Goal: Task Accomplishment & Management: Use online tool/utility

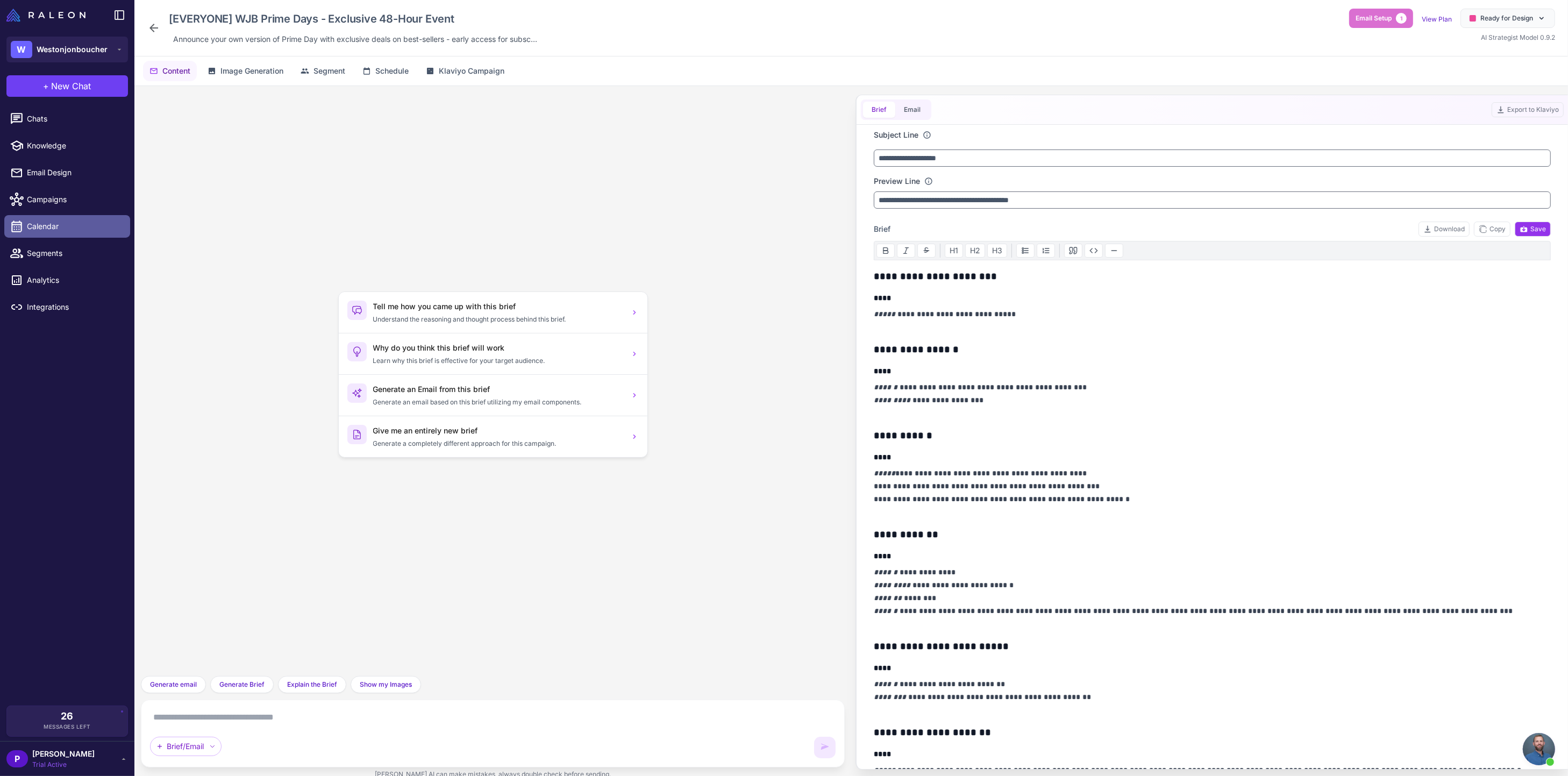
click at [47, 225] on span "Calendar" at bounding box center [74, 226] width 94 height 12
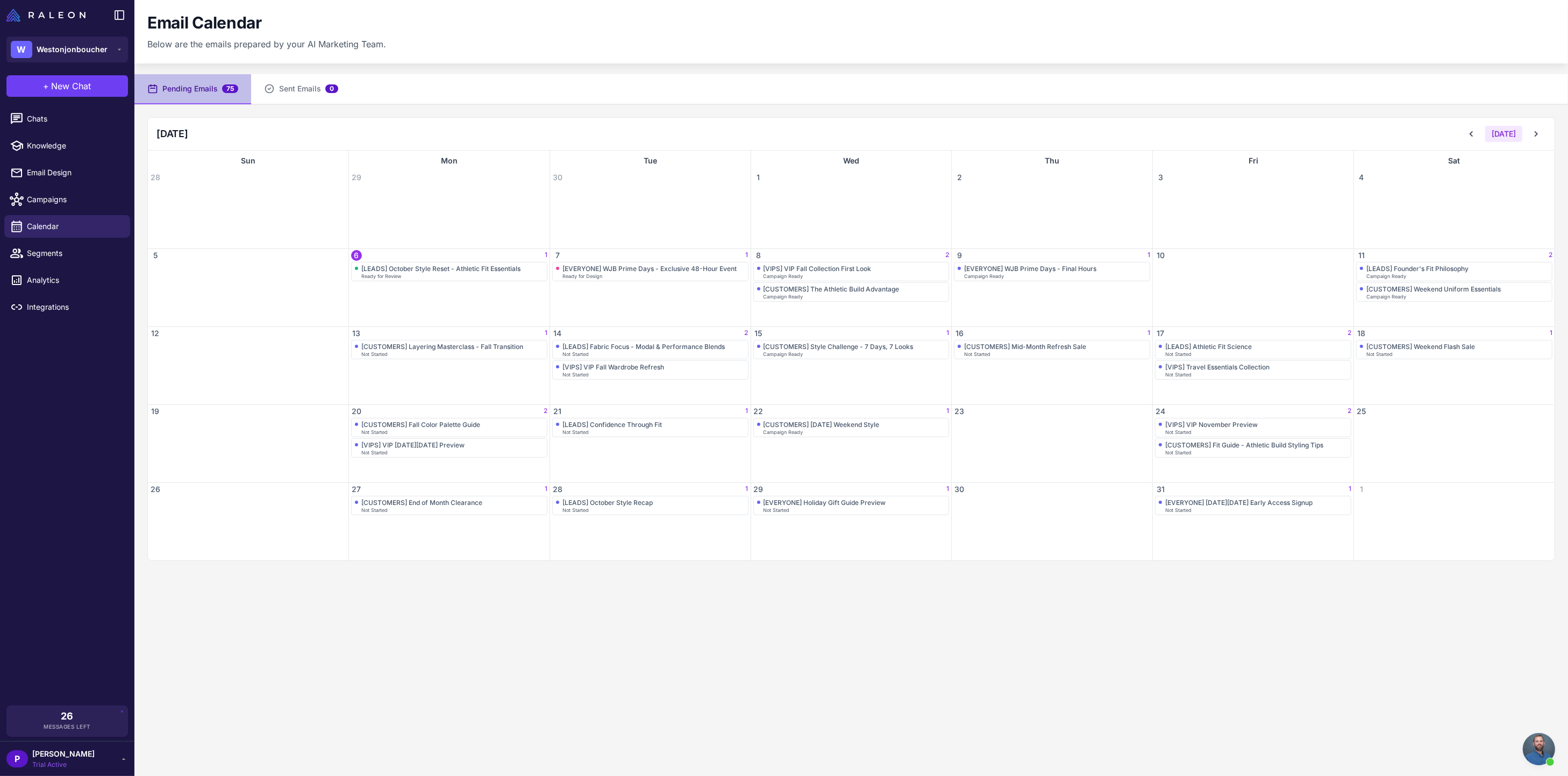
click at [191, 83] on button "Pending Emails 75" at bounding box center [193, 89] width 117 height 30
click at [453, 270] on div "[LEADS] October Style Reset - Athletic Fit Essentials" at bounding box center [441, 268] width 159 height 8
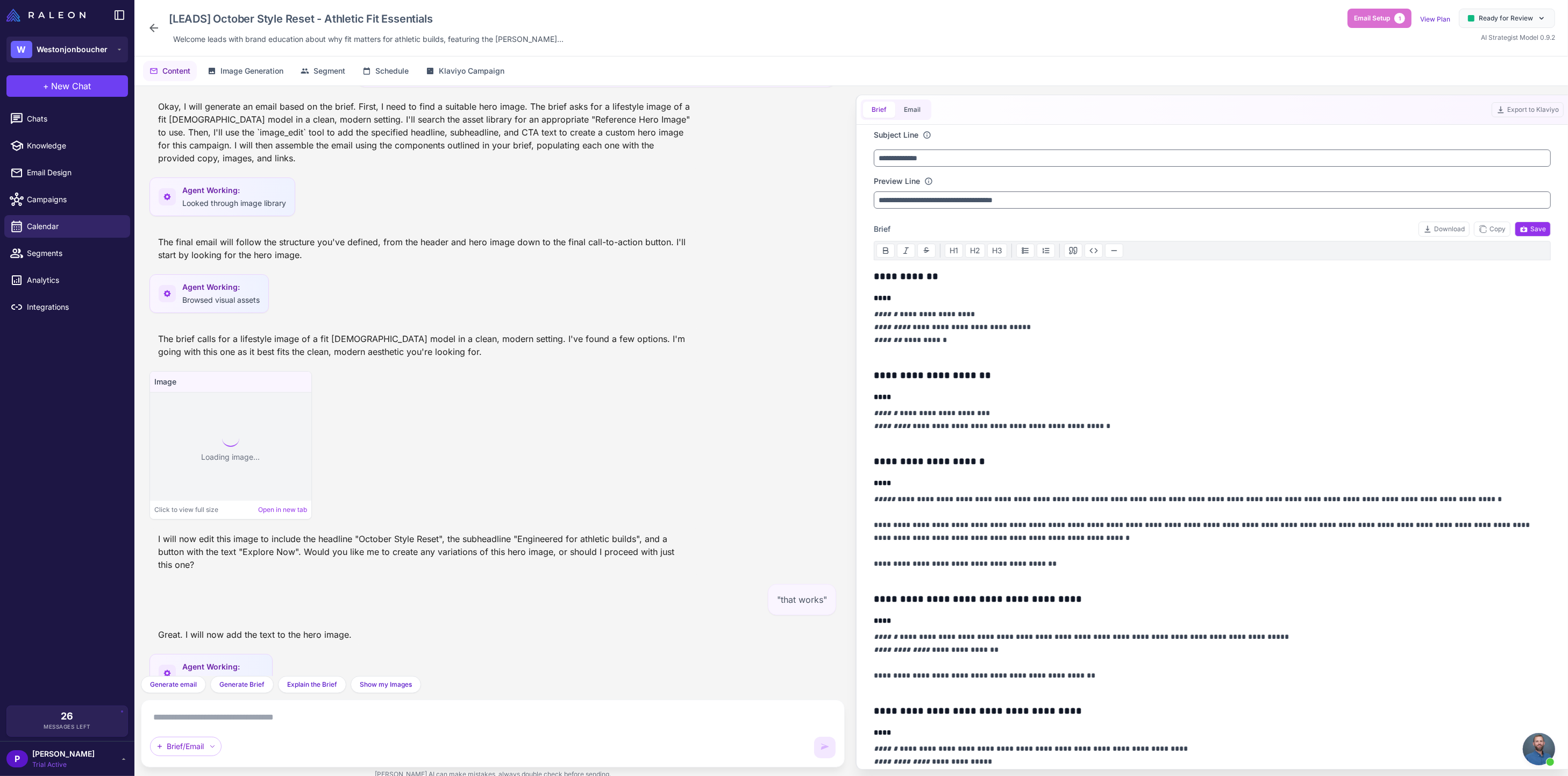
scroll to position [10415, 0]
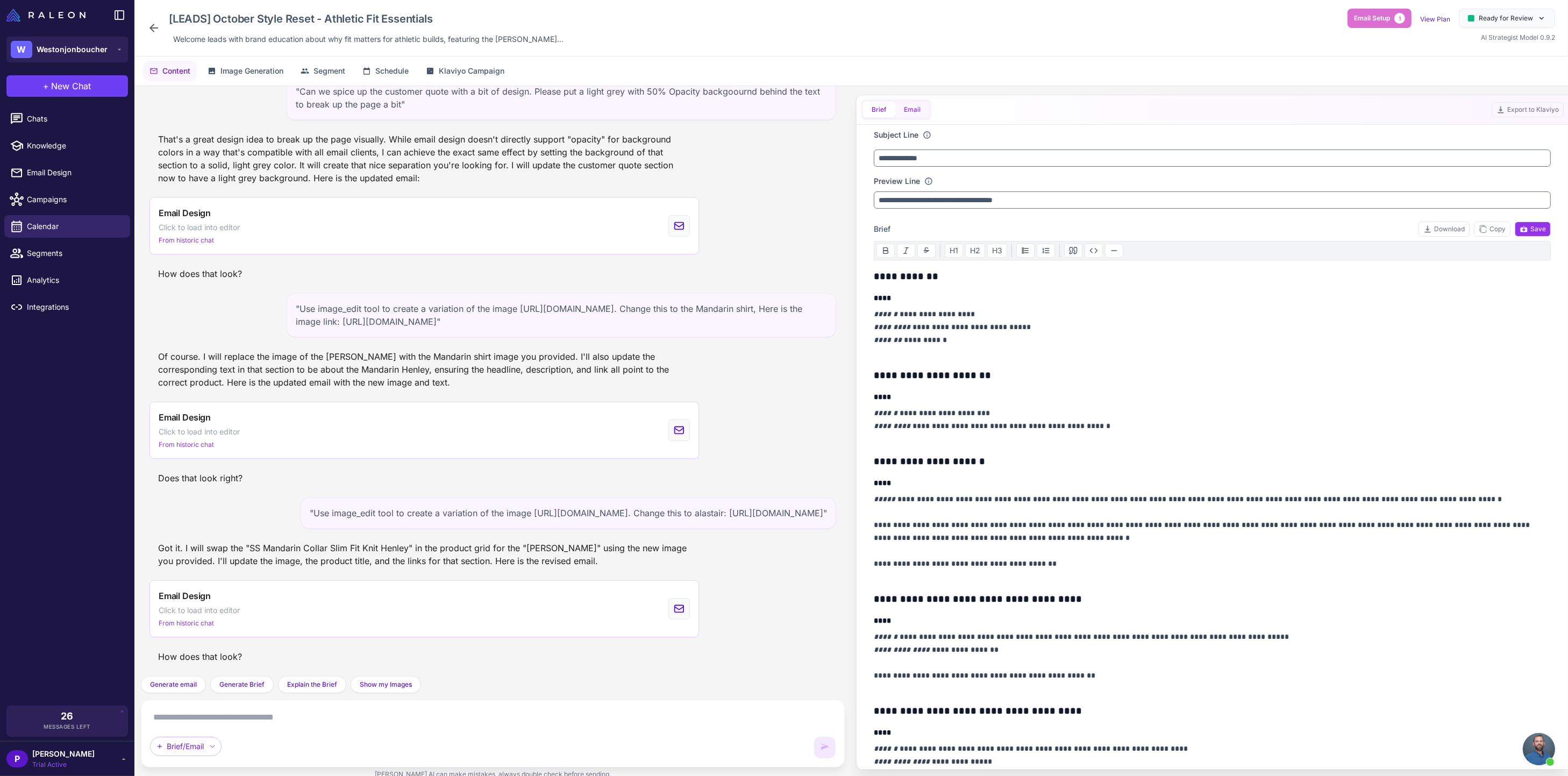
click at [915, 112] on button "Email" at bounding box center [912, 110] width 34 height 16
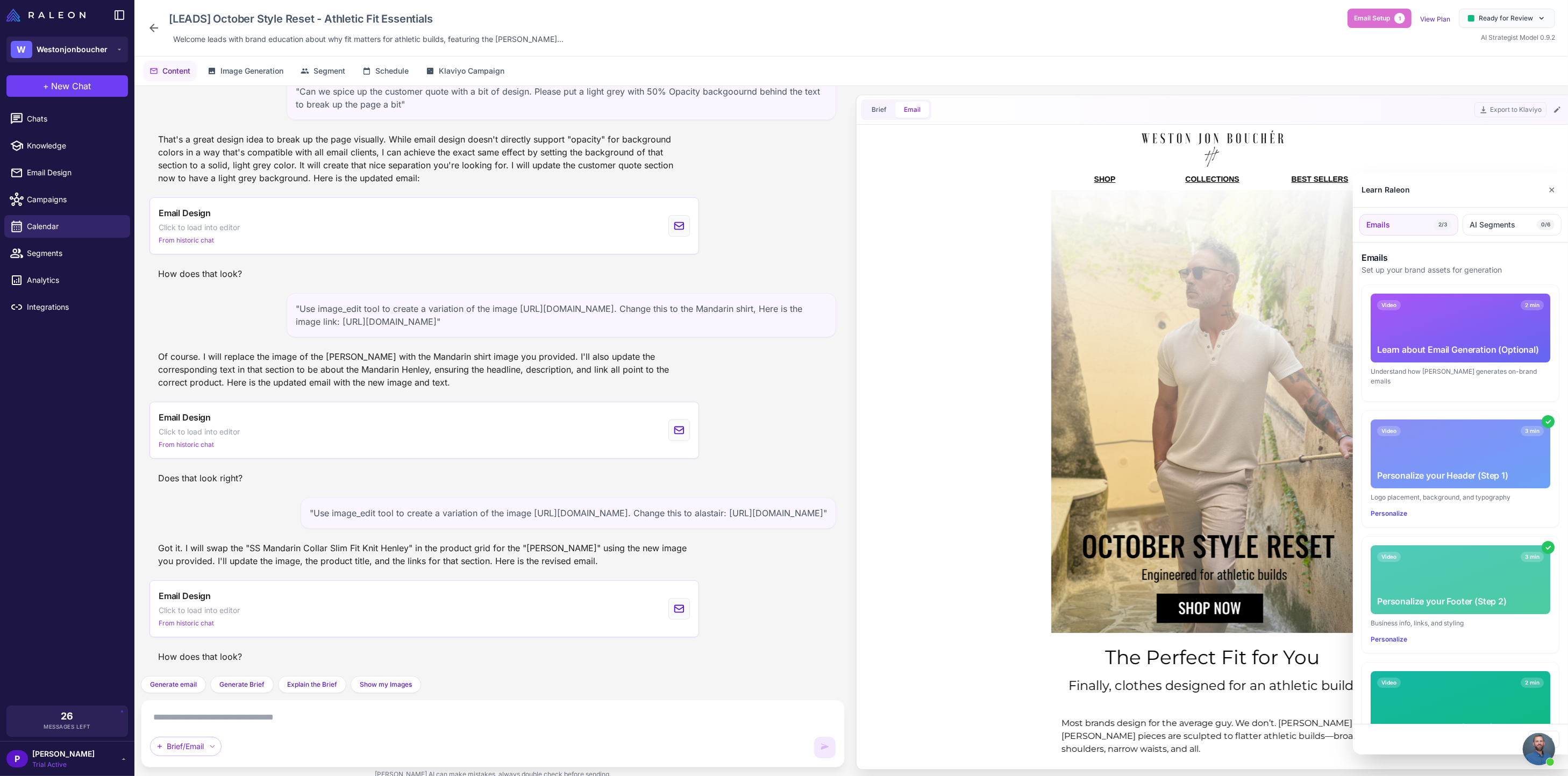
scroll to position [0, 0]
click at [1557, 192] on button "✕" at bounding box center [1552, 189] width 16 height 21
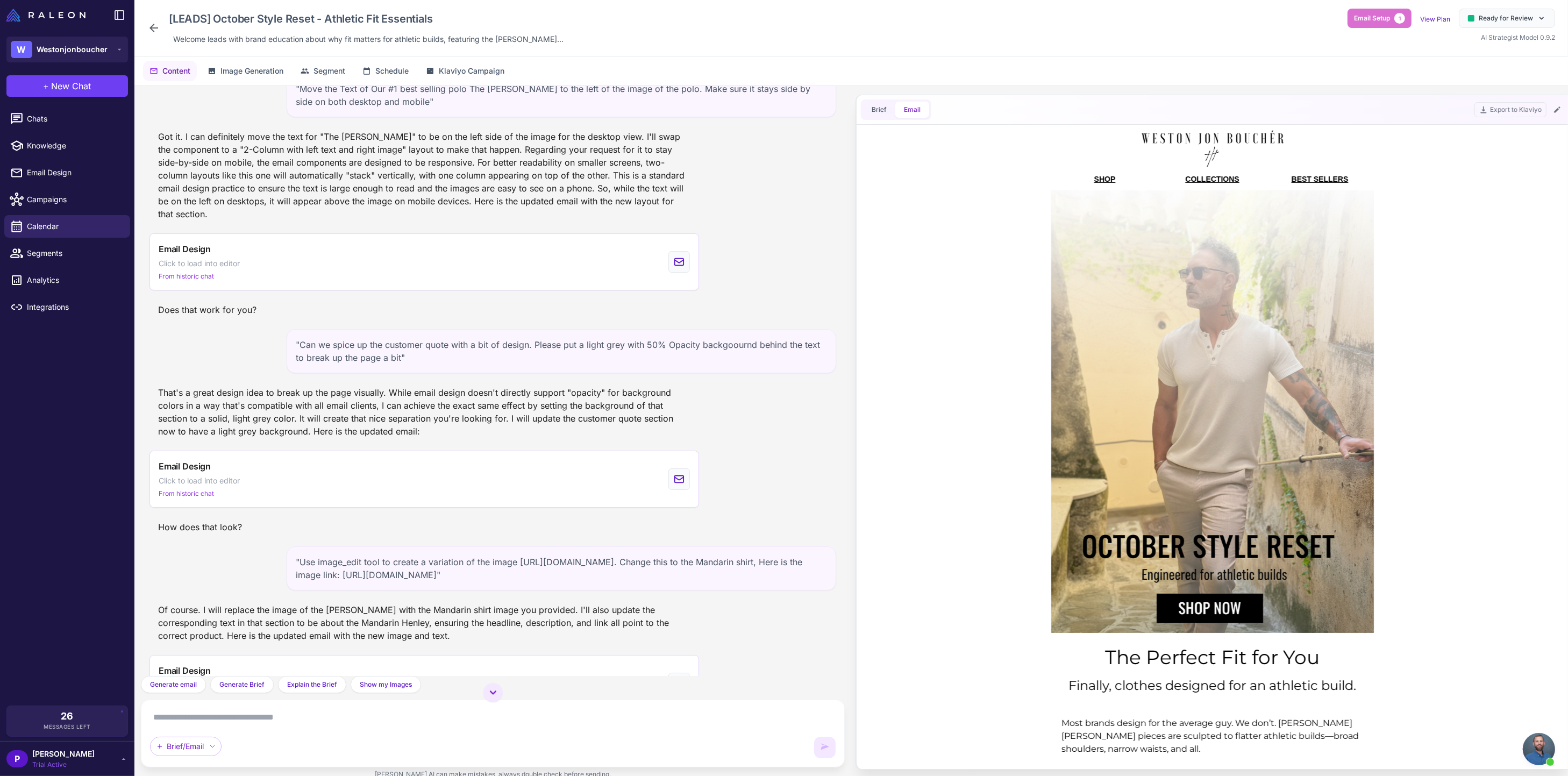
scroll to position [10031, 0]
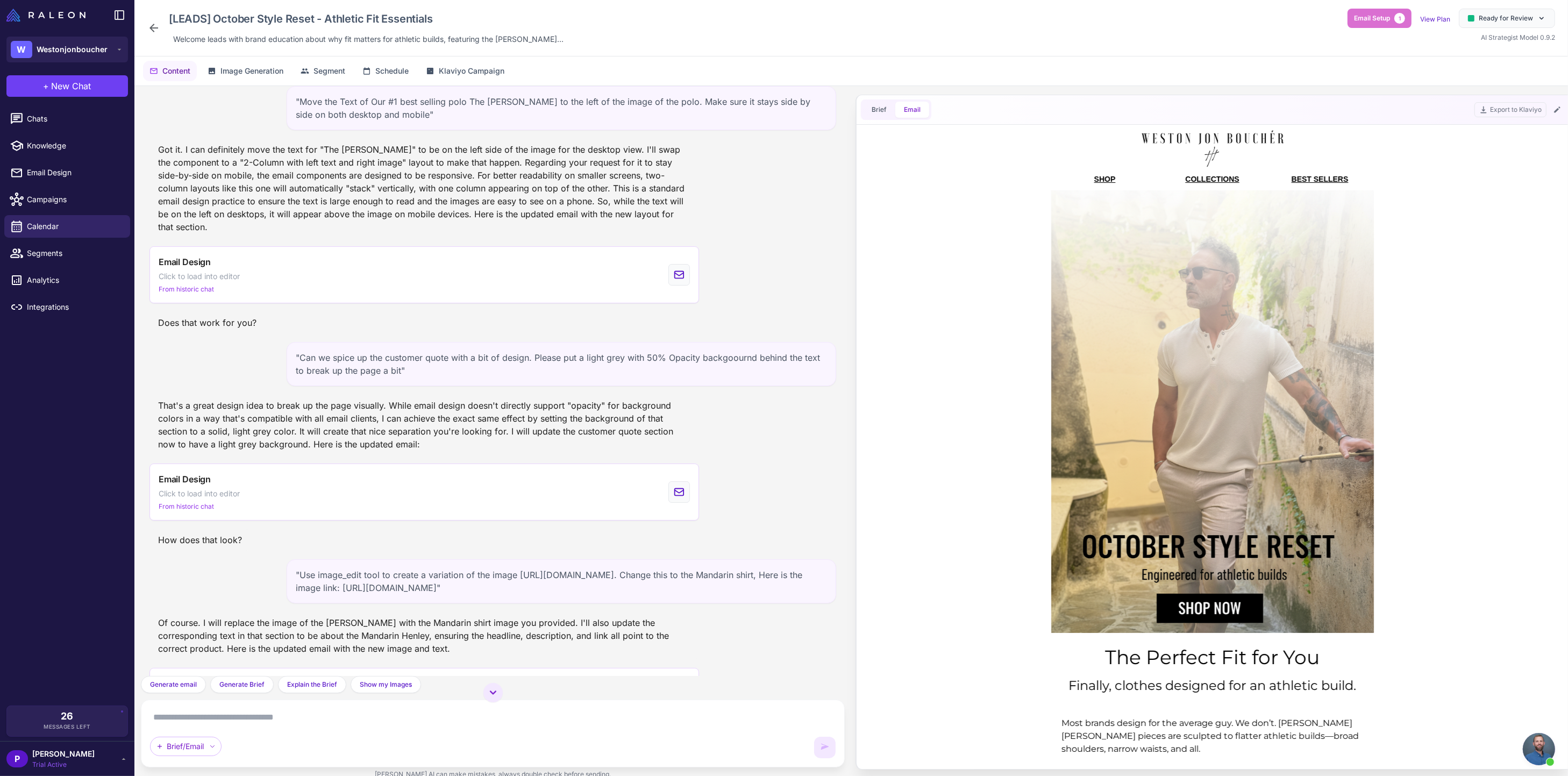
click at [155, 21] on icon at bounding box center [153, 27] width 13 height 13
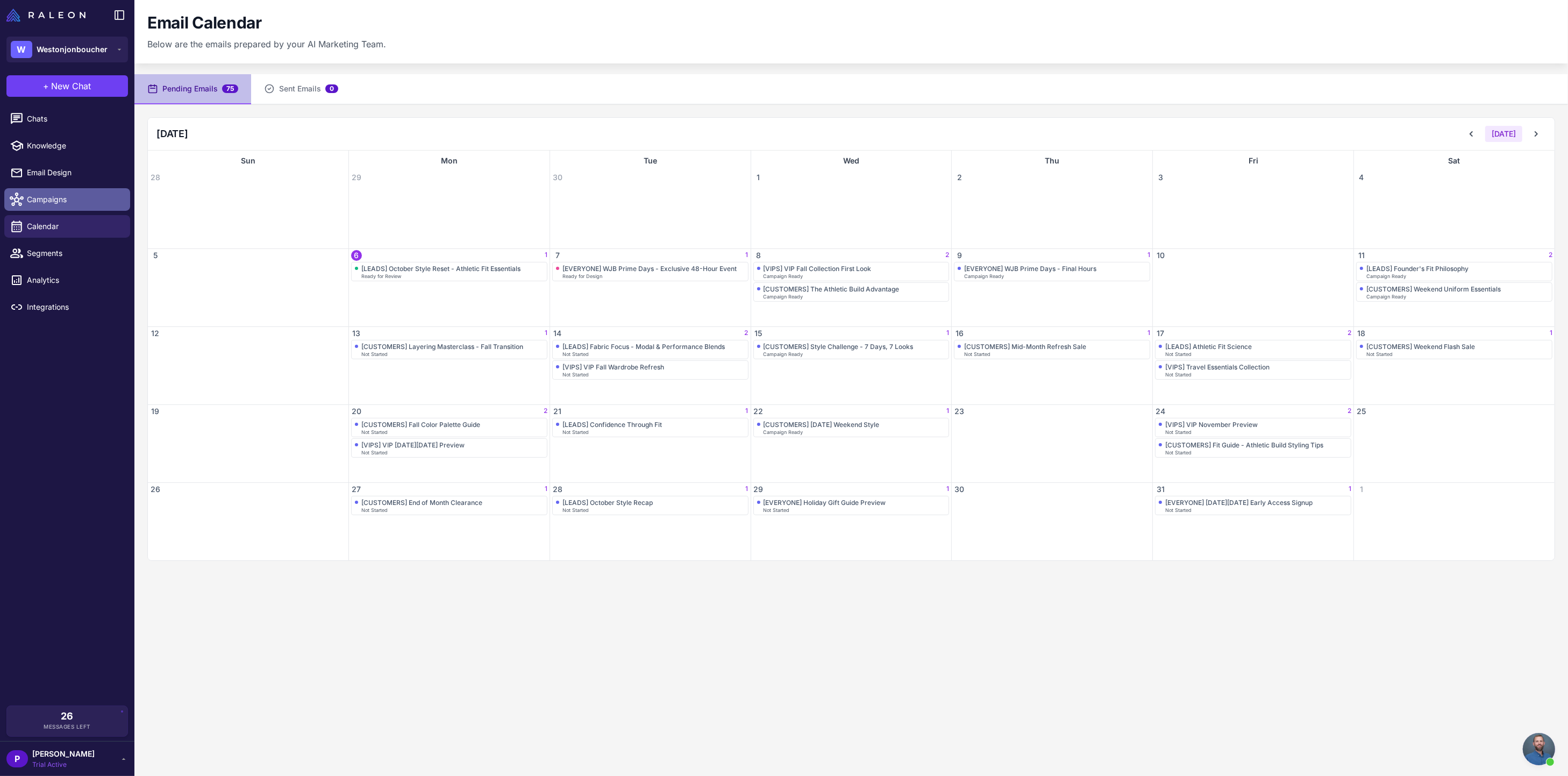
click at [57, 200] on span "Campaigns" at bounding box center [74, 199] width 94 height 12
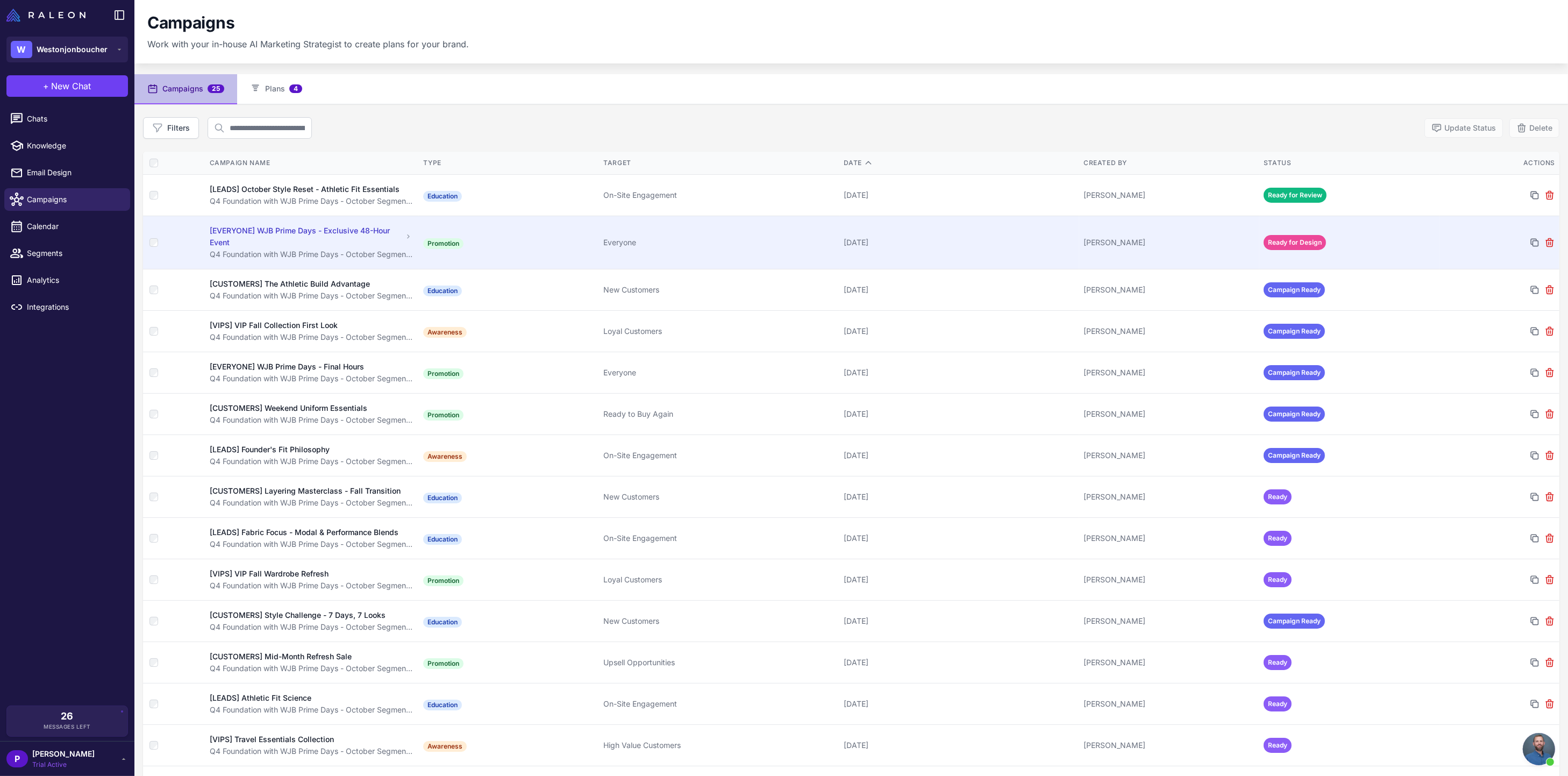
click at [306, 233] on div "[EVERYONE] WJB Prime Days - Exclusive 48-Hour Event" at bounding box center [306, 236] width 193 height 24
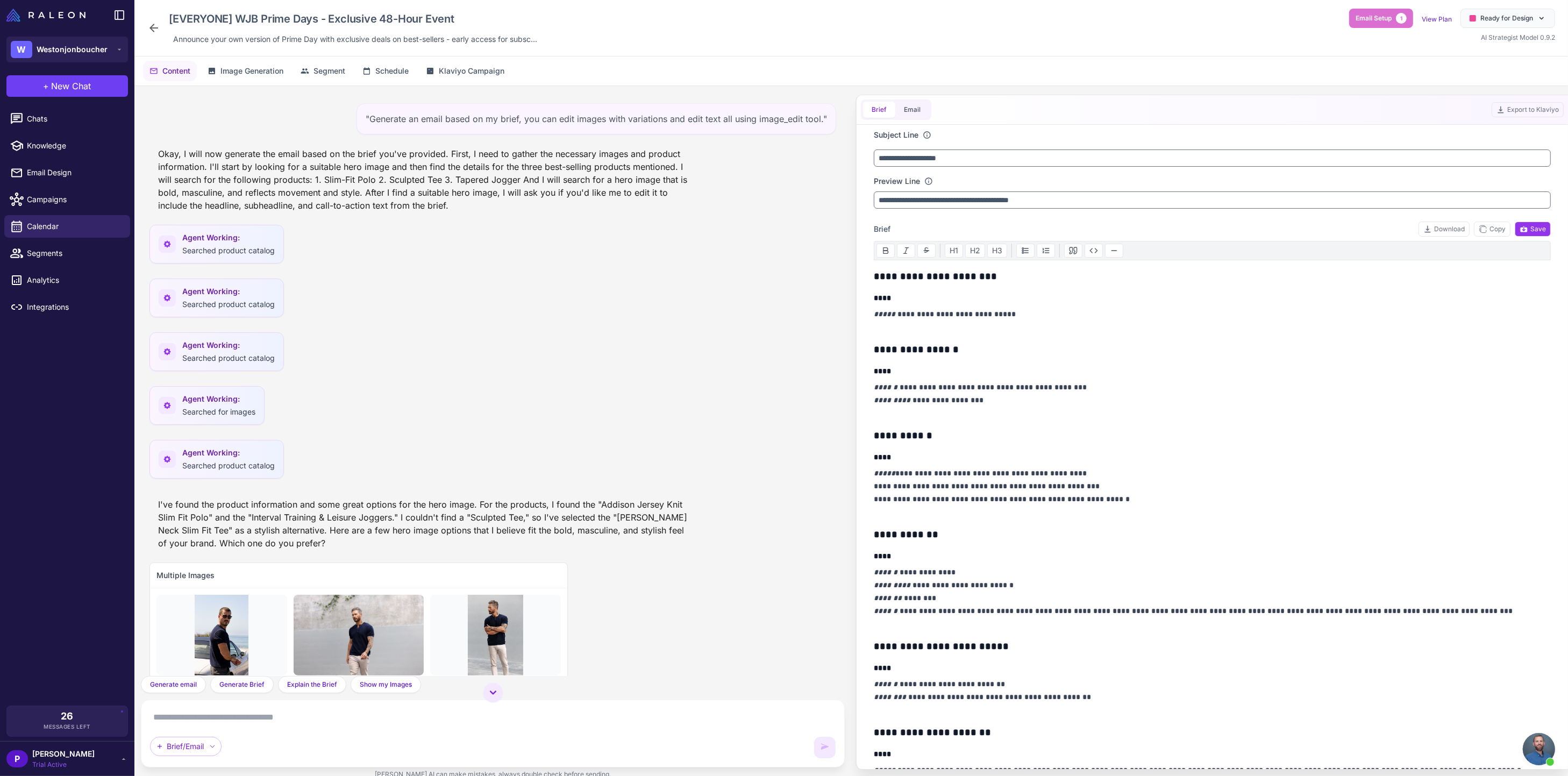
scroll to position [2, 0]
click at [909, 114] on button "Email" at bounding box center [912, 110] width 34 height 16
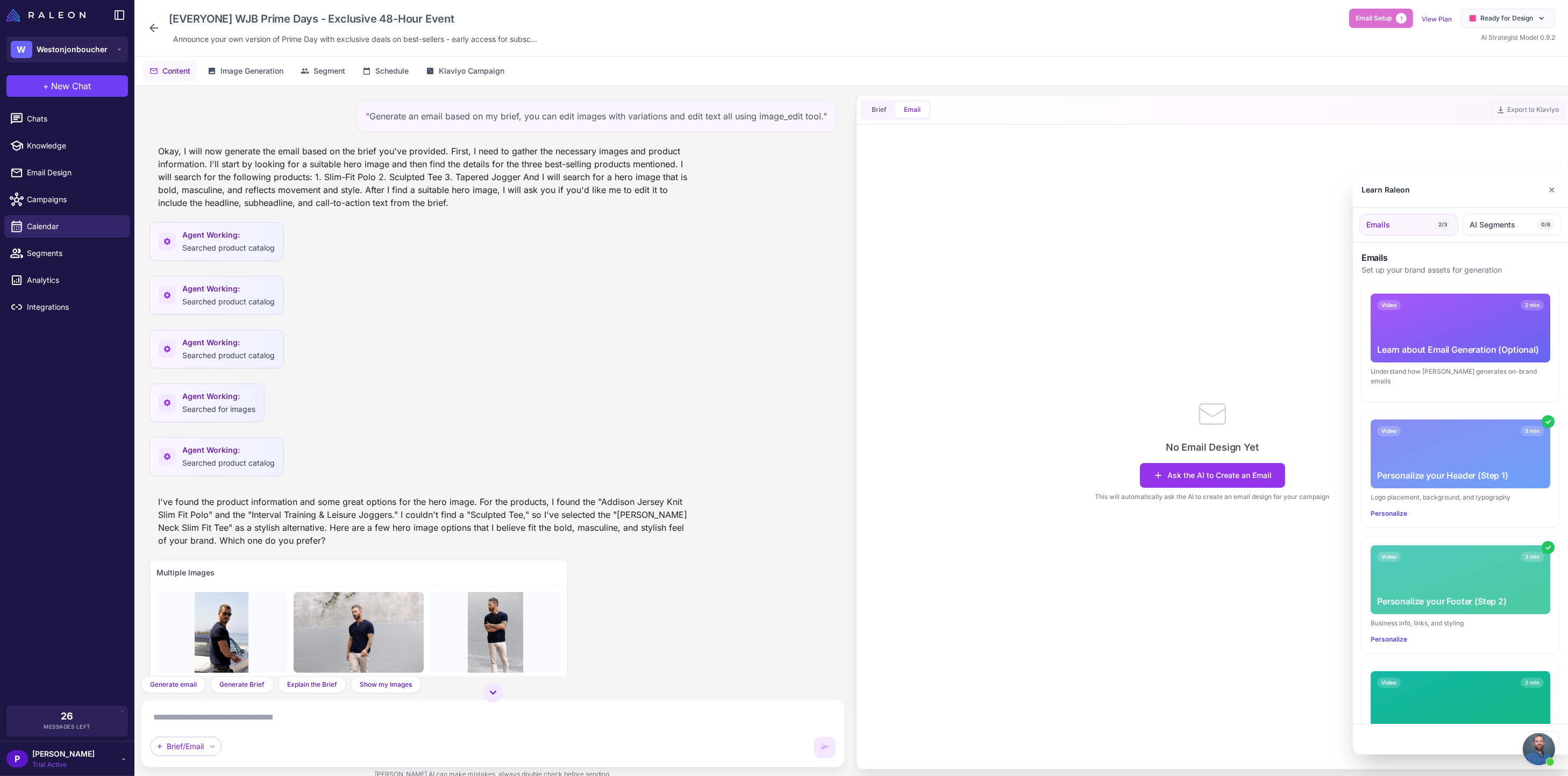
click at [315, 497] on div at bounding box center [784, 388] width 1568 height 776
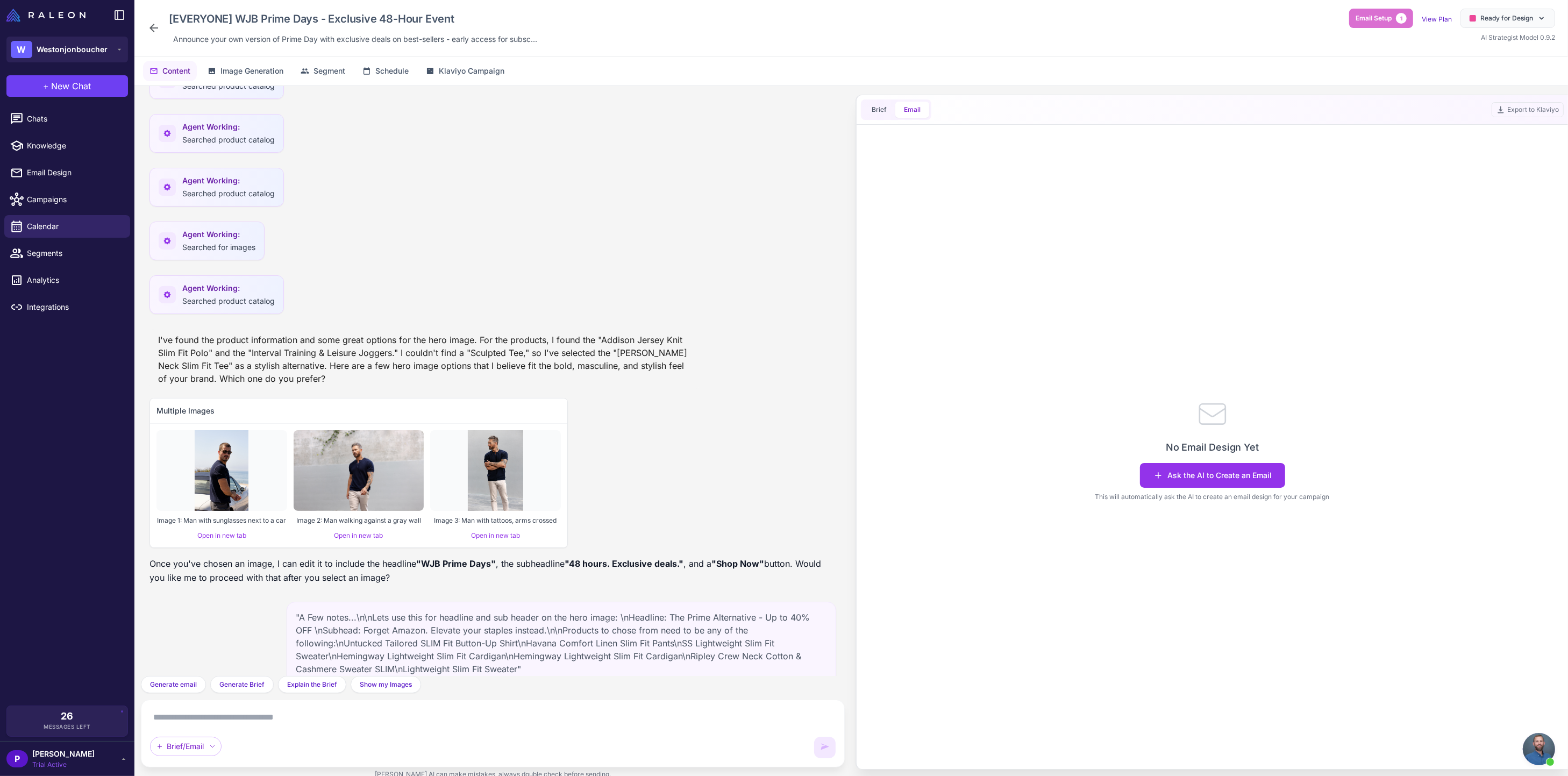
scroll to position [488, 0]
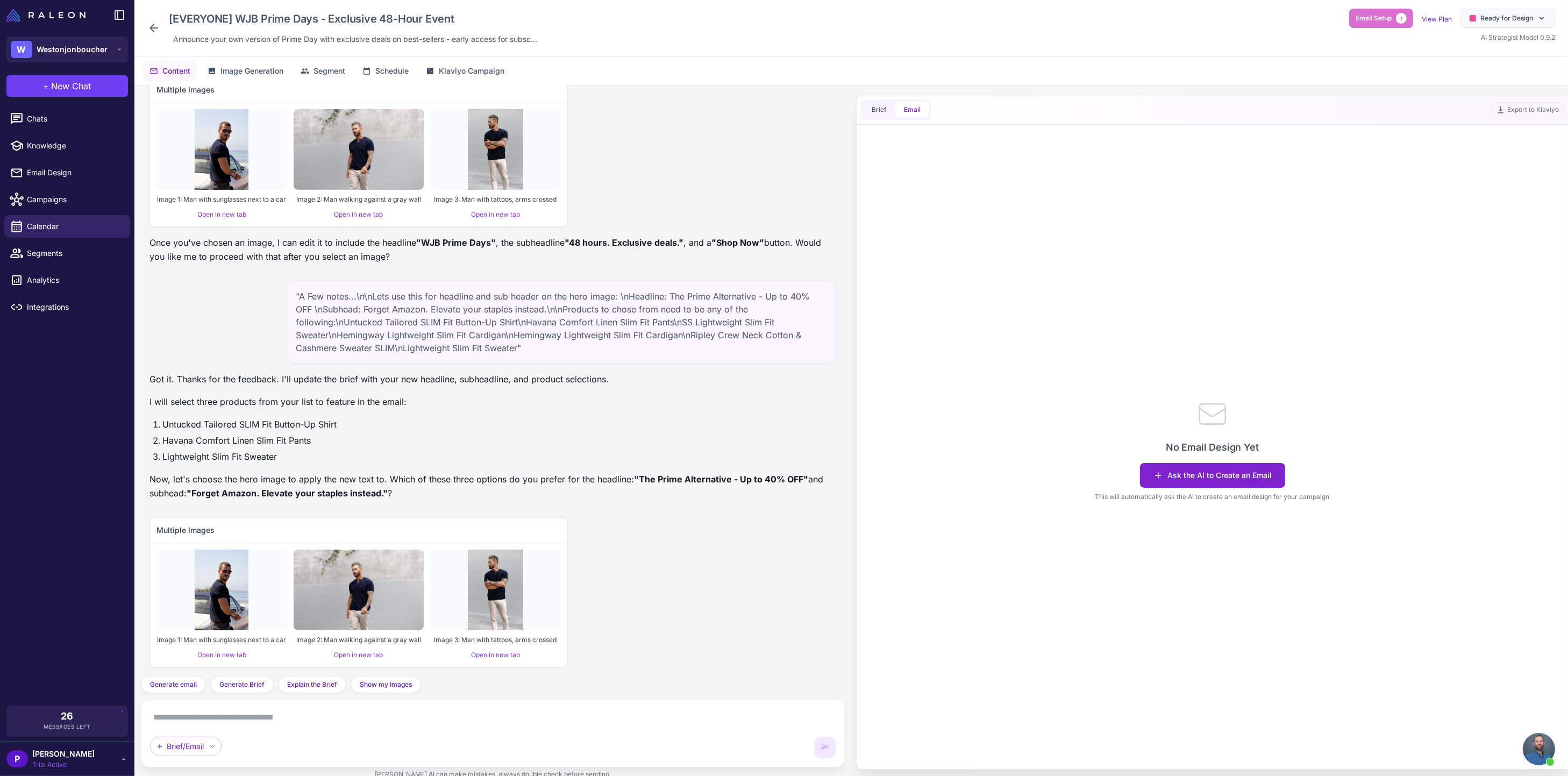
click at [1235, 479] on button "Ask the AI to Create an Email" at bounding box center [1213, 475] width 145 height 25
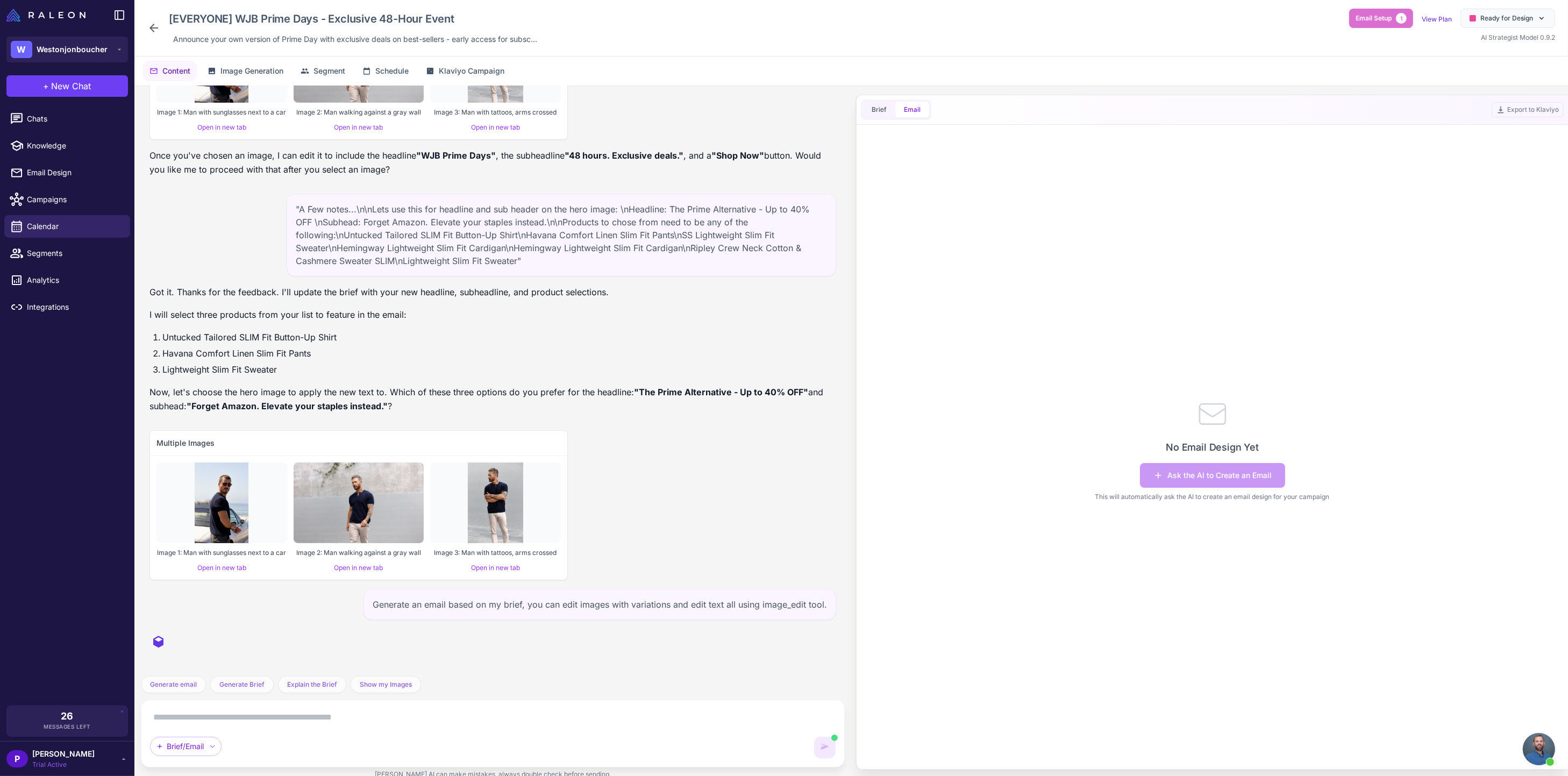
scroll to position [0, 0]
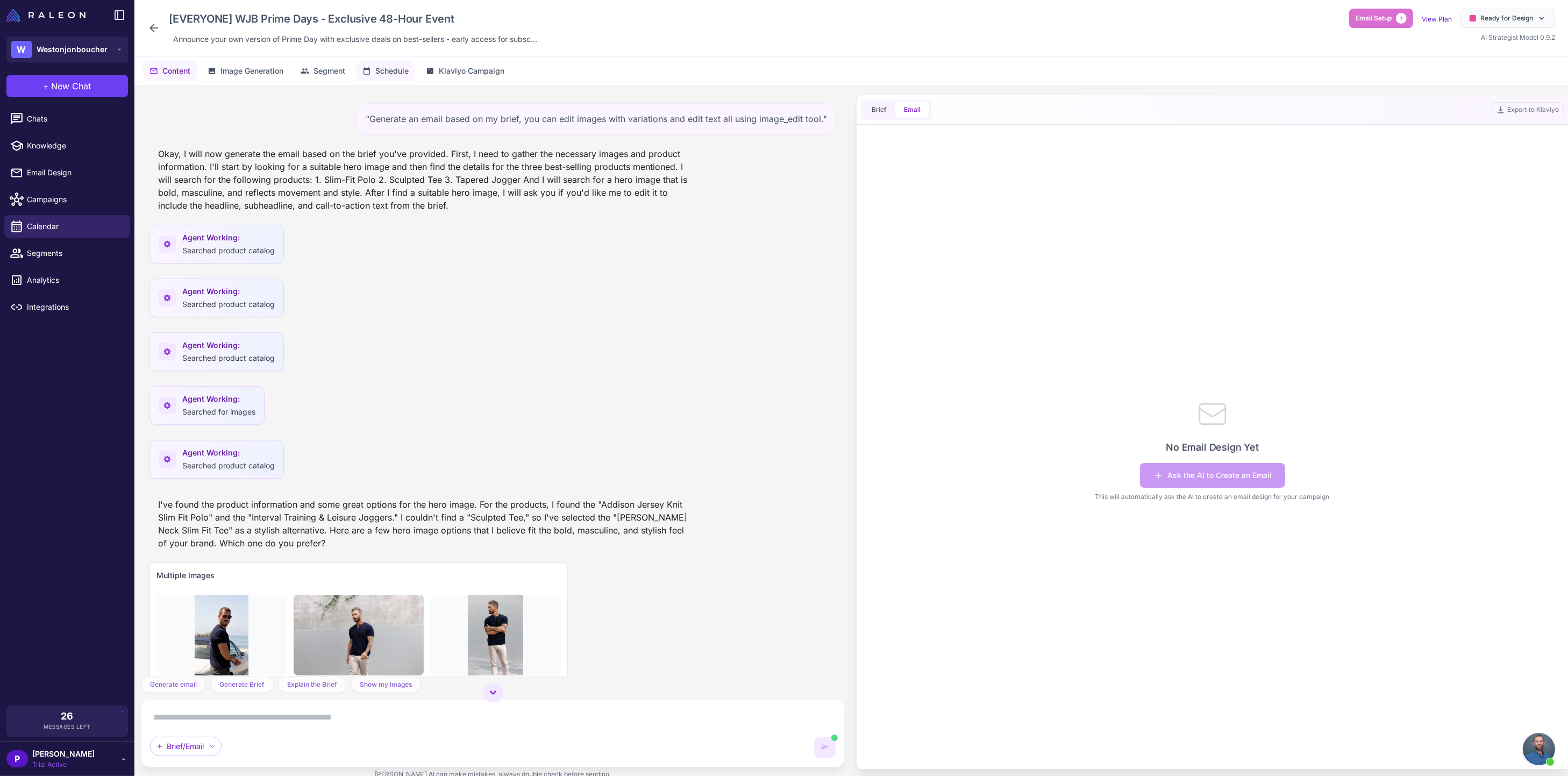
click at [408, 74] on span "Schedule" at bounding box center [392, 71] width 33 height 12
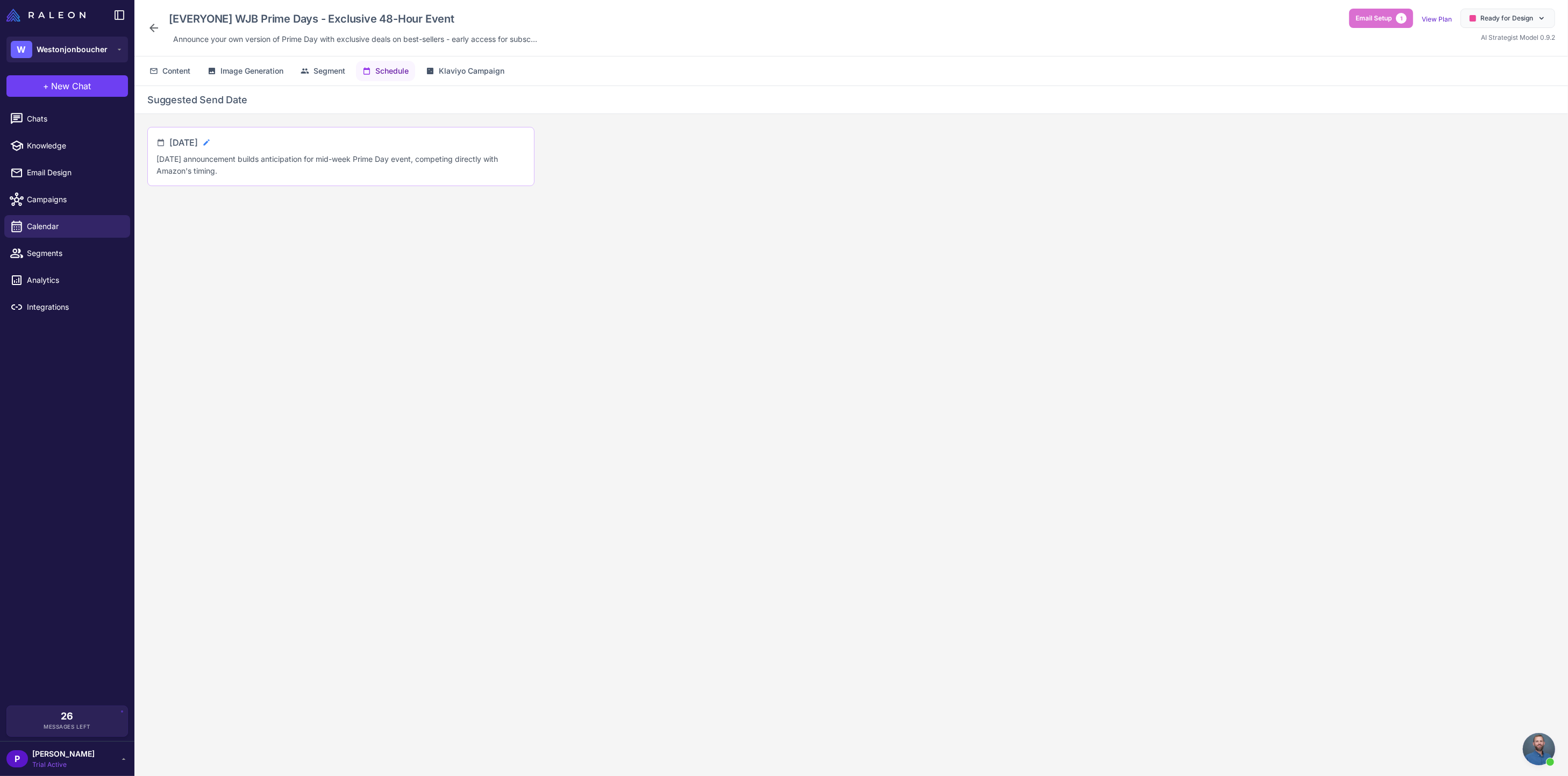
click at [209, 144] on icon at bounding box center [206, 142] width 6 height 6
click at [234, 145] on input "**********" at bounding box center [214, 147] width 89 height 21
click at [212, 232] on span "6" at bounding box center [212, 233] width 19 height 19
type input "**********"
click at [274, 151] on icon at bounding box center [268, 147] width 11 height 11
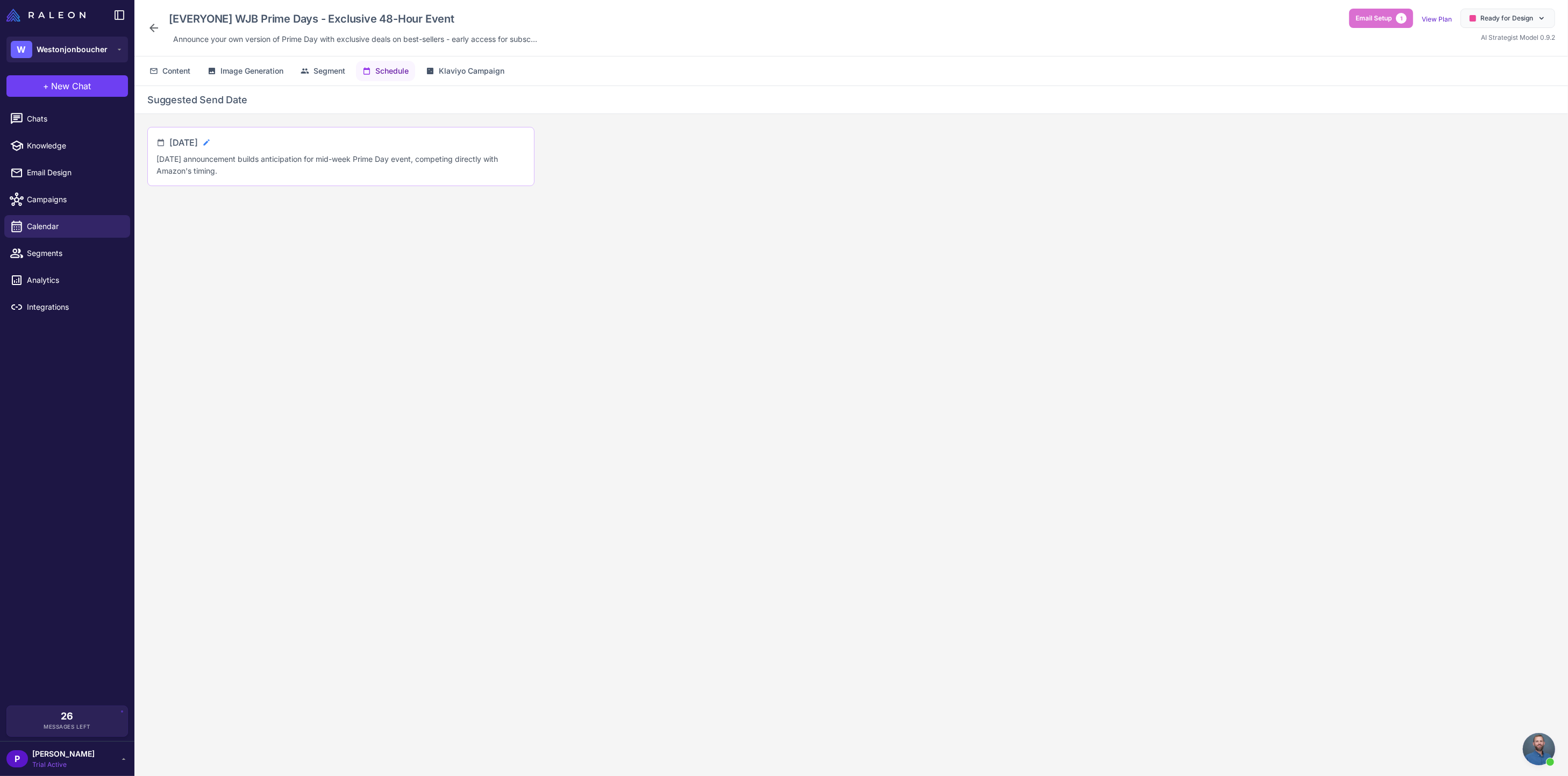
click at [211, 139] on icon at bounding box center [206, 142] width 9 height 9
click at [274, 147] on icon at bounding box center [268, 147] width 11 height 11
click at [178, 69] on span "Content" at bounding box center [177, 71] width 28 height 12
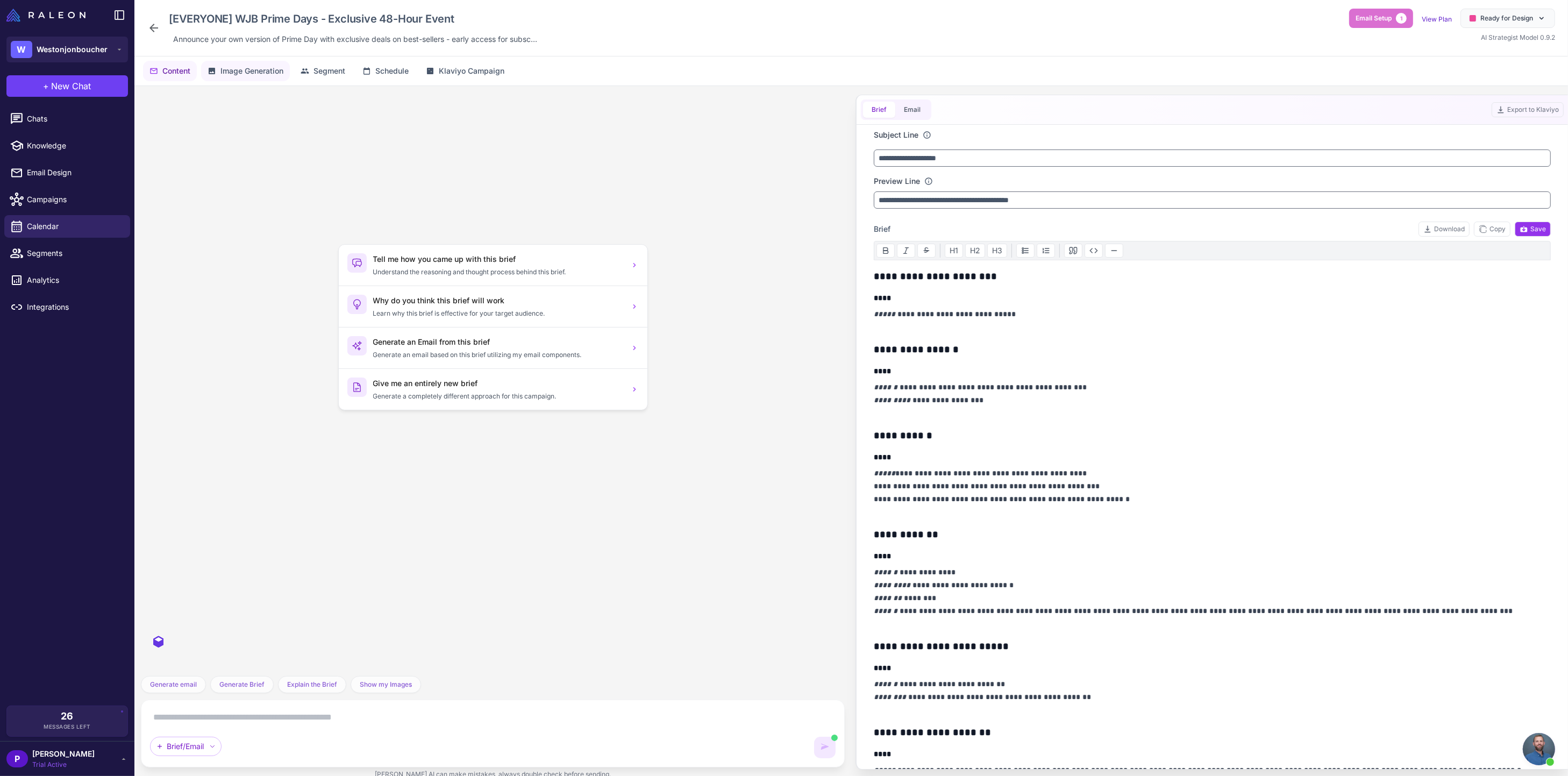
scroll to position [653, 0]
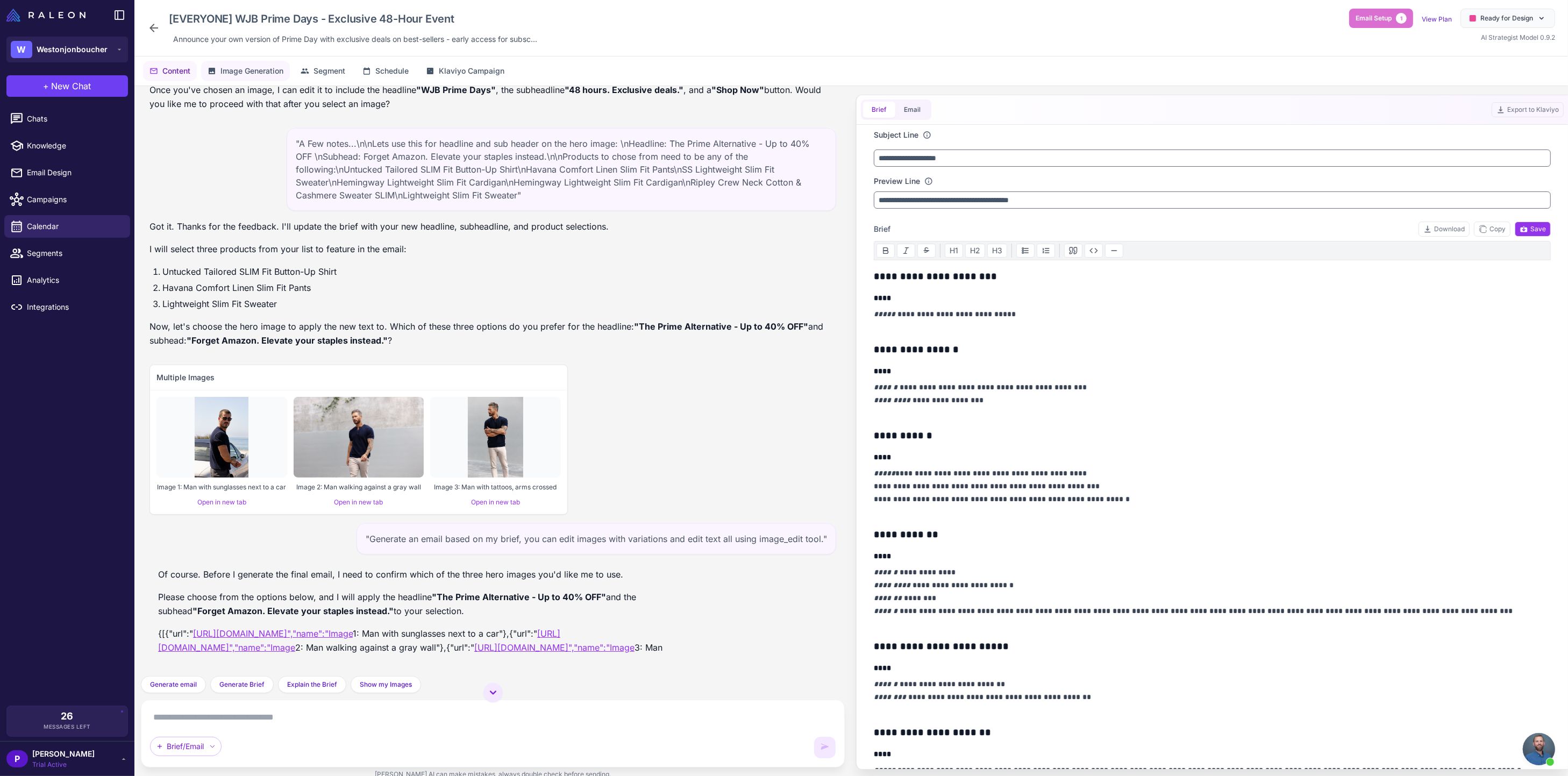
click at [266, 69] on span "Image Generation" at bounding box center [251, 71] width 63 height 12
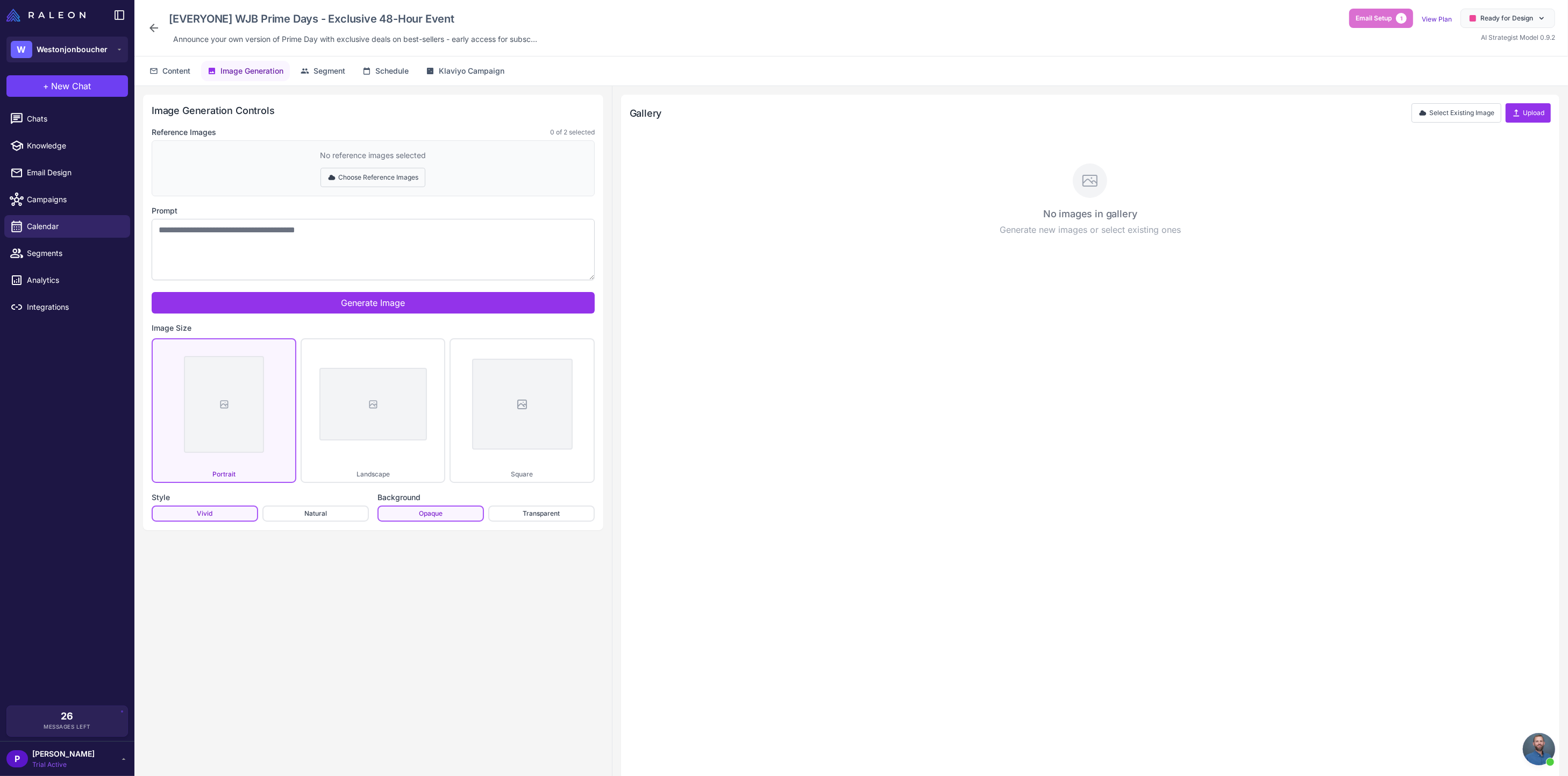
click at [350, 174] on button "Choose Reference Images" at bounding box center [373, 178] width 105 height 19
click at [366, 175] on button "Done Selecting" at bounding box center [373, 178] width 71 height 19
click at [397, 184] on button "Choose Reference Images" at bounding box center [373, 178] width 105 height 19
click at [396, 183] on button "Done Selecting" at bounding box center [373, 178] width 71 height 19
click at [396, 183] on button "Choose Reference Images" at bounding box center [373, 178] width 105 height 19
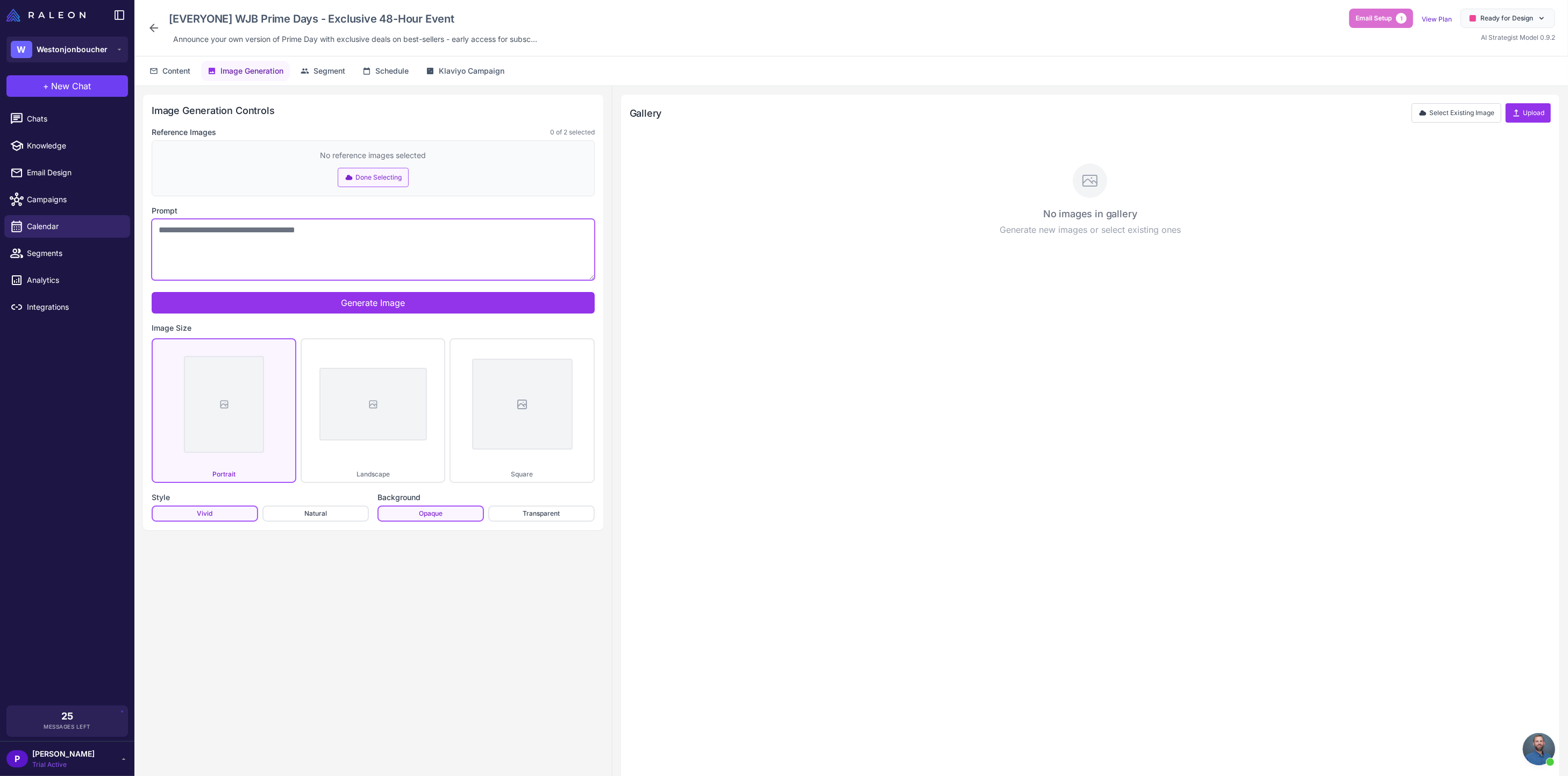
drag, startPoint x: 358, startPoint y: 238, endPoint x: 356, endPoint y: 229, distance: 9.2
click at [358, 238] on textarea "Prompt" at bounding box center [373, 250] width 443 height 61
click at [368, 178] on button "Done Selecting" at bounding box center [373, 178] width 71 height 19
click at [277, 203] on div "Reference Images 0 of 2 selected No reference images selected Choose Reference …" at bounding box center [373, 324] width 443 height 395
click at [339, 307] on button "Generate Image" at bounding box center [373, 302] width 443 height 21
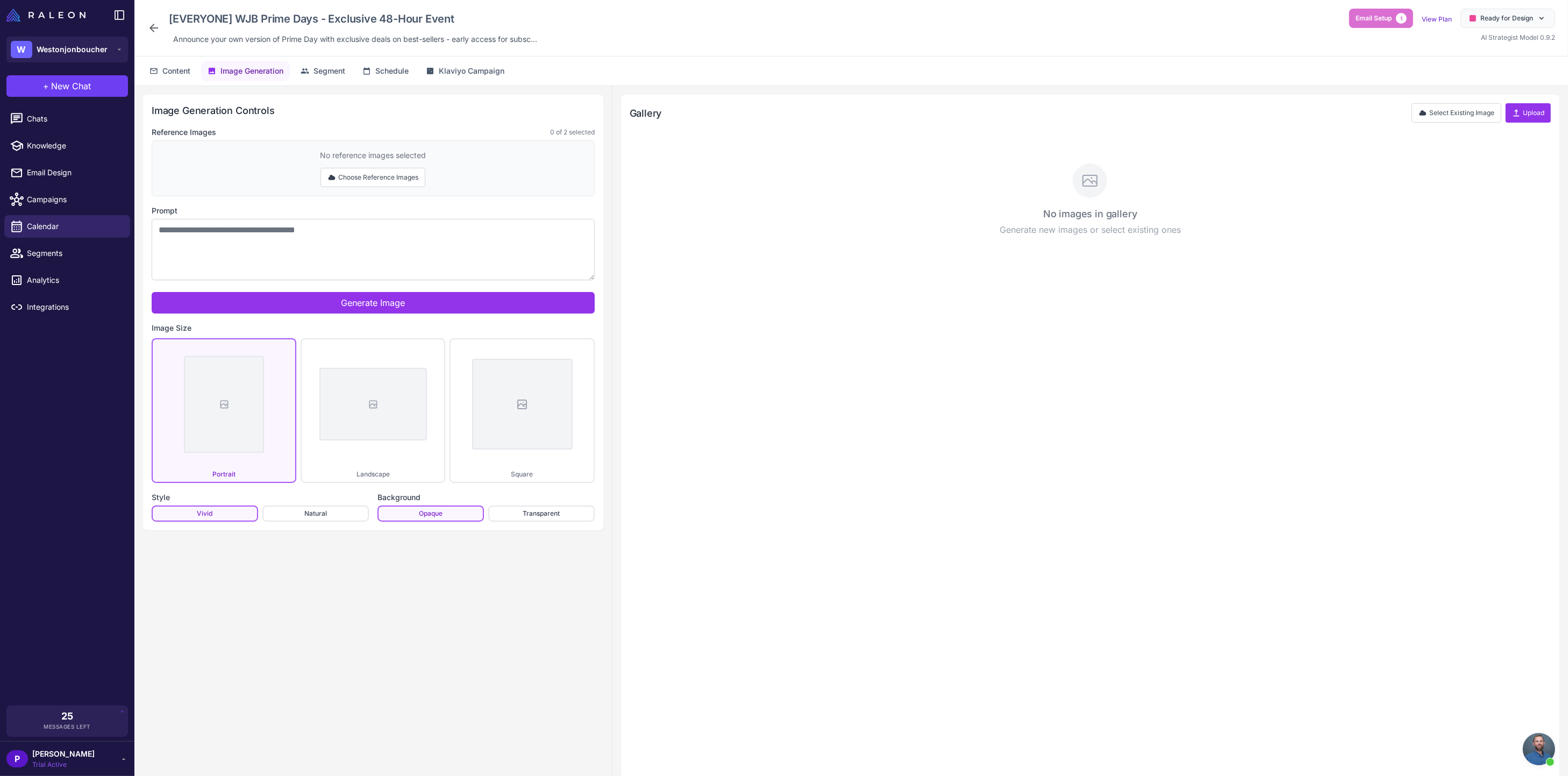
click at [316, 203] on div "Reference Images 0 of 2 selected No reference images selected Choose Reference …" at bounding box center [373, 324] width 443 height 395
click at [337, 176] on button "Choose Reference Images" at bounding box center [373, 178] width 105 height 19
click at [298, 182] on div "No reference images selected Done Selecting" at bounding box center [373, 169] width 443 height 56
drag, startPoint x: 230, startPoint y: 164, endPoint x: 159, endPoint y: 122, distance: 82.5
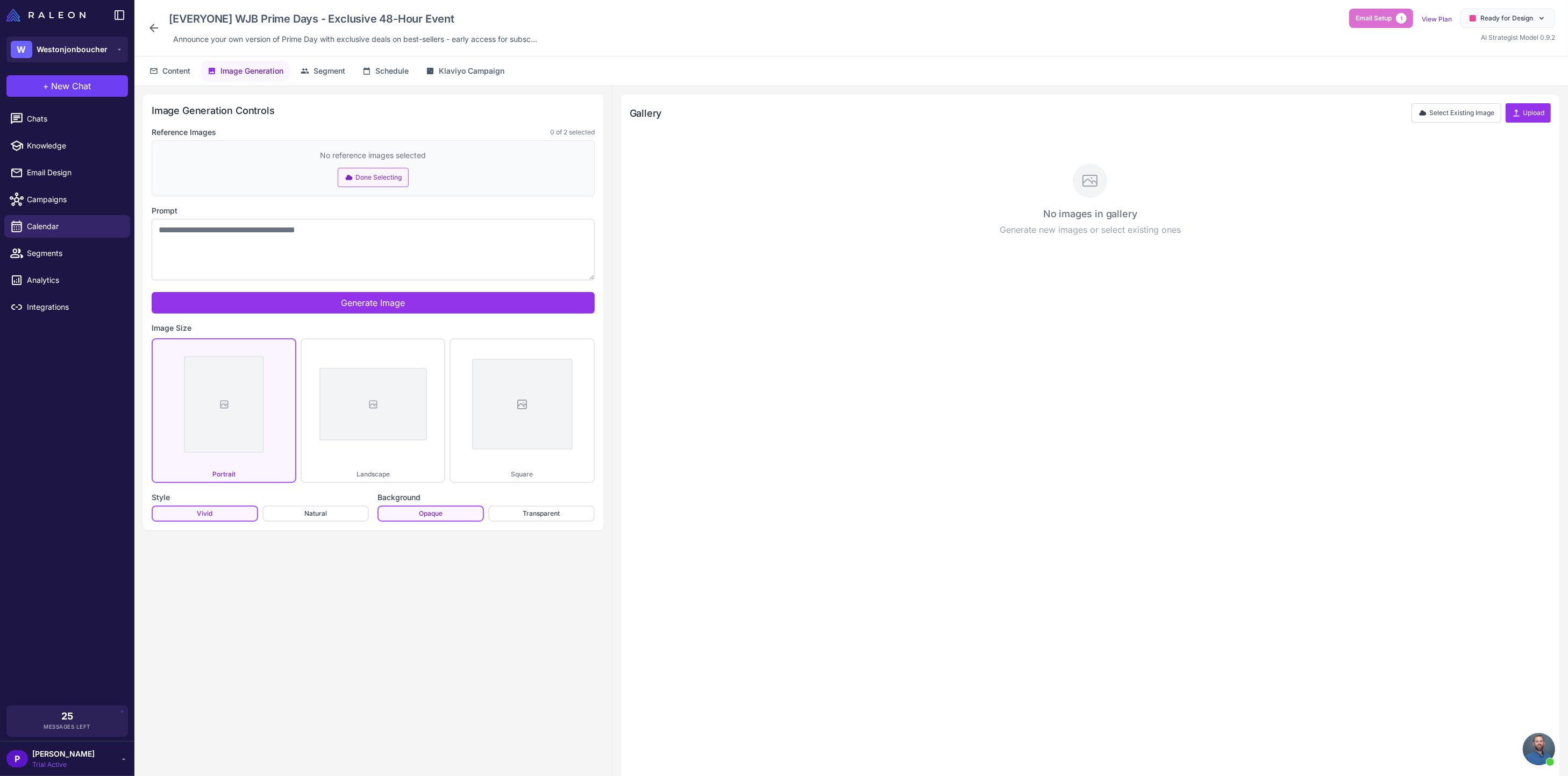
click at [228, 163] on div "No reference images selected Done Selecting" at bounding box center [373, 169] width 443 height 56
click at [155, 108] on h2 "Image Generation Controls" at bounding box center [373, 111] width 443 height 15
click at [203, 164] on div "No reference images selected Done Selecting" at bounding box center [373, 169] width 443 height 56
click at [247, 235] on textarea "Prompt" at bounding box center [373, 250] width 443 height 61
click at [335, 265] on textarea "Prompt" at bounding box center [373, 250] width 443 height 61
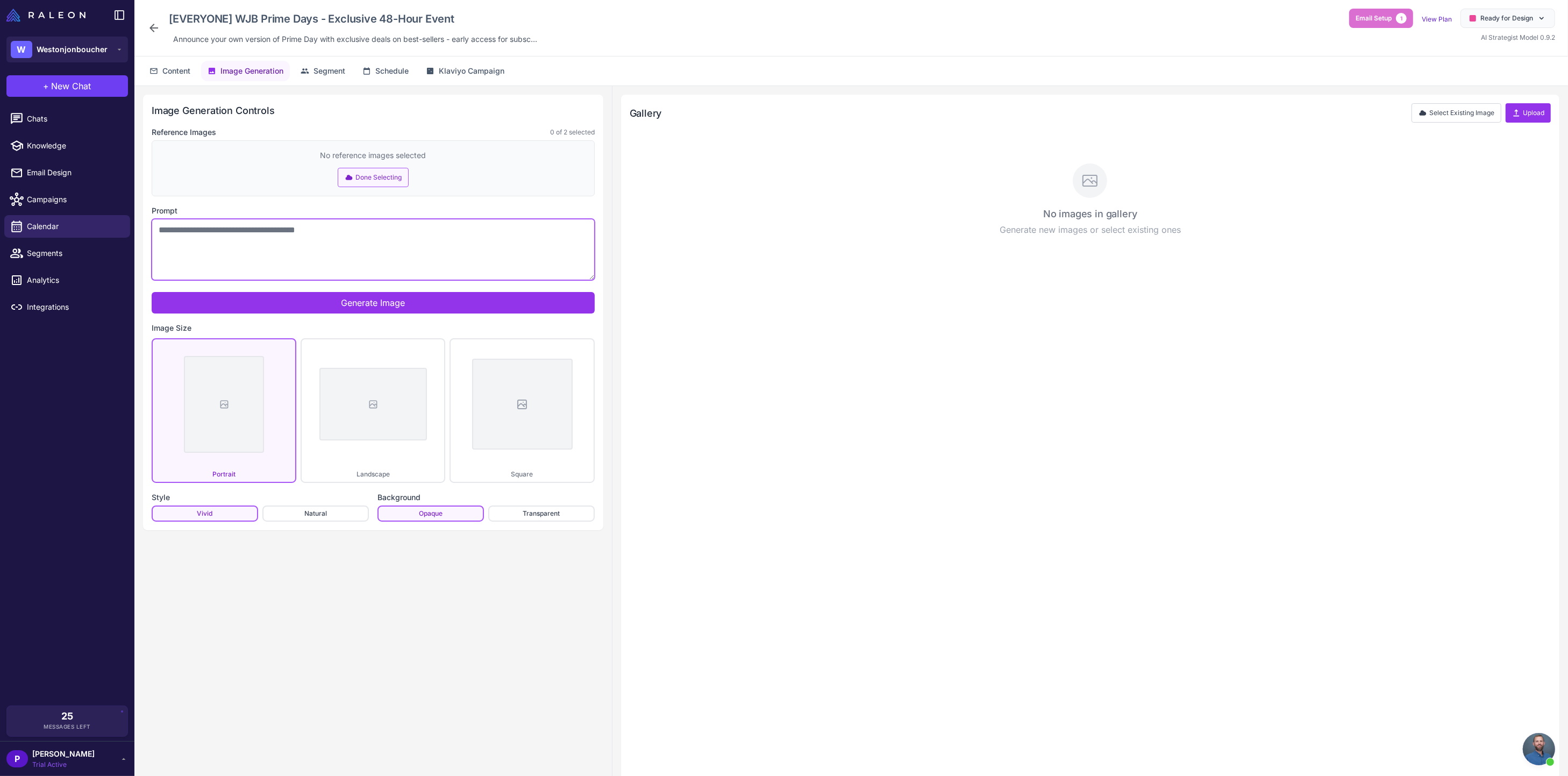
click at [312, 228] on textarea "Prompt" at bounding box center [373, 250] width 443 height 61
drag, startPoint x: 289, startPoint y: 179, endPoint x: 315, endPoint y: 172, distance: 26.9
click at [289, 178] on div "No reference images selected Done Selecting" at bounding box center [373, 169] width 443 height 56
click at [429, 159] on div "No reference images selected Done Selecting" at bounding box center [373, 169] width 443 height 56
click at [472, 154] on div "No reference images selected Done Selecting" at bounding box center [373, 169] width 443 height 56
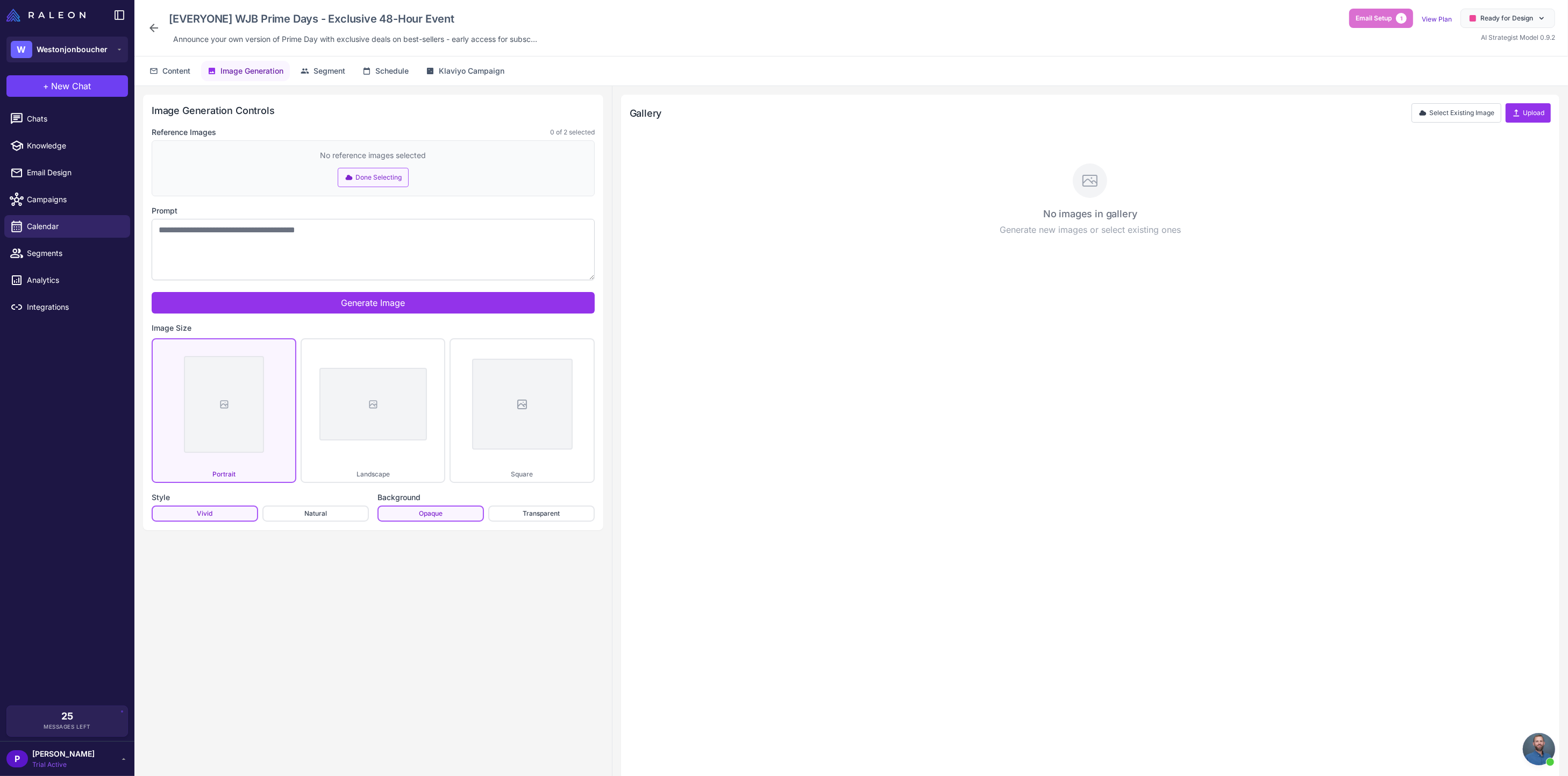
click at [349, 173] on icon at bounding box center [349, 177] width 9 height 9
click at [1536, 117] on button "Upload" at bounding box center [1528, 113] width 45 height 19
click at [1511, 158] on div "No images in gallery Generate new images or select existing ones" at bounding box center [1090, 204] width 917 height 124
click at [1522, 119] on button "Upload" at bounding box center [1528, 113] width 45 height 19
click at [1430, 173] on div "No images in gallery Generate new images or select existing ones" at bounding box center [1090, 204] width 917 height 124
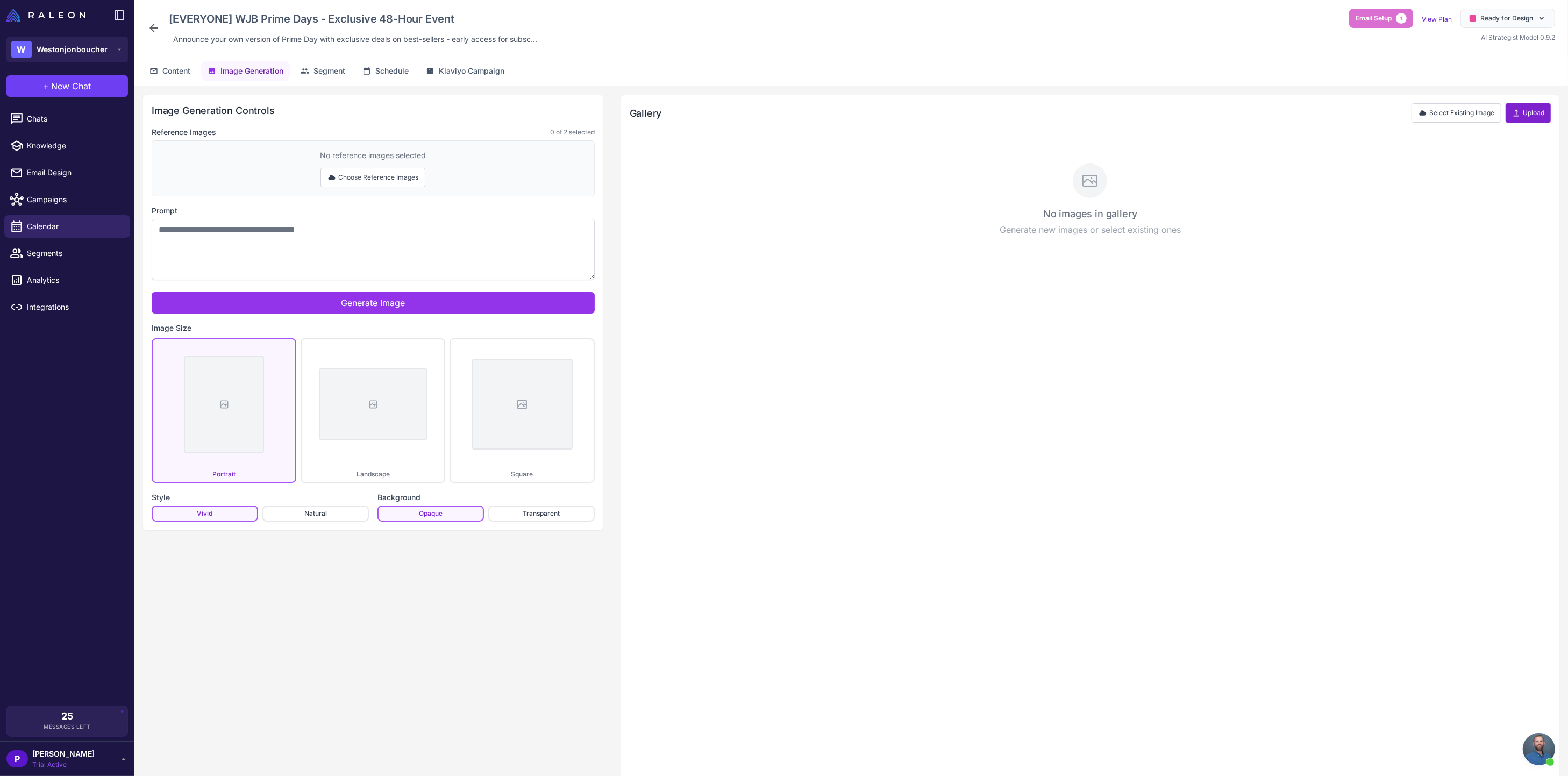
click at [1525, 116] on button "Upload" at bounding box center [1528, 113] width 45 height 19
click at [334, 188] on div "No reference images selected Choose Reference Images" at bounding box center [373, 169] width 443 height 56
click at [335, 177] on button "Choose Reference Images" at bounding box center [373, 178] width 105 height 19
click at [335, 177] on div "No reference images selected Done Selecting" at bounding box center [373, 169] width 443 height 56
click at [360, 177] on button "Done Selecting" at bounding box center [373, 178] width 71 height 19
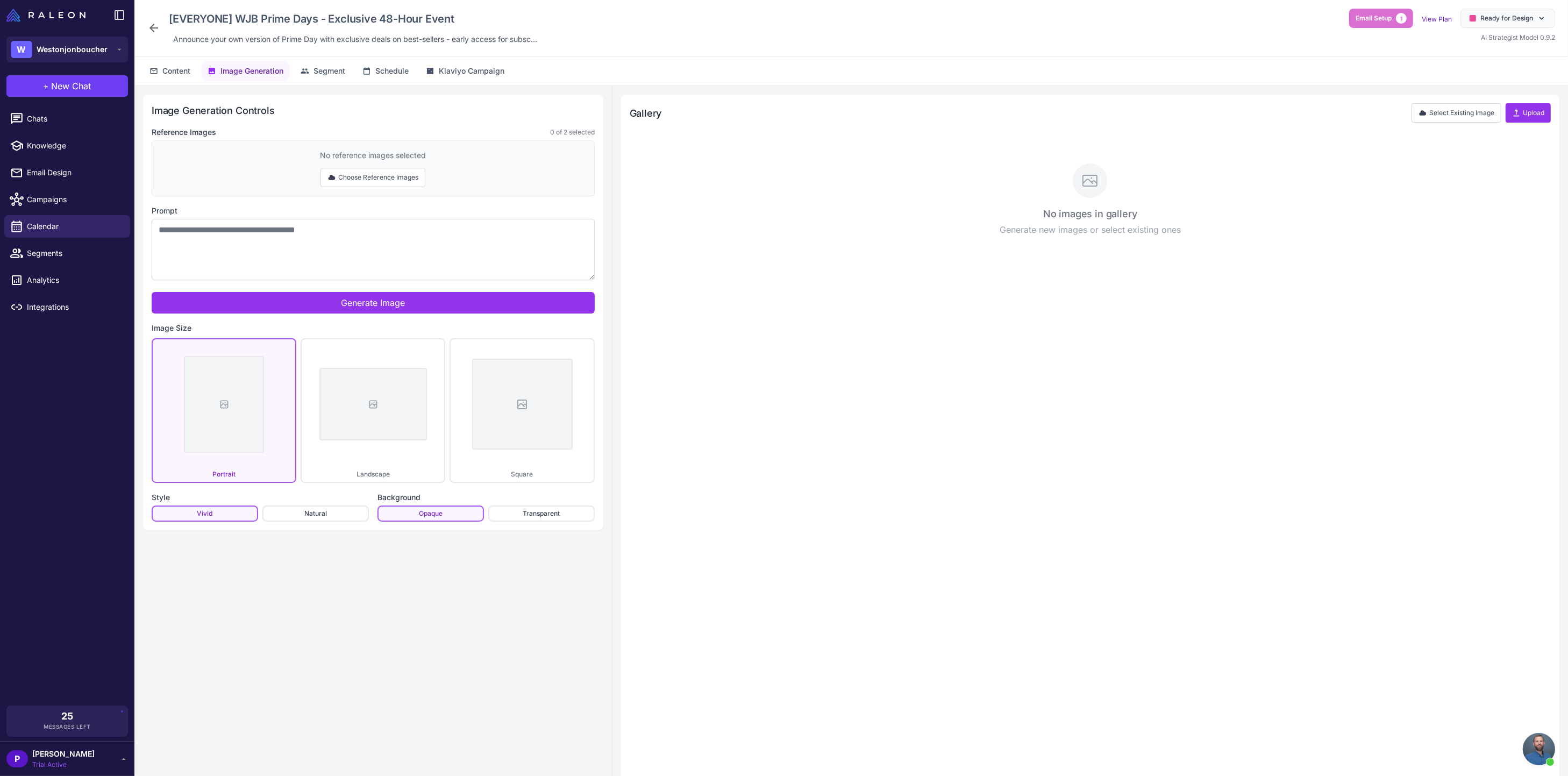
click at [690, 200] on div "No images in gallery Generate new images or select existing ones" at bounding box center [1090, 204] width 917 height 124
click at [832, 210] on h3 "No images in gallery" at bounding box center [1090, 214] width 917 height 15
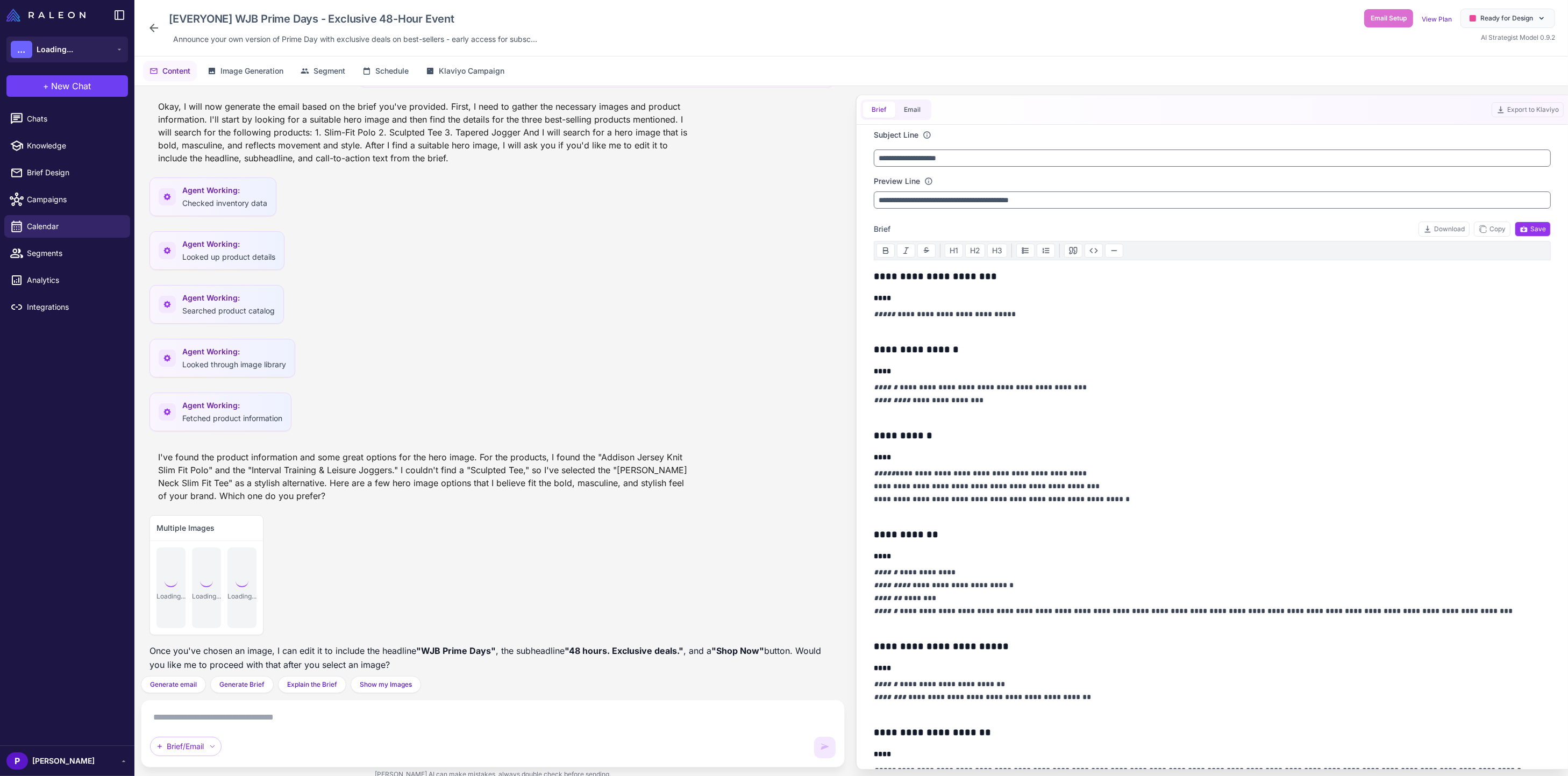
scroll to position [734, 0]
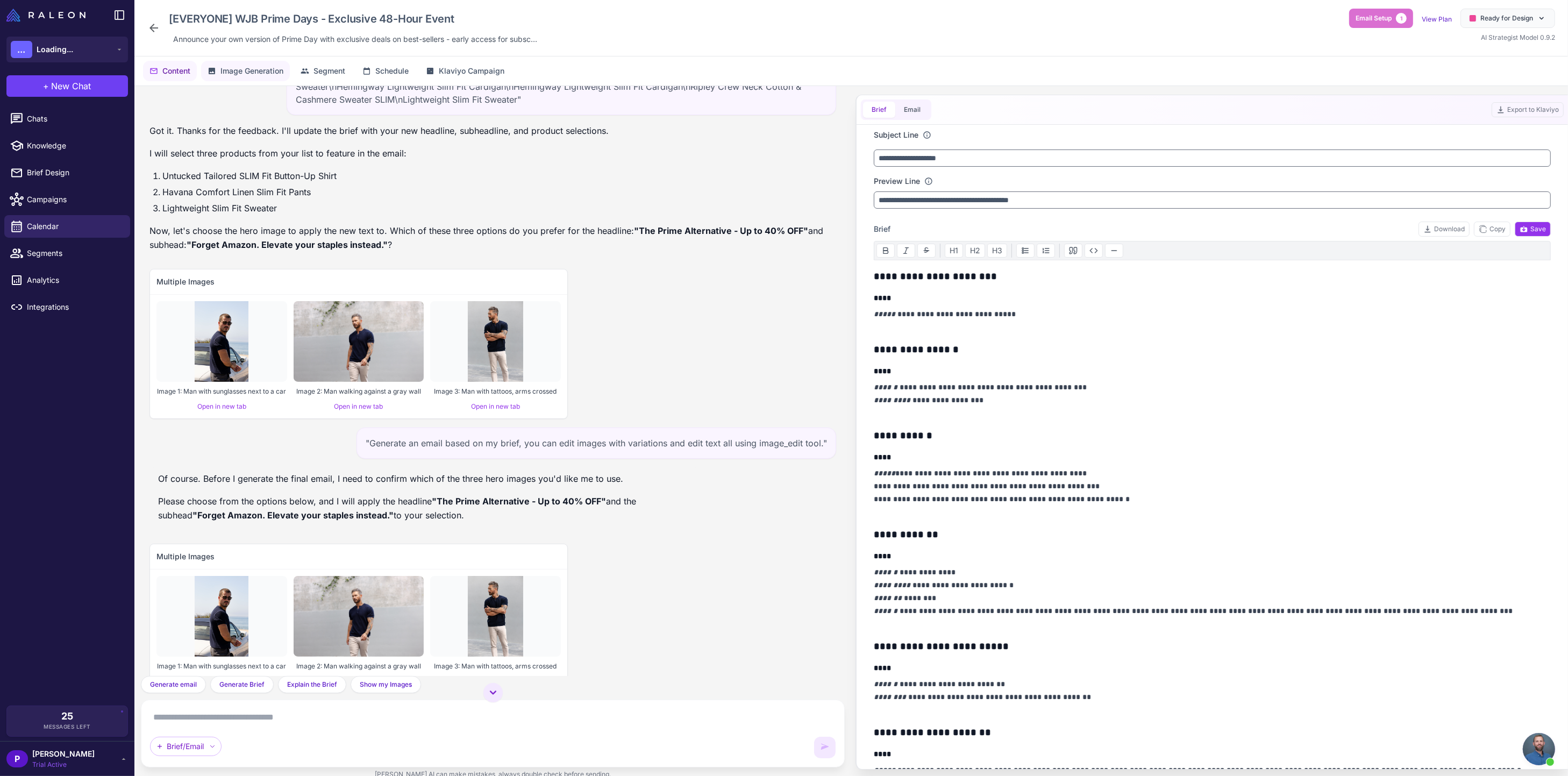
click at [259, 65] on span "Image Generation" at bounding box center [251, 71] width 63 height 12
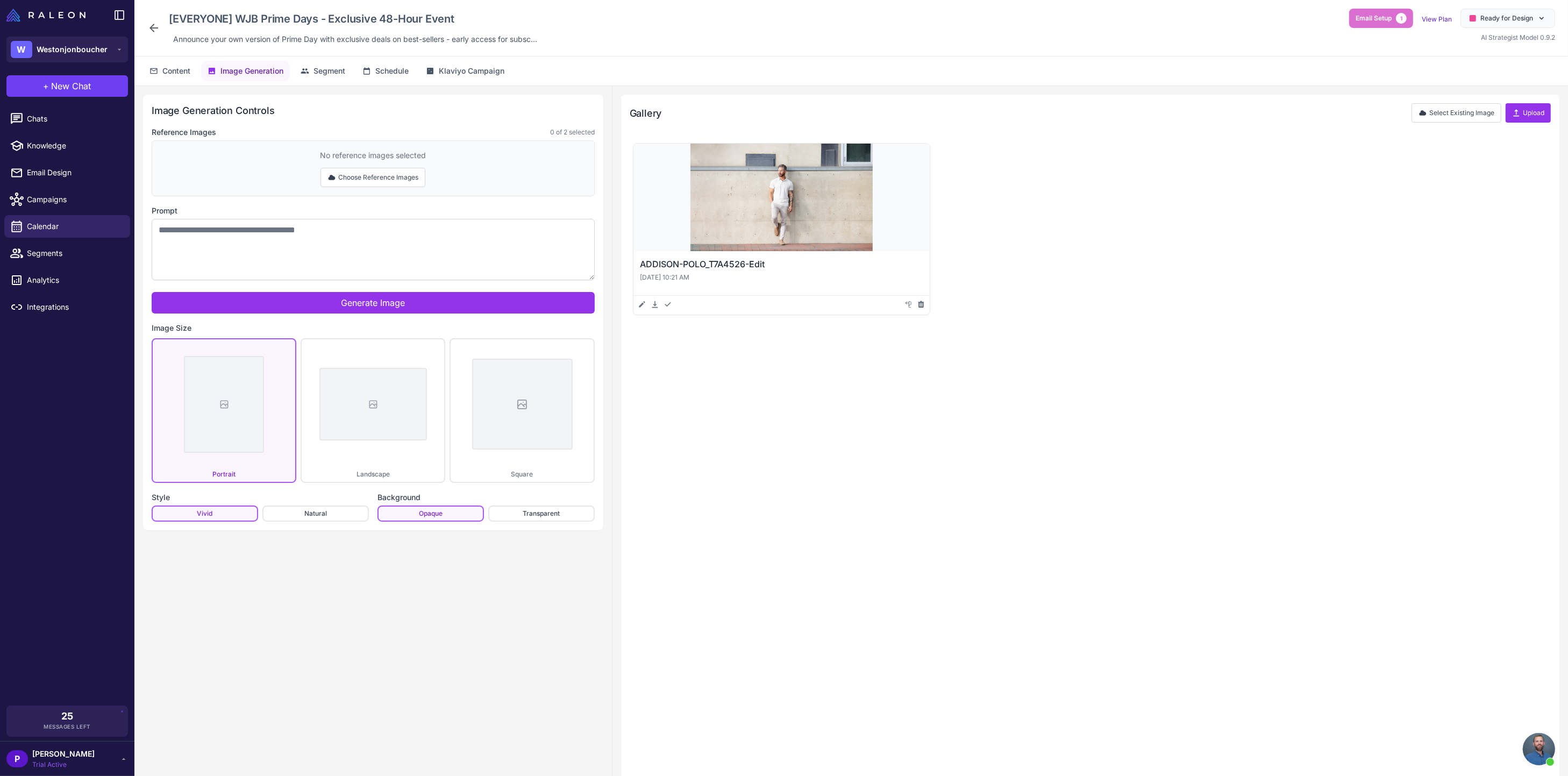
click at [1058, 405] on div "Use in Email Preview ADDISON-POLO_T7A4526-Edit Oct 6, 2025, 10:21 AM Edit Downl…" at bounding box center [1090, 455] width 921 height 631
click at [1357, 197] on div "Use in Email Preview ADDISON-POLO_T7A4526-Edit Oct 6, 2025, 10:21 AM Edit Downl…" at bounding box center [1090, 232] width 921 height 185
drag, startPoint x: 1126, startPoint y: 192, endPoint x: 1179, endPoint y: 187, distance: 53.2
click at [1149, 190] on div "Use in Email Preview ADDISON-POLO_T7A4526-Edit Oct 6, 2025, 10:21 AM Edit Downl…" at bounding box center [1090, 232] width 921 height 185
click at [1538, 125] on div "Gallery Select Existing Image Upload" at bounding box center [1090, 117] width 921 height 28
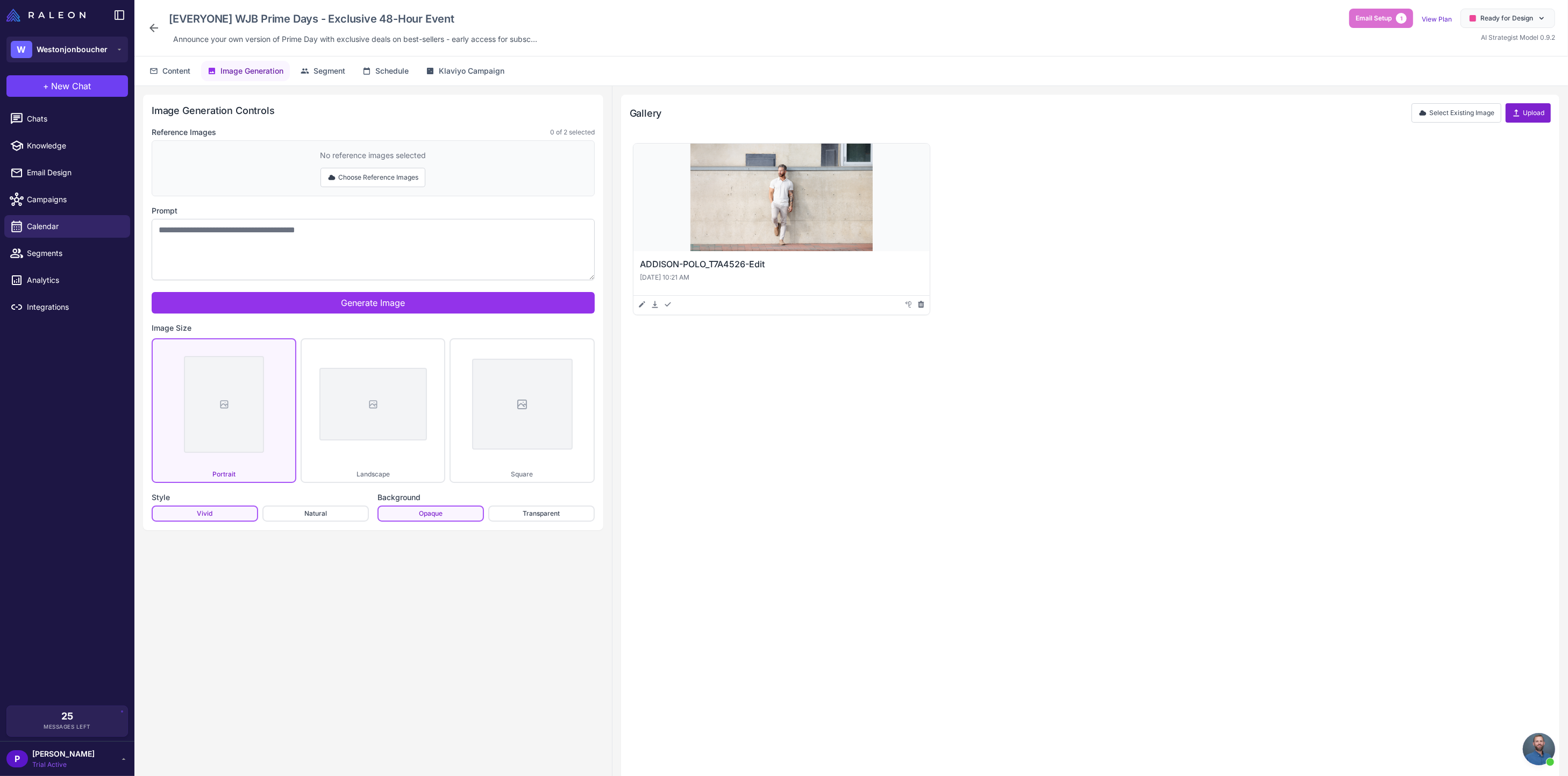
click at [1533, 117] on button "Upload" at bounding box center [1528, 113] width 45 height 19
click at [323, 517] on button "Natural Less dramatic images" at bounding box center [315, 513] width 107 height 16
click at [1313, 196] on div "Use in Email Preview ADDISON-POLO_T7A4526-Edit Oct 6, 2025, 10:21 AM Edit Downl…" at bounding box center [1090, 232] width 921 height 185
click at [1383, 43] on div "Email Setup 1 View Plan Ready for Design AI Strategist Model 0.9.2" at bounding box center [1452, 26] width 206 height 35
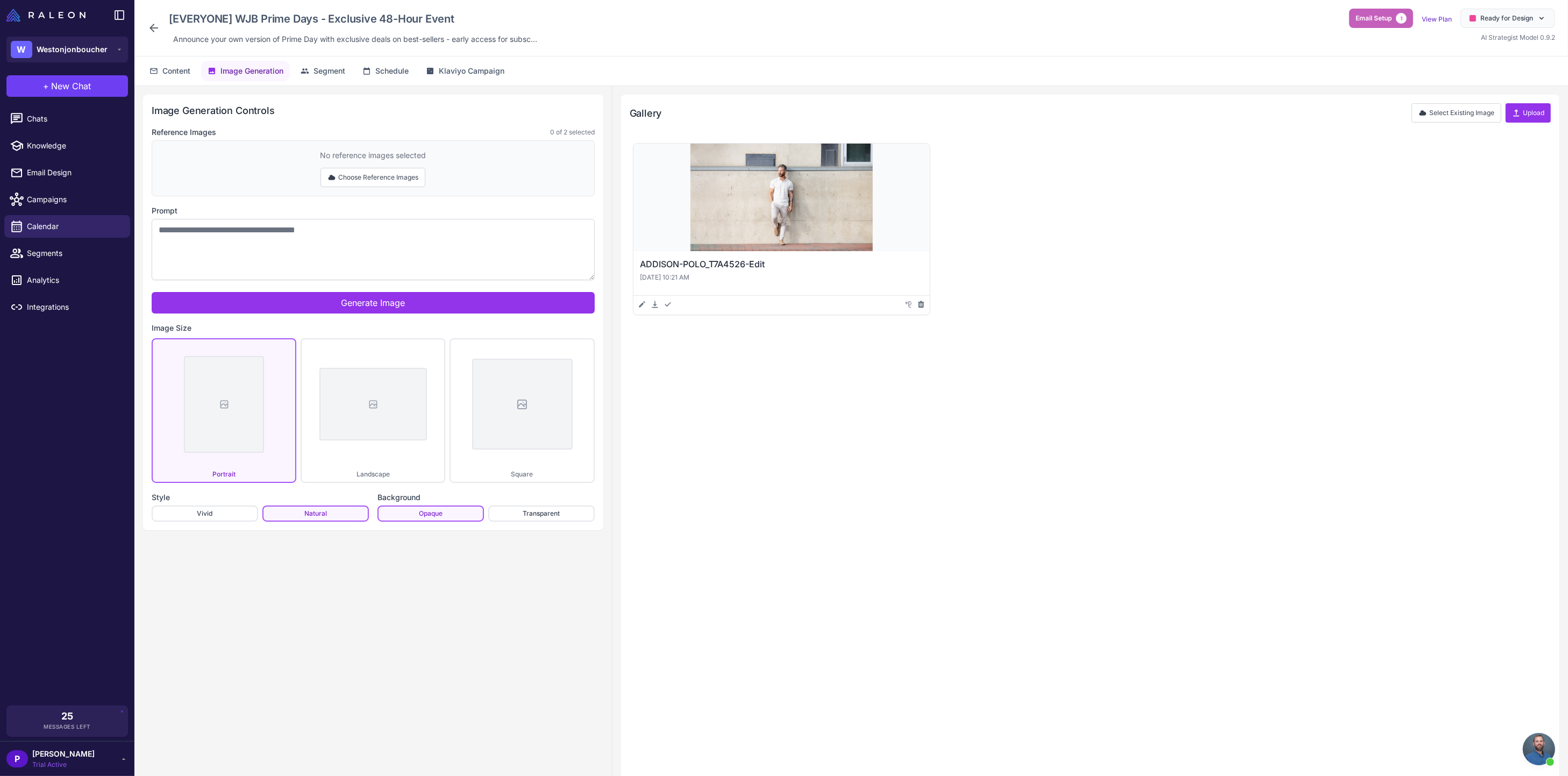
click at [1400, 18] on span "1" at bounding box center [1401, 18] width 11 height 11
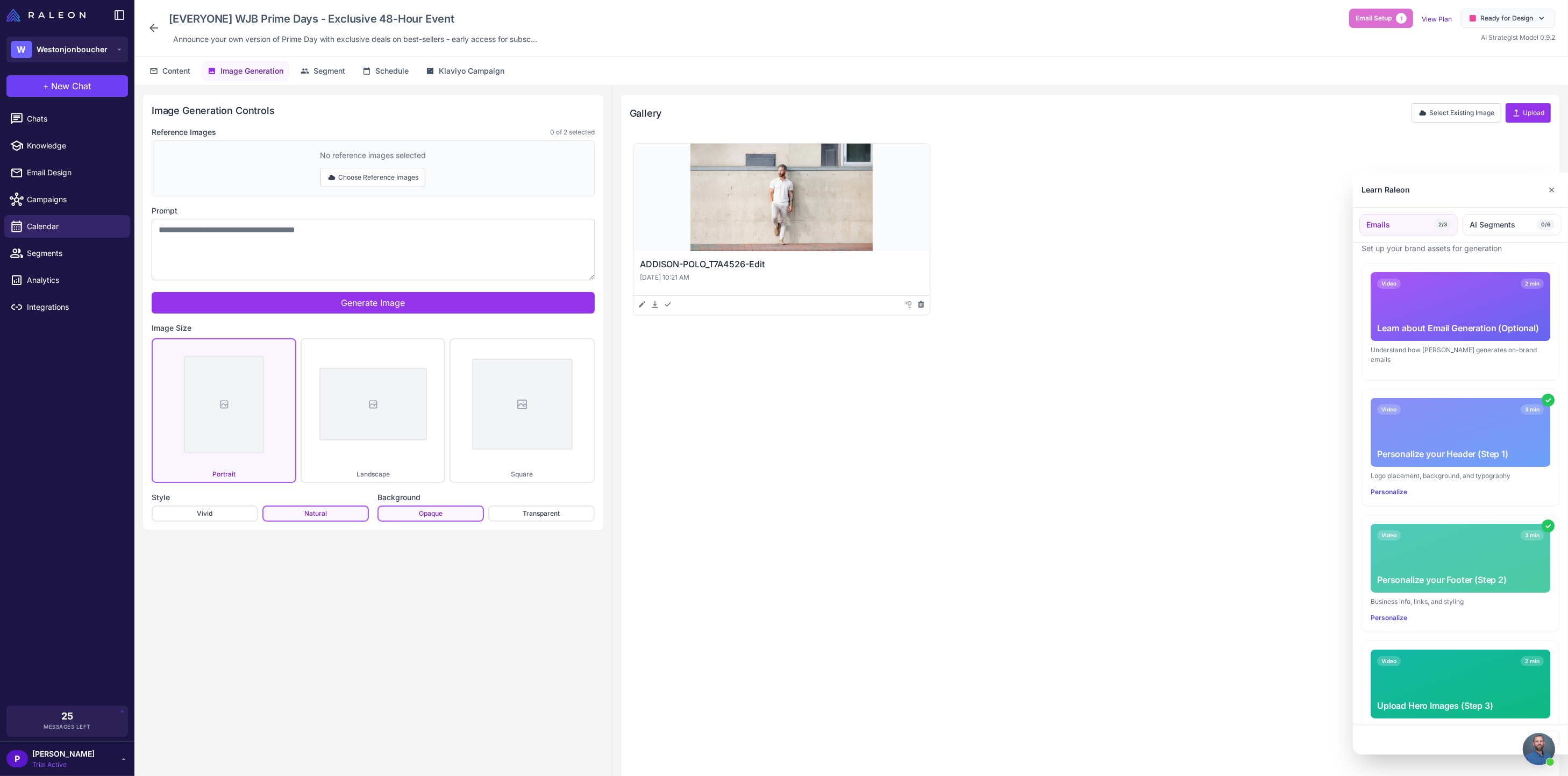
scroll to position [55, 0]
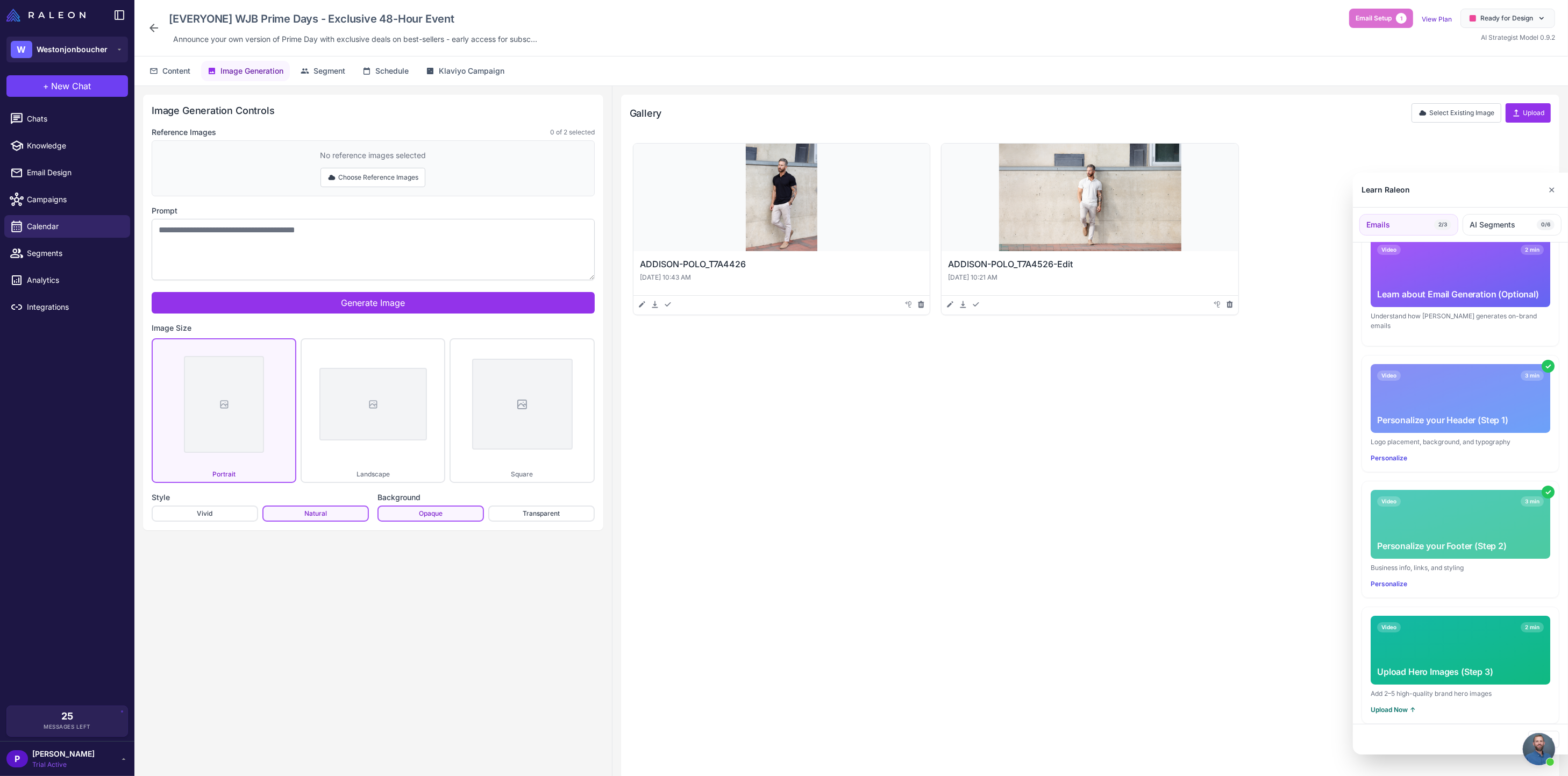
click at [1396, 705] on button "Upload Now ↑" at bounding box center [1393, 710] width 45 height 10
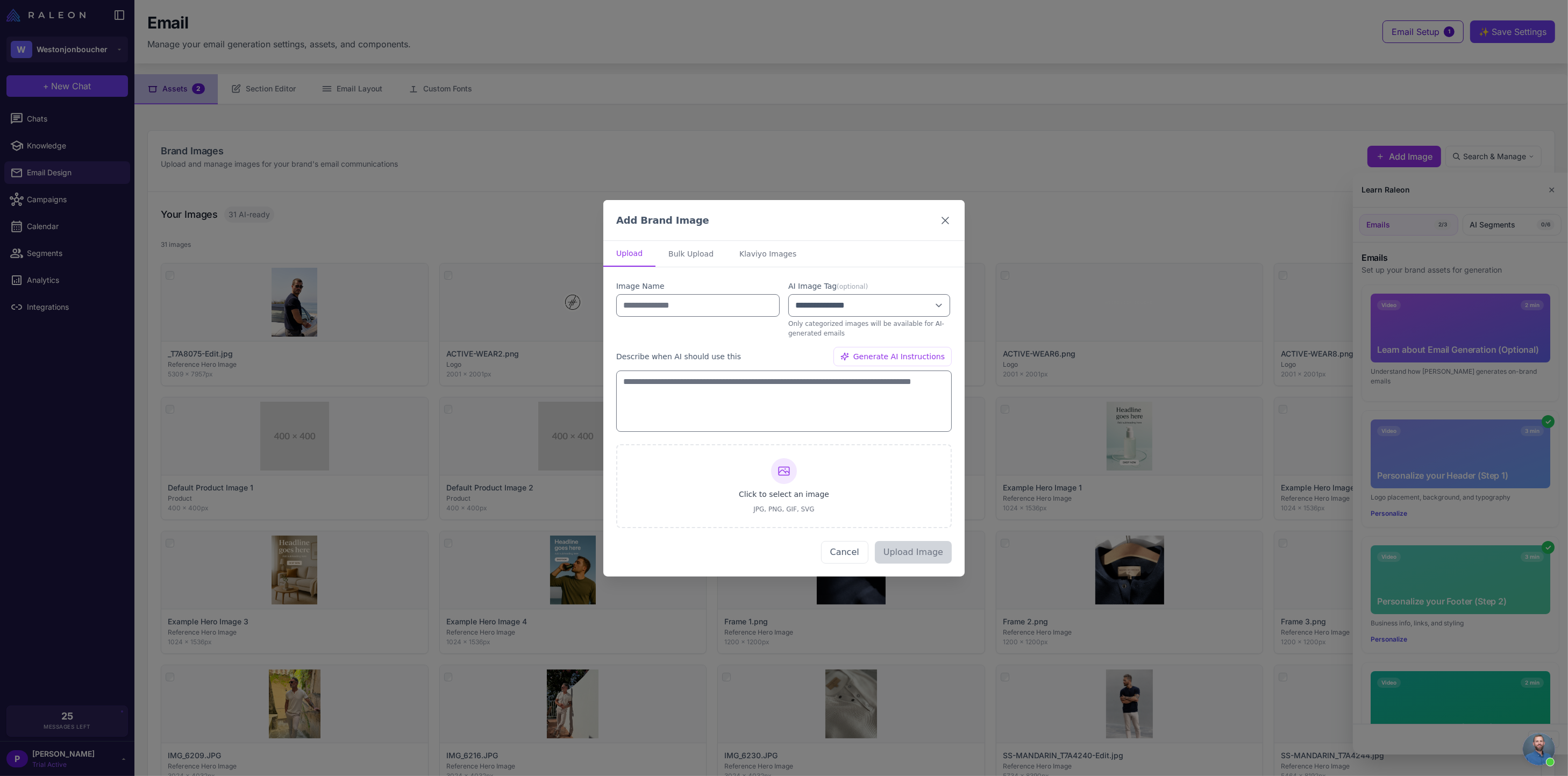
click at [943, 222] on icon at bounding box center [945, 220] width 13 height 13
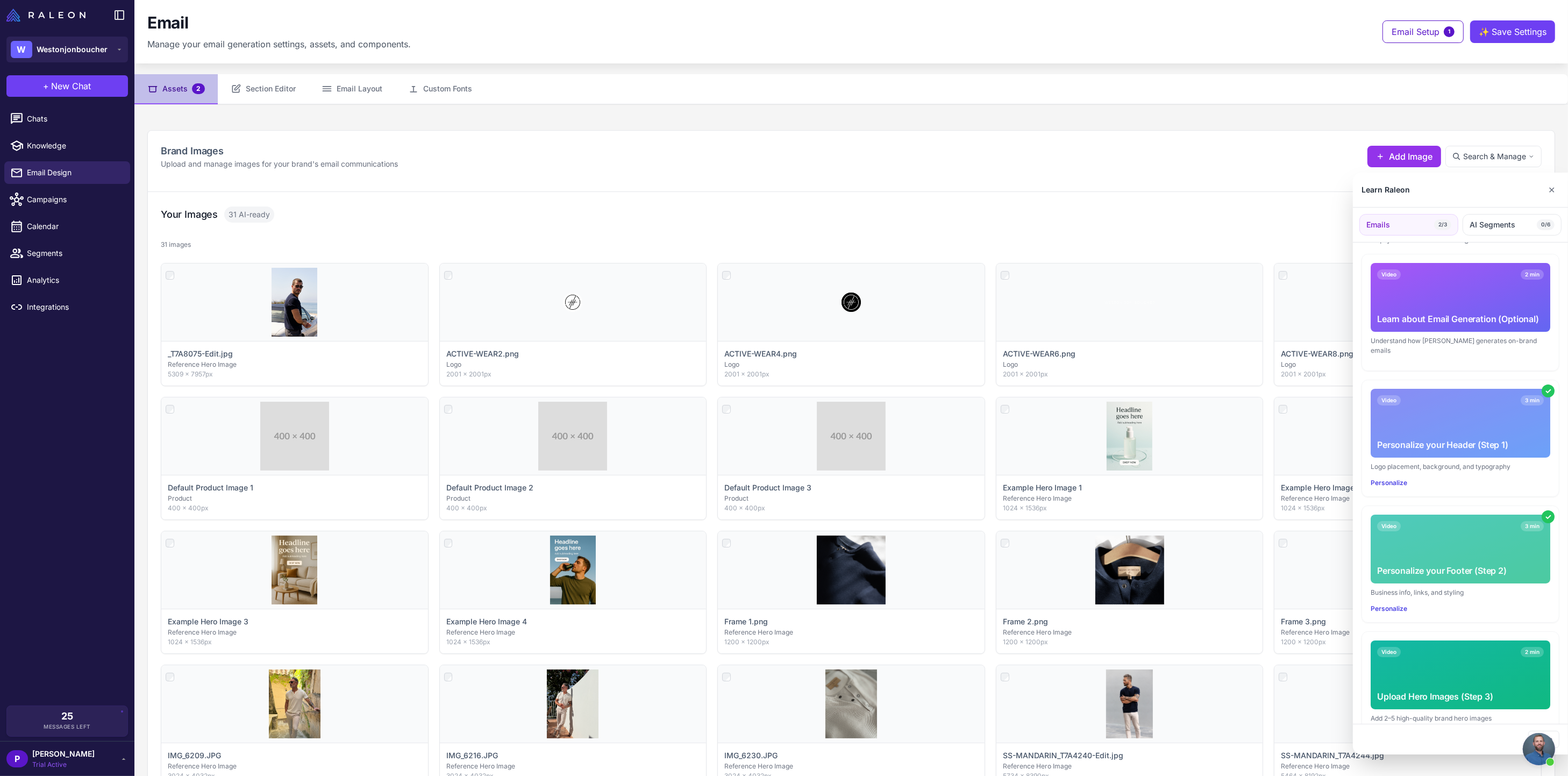
scroll to position [55, 0]
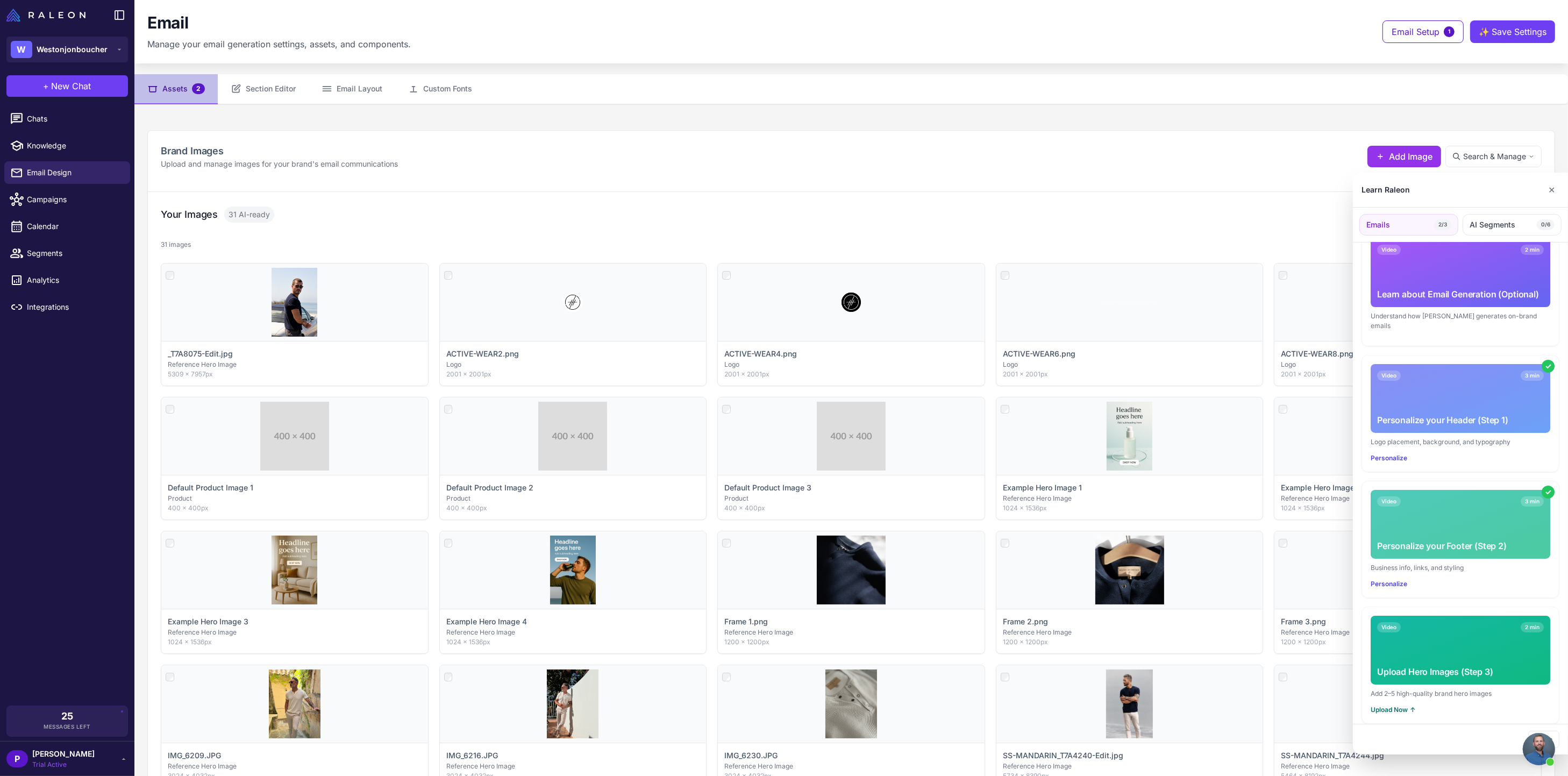
click at [1387, 705] on button "Upload Now ↑" at bounding box center [1393, 710] width 45 height 10
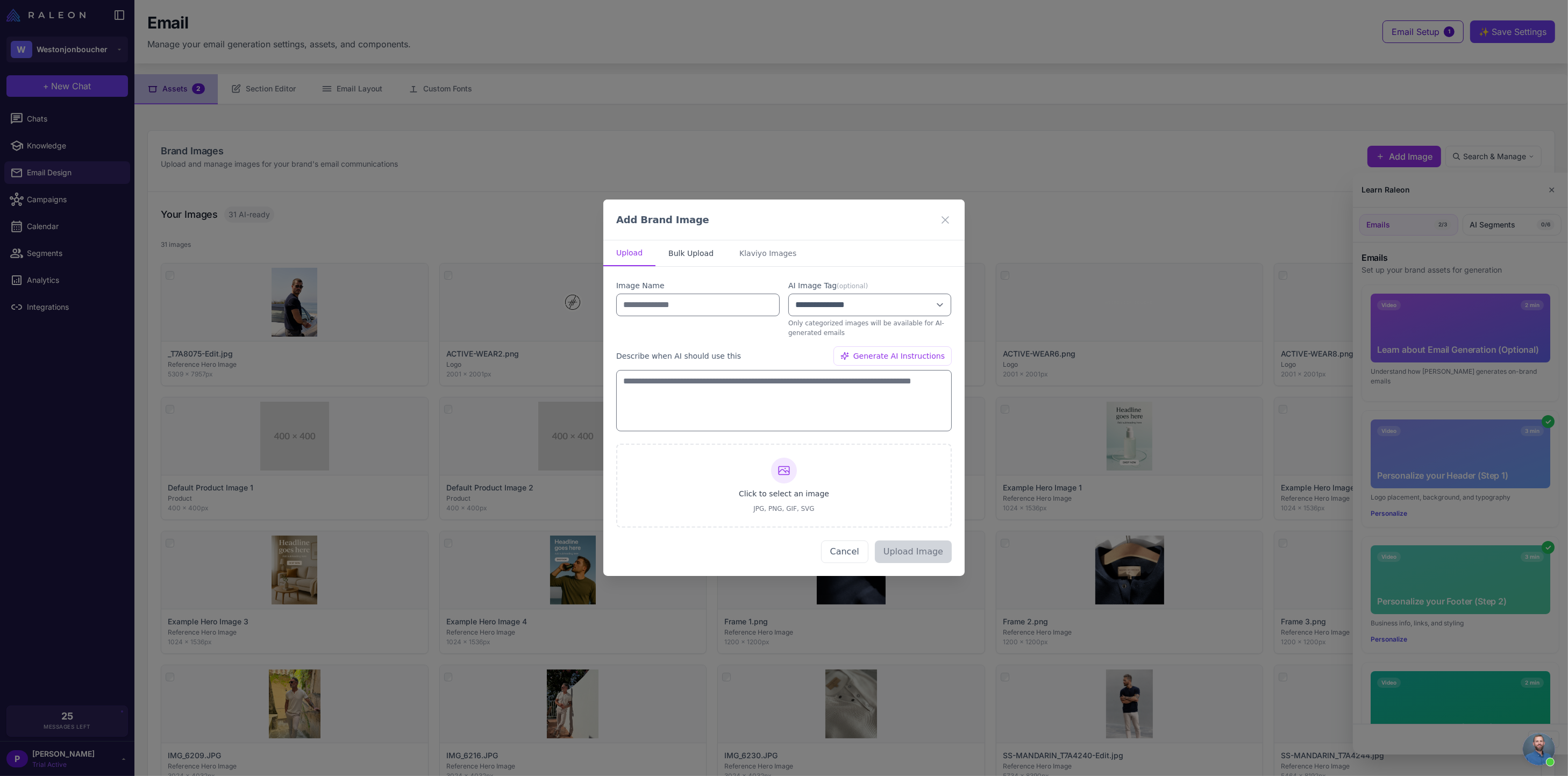
click at [681, 254] on button "Bulk Upload" at bounding box center [691, 253] width 71 height 26
select select "*******"
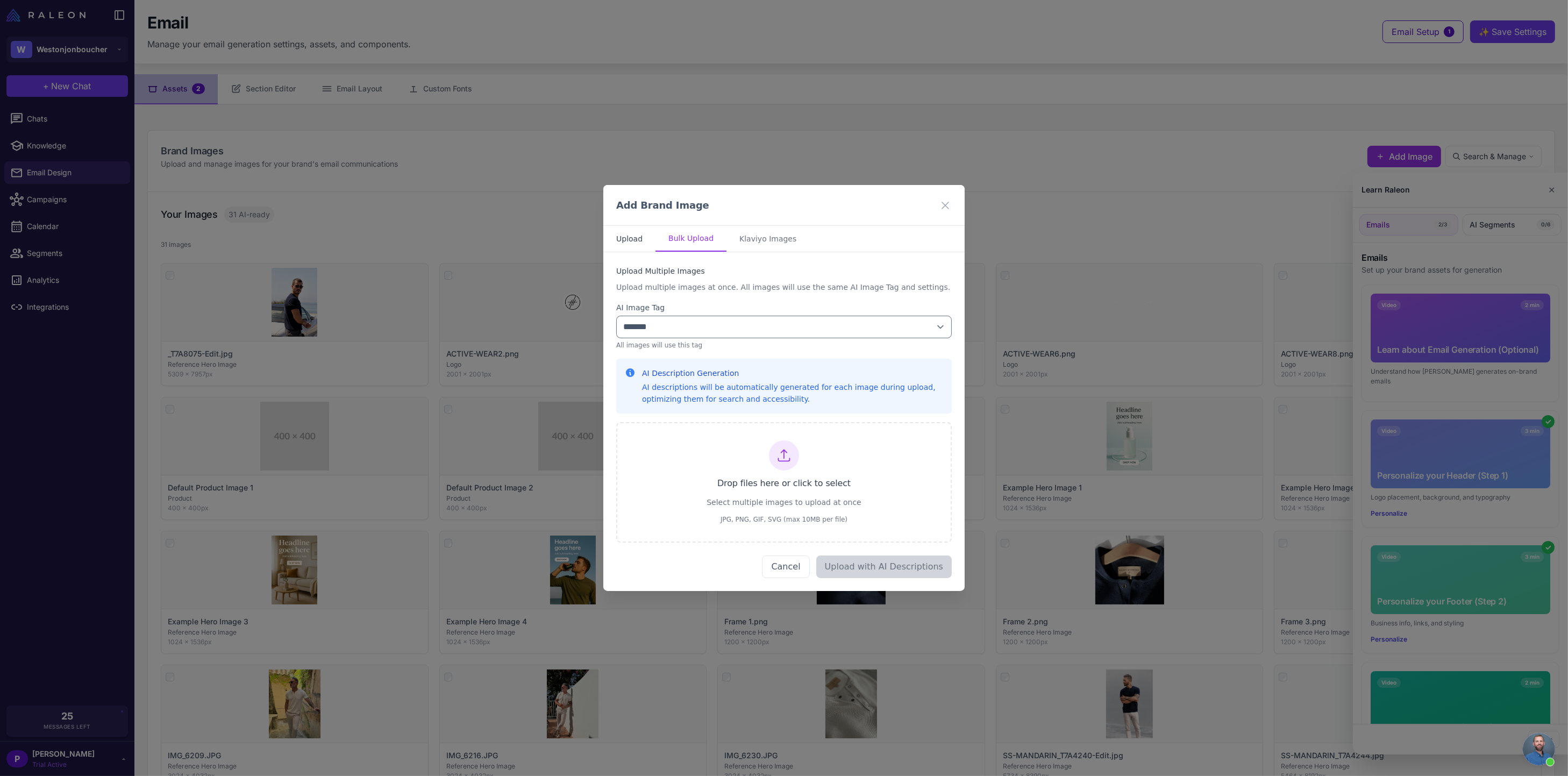
click at [628, 240] on button "Upload" at bounding box center [629, 239] width 52 height 26
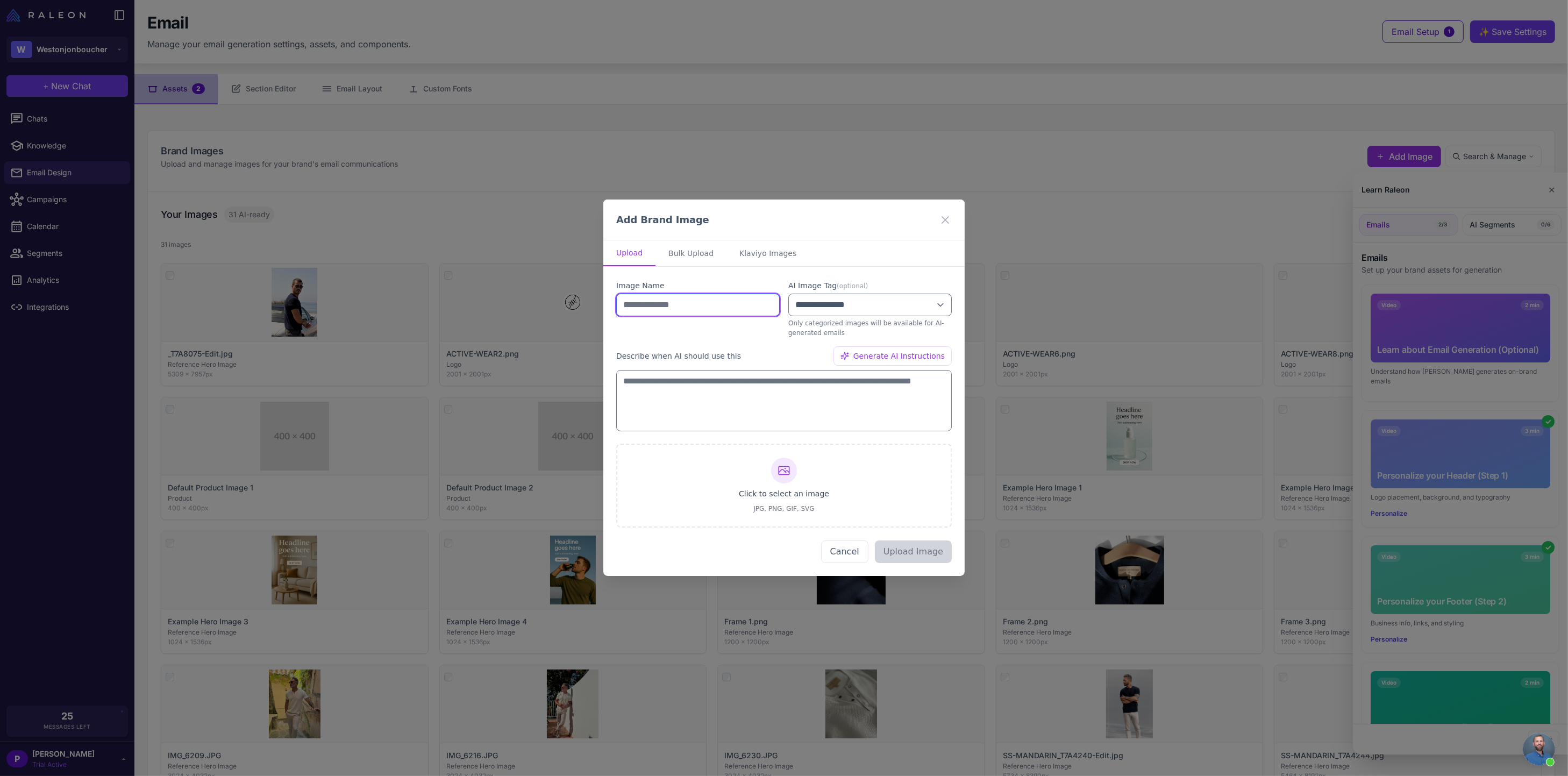
click at [671, 306] on input "text" at bounding box center [698, 304] width 164 height 23
click at [775, 472] on div at bounding box center [784, 471] width 26 height 26
type input "**********"
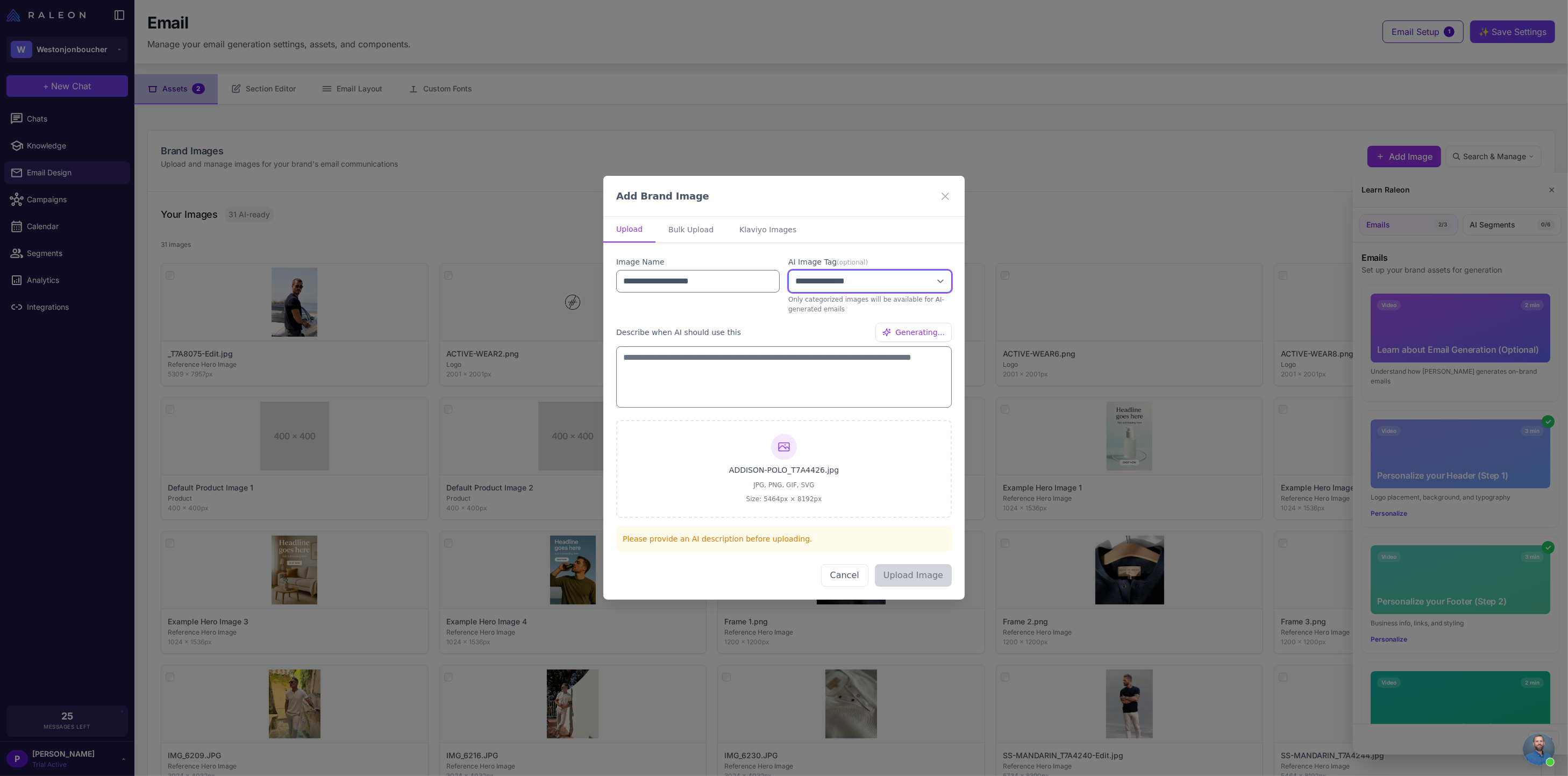
click at [892, 279] on select "**********" at bounding box center [870, 281] width 164 height 23
select select "**********"
click at [788, 270] on select "**********" at bounding box center [870, 281] width 164 height 23
type textarea "**********"
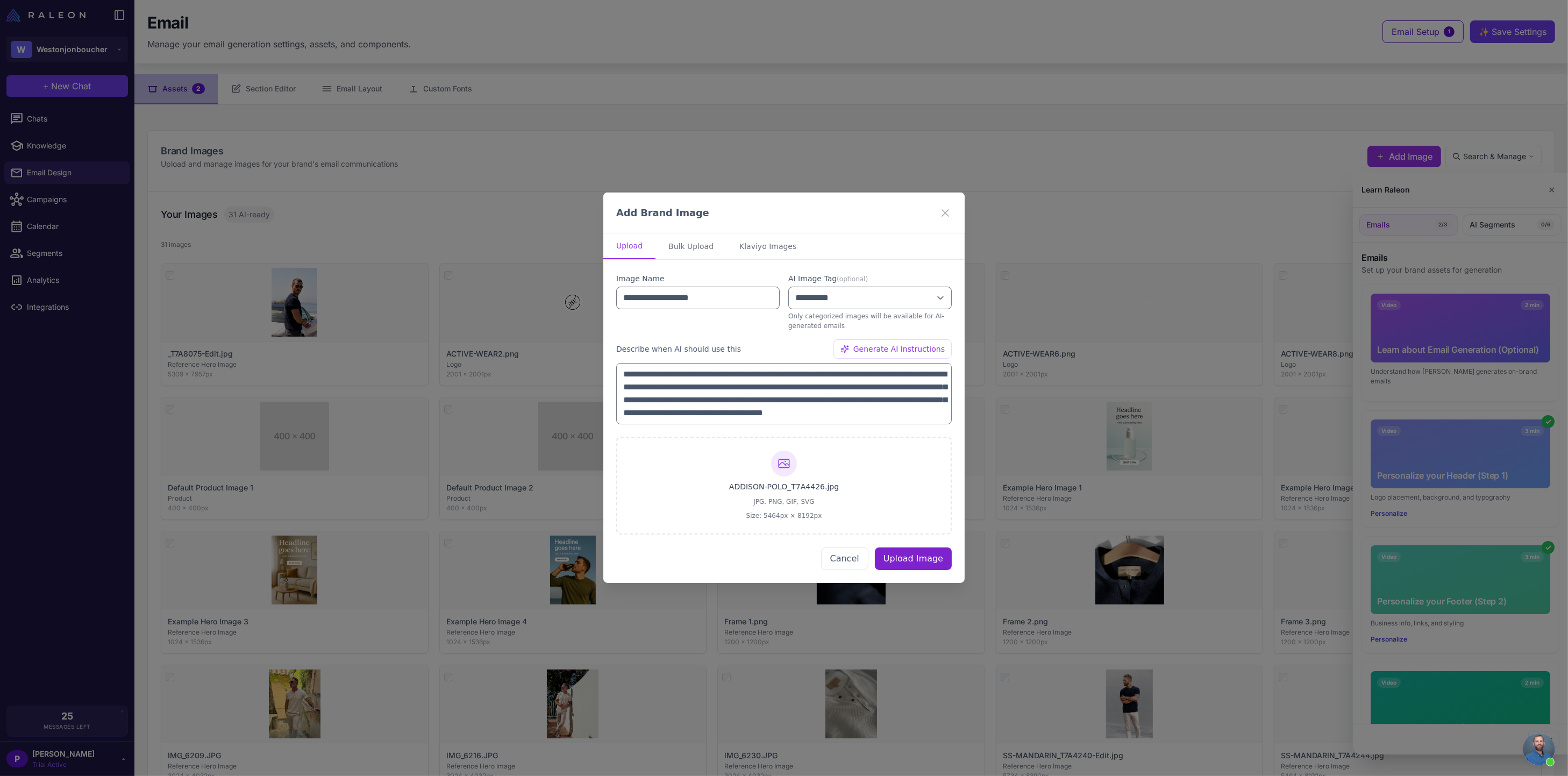
click at [931, 558] on button "Upload Image" at bounding box center [913, 559] width 77 height 23
click at [911, 562] on button "Upload Image" at bounding box center [913, 559] width 77 height 23
click at [915, 554] on button "Upload Image" at bounding box center [913, 559] width 77 height 23
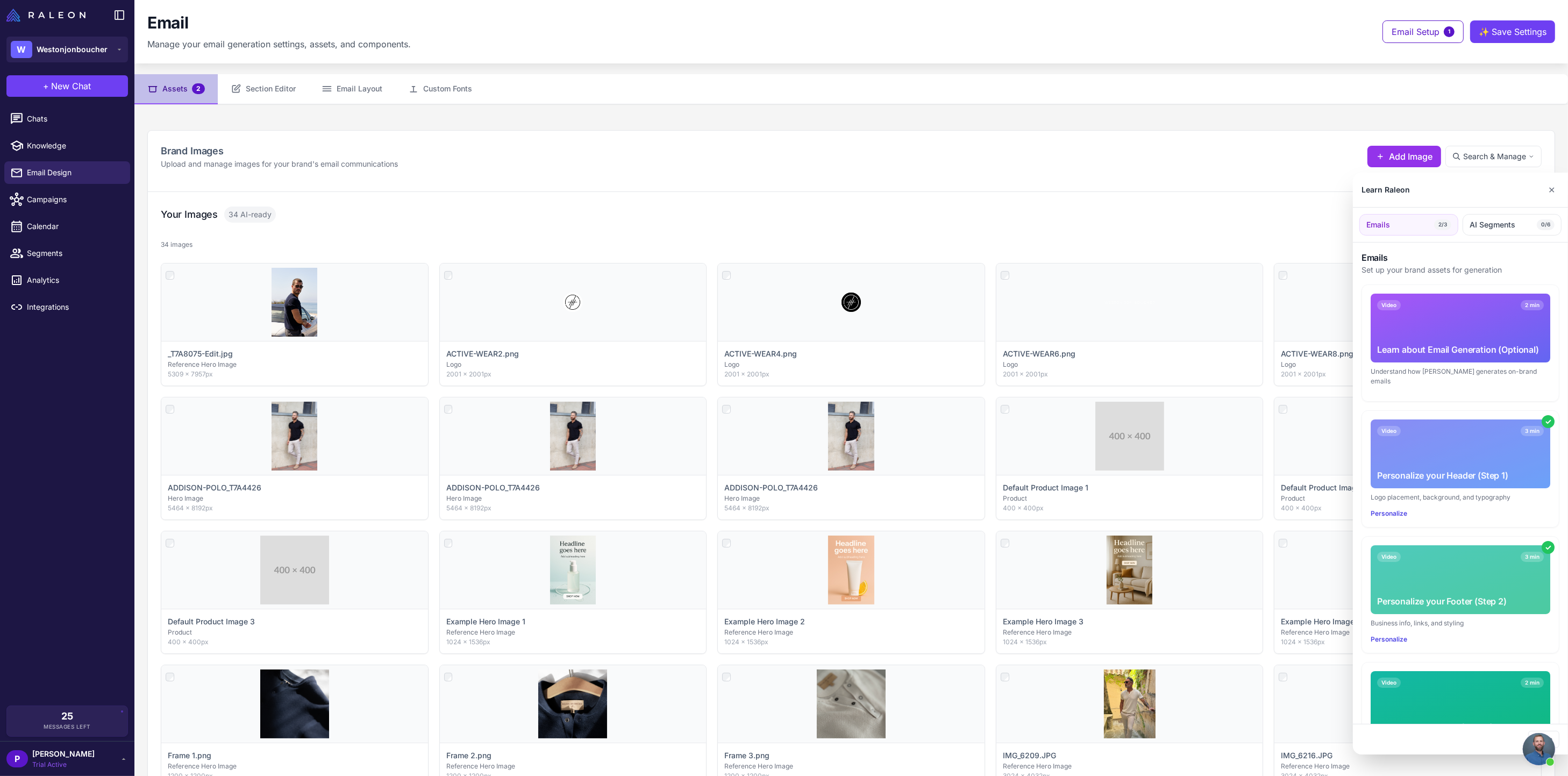
click at [1486, 692] on div "Video 2 min Upload Hero Images (Step 3)" at bounding box center [1460, 705] width 180 height 69
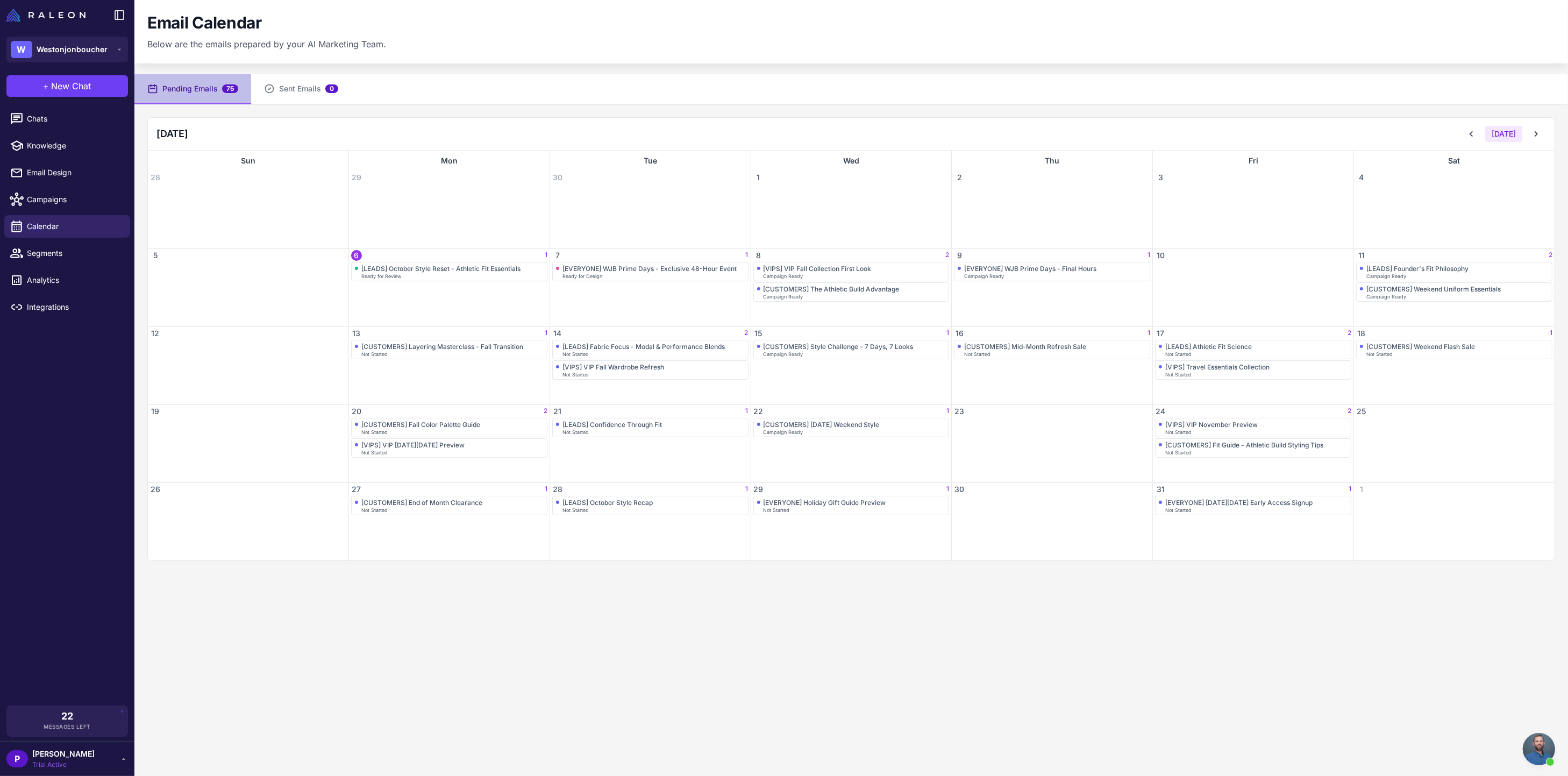
click at [208, 93] on button "Pending Emails 75" at bounding box center [193, 89] width 117 height 30
click at [53, 223] on span "Calendar" at bounding box center [74, 226] width 94 height 12
click at [299, 85] on button "Sent Emails 0" at bounding box center [301, 89] width 100 height 30
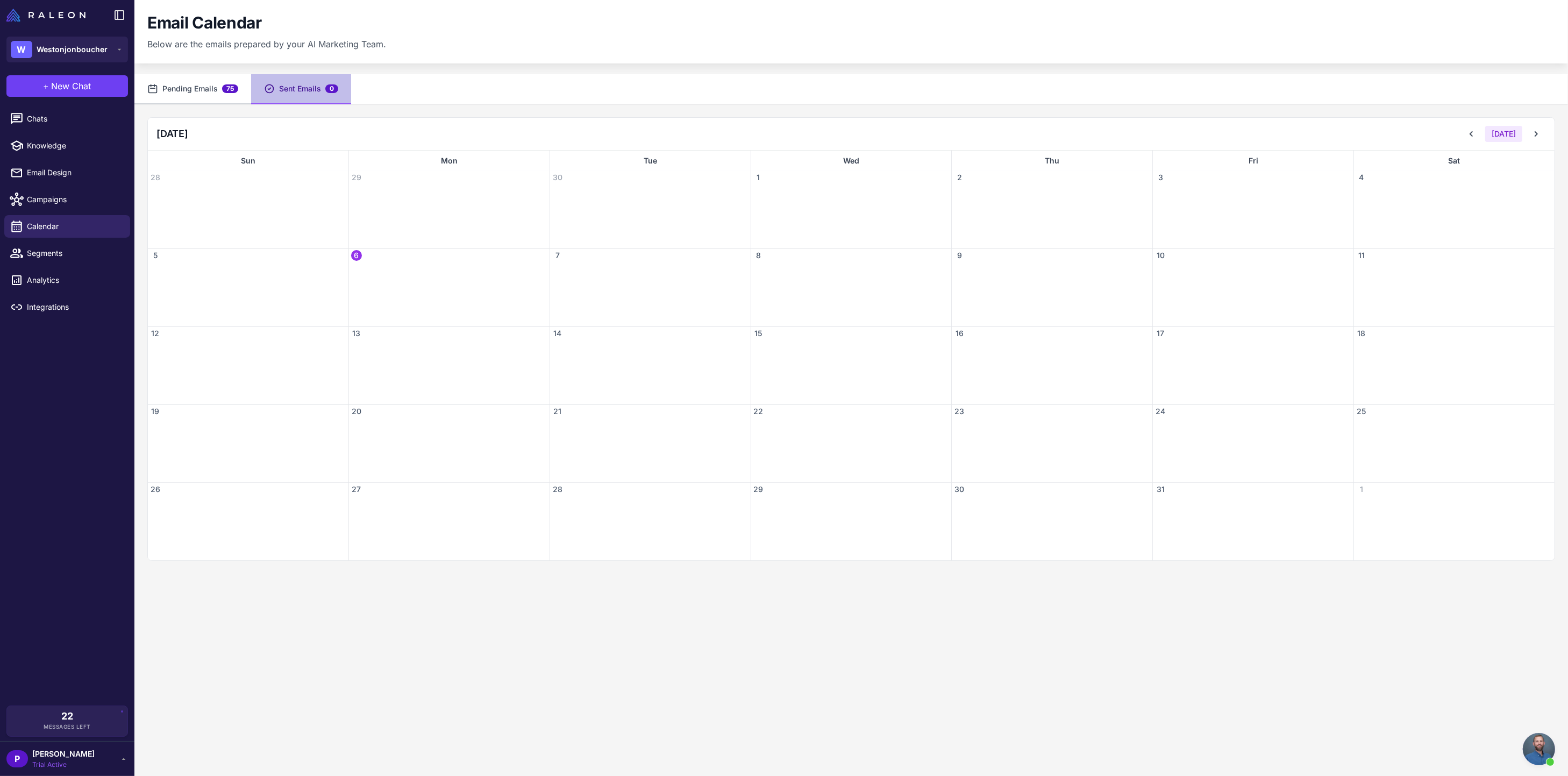
click at [211, 89] on button "Pending Emails 75" at bounding box center [193, 89] width 117 height 30
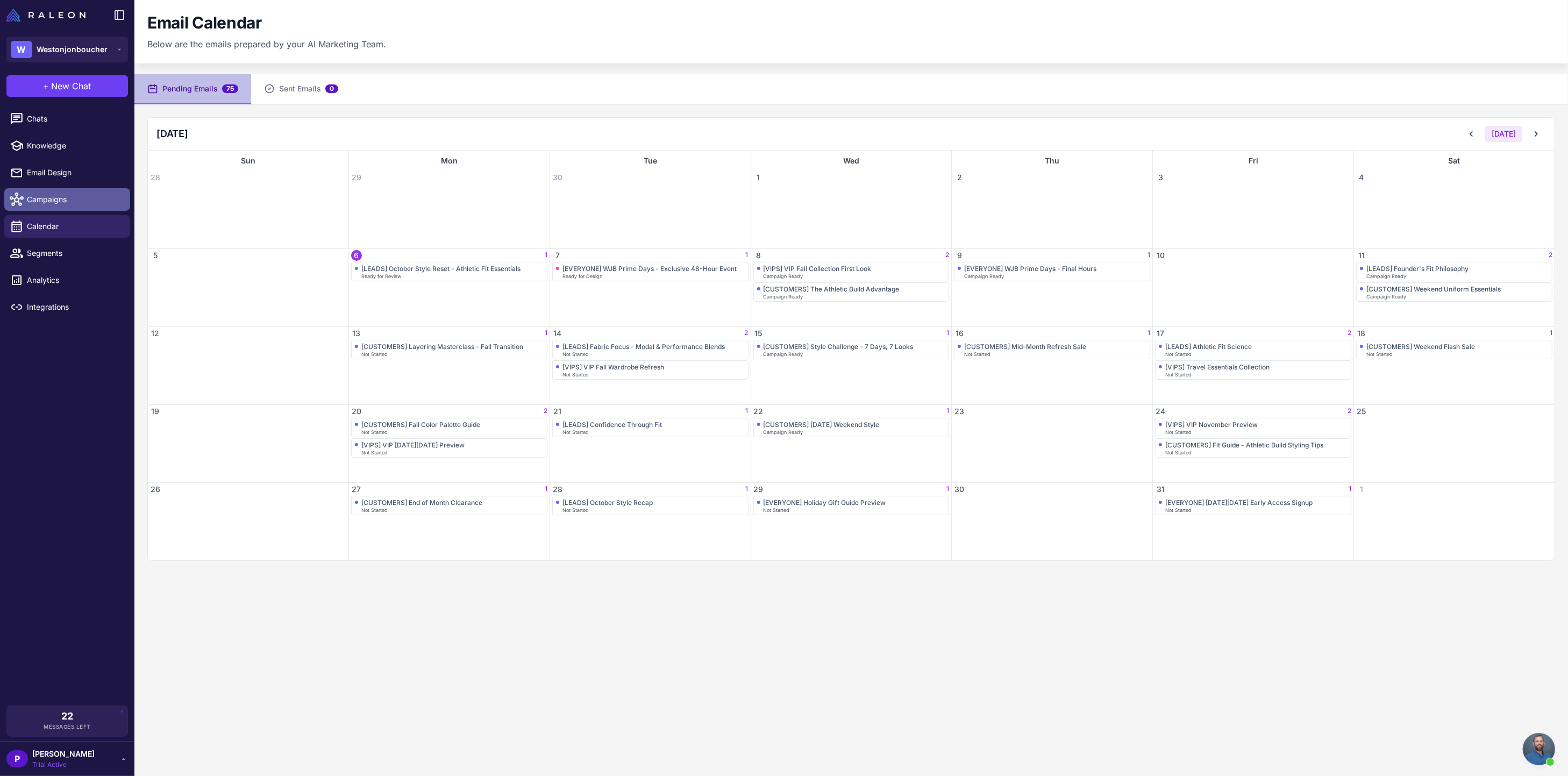
click at [58, 200] on span "Campaigns" at bounding box center [74, 199] width 94 height 12
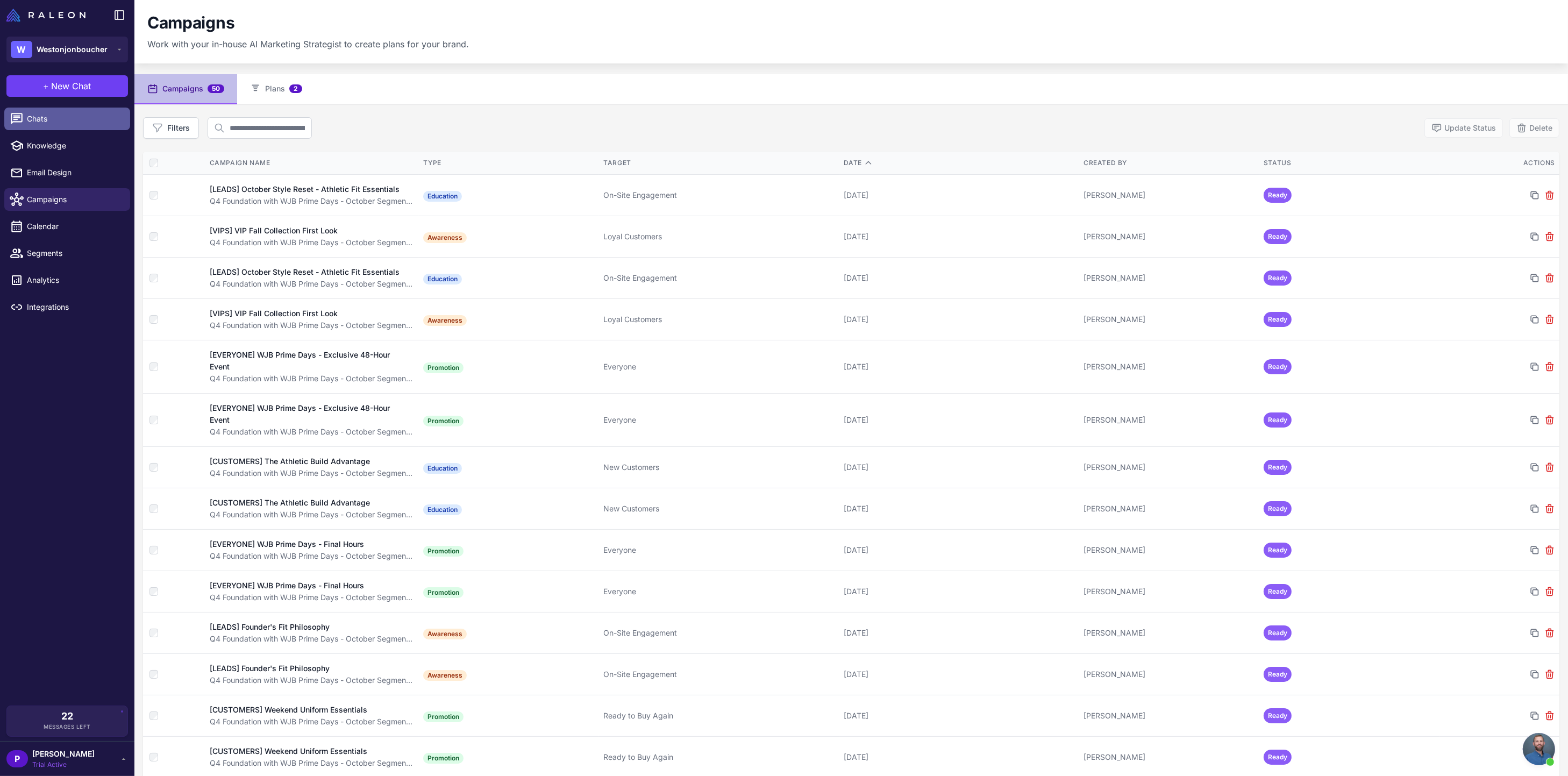
click at [41, 122] on span "Chats" at bounding box center [74, 119] width 94 height 12
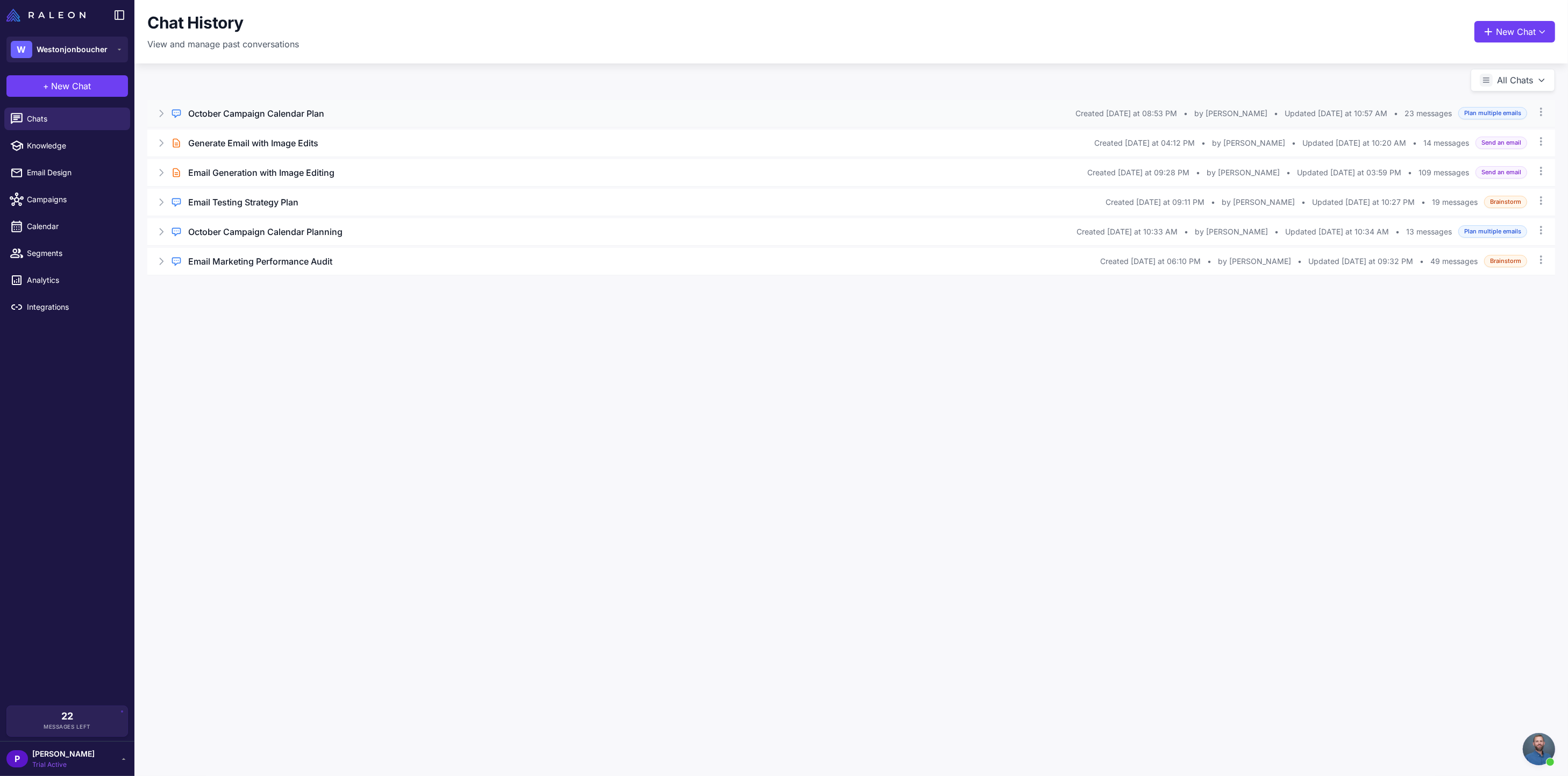
click at [270, 115] on h3 "October Campaign Calendar Plan" at bounding box center [256, 113] width 136 height 13
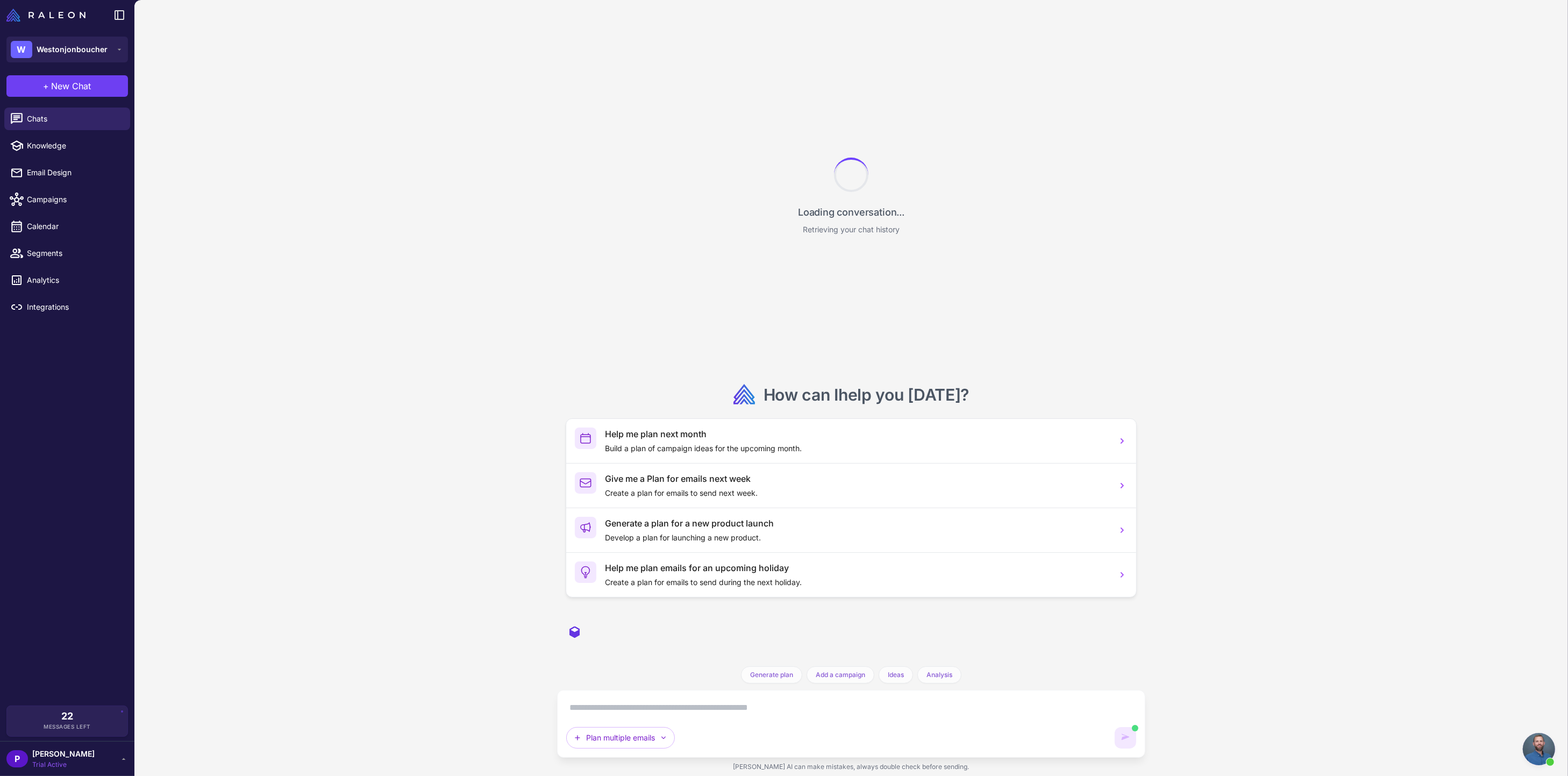
scroll to position [2983, 0]
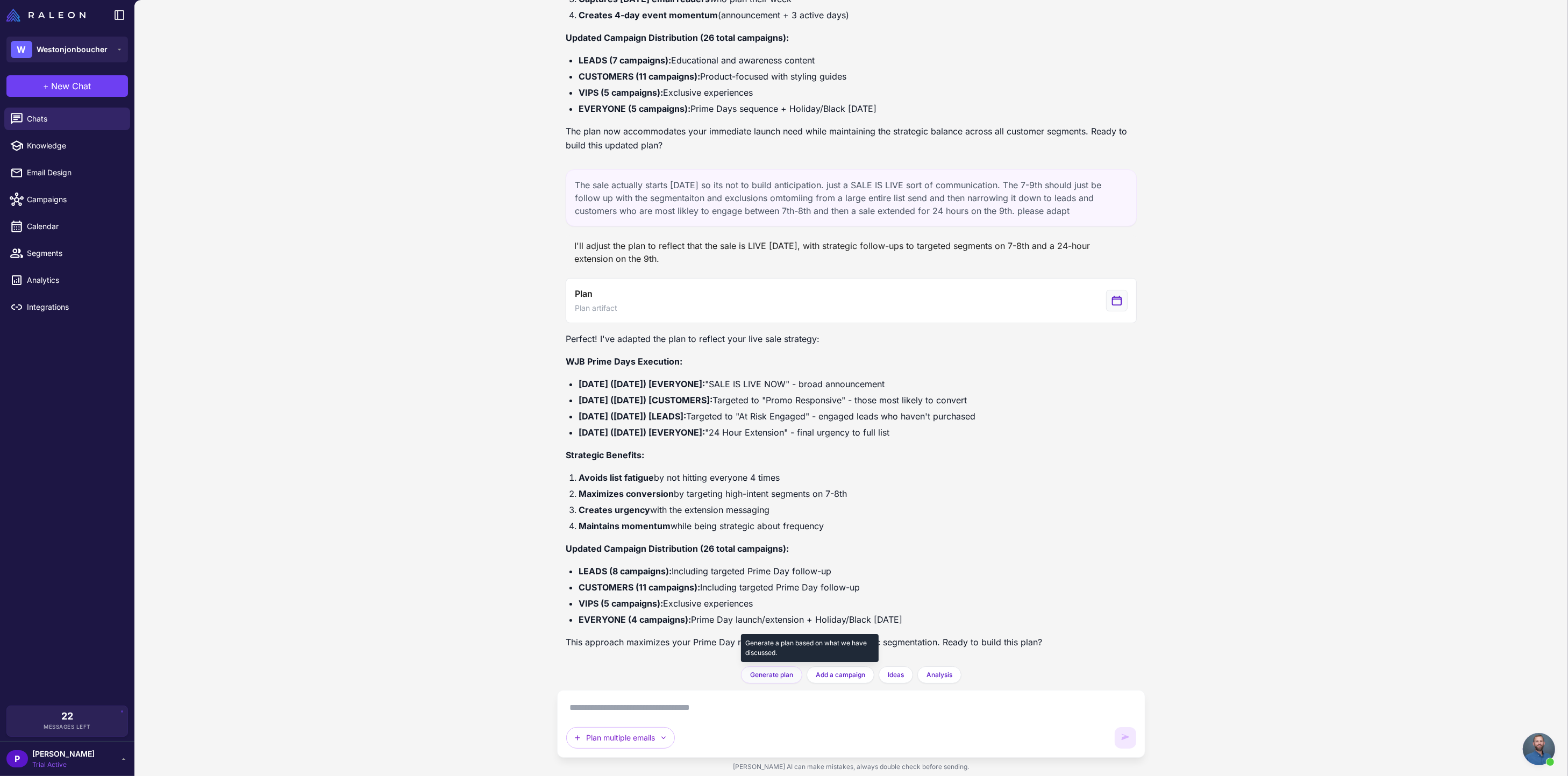
click at [768, 679] on button "Generate plan" at bounding box center [771, 675] width 61 height 17
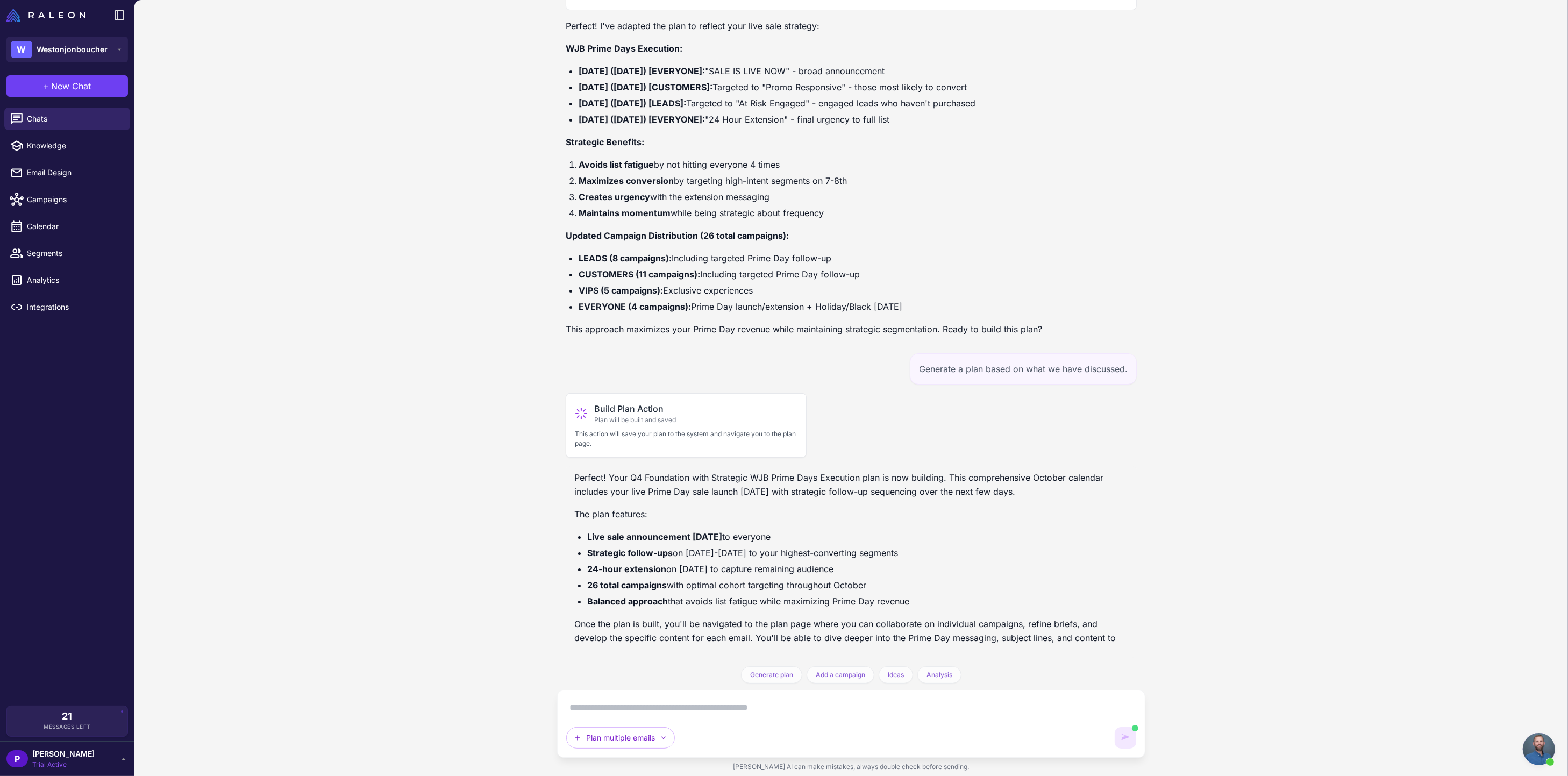
scroll to position [3310, 0]
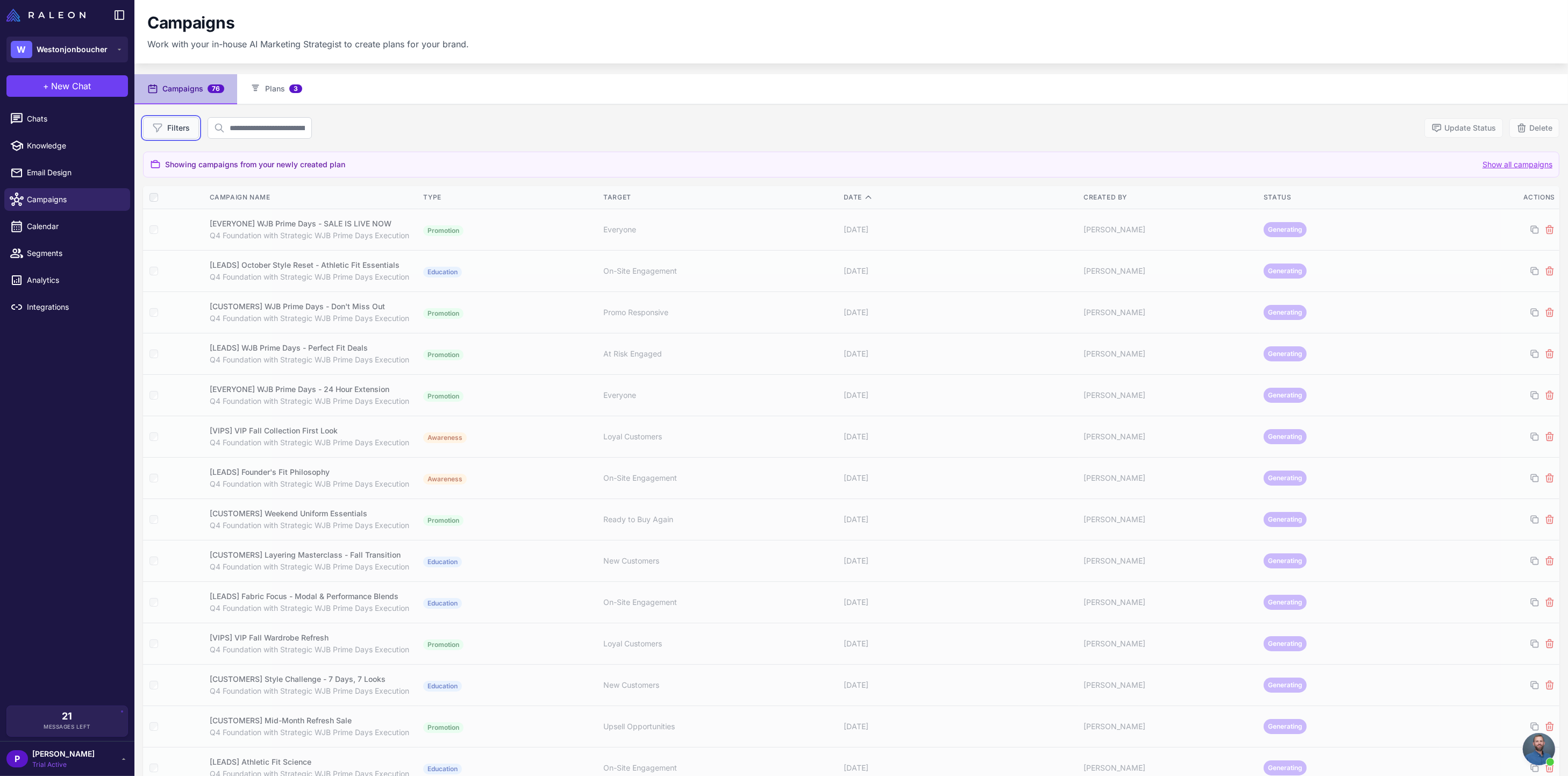
click at [185, 127] on button "Filters" at bounding box center [171, 128] width 56 height 21
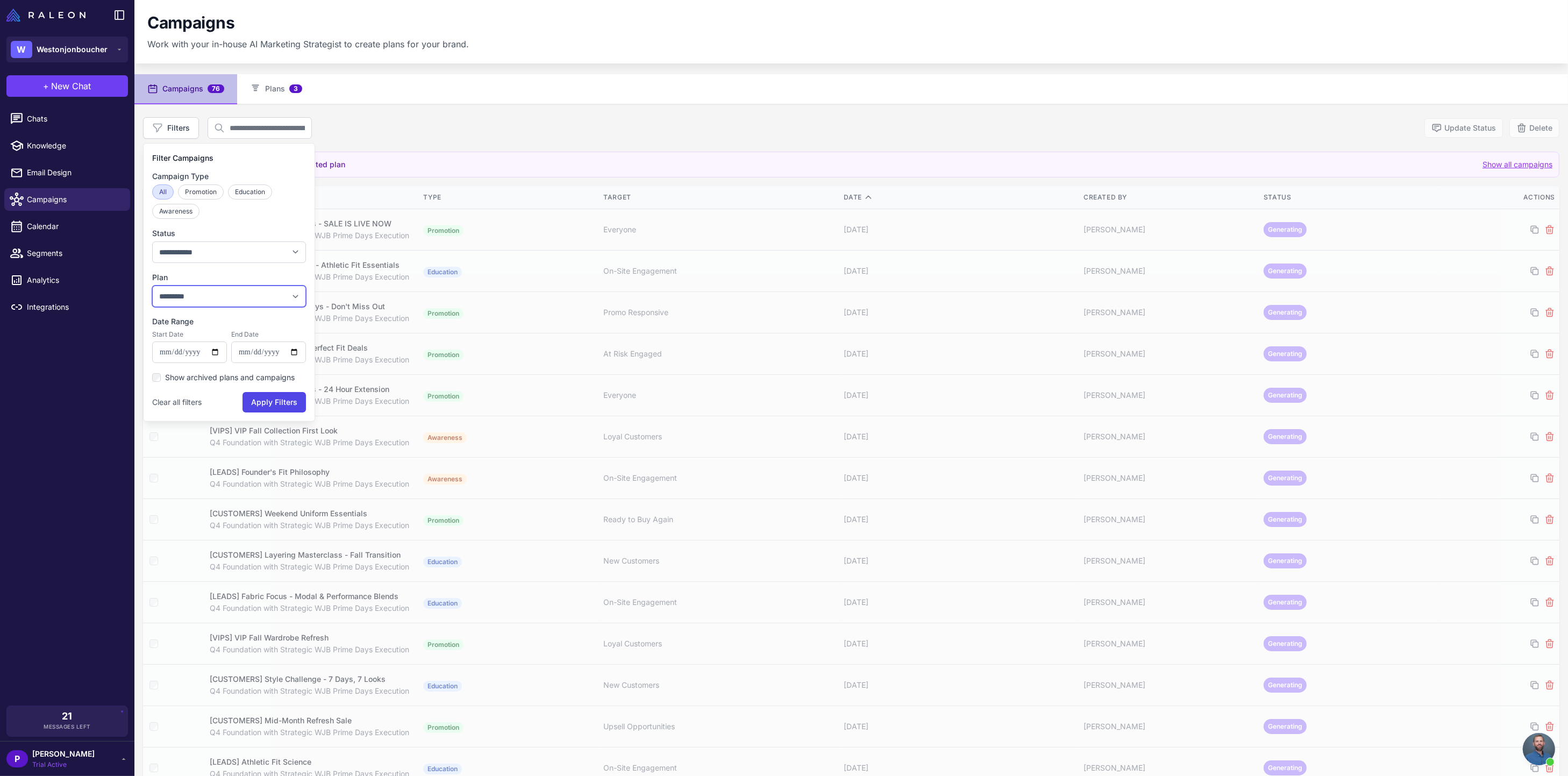
click at [239, 295] on select "**********" at bounding box center [229, 296] width 154 height 21
select select "****"
click at [152, 285] on select "**********" at bounding box center [229, 296] width 154 height 21
click at [265, 399] on button "Apply Filters" at bounding box center [274, 402] width 63 height 21
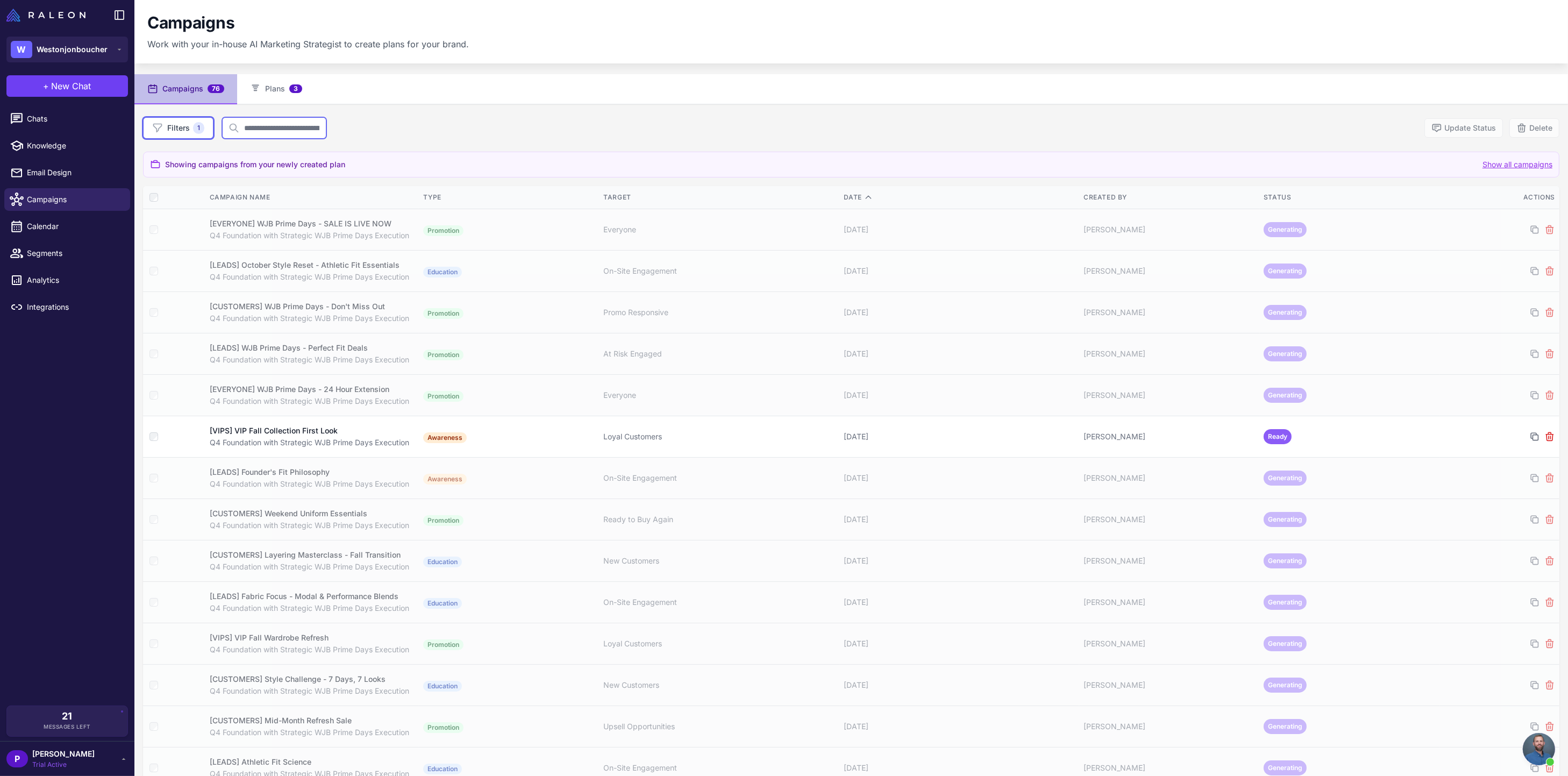
click at [261, 131] on input "text" at bounding box center [274, 128] width 104 height 21
click at [180, 125] on button "Filters 1" at bounding box center [178, 128] width 71 height 21
select select "****"
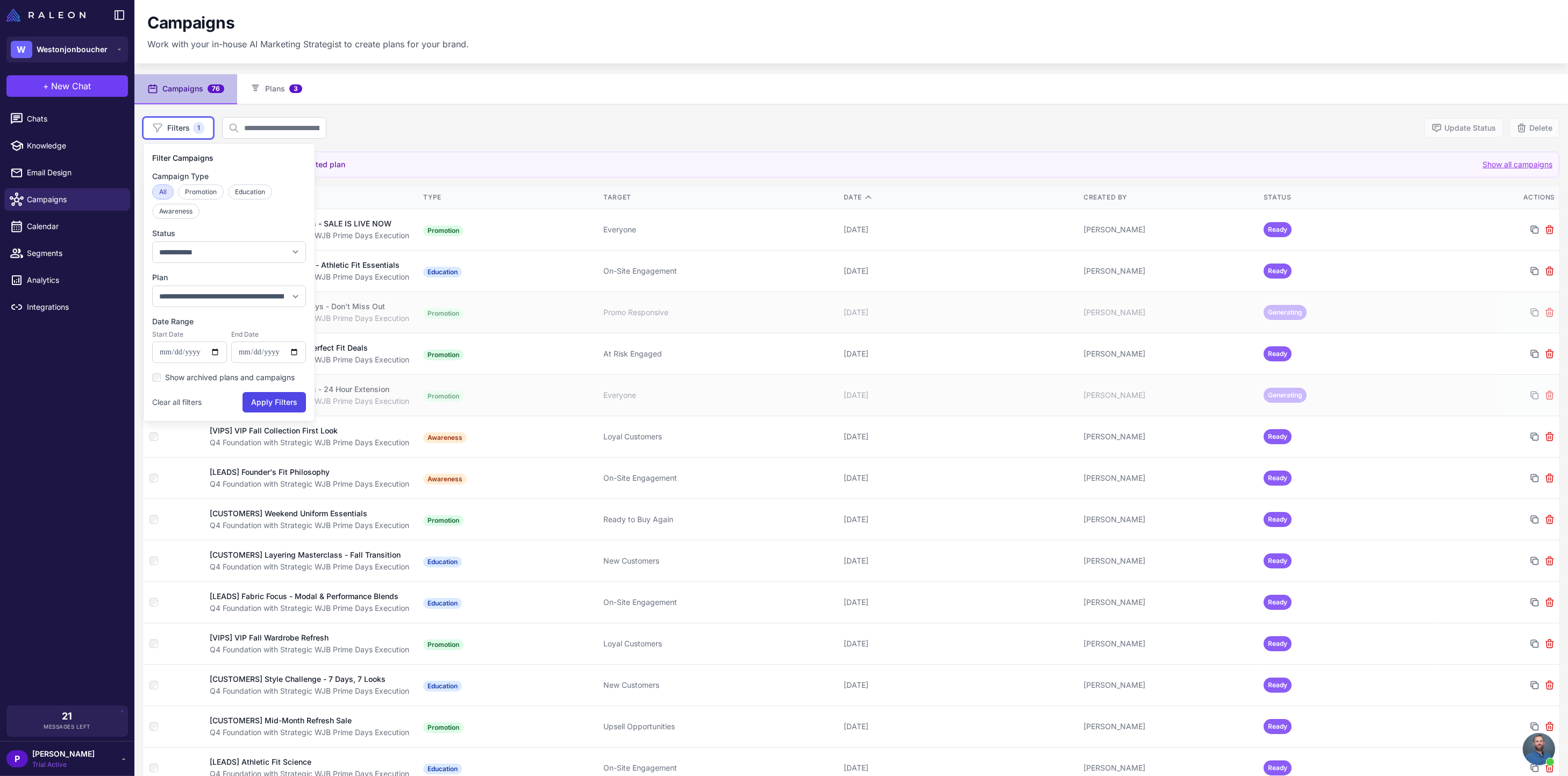
click at [416, 96] on nav "Campaigns 76 Plans 3" at bounding box center [851, 89] width 1433 height 30
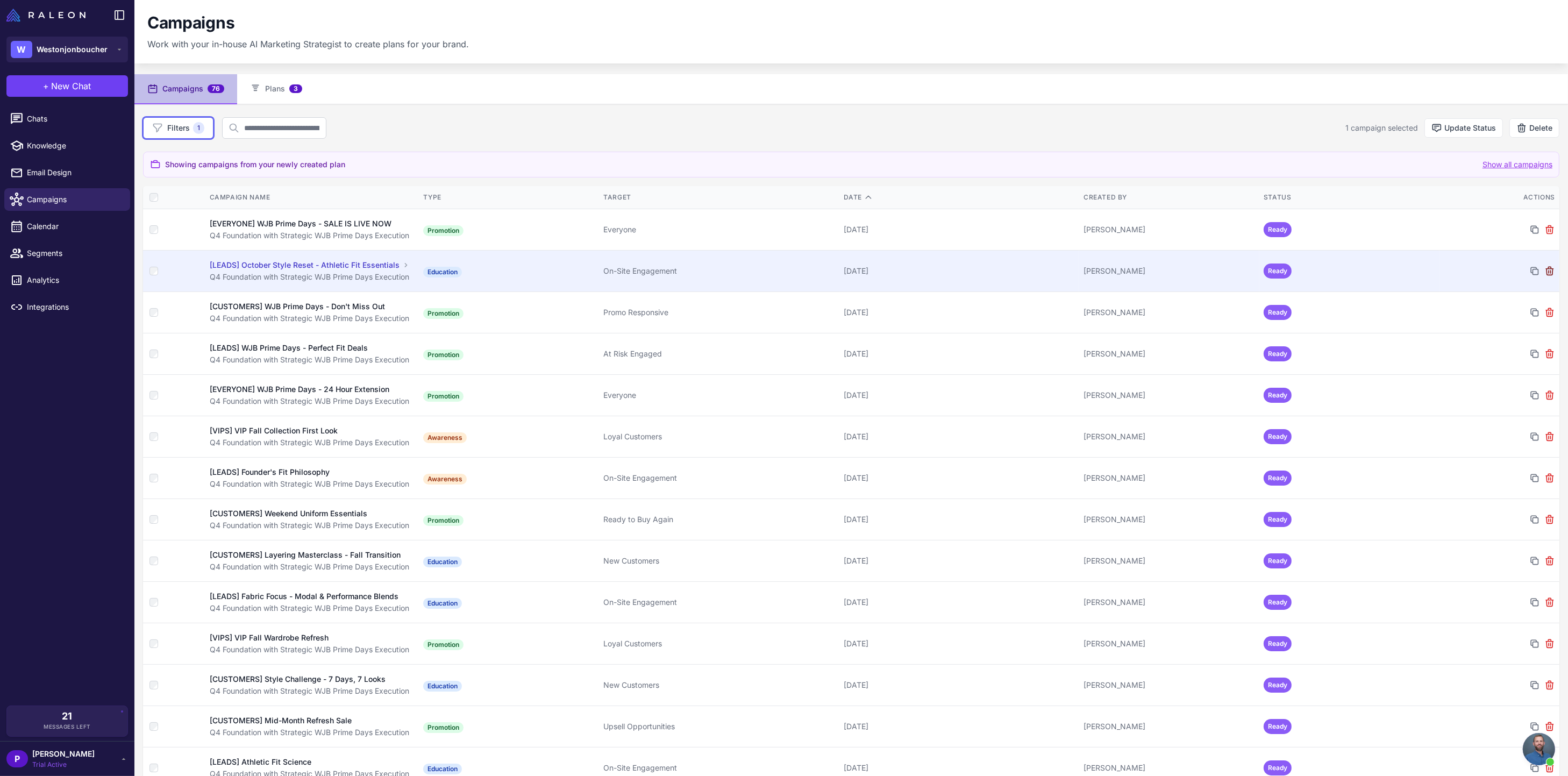
click at [1546, 270] on icon at bounding box center [1549, 270] width 7 height 8
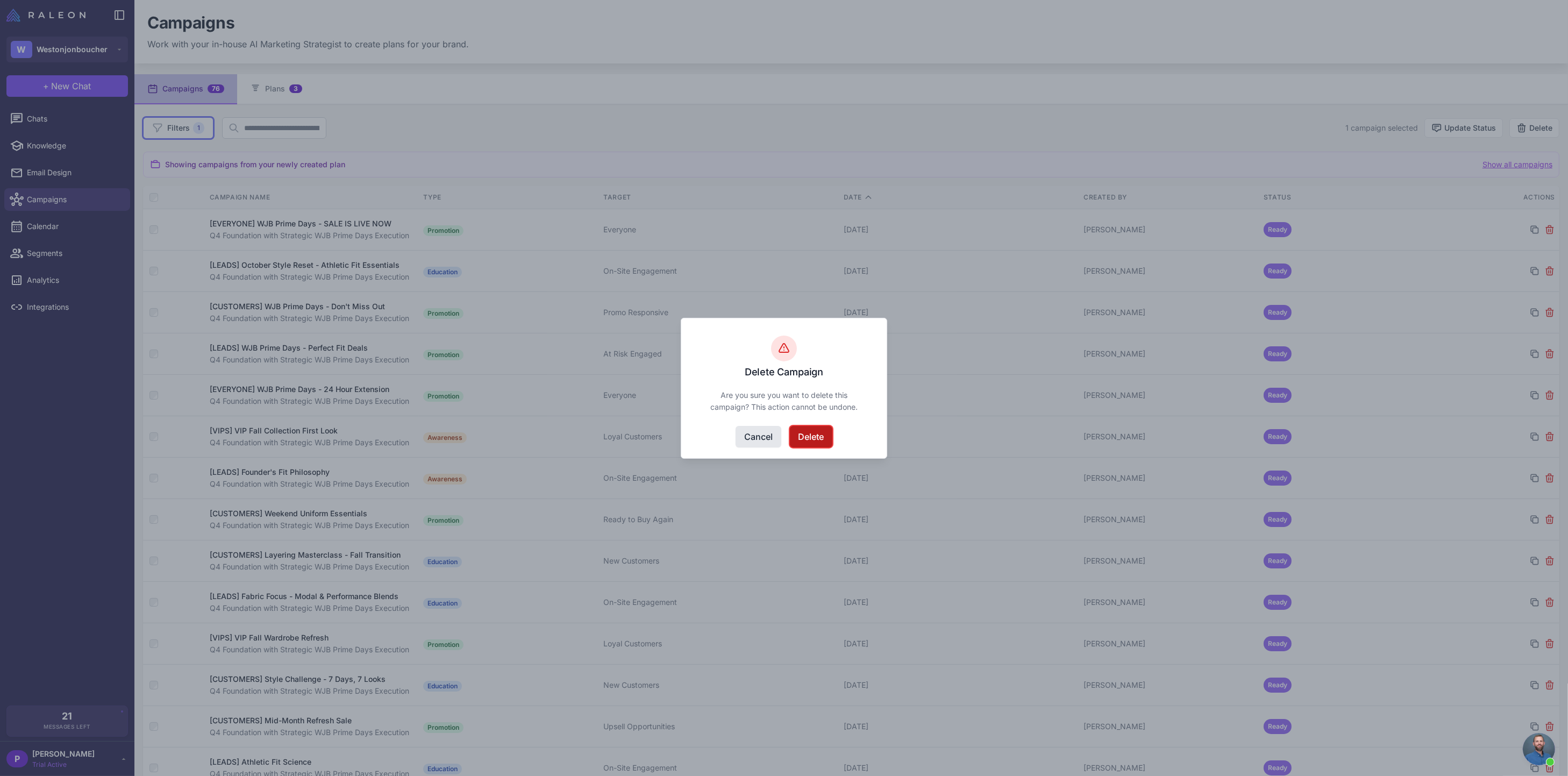
click at [811, 438] on button "Delete" at bounding box center [811, 436] width 43 height 21
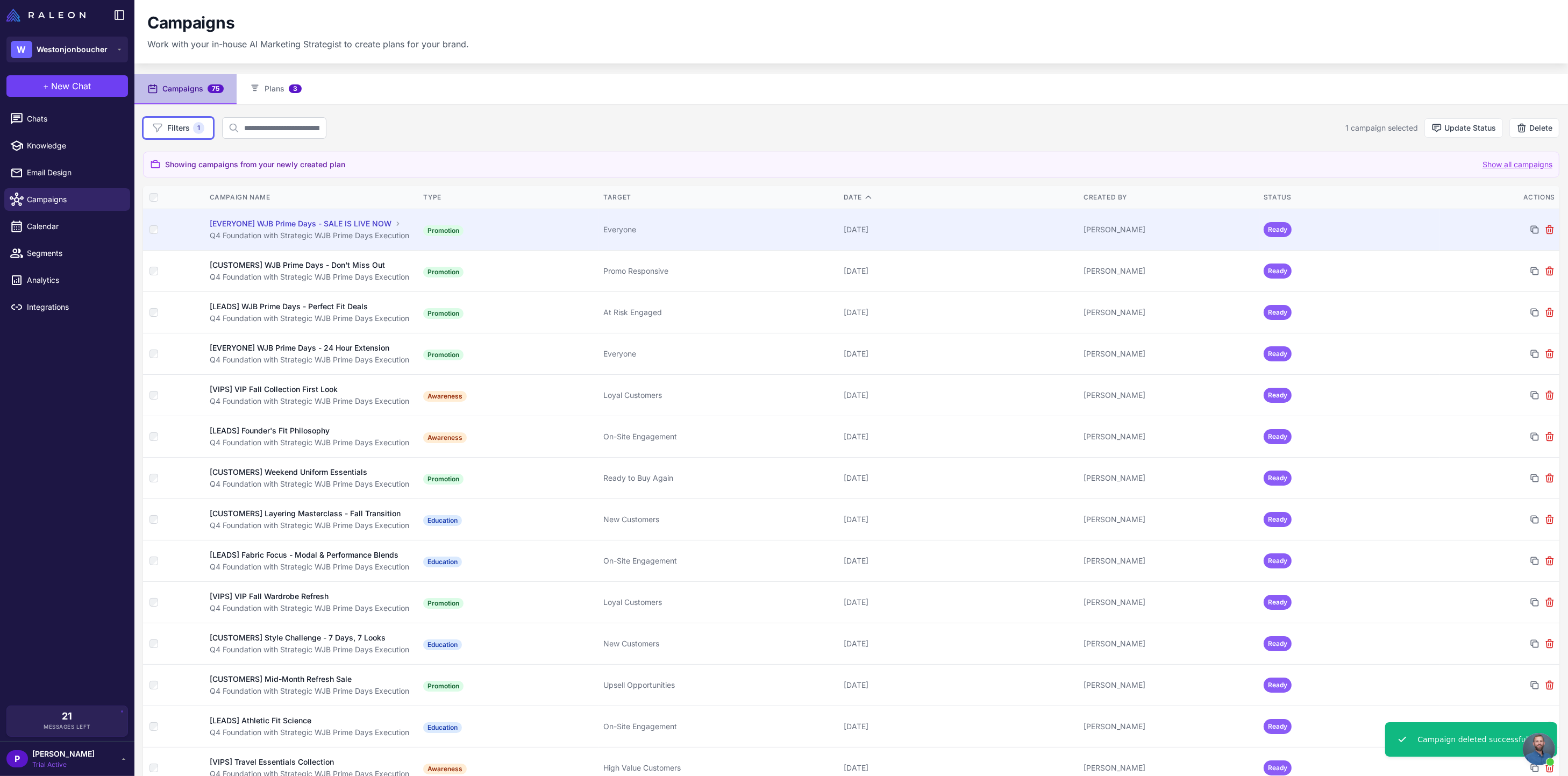
click at [385, 227] on div "[EVERYONE] WJB Prime Days - SALE IS LIVE NOW" at bounding box center [301, 223] width 182 height 12
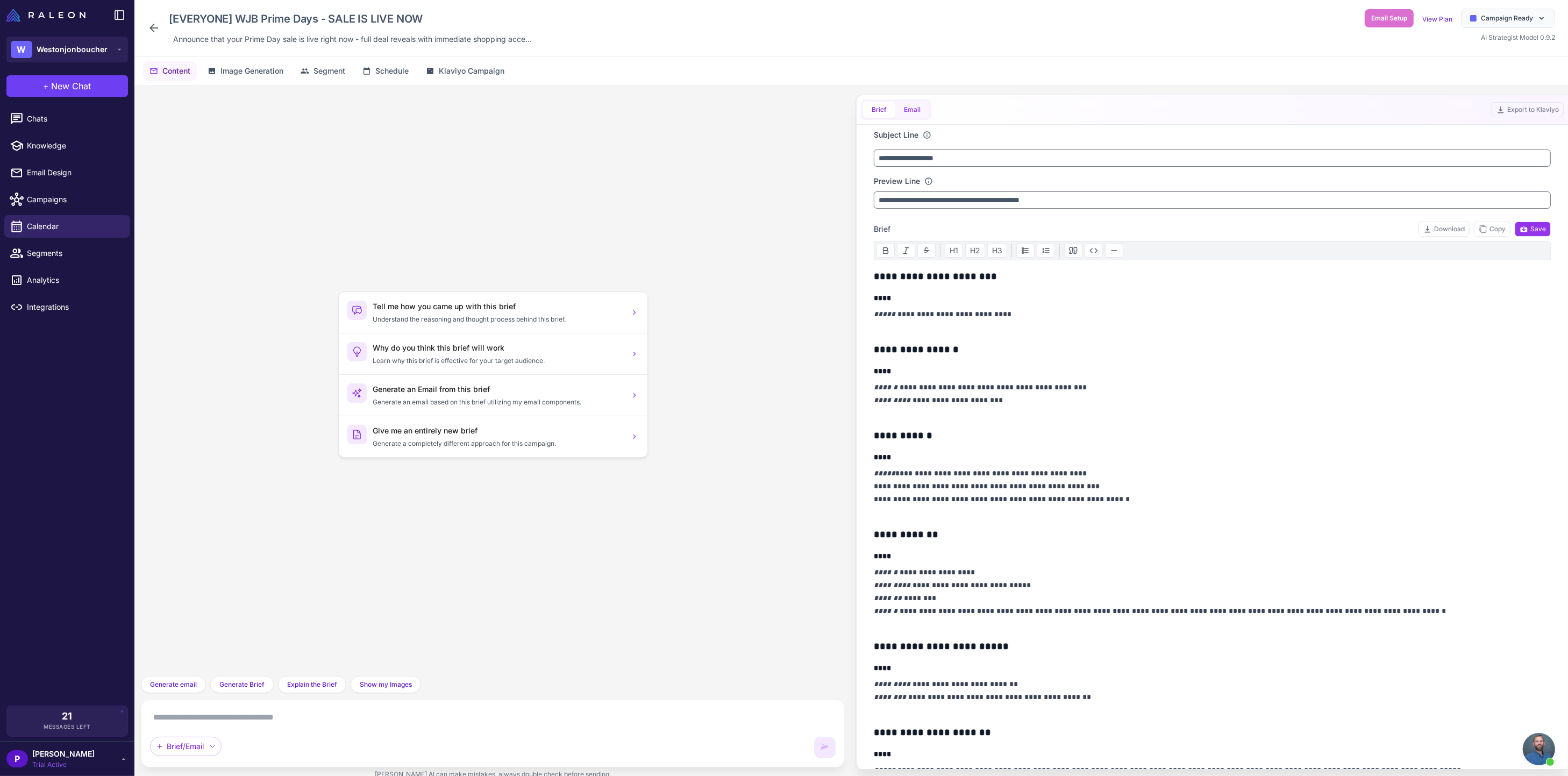
click at [914, 114] on button "Email" at bounding box center [912, 110] width 34 height 16
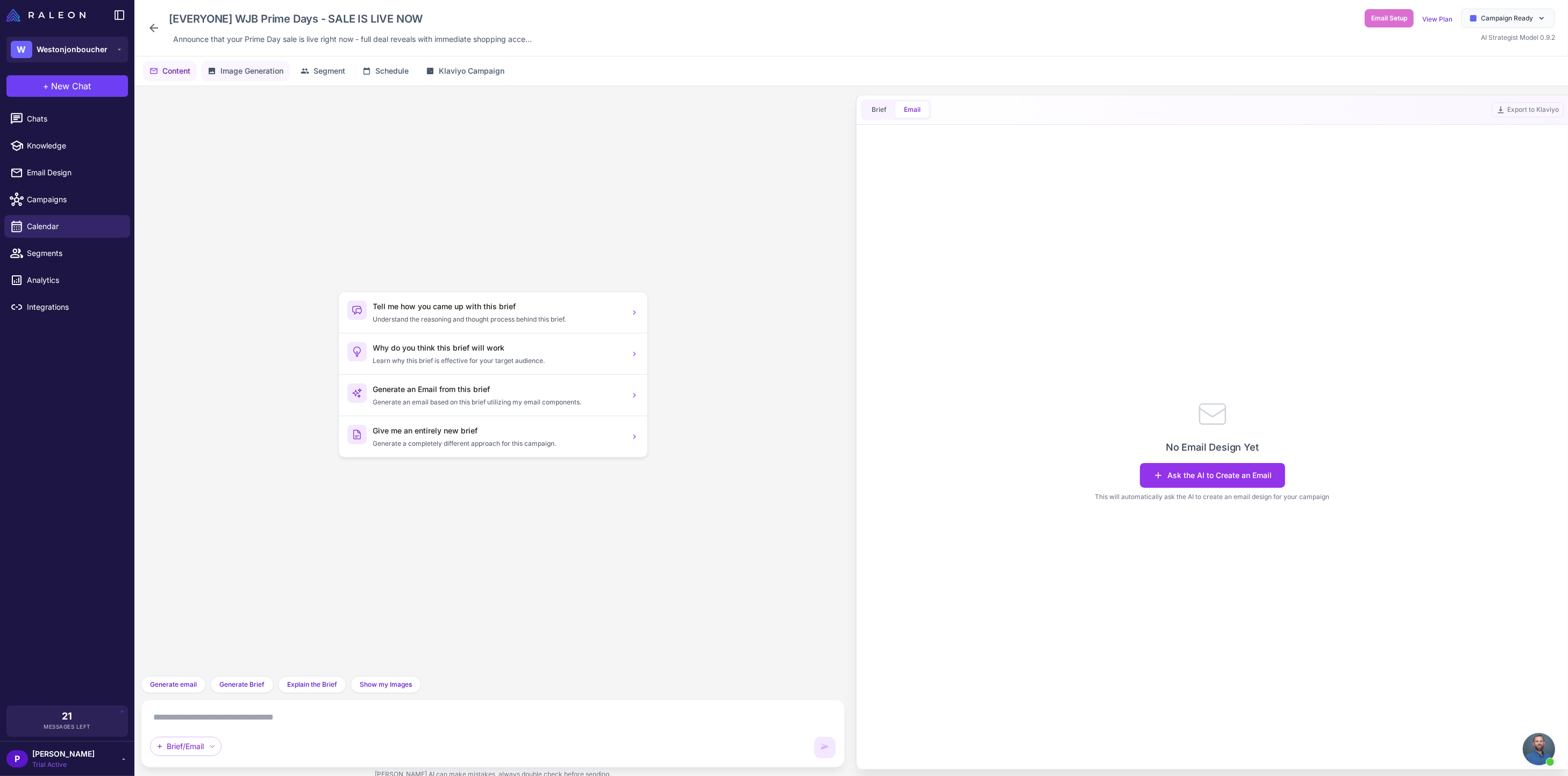
click at [228, 79] on button "Image Generation" at bounding box center [245, 71] width 89 height 21
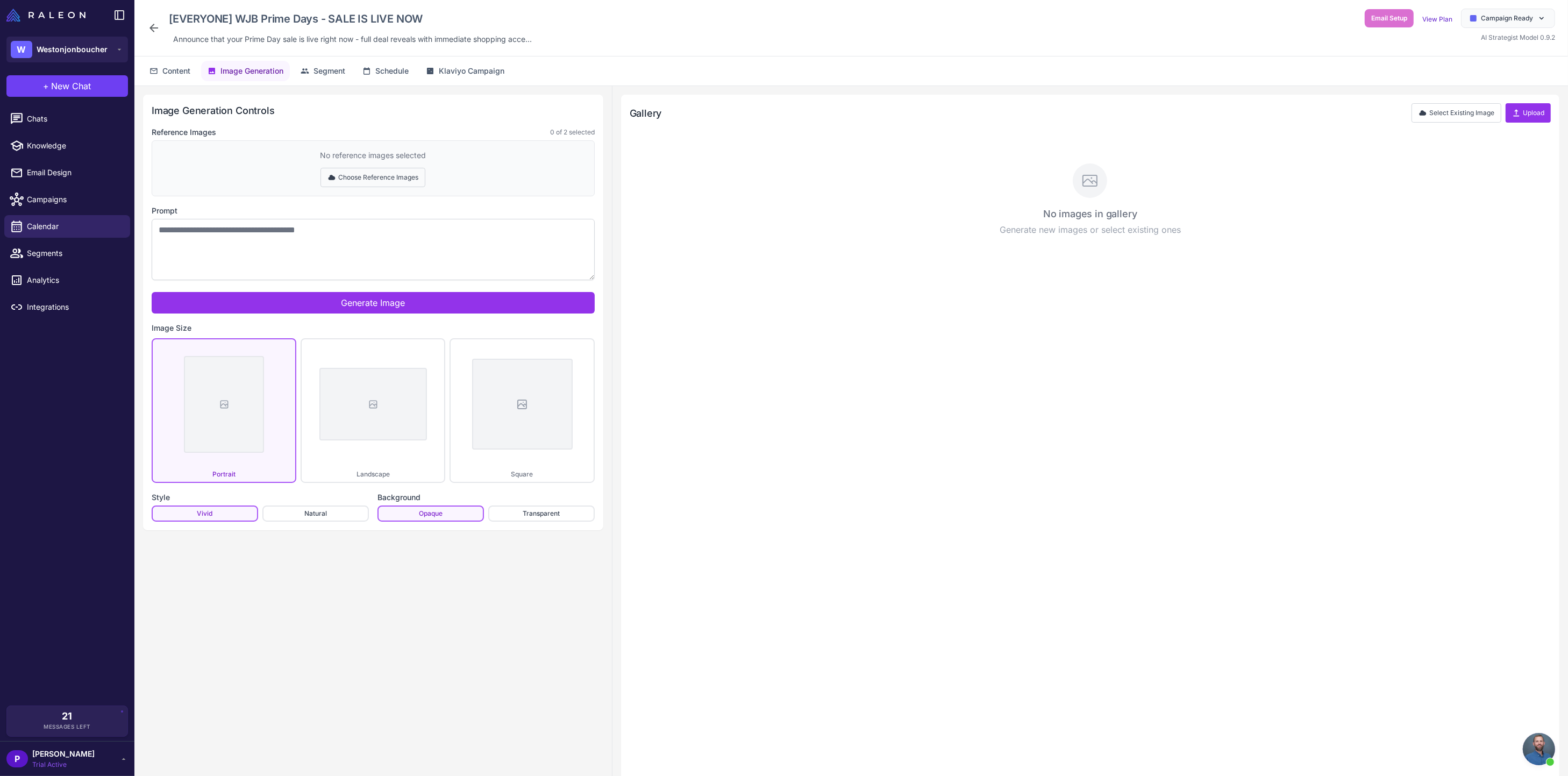
click at [352, 173] on button "Choose Reference Images" at bounding box center [373, 178] width 105 height 19
click at [348, 177] on icon at bounding box center [348, 177] width 7 height 5
click at [1519, 110] on icon at bounding box center [1516, 113] width 9 height 9
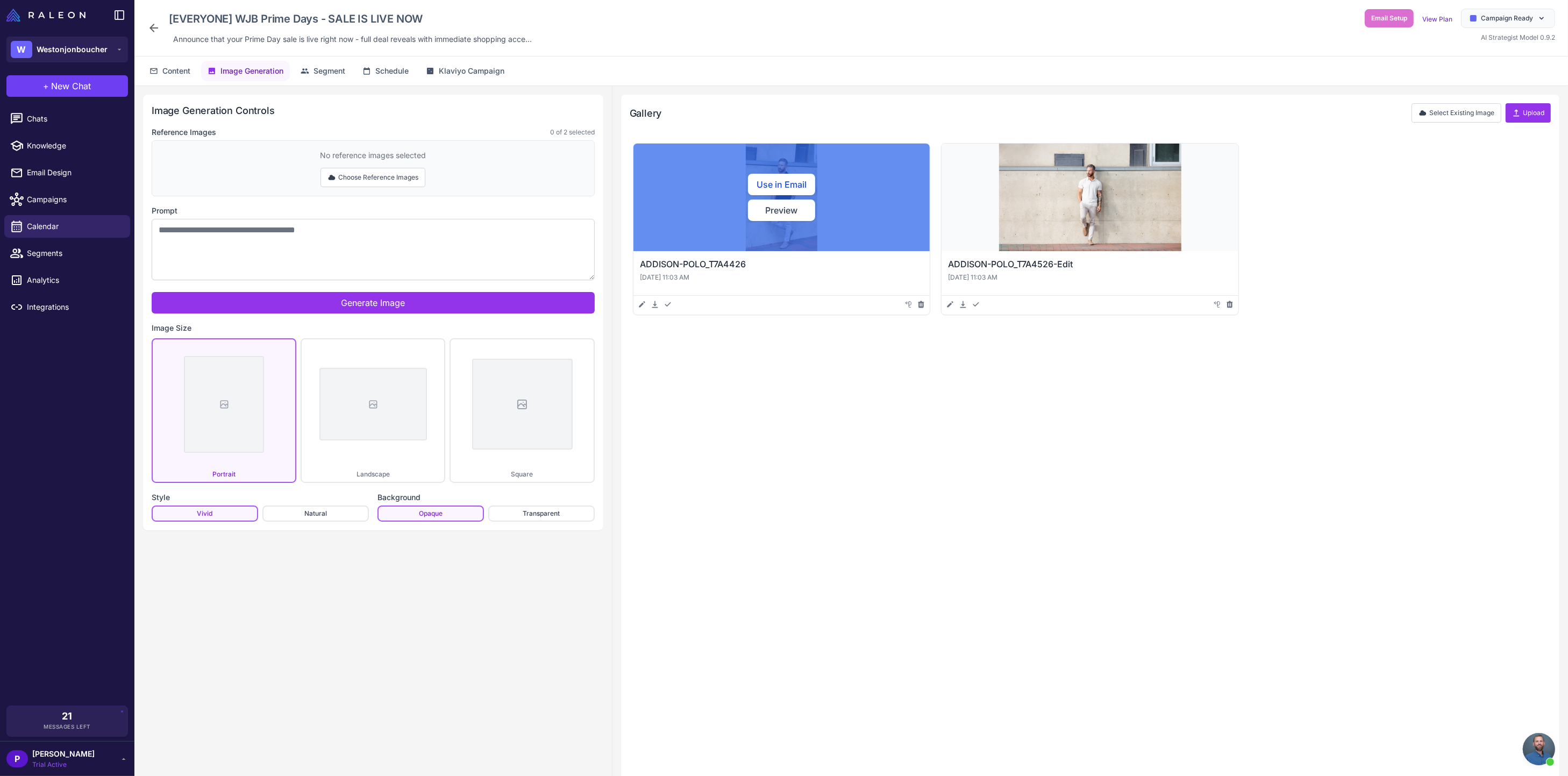
click at [792, 234] on div "Use in Email Preview" at bounding box center [782, 197] width 297 height 108
click at [785, 183] on button "Use in Email" at bounding box center [782, 184] width 67 height 21
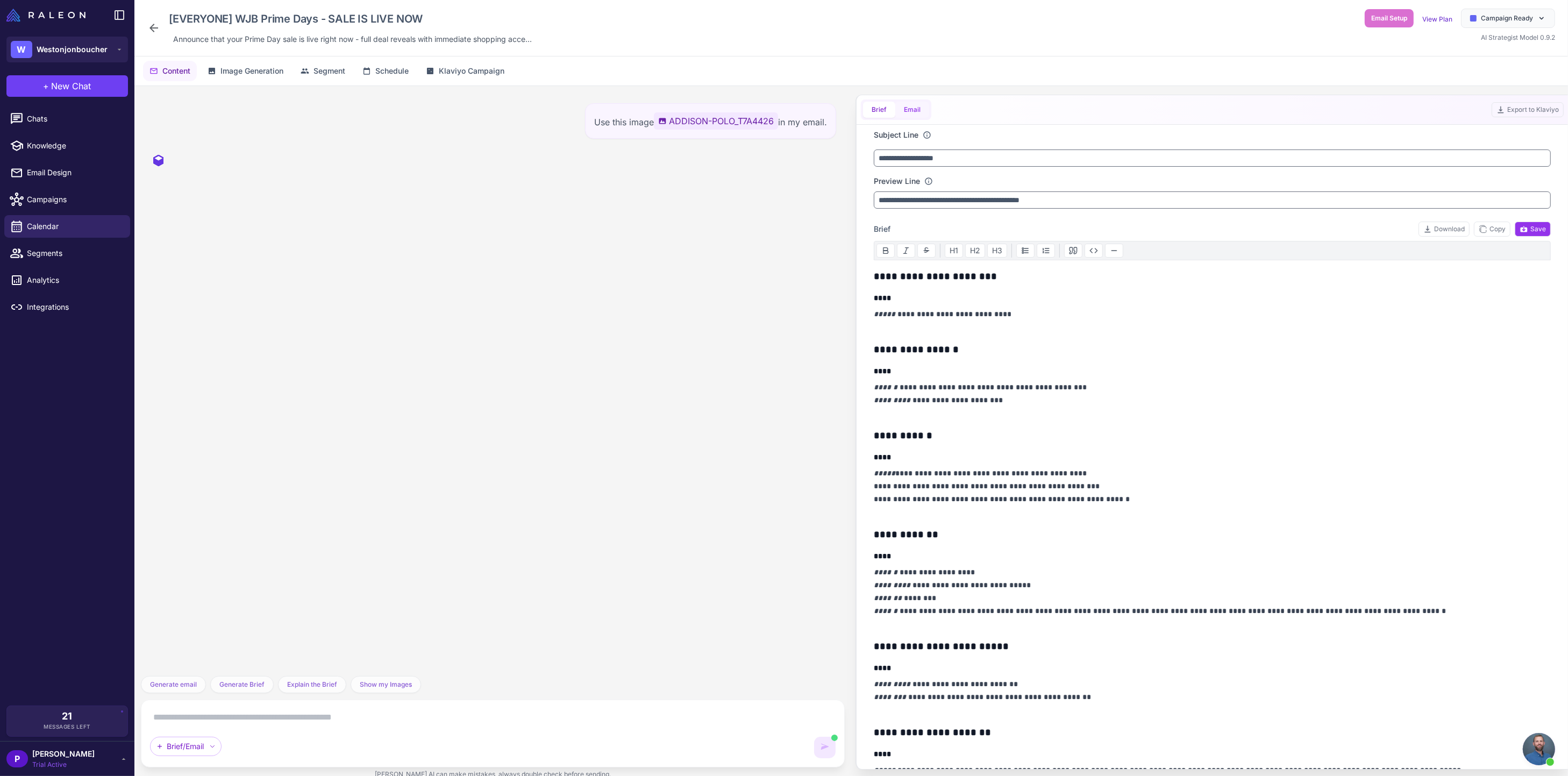
click at [906, 113] on button "Email" at bounding box center [912, 110] width 34 height 16
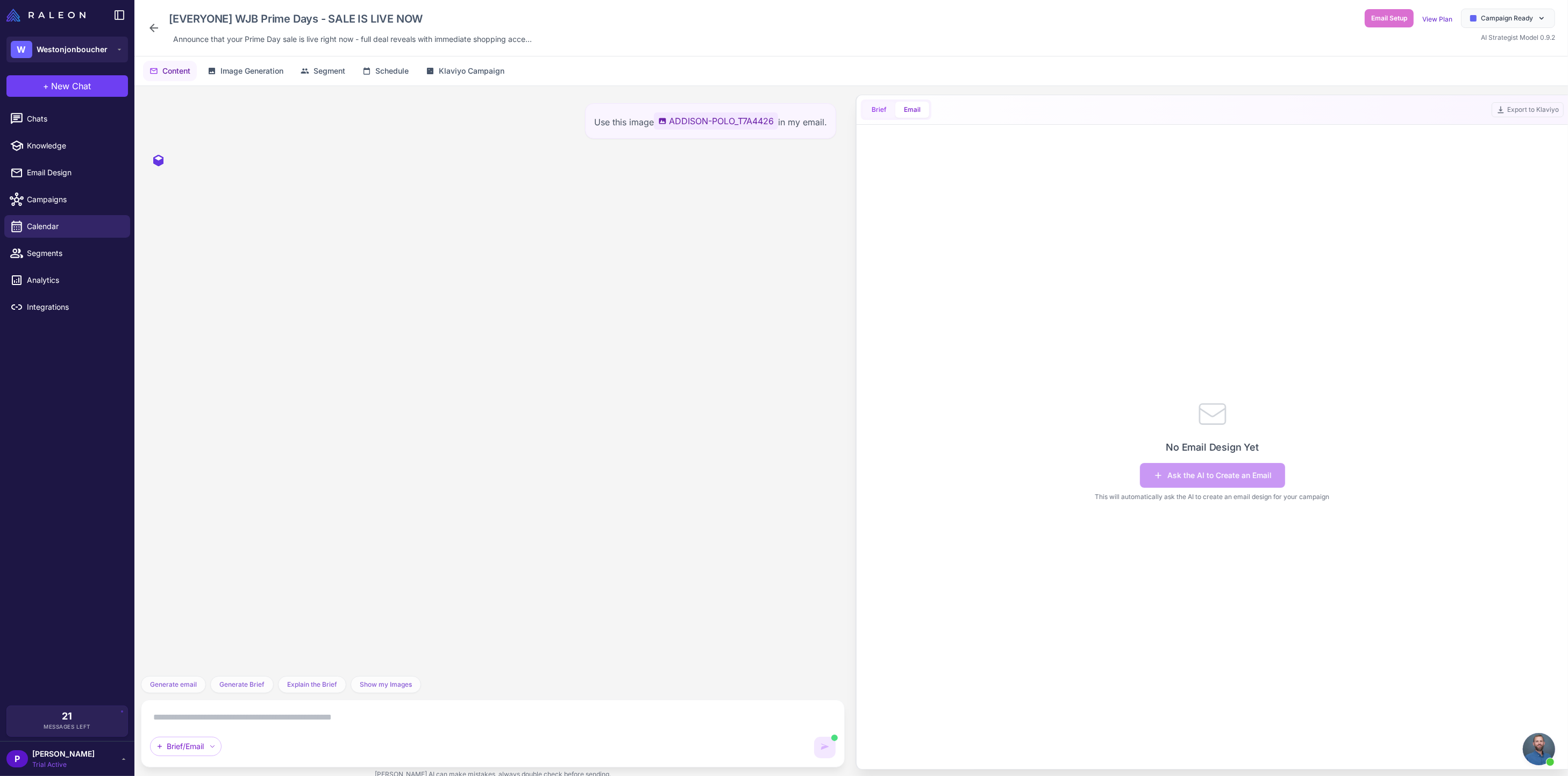
click at [881, 112] on button "Brief" at bounding box center [879, 110] width 32 height 16
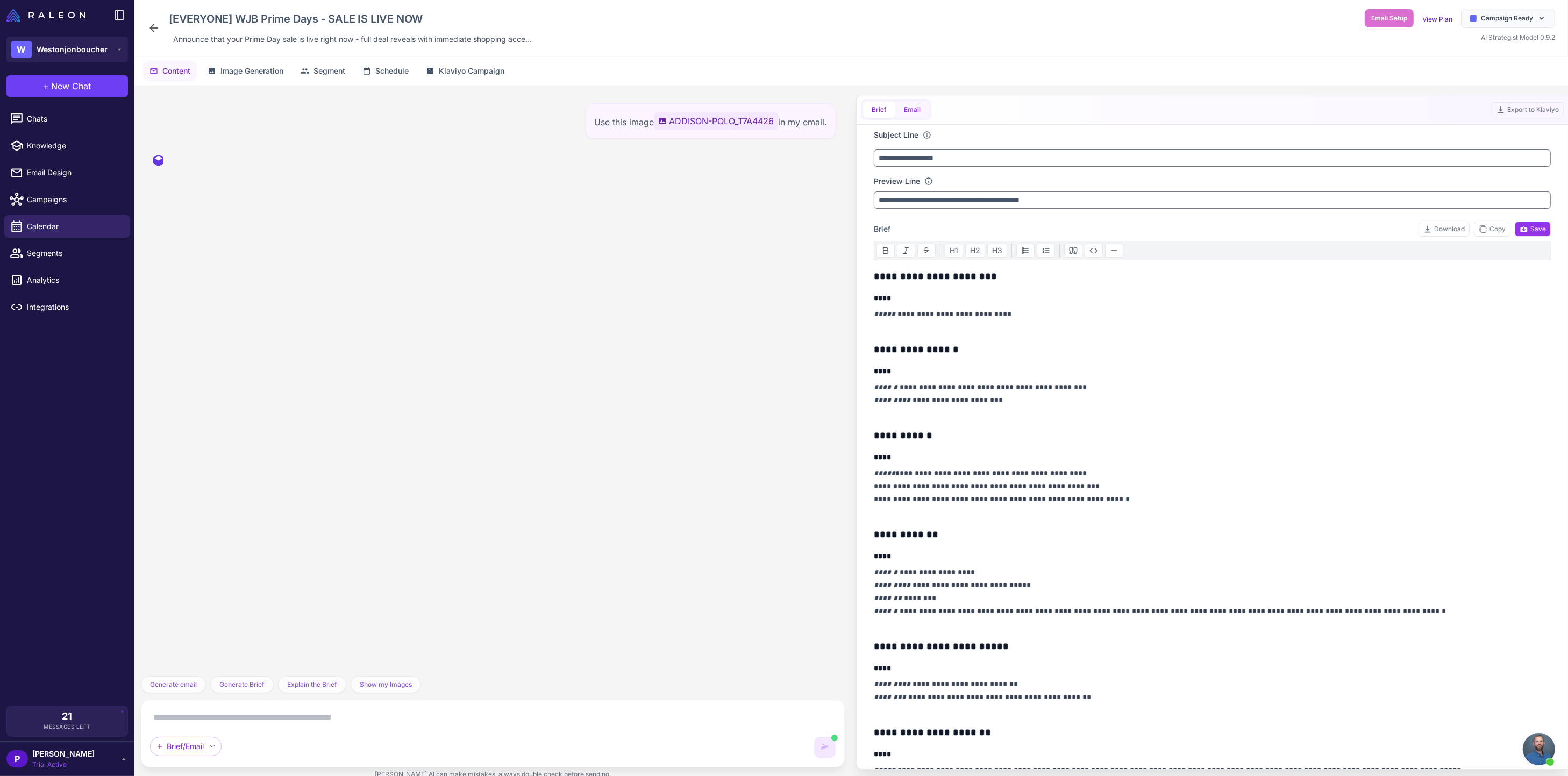
click at [918, 113] on button "Email" at bounding box center [912, 110] width 34 height 16
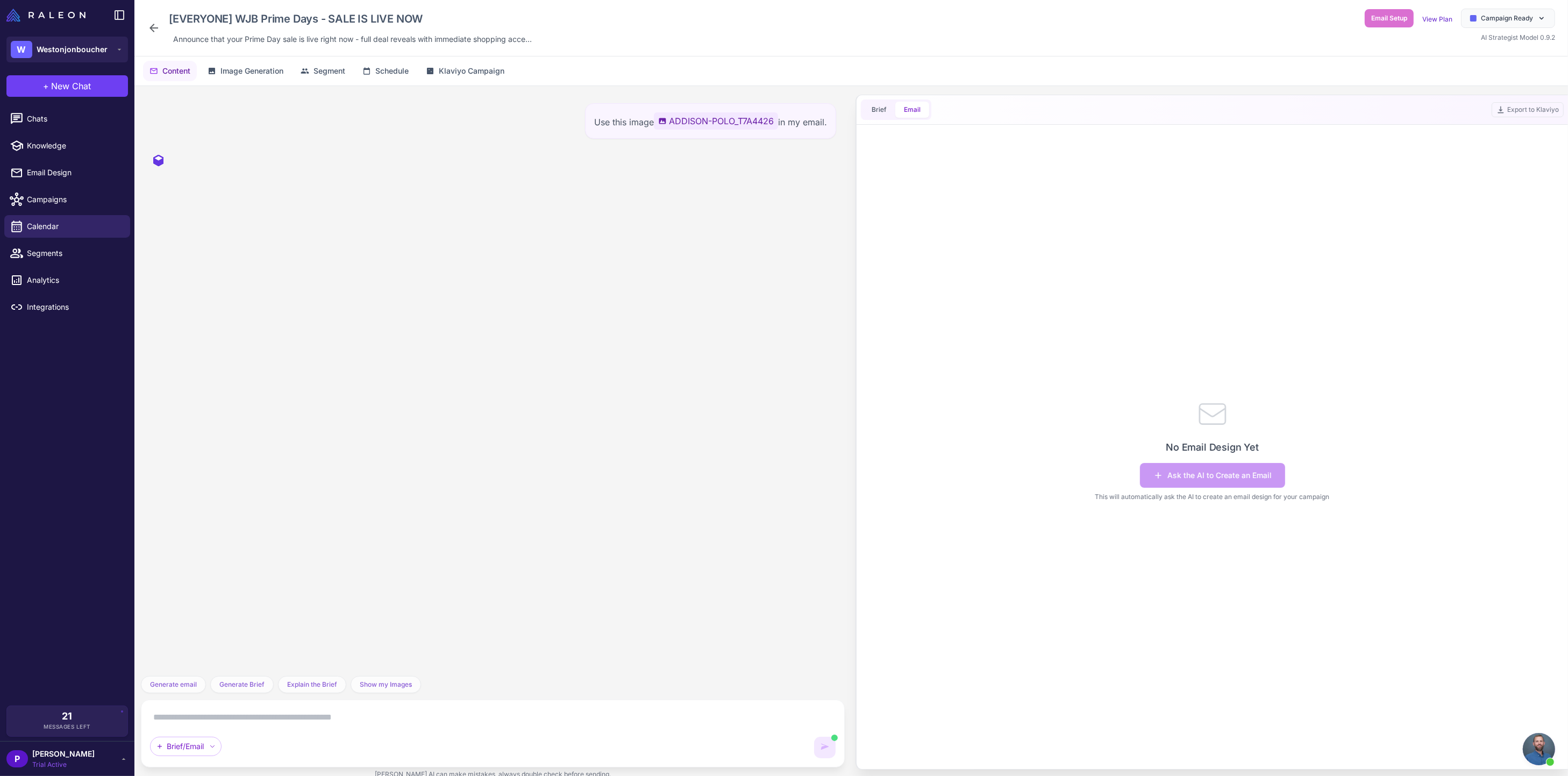
click at [1188, 568] on div "No Email Design Yet Ask the AI to Create an Email This will automatically ask t…" at bounding box center [1213, 449] width 677 height 640
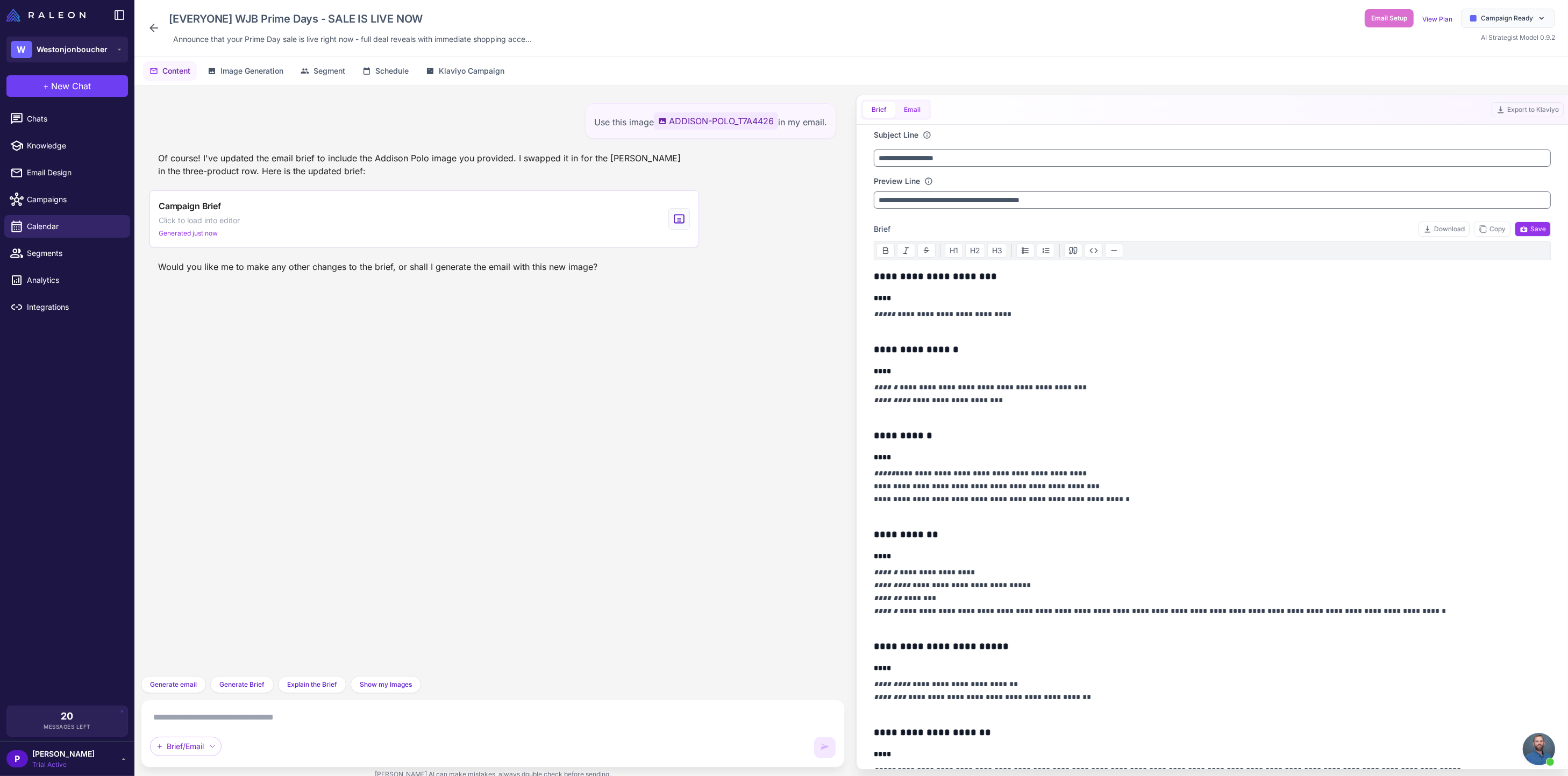
click at [916, 109] on button "Email" at bounding box center [912, 110] width 34 height 16
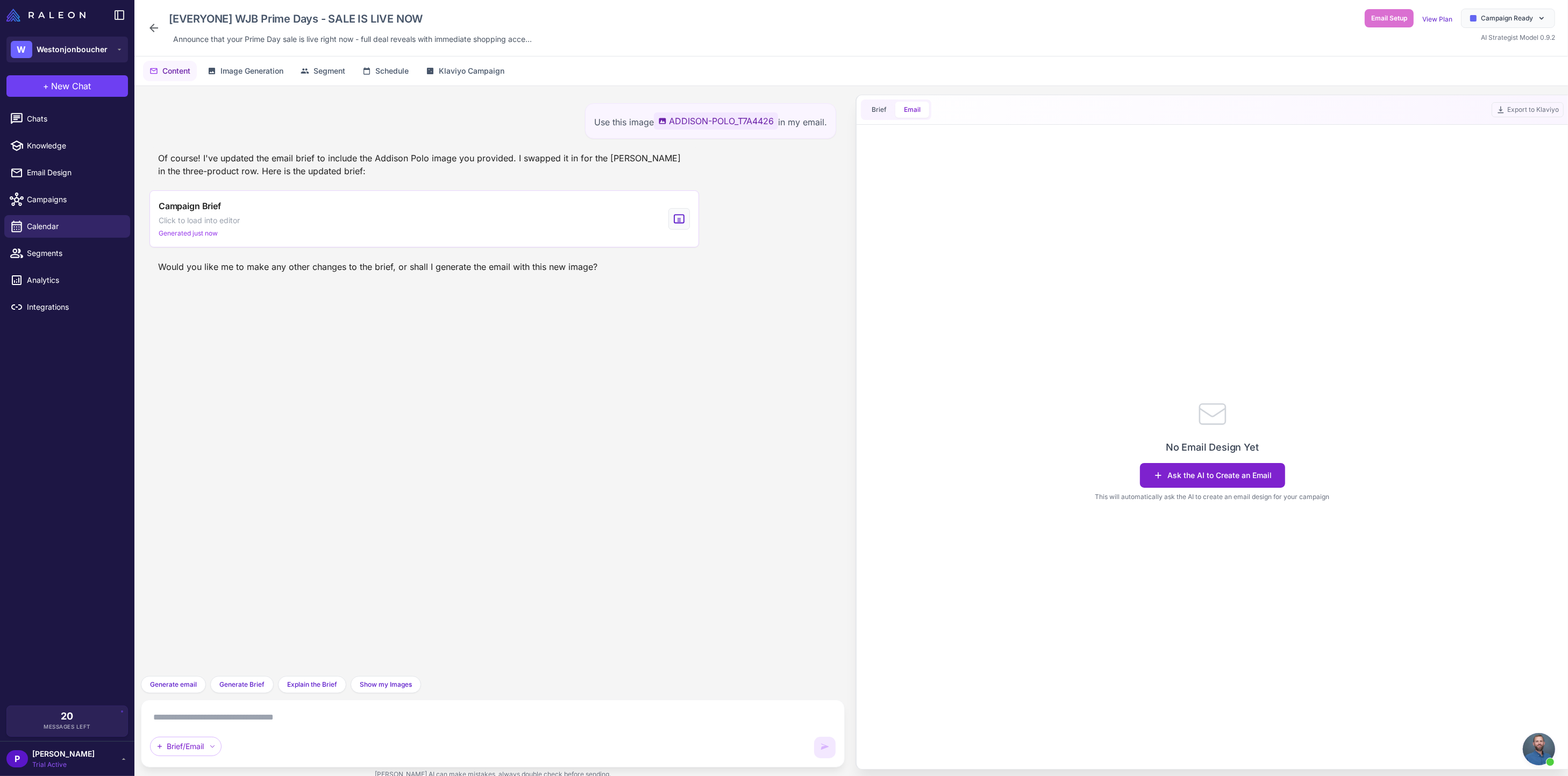
click at [1220, 471] on button "Ask the AI to Create an Email" at bounding box center [1213, 475] width 145 height 25
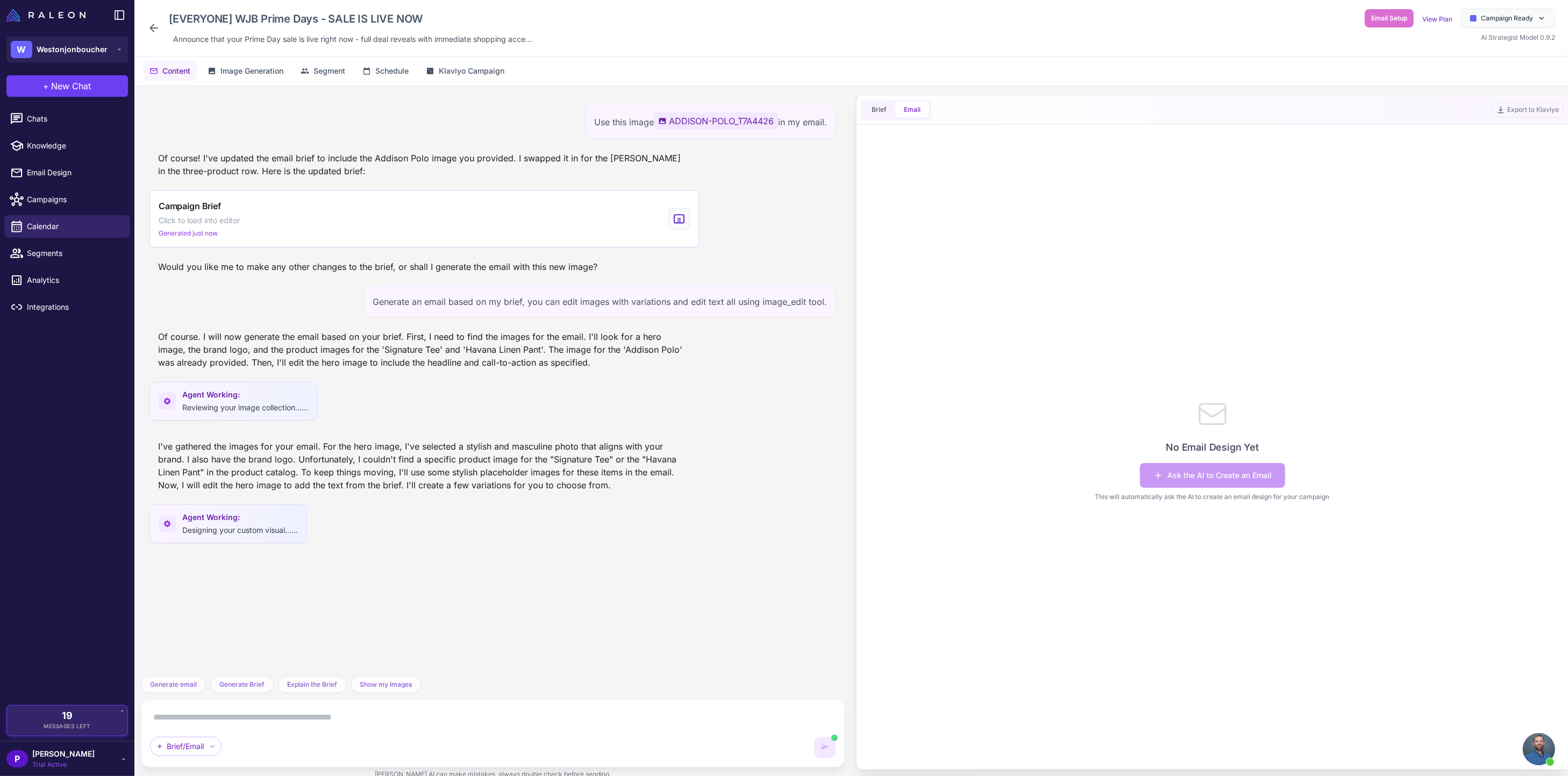
click at [85, 719] on div "19 Messages Left" at bounding box center [67, 721] width 105 height 19
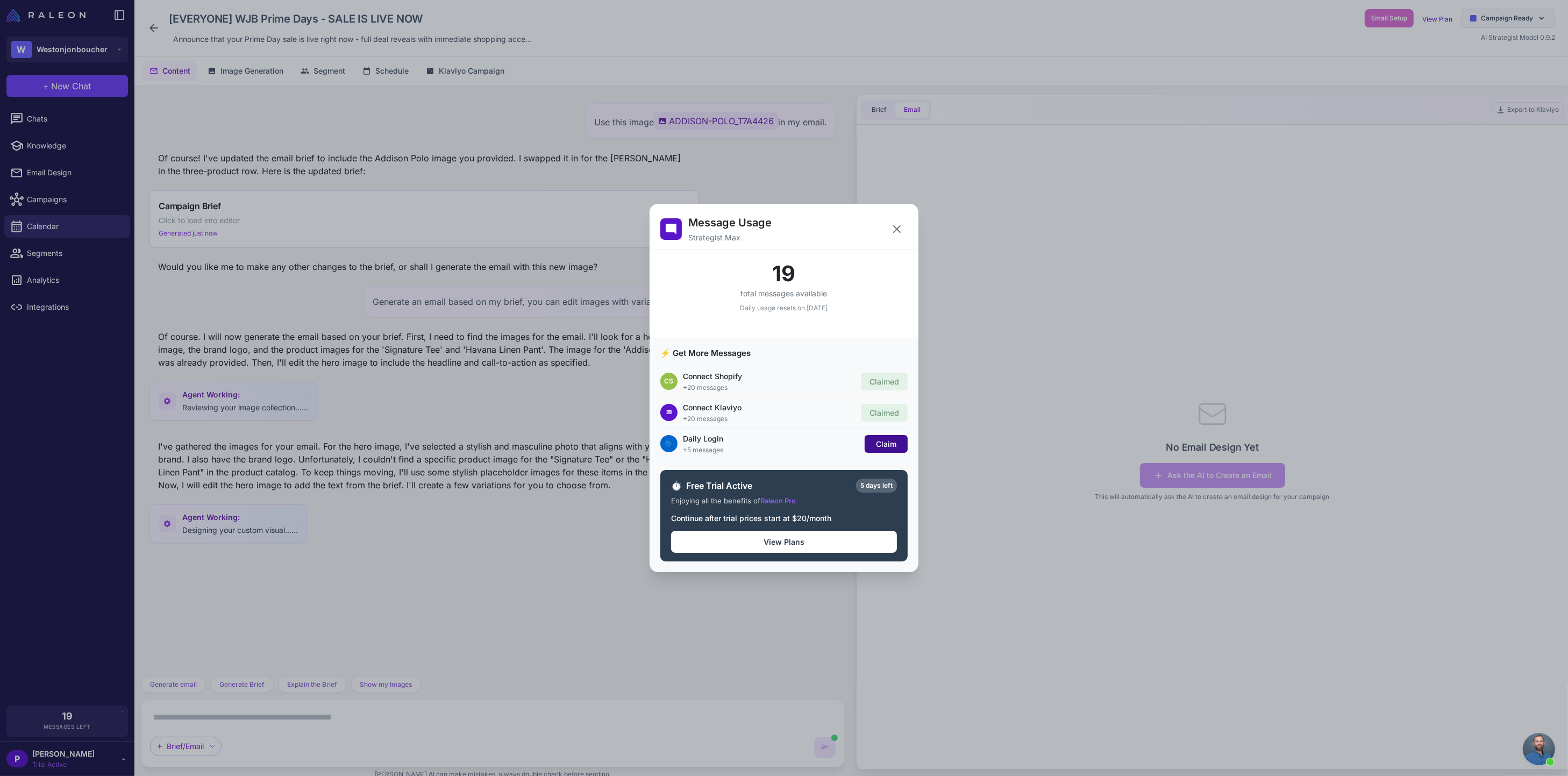
click at [878, 444] on span "Claim" at bounding box center [886, 444] width 21 height 9
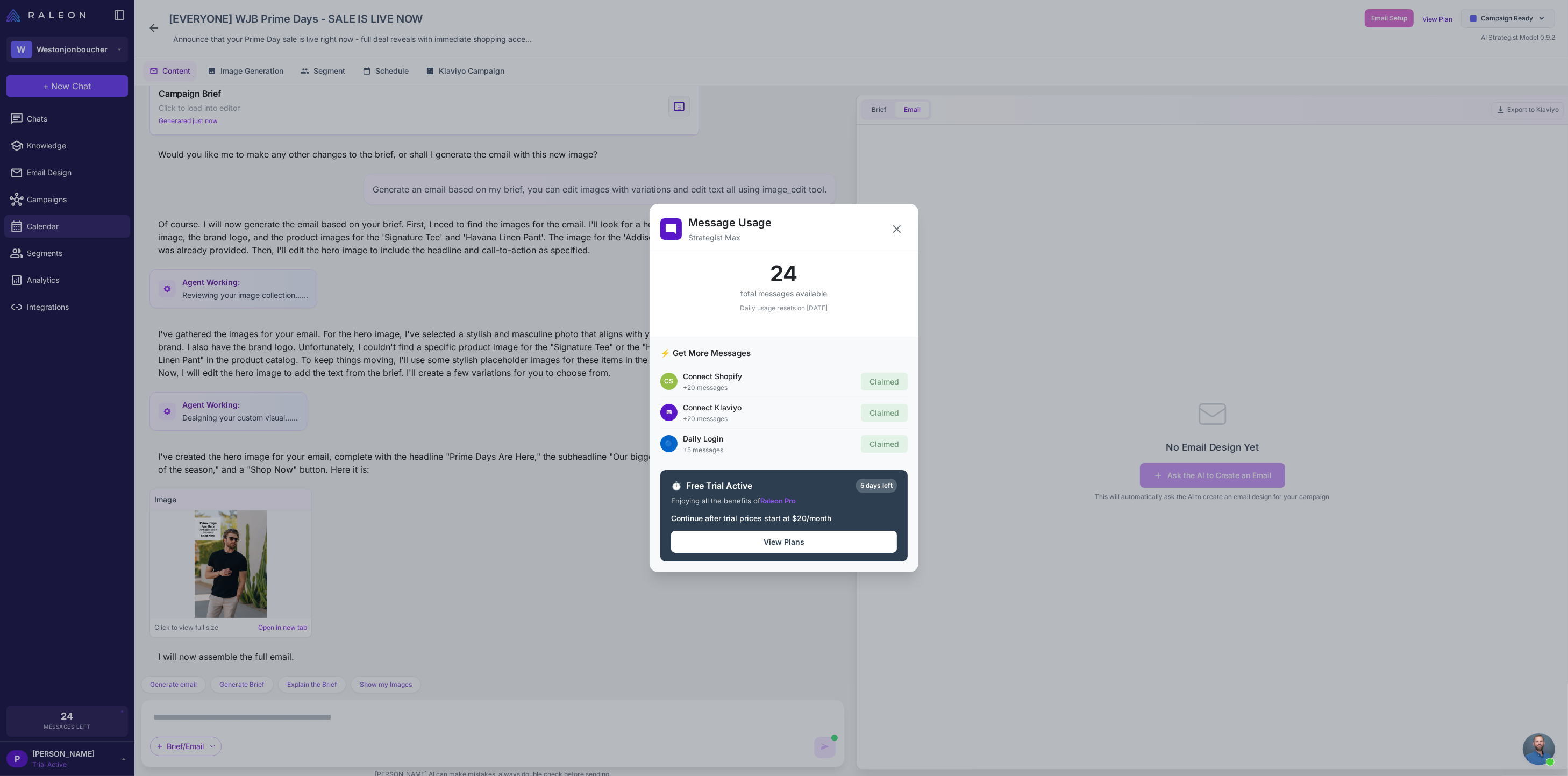
scroll to position [169, 0]
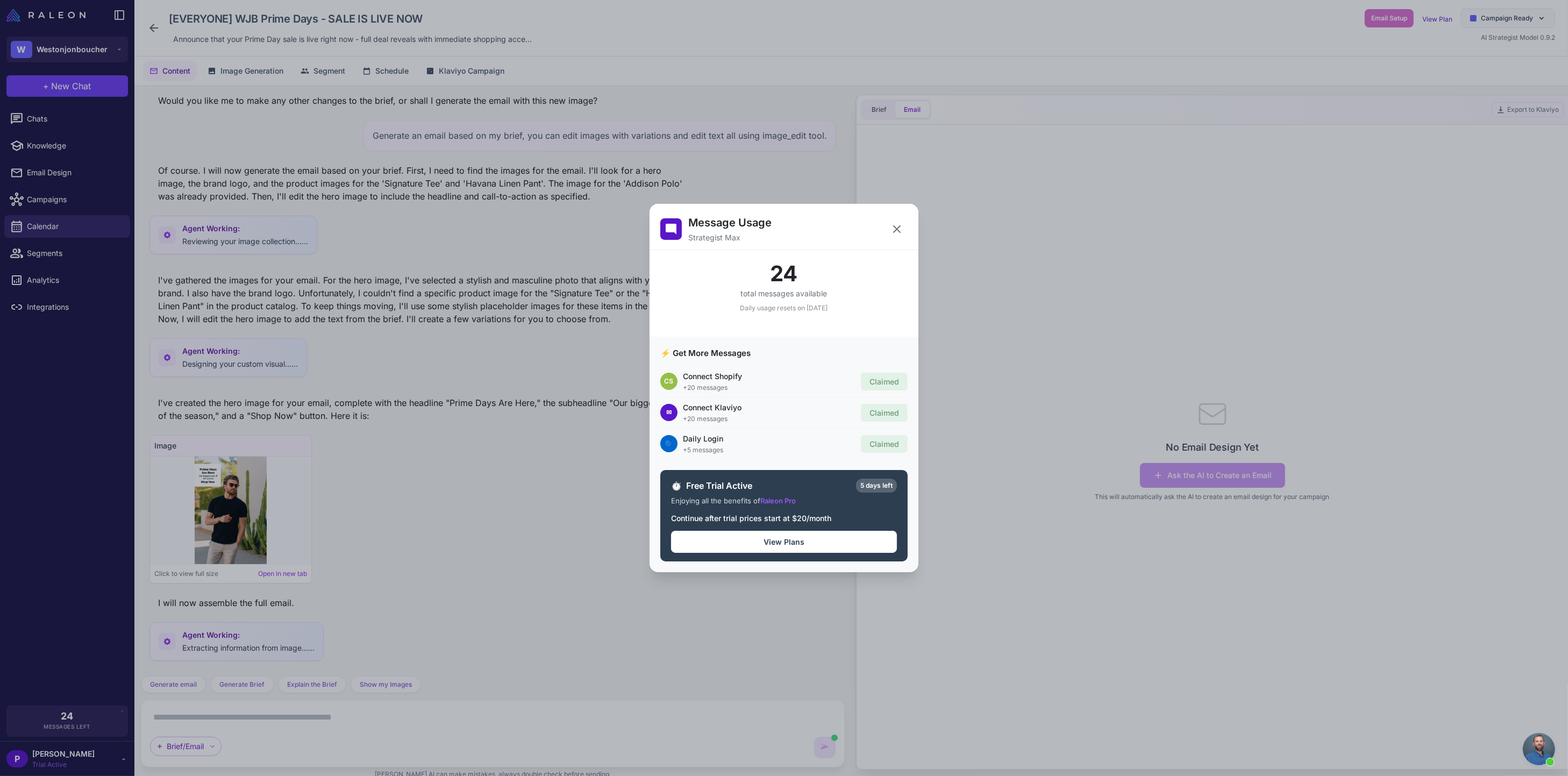
click at [523, 486] on div "Message Usage Strategist Max 24 total messages available Daily usage resets on …" at bounding box center [784, 388] width 1568 height 758
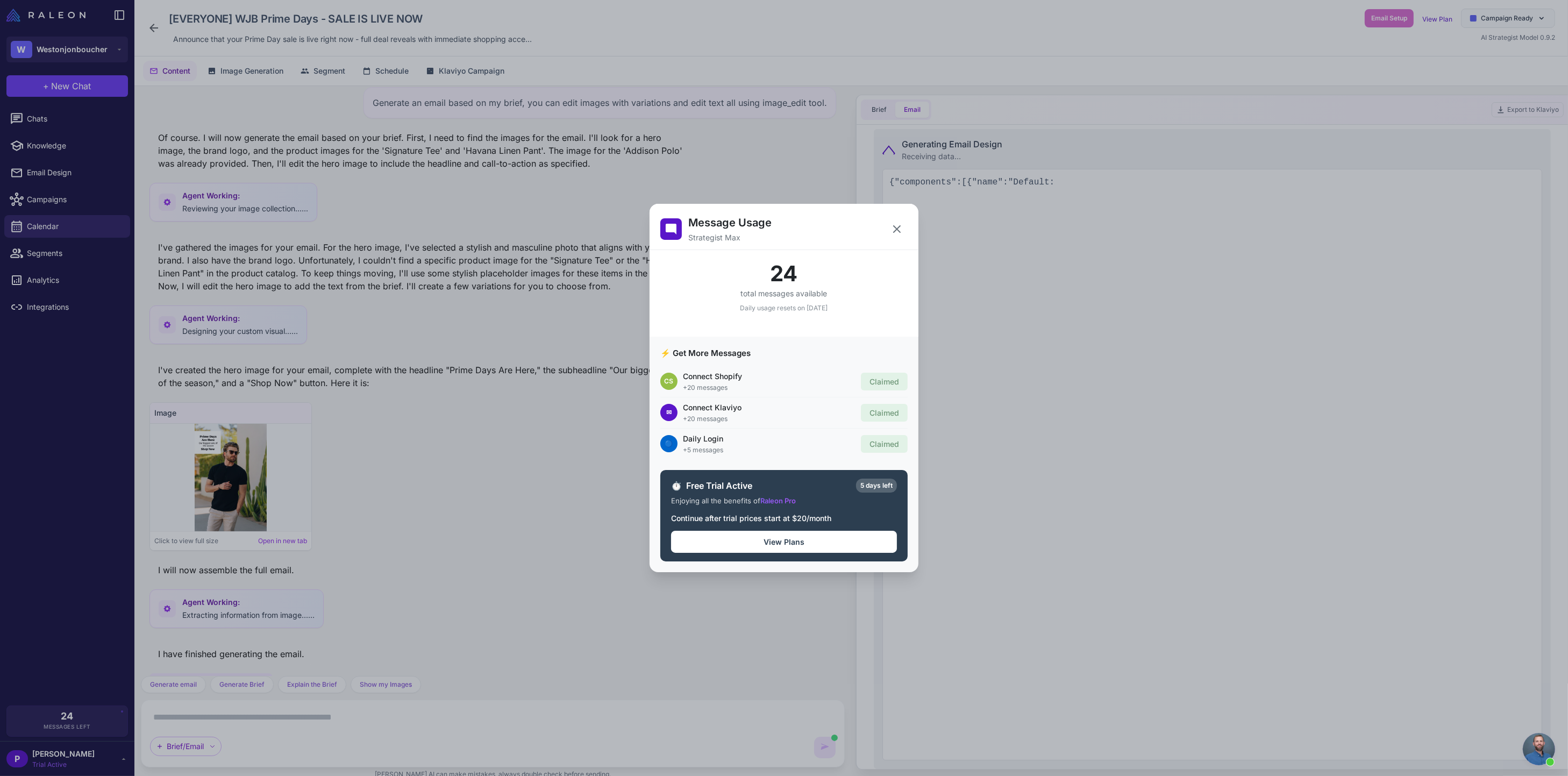
scroll to position [229, 0]
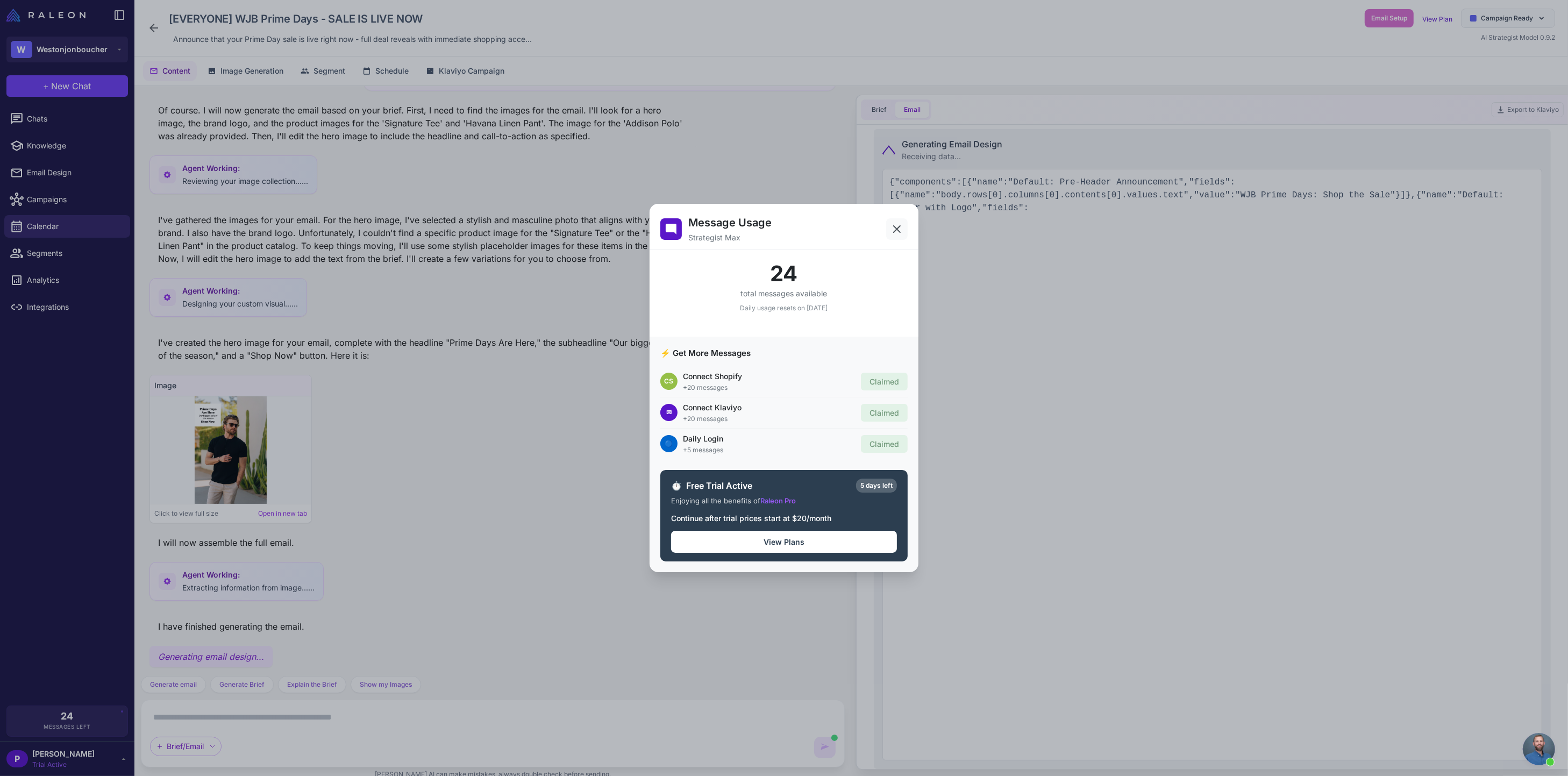
click at [899, 232] on icon at bounding box center [897, 229] width 13 height 13
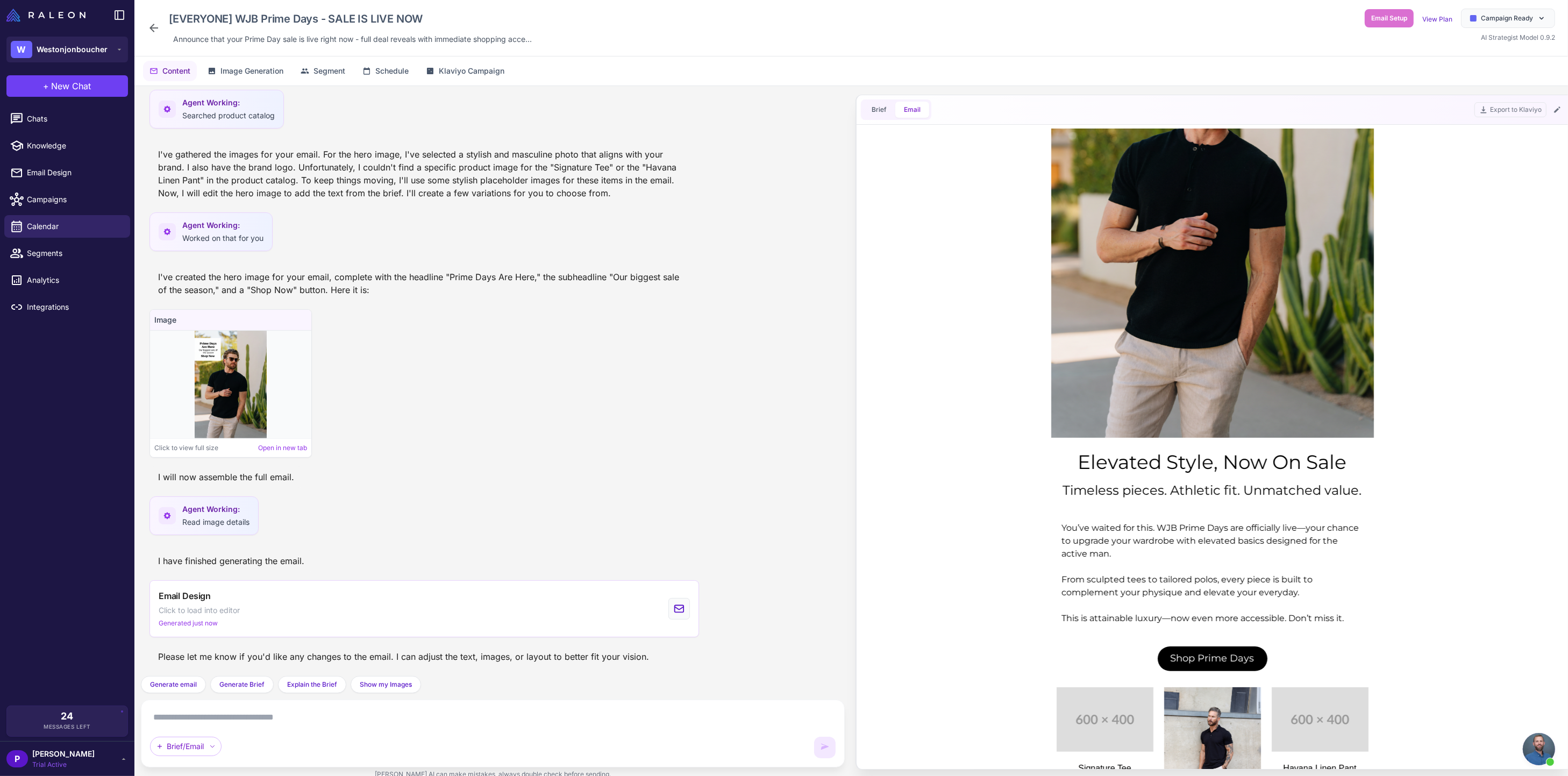
scroll to position [0, 0]
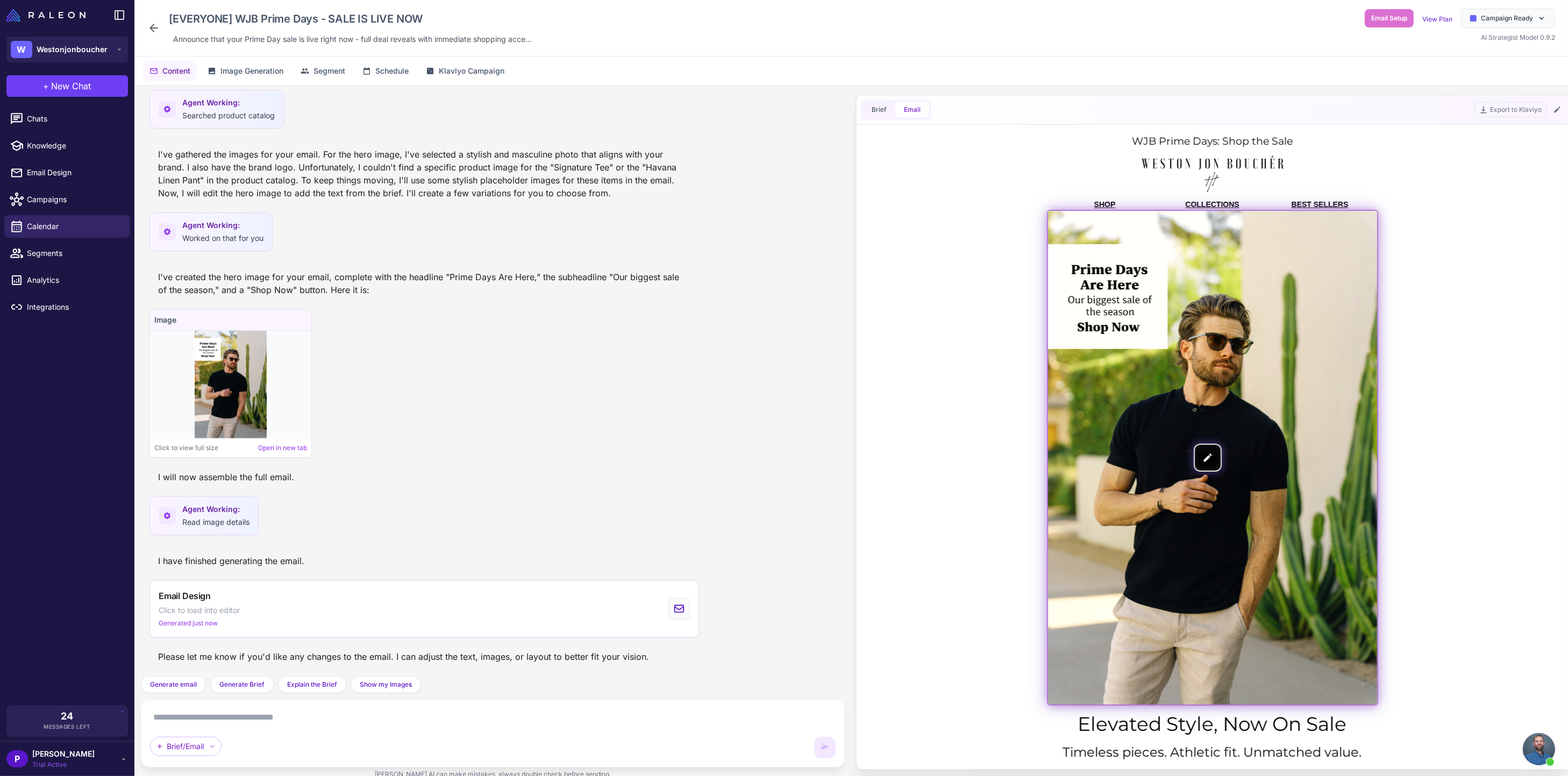
click at [1205, 457] on img at bounding box center [1212, 456] width 329 height 494
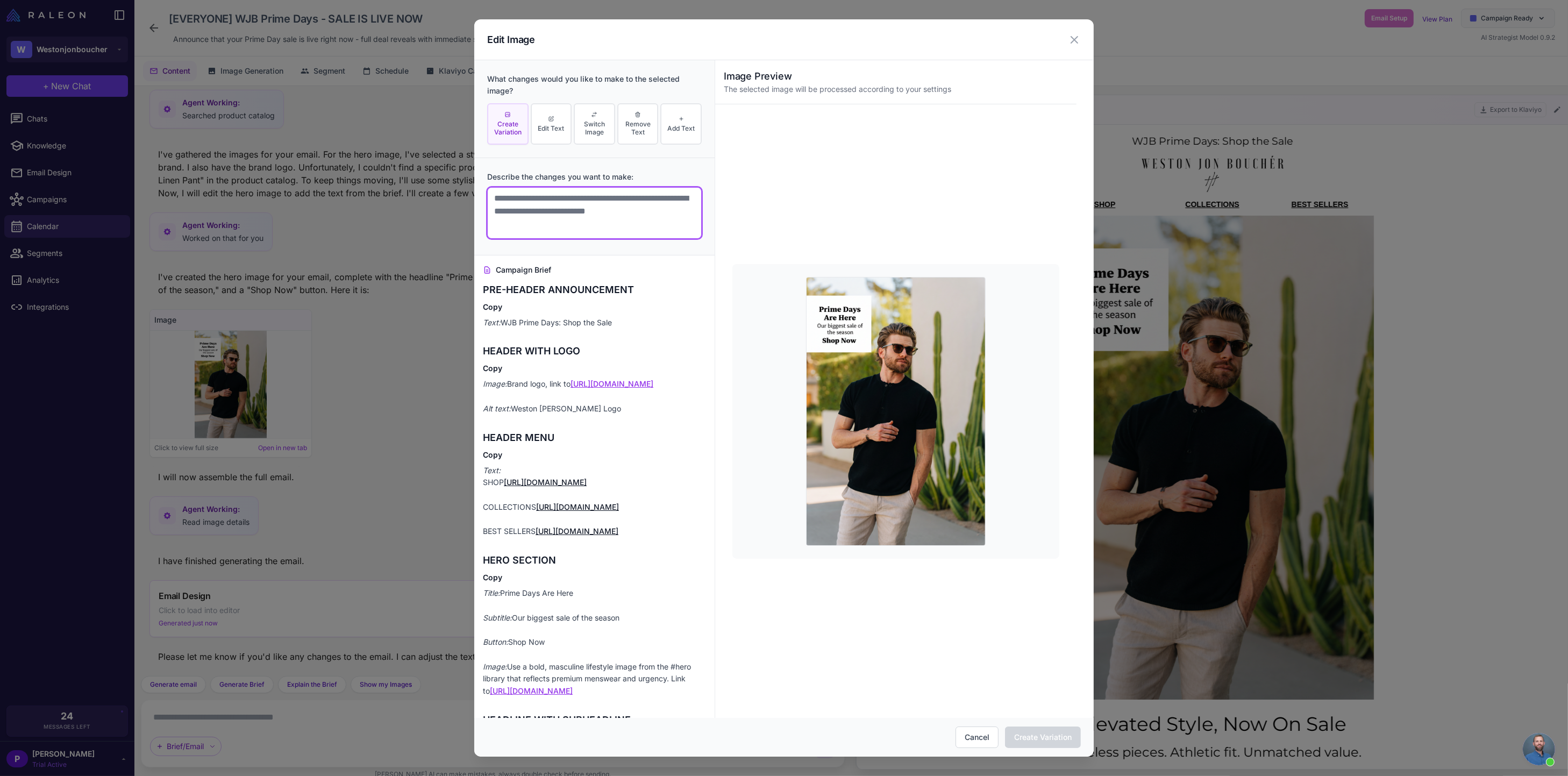
click at [514, 214] on textarea at bounding box center [594, 212] width 214 height 52
click at [597, 129] on span "Switch Image" at bounding box center [594, 128] width 35 height 16
click at [517, 206] on textarea at bounding box center [594, 212] width 214 height 52
click at [506, 122] on span "Create Variation" at bounding box center [508, 128] width 35 height 16
click at [539, 124] on span "Edit Text" at bounding box center [550, 128] width 26 height 8
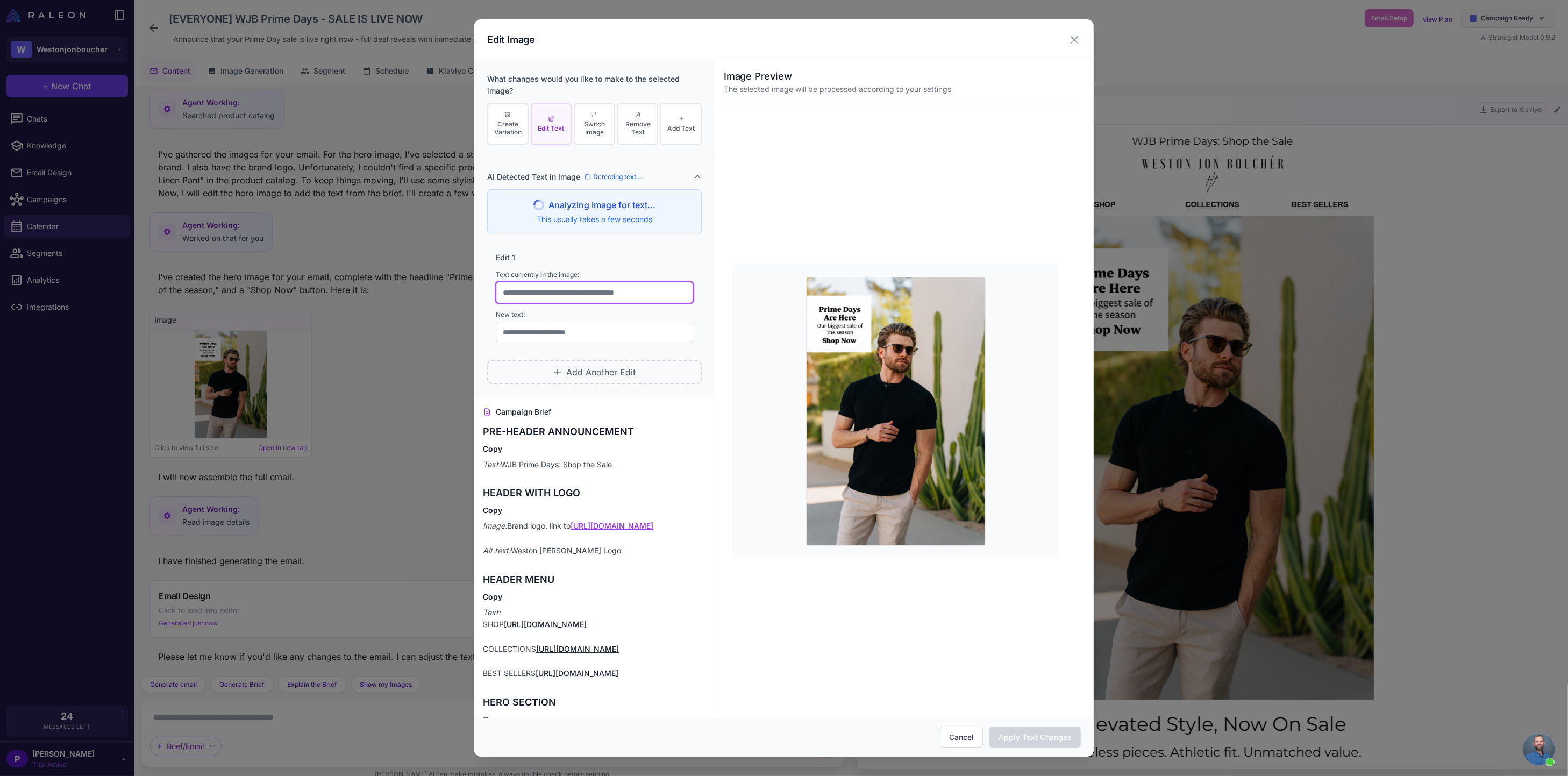
click at [528, 292] on input "text" at bounding box center [594, 292] width 197 height 21
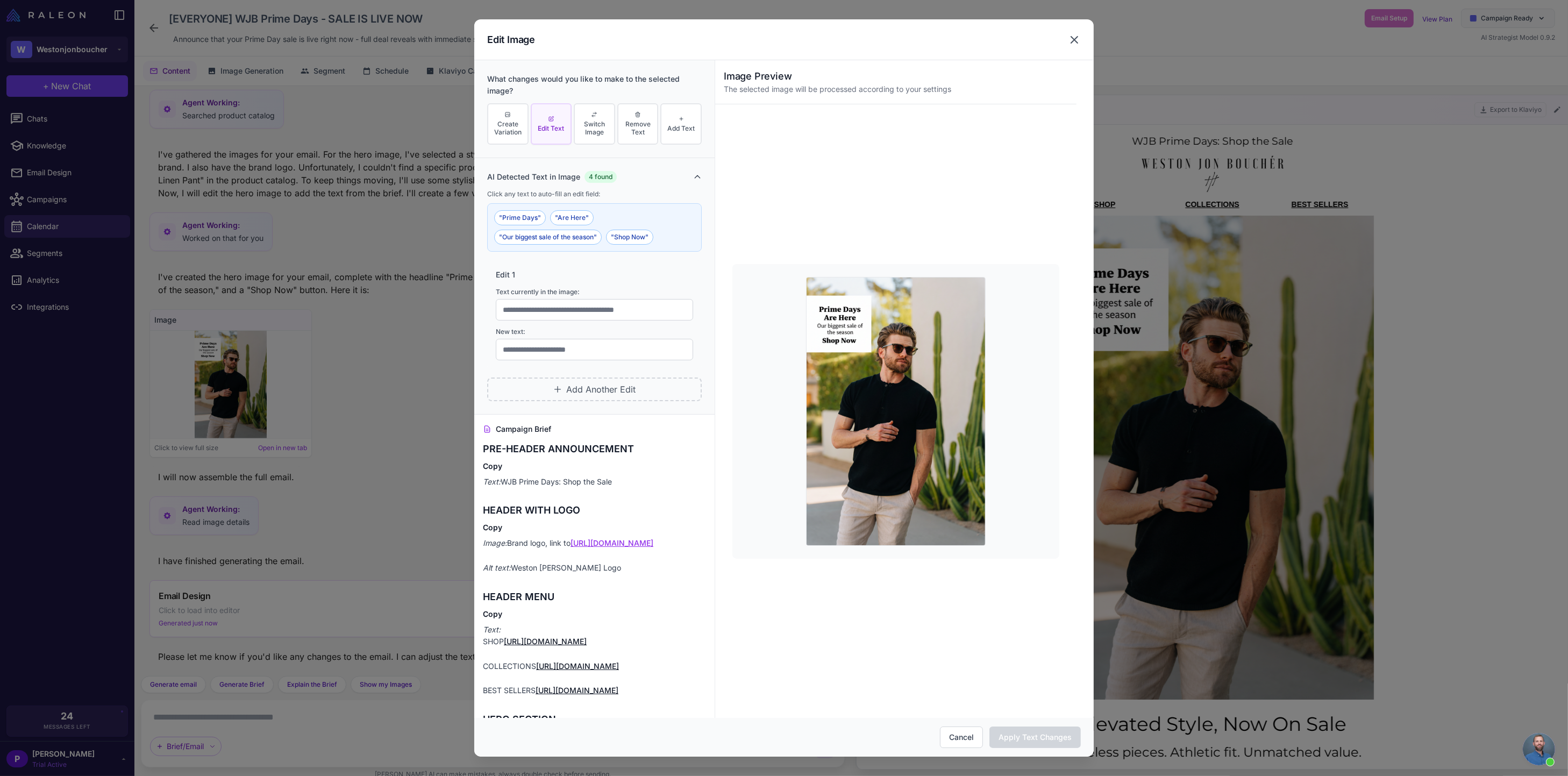
click at [1077, 40] on icon at bounding box center [1074, 40] width 13 height 13
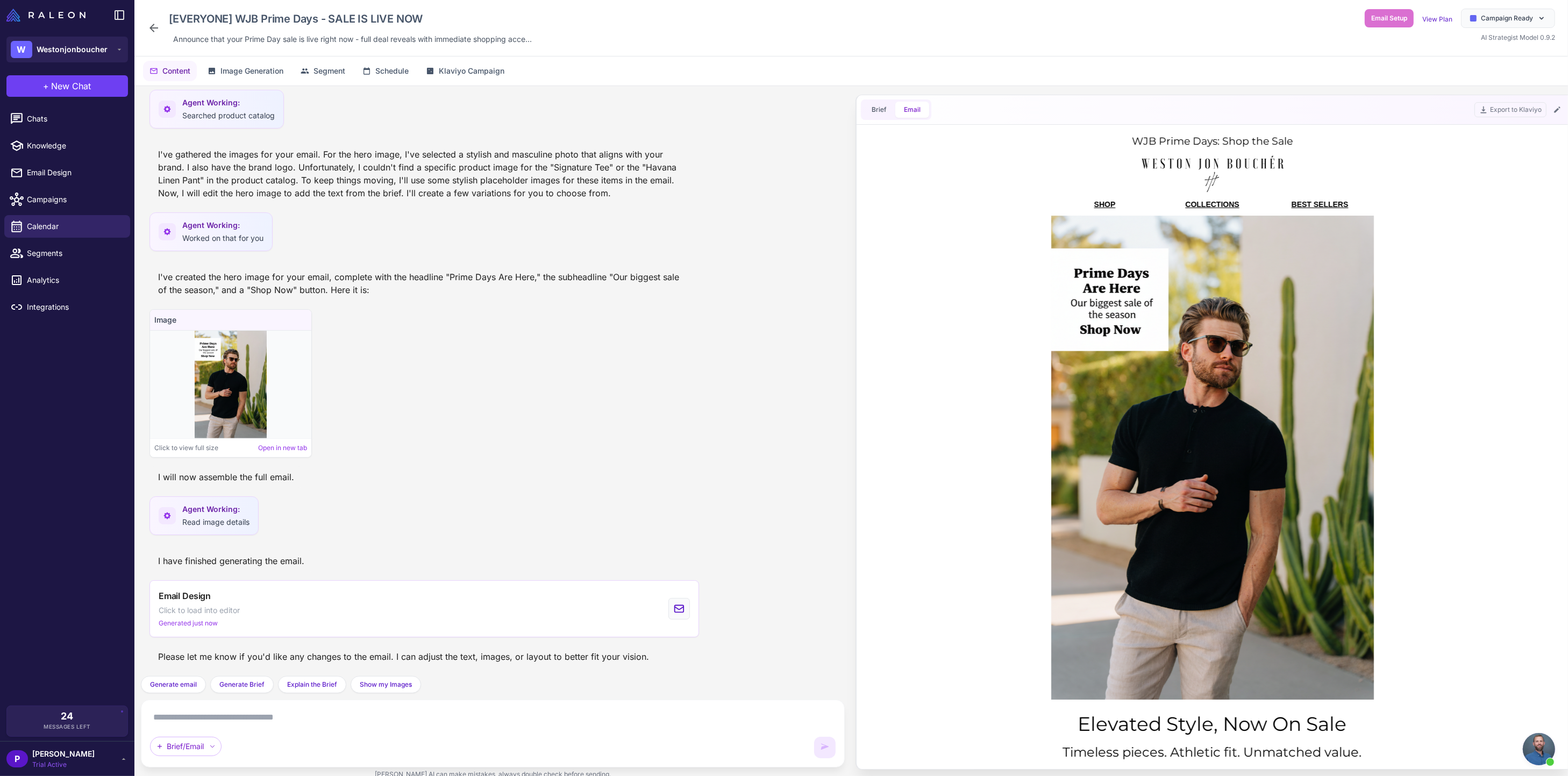
click at [250, 732] on div "Brief/Email" at bounding box center [492, 733] width 685 height 49
click at [267, 715] on textarea at bounding box center [492, 717] width 685 height 17
paste textarea "**********"
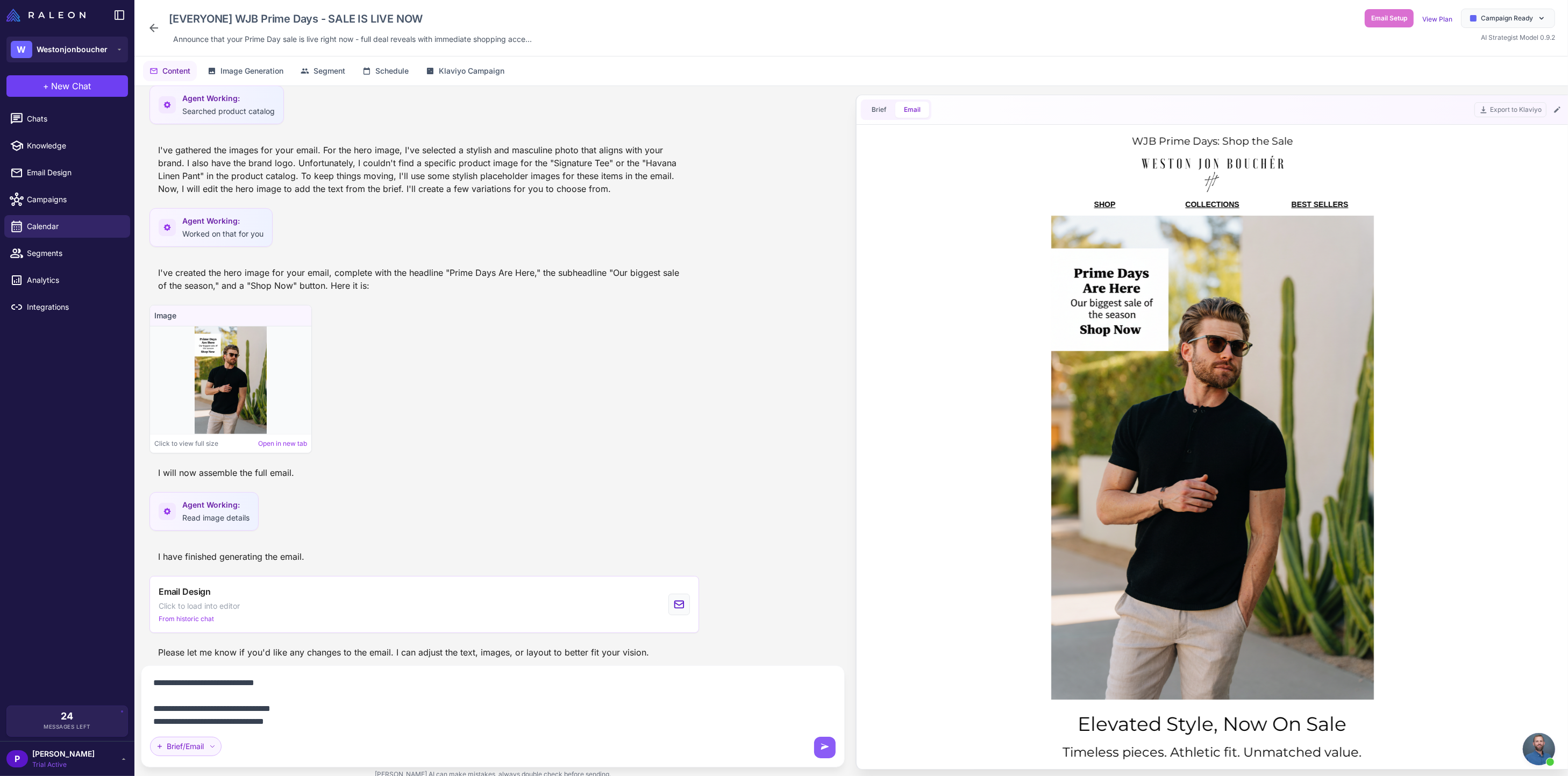
type textarea "**********"
click at [192, 749] on div "Brief/Email" at bounding box center [185, 746] width 71 height 19
click at [607, 735] on div "Brief/Email Brief/Email" at bounding box center [492, 716] width 685 height 84
click at [819, 744] on icon at bounding box center [825, 747] width 11 height 11
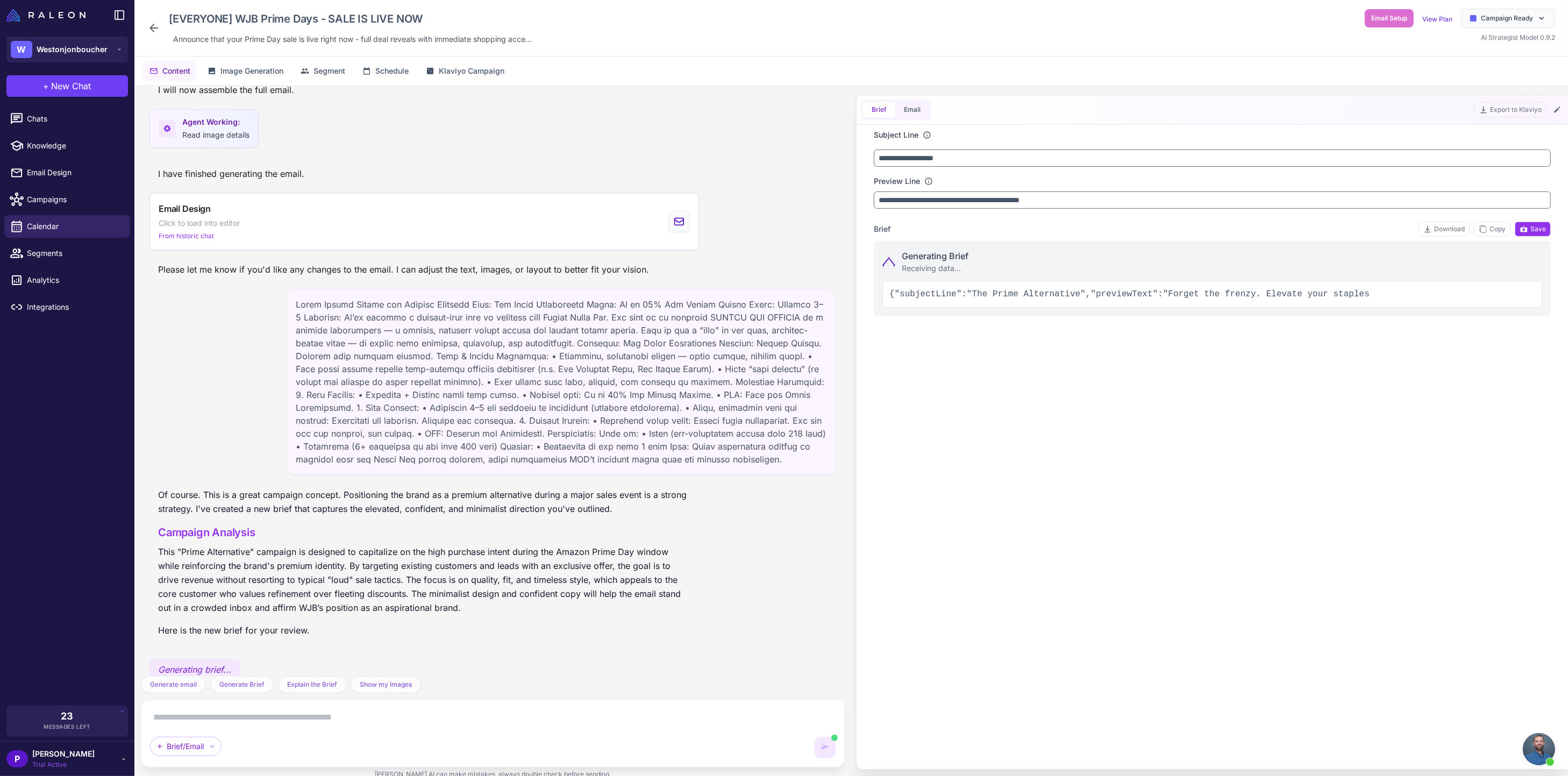
scroll to position [871, 0]
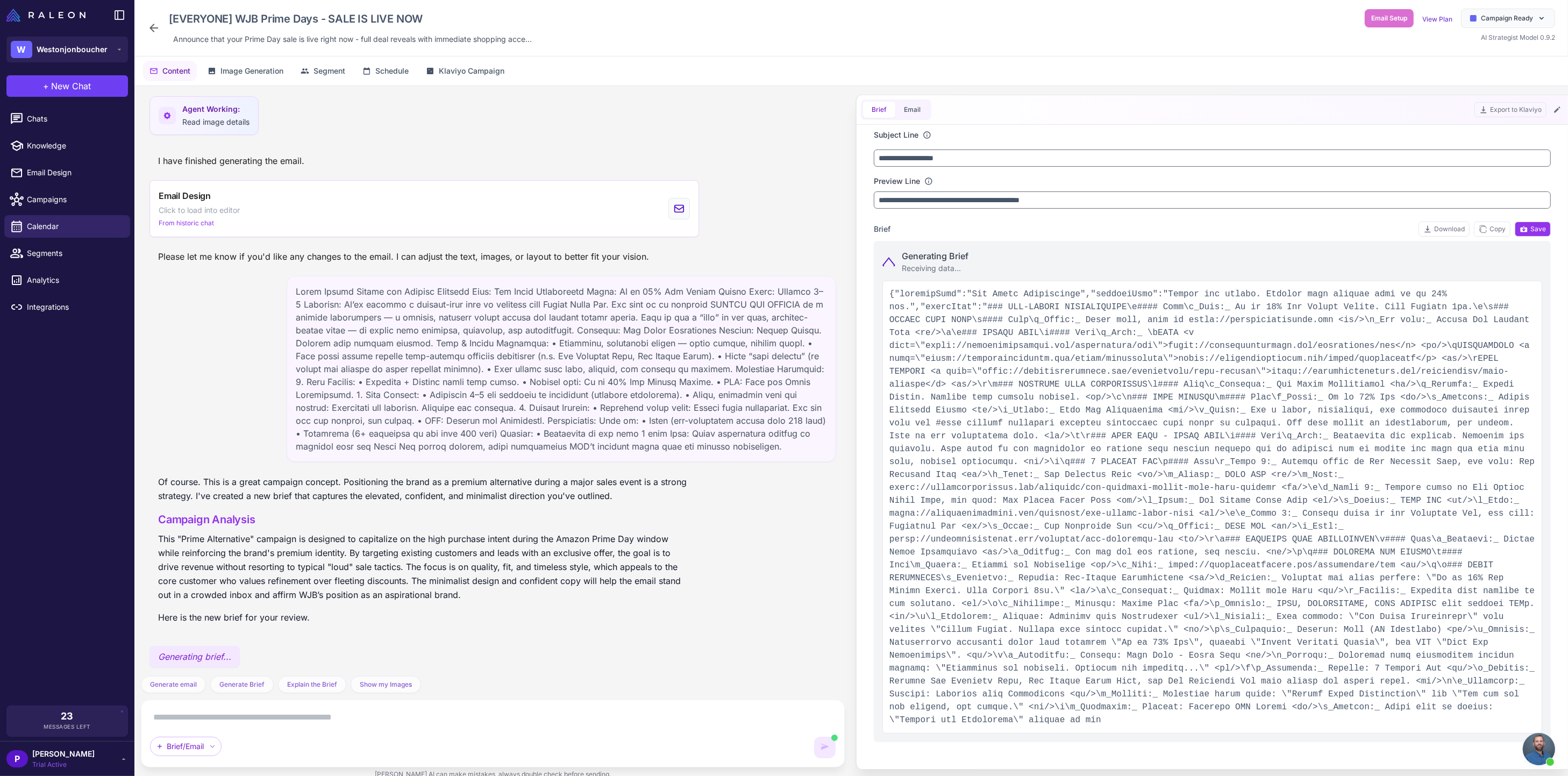
type input "**********"
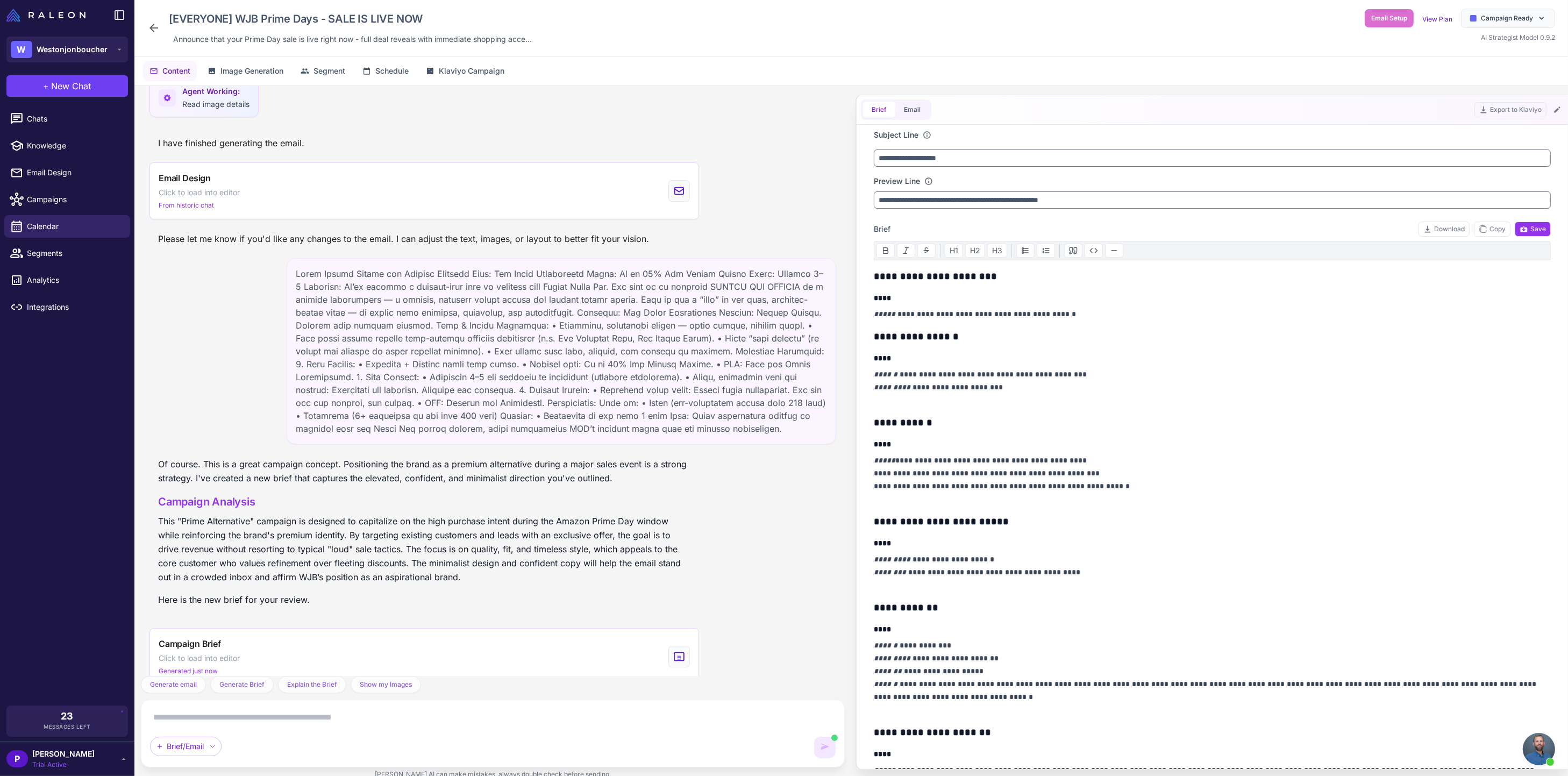
scroll to position [937, 0]
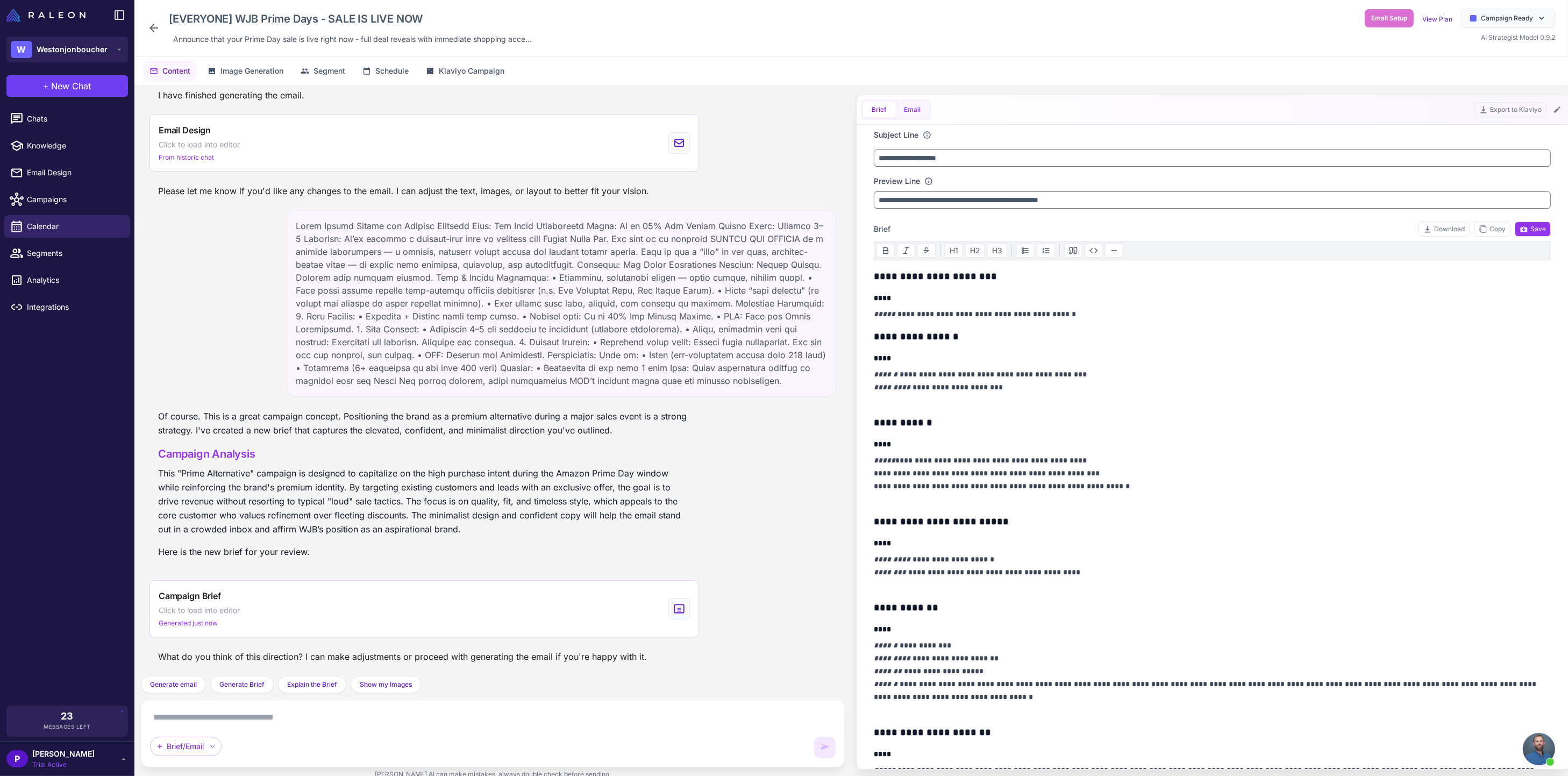
click at [910, 107] on button "Email" at bounding box center [912, 110] width 34 height 16
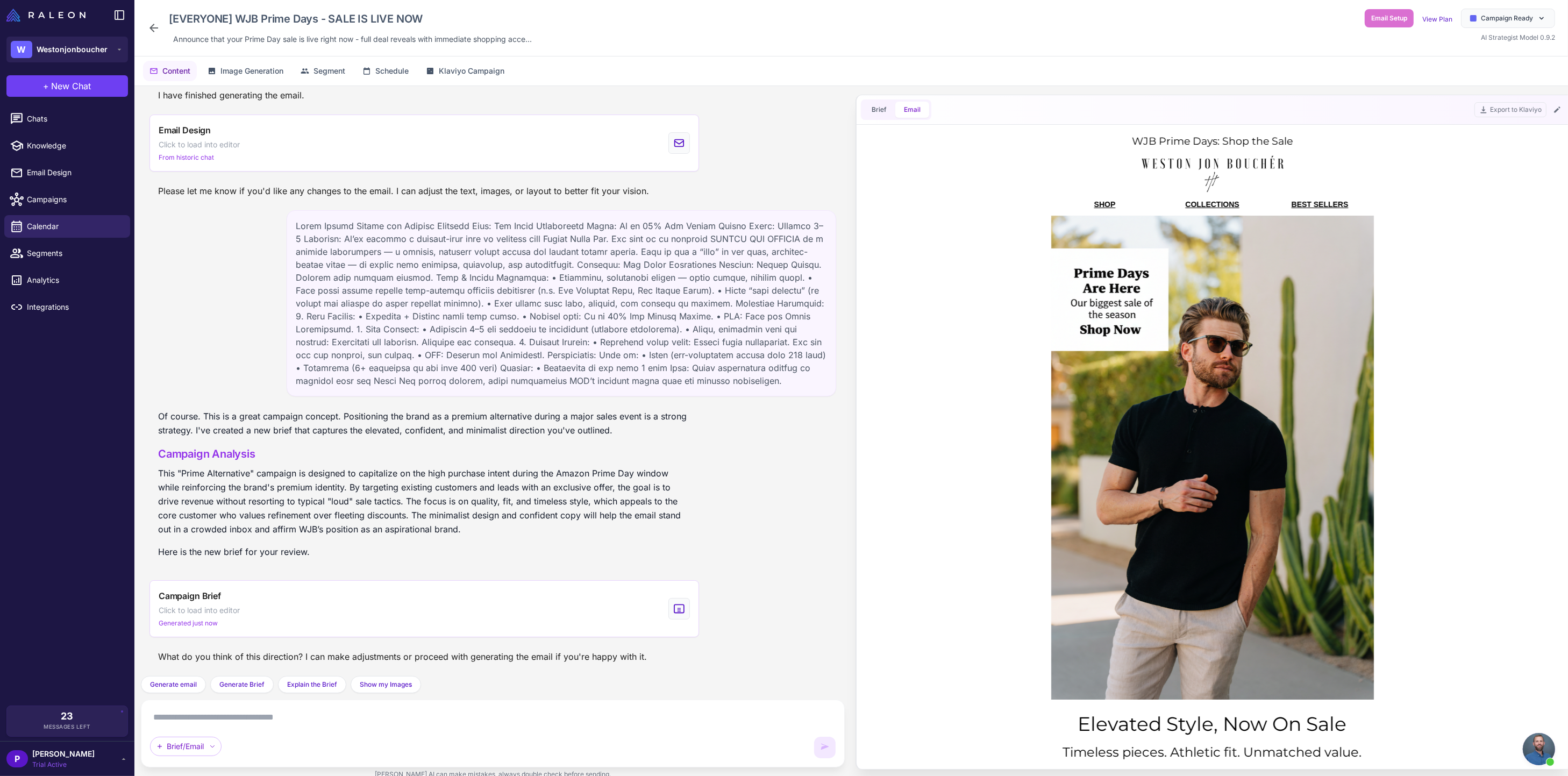
scroll to position [0, 0]
click at [884, 111] on button "Brief" at bounding box center [879, 110] width 32 height 16
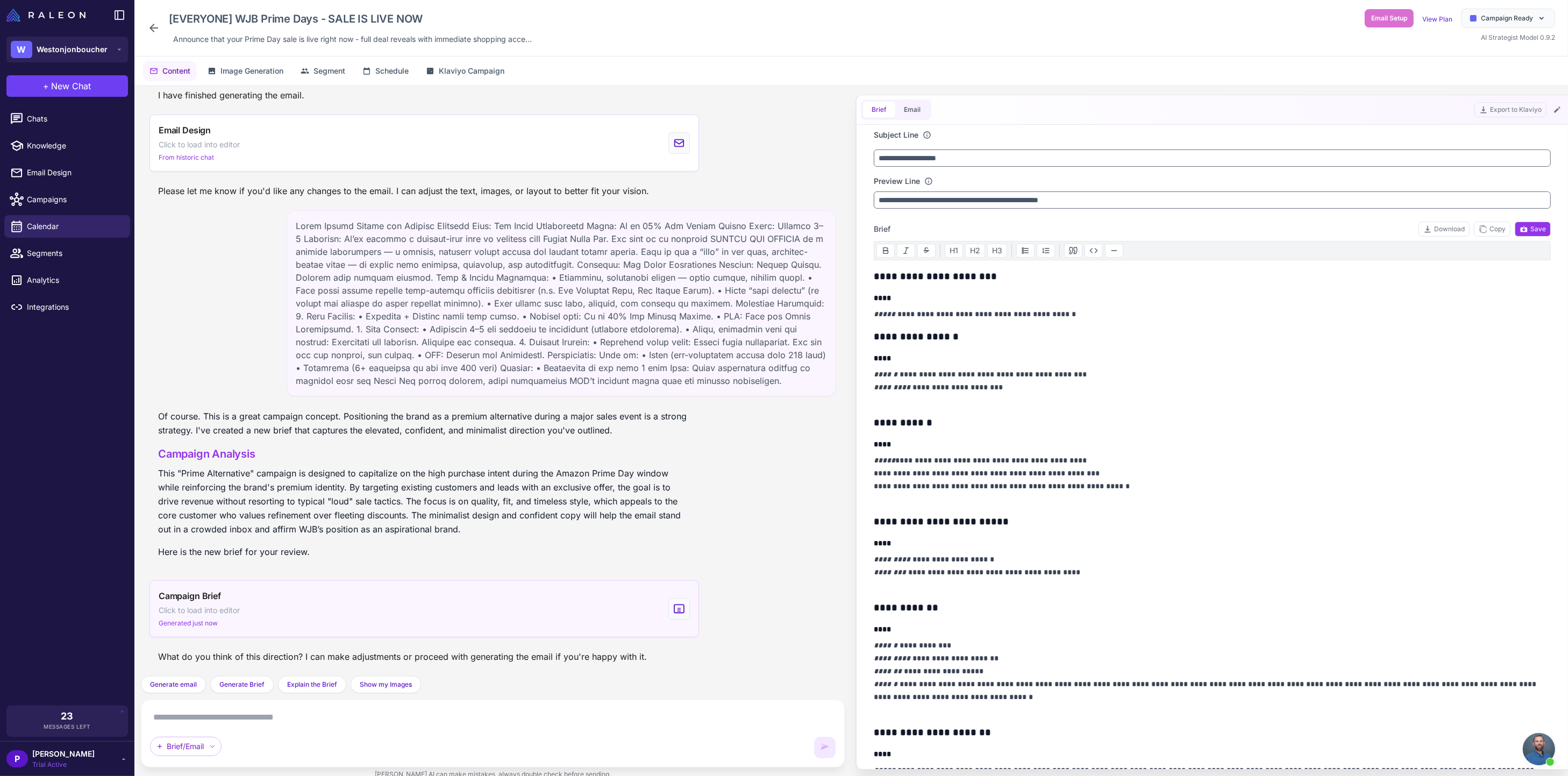
click at [404, 605] on div "Campaign Brief Click to load into editor Generated just now" at bounding box center [424, 609] width 550 height 57
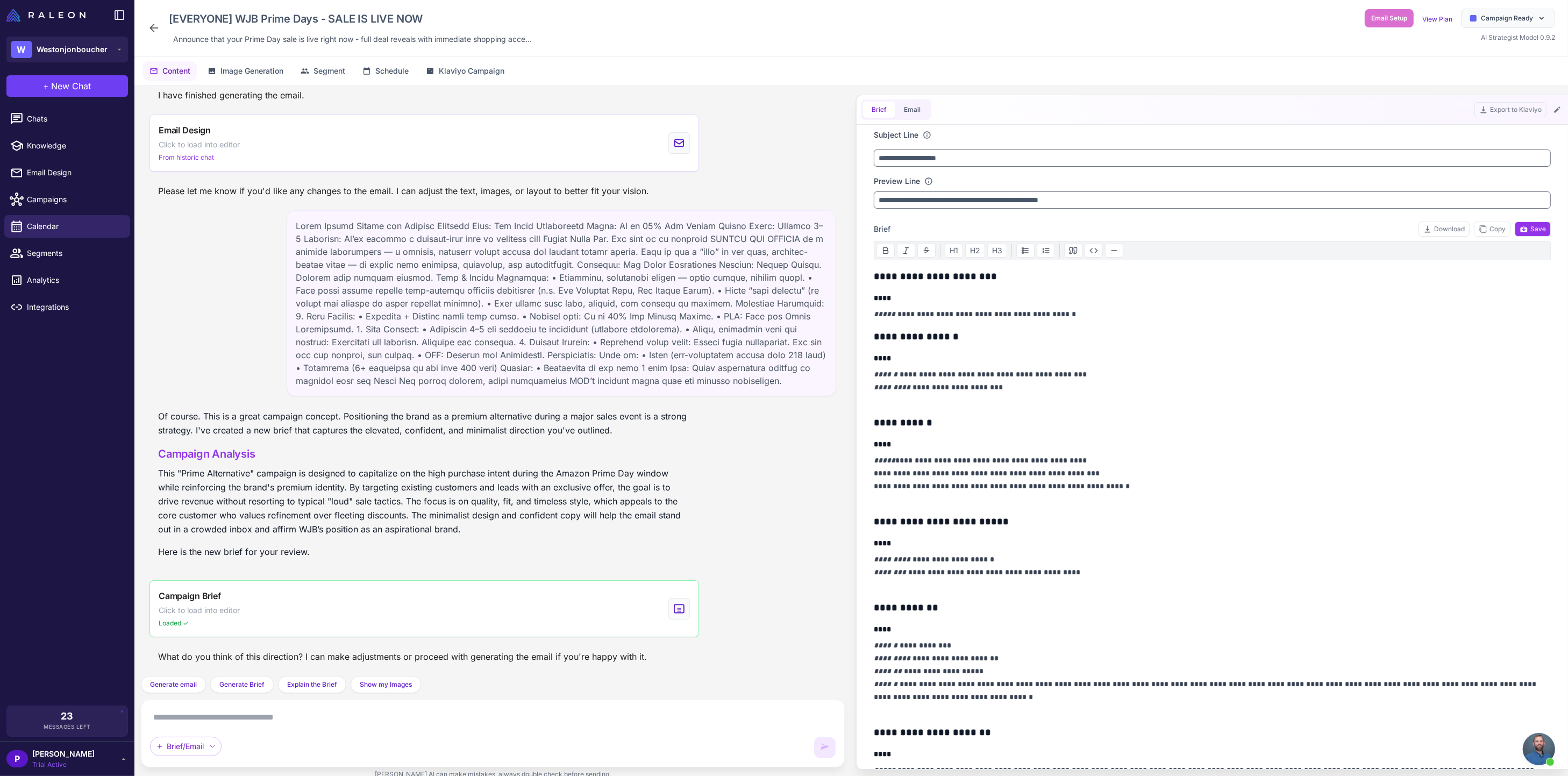
click at [318, 723] on textarea at bounding box center [492, 717] width 685 height 17
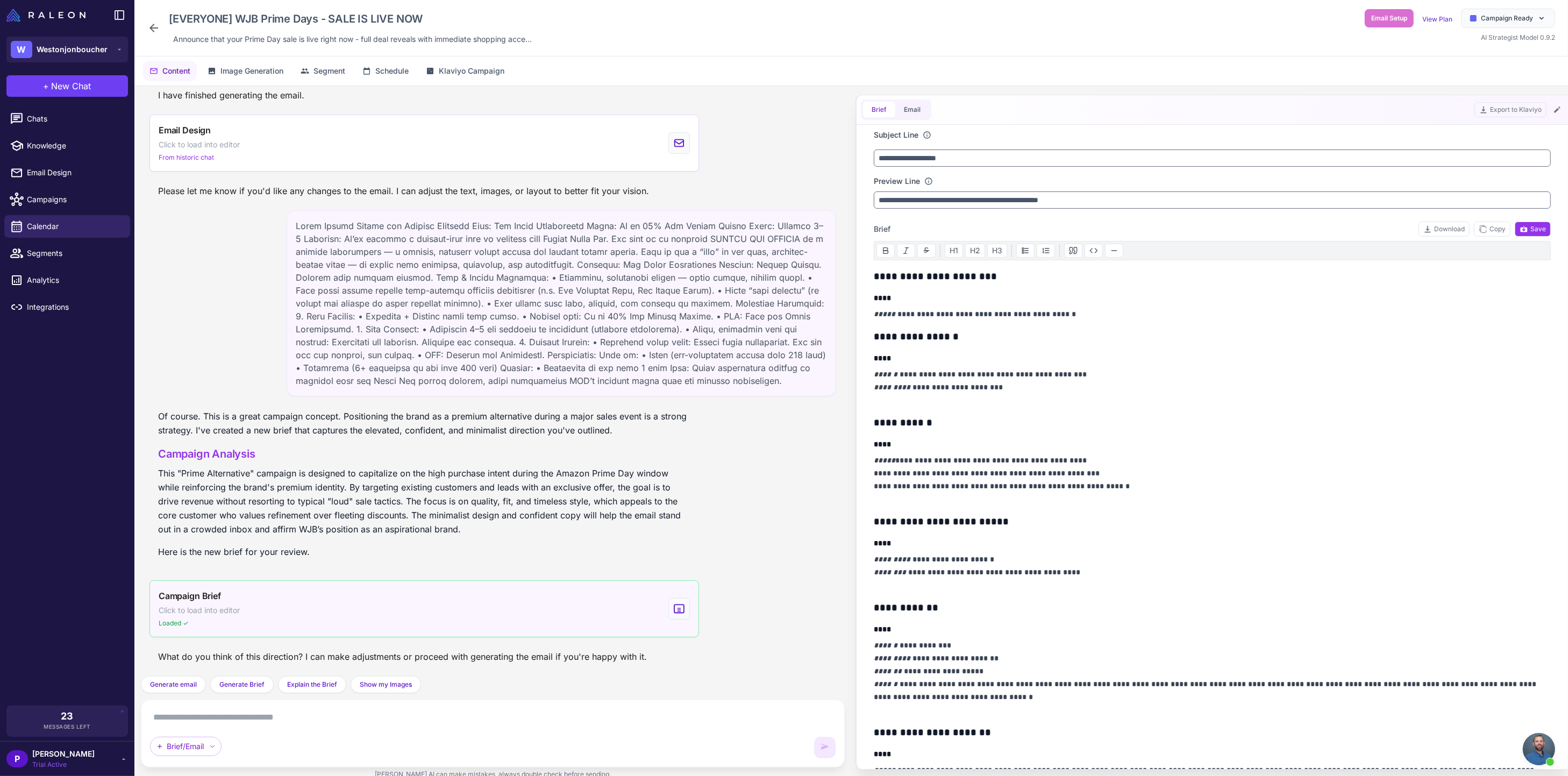
click at [668, 606] on div at bounding box center [679, 608] width 21 height 21
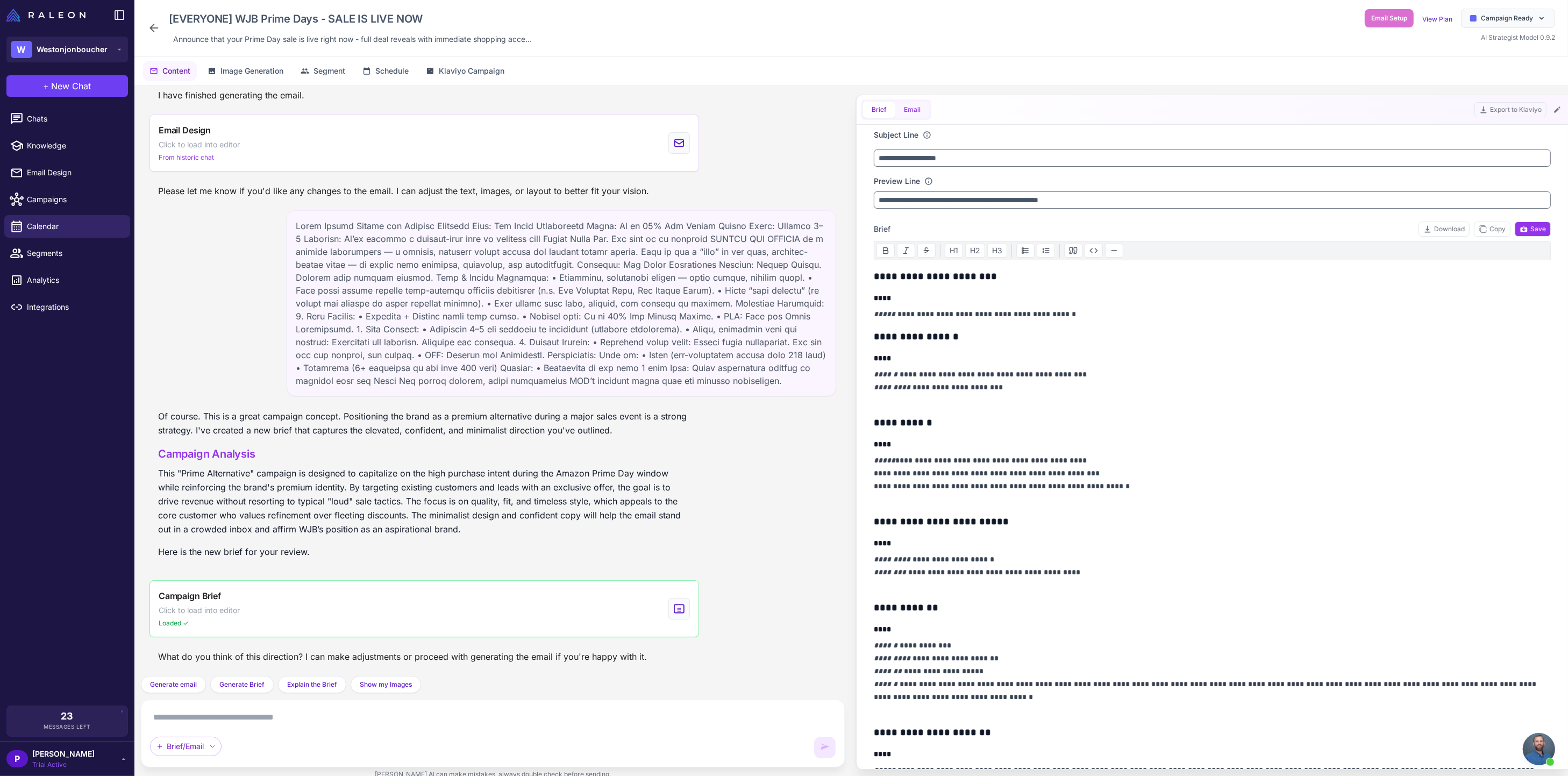
click at [905, 107] on button "Email" at bounding box center [912, 110] width 34 height 16
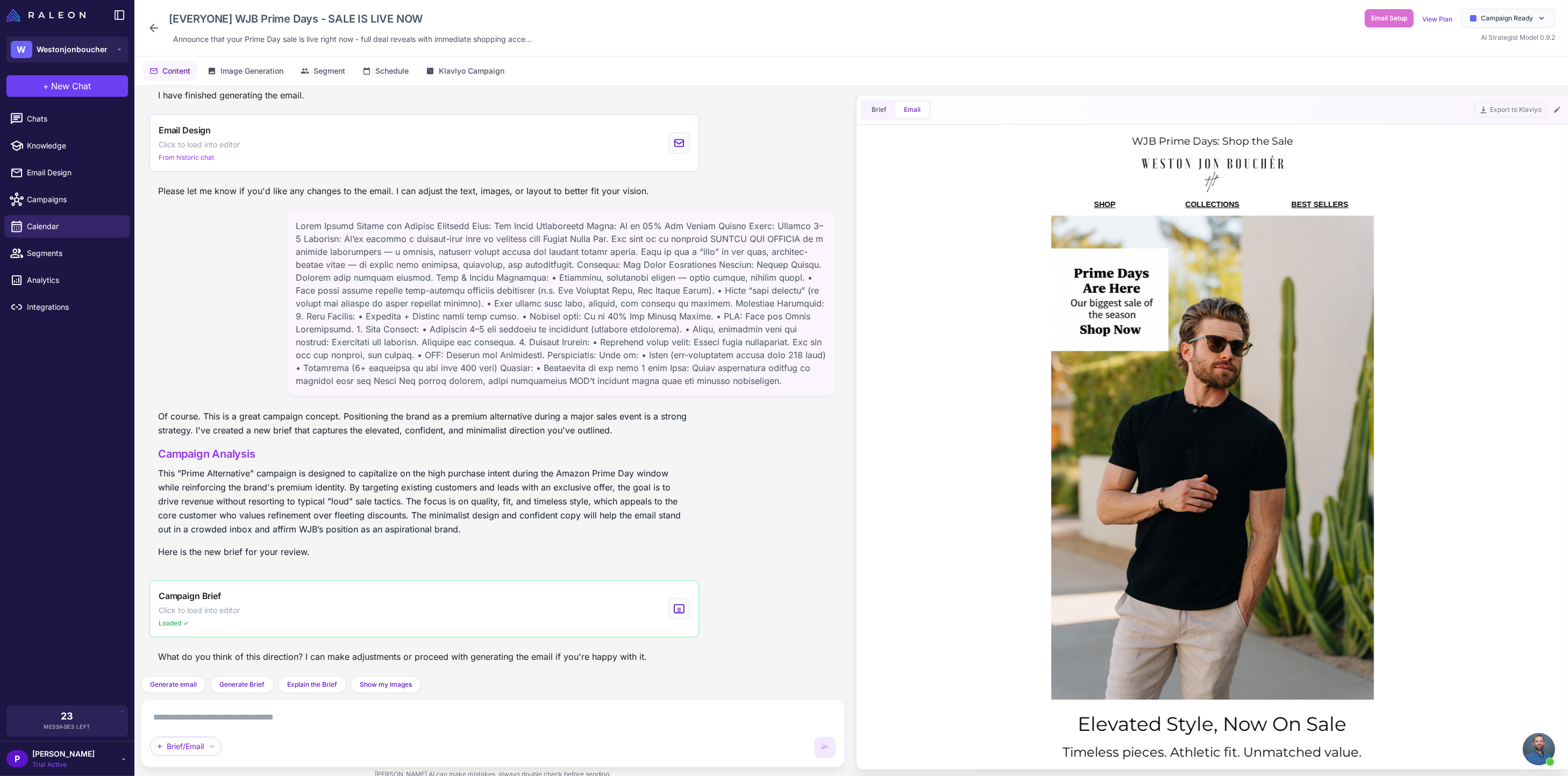
click at [1020, 211] on div "SHOP COLLECTIONS BEST SELLERS" at bounding box center [1212, 204] width 677 height 22
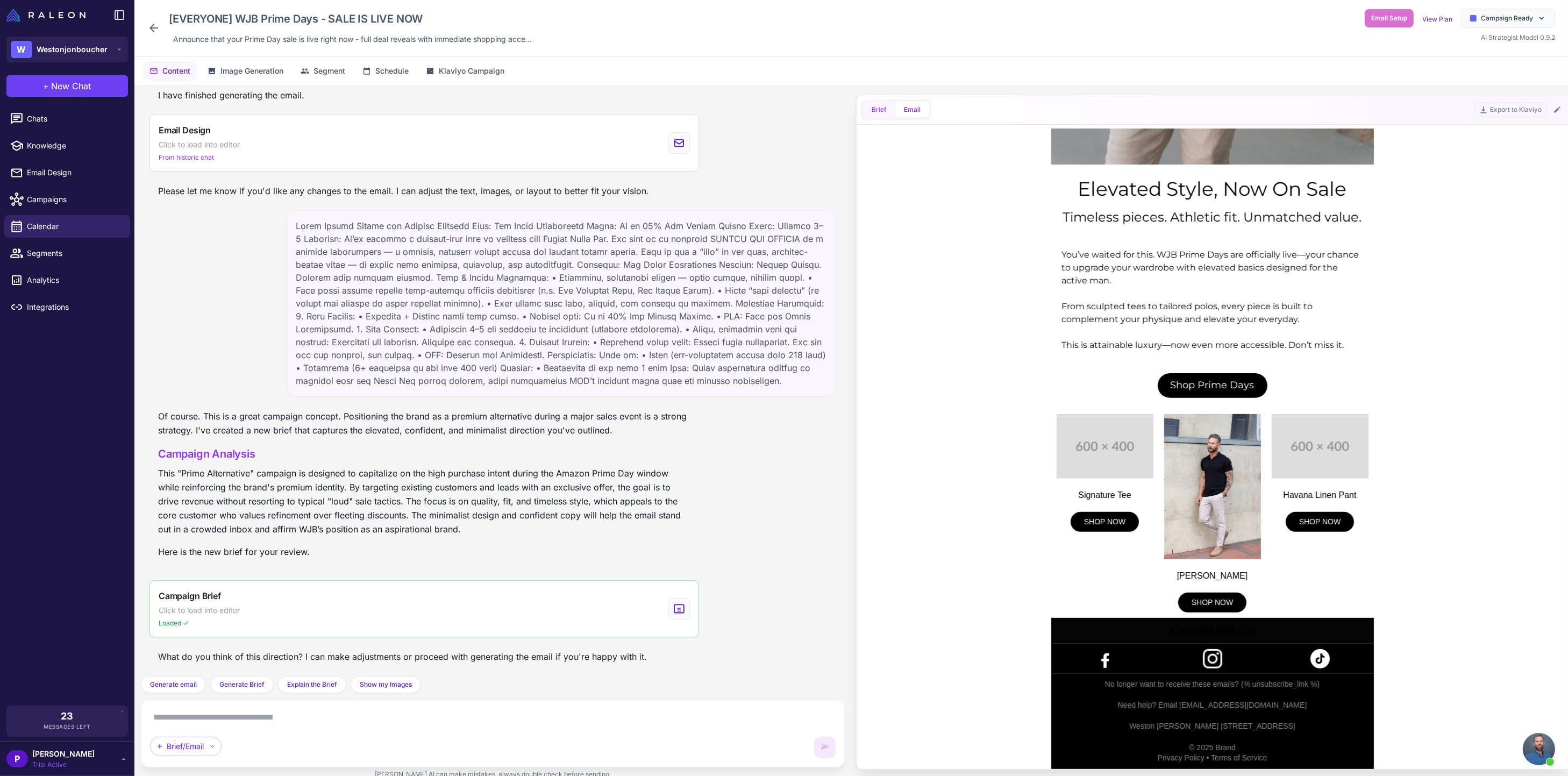
click at [874, 113] on button "Brief" at bounding box center [879, 110] width 32 height 16
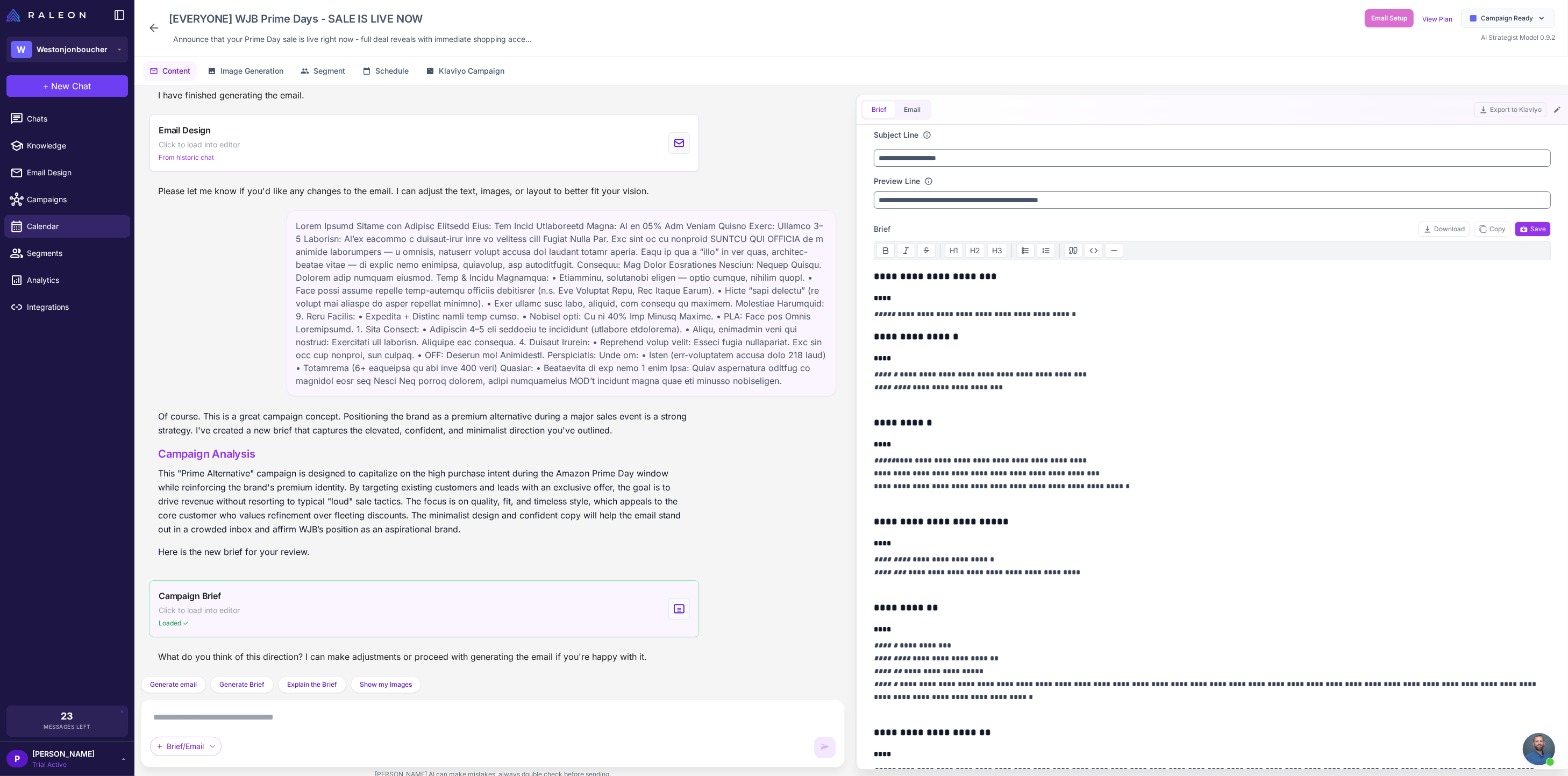
click at [449, 603] on div "Campaign Brief Click to load into editor Loaded ✓" at bounding box center [424, 609] width 550 height 57
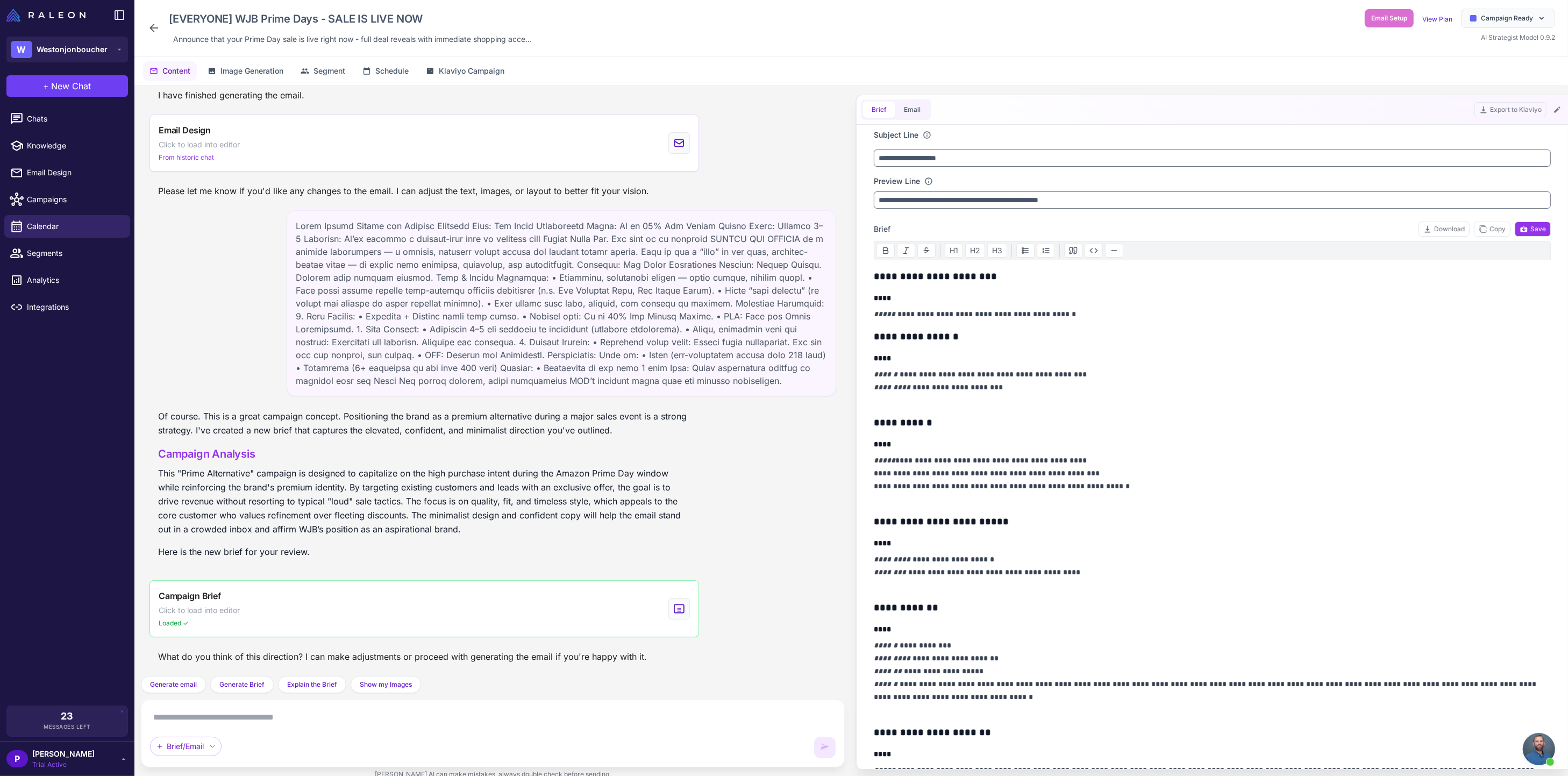
click at [268, 725] on textarea at bounding box center [492, 717] width 685 height 17
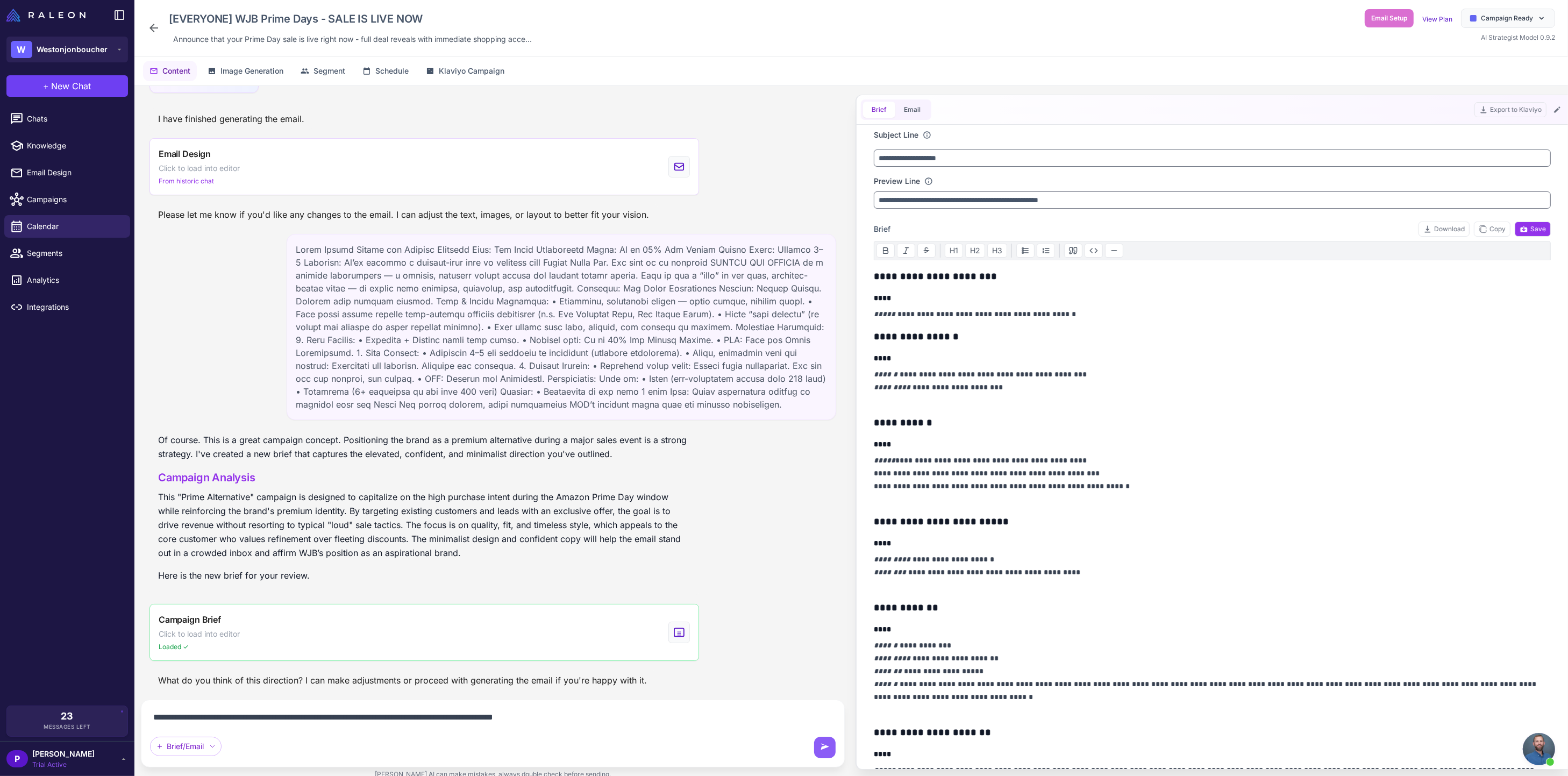
click at [583, 717] on textarea "**********" at bounding box center [492, 717] width 685 height 17
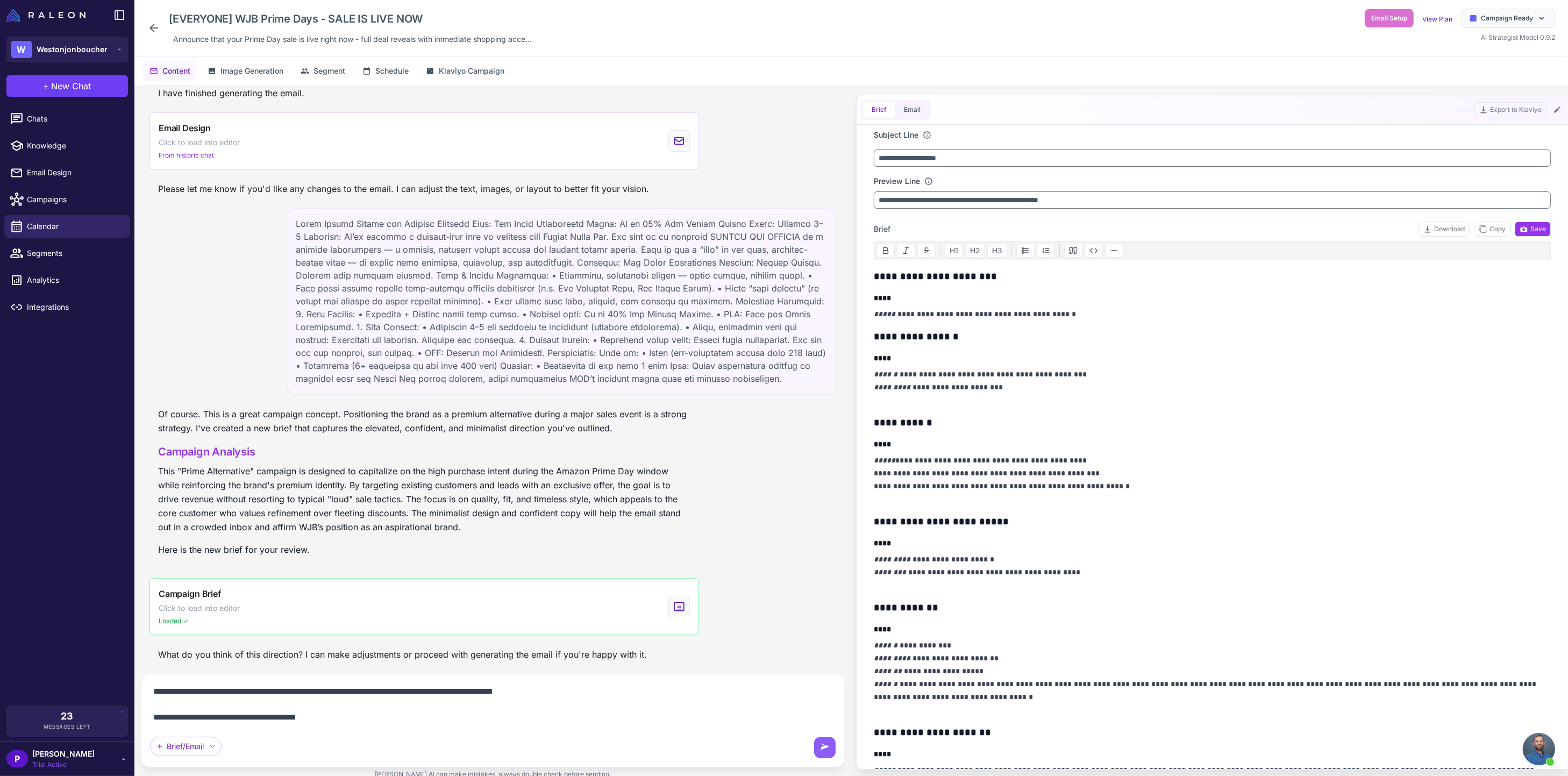
scroll to position [1, 0]
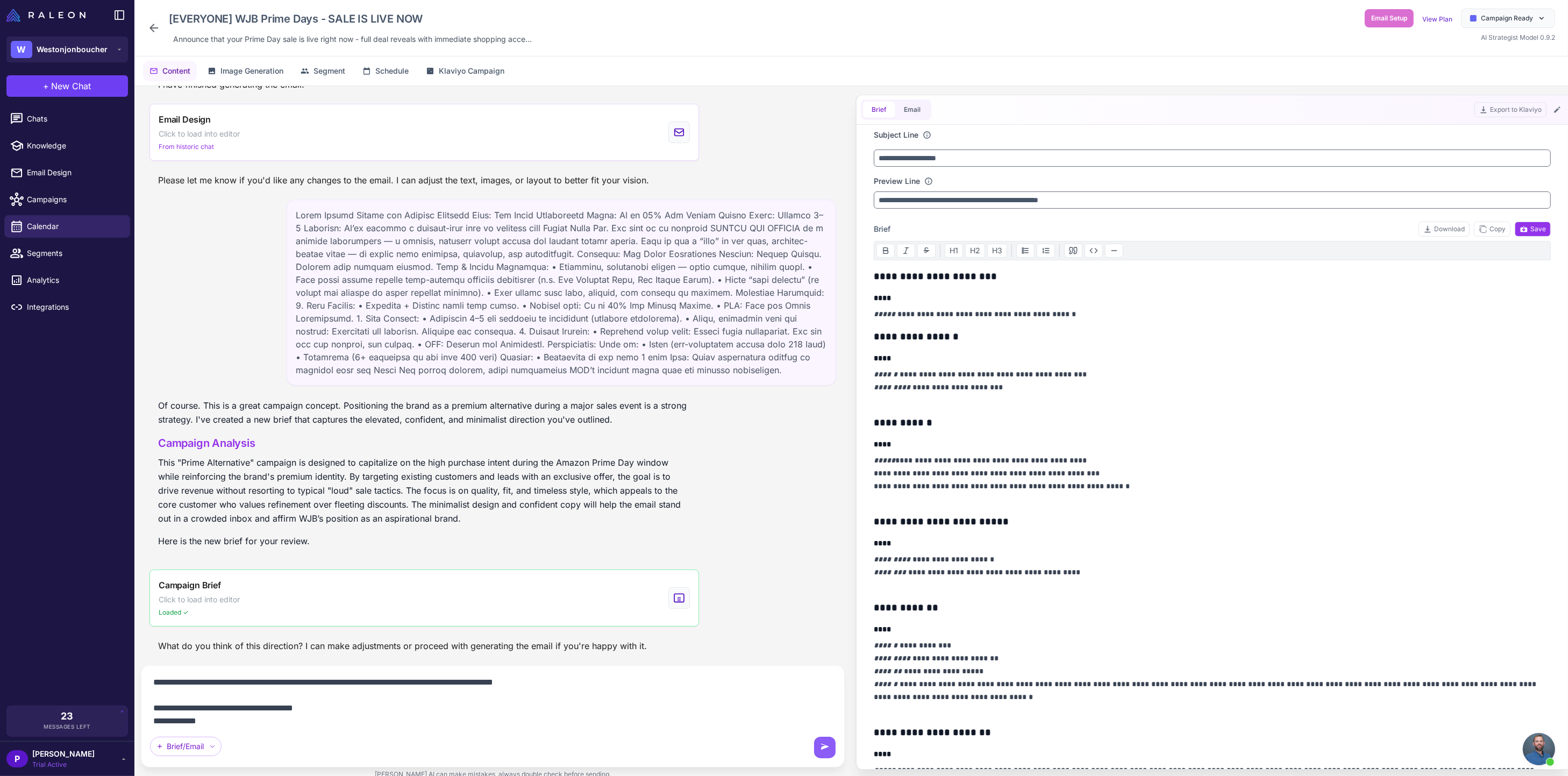
paste textarea "**********"
click at [397, 721] on textarea "**********" at bounding box center [492, 700] width 685 height 52
paste textarea "**********"
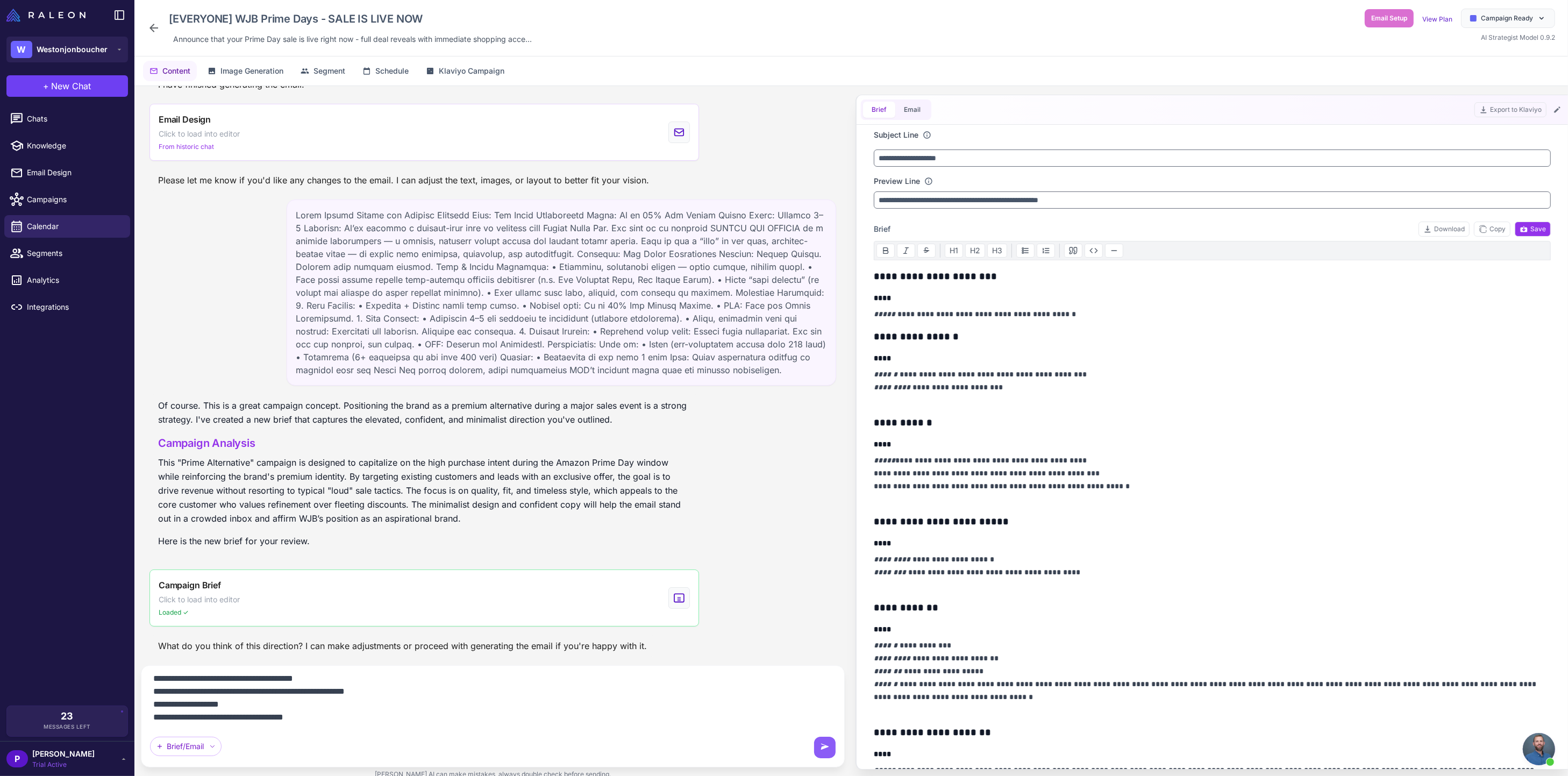
paste textarea "**********"
click at [305, 716] on textarea "**********" at bounding box center [492, 700] width 685 height 52
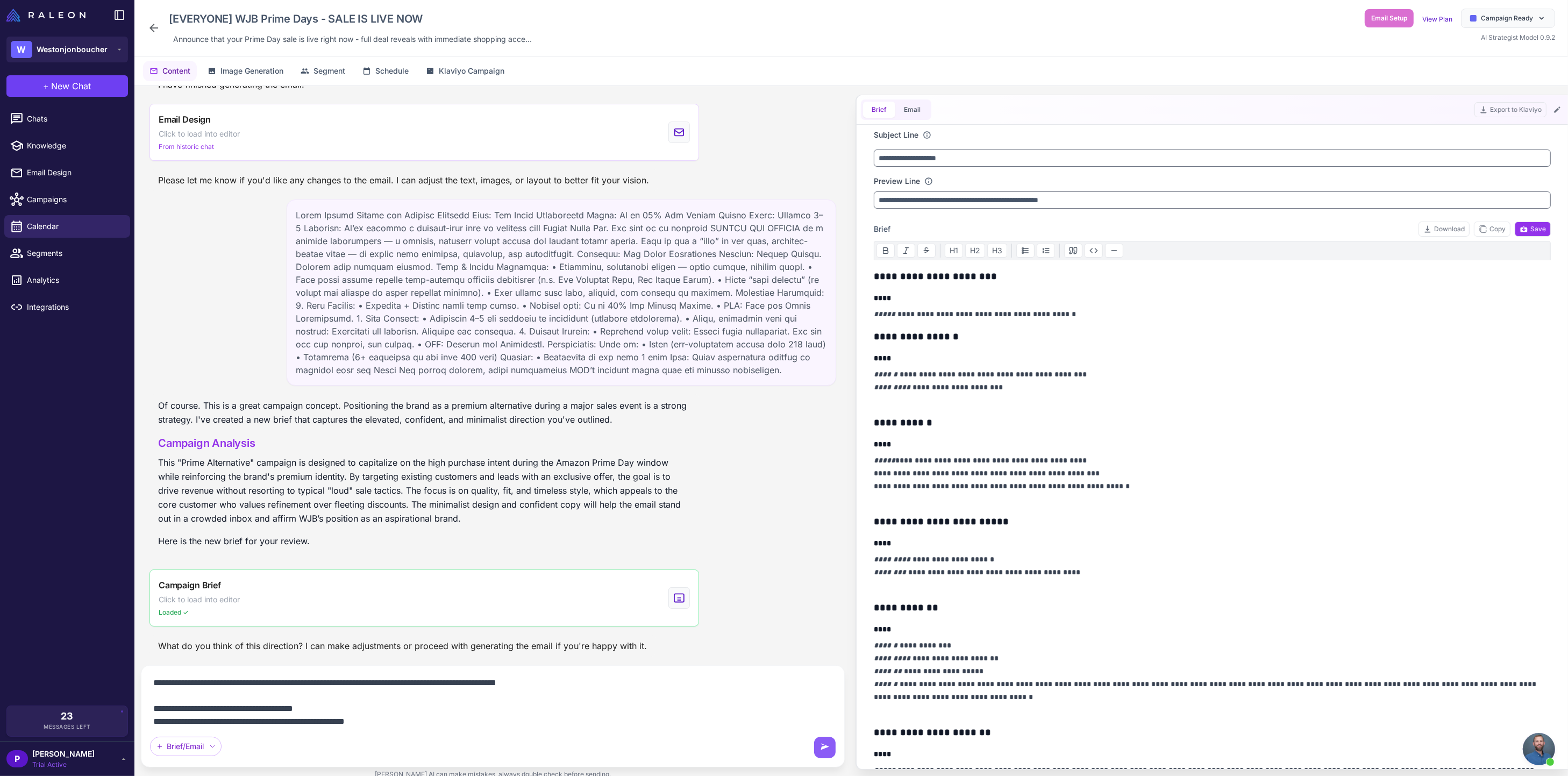
click at [397, 685] on textarea "**********" at bounding box center [492, 700] width 685 height 52
click at [509, 682] on textarea "**********" at bounding box center [492, 700] width 685 height 52
click at [495, 712] on textarea "**********" at bounding box center [492, 700] width 685 height 52
click at [726, 683] on textarea "**********" at bounding box center [492, 700] width 685 height 52
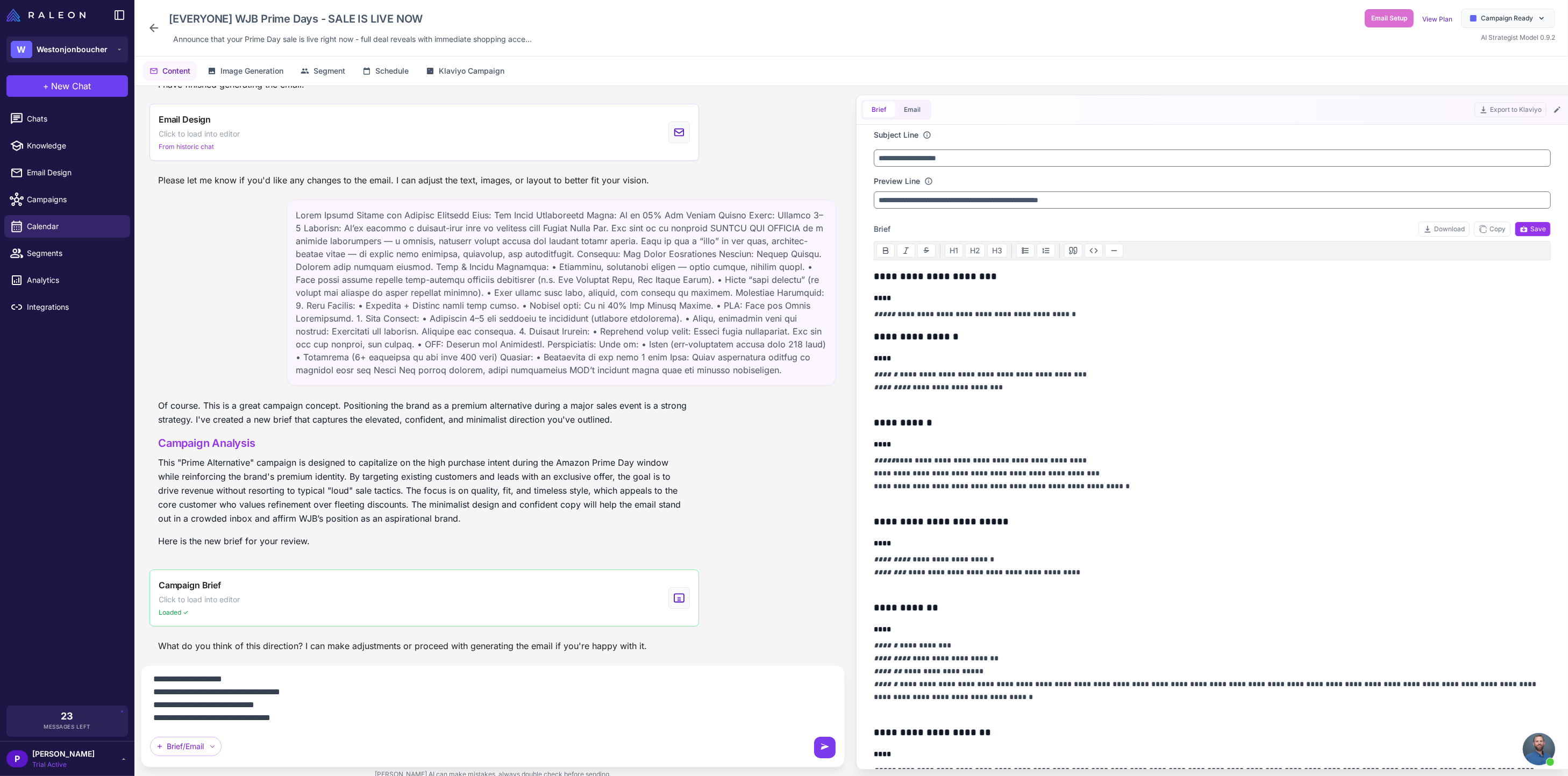
type textarea "**********"
click at [825, 752] on icon at bounding box center [825, 747] width 11 height 11
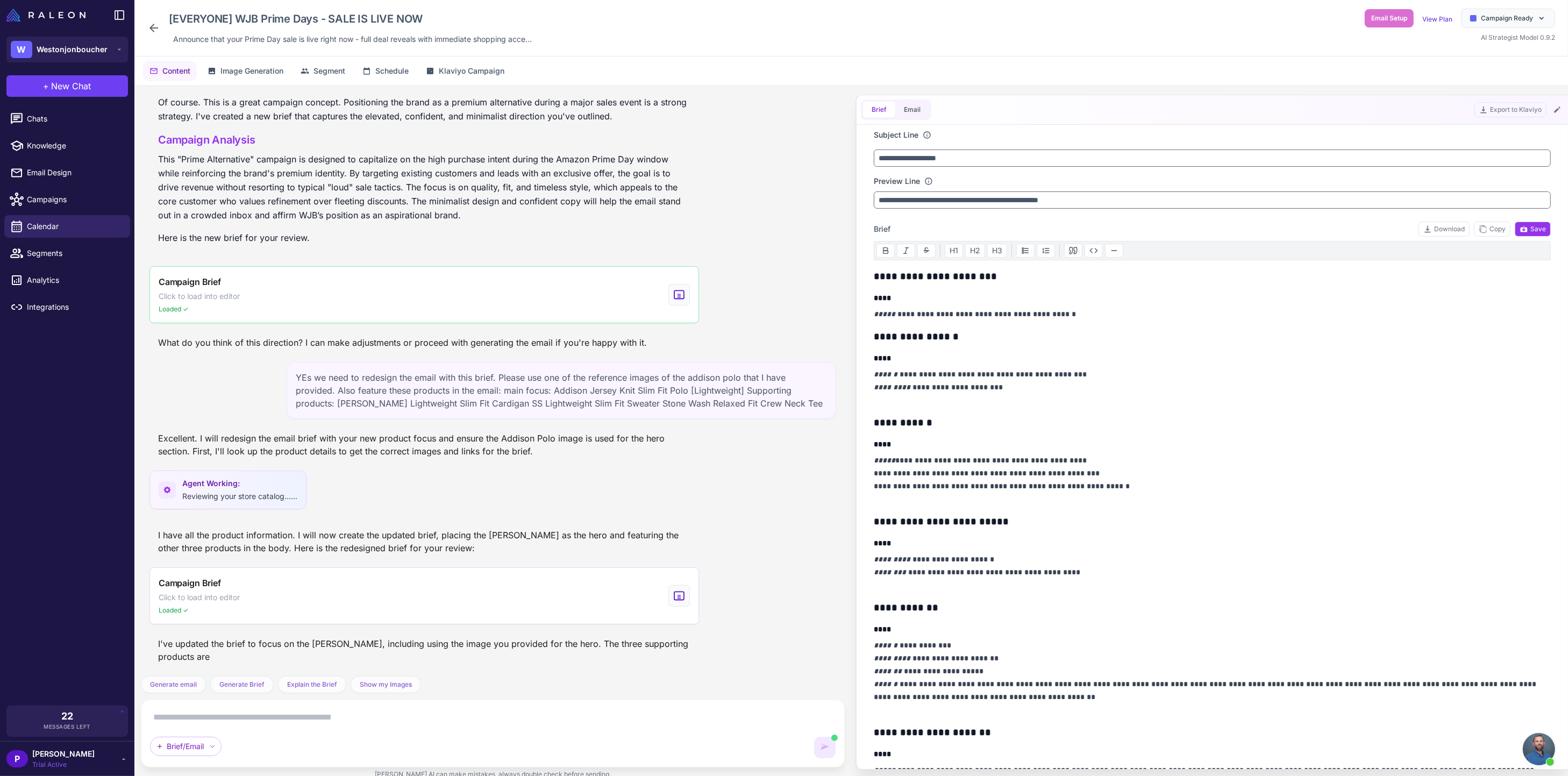
scroll to position [1251, 0]
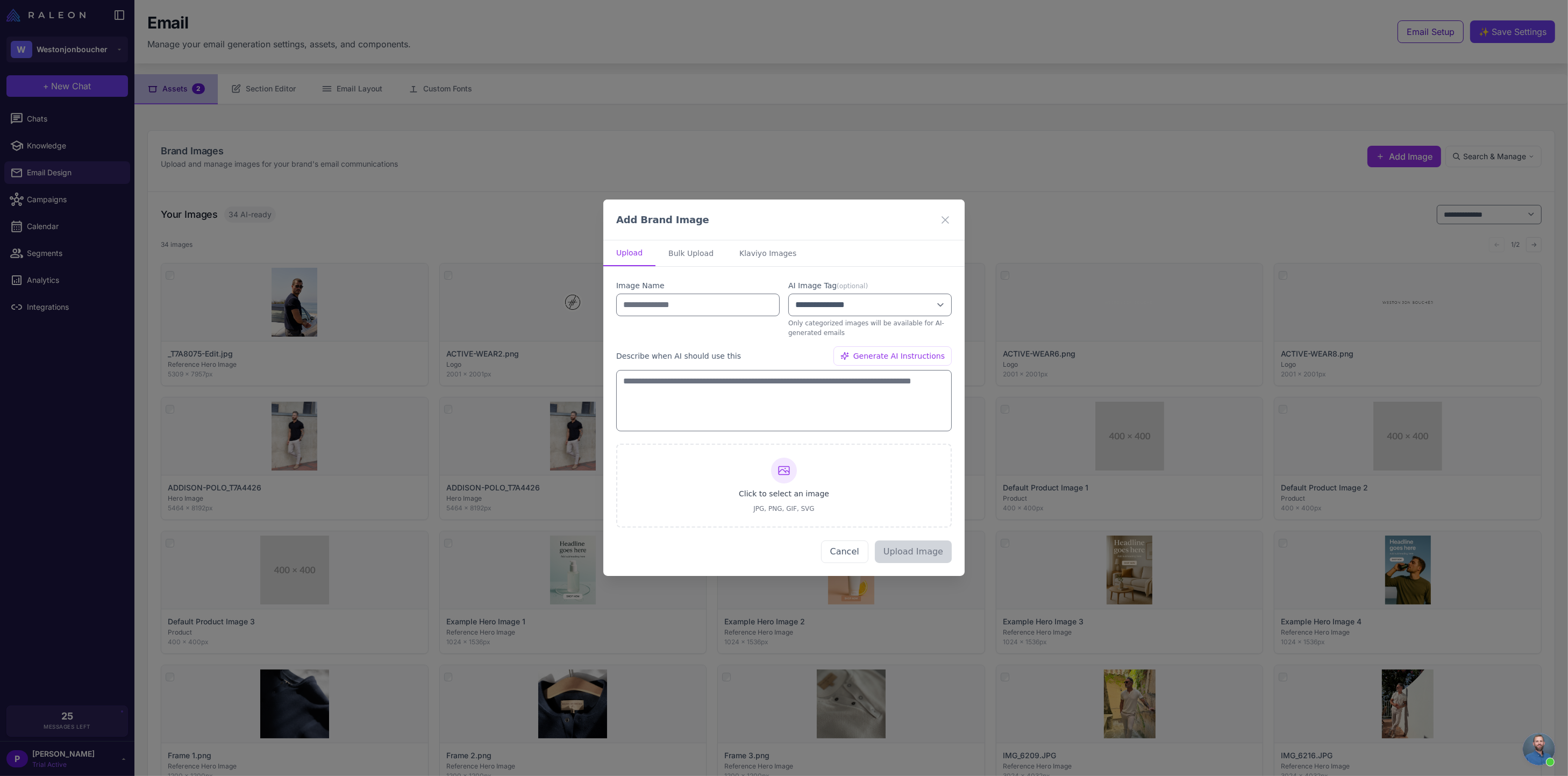
drag, startPoint x: 947, startPoint y: 219, endPoint x: 1051, endPoint y: 178, distance: 111.8
click at [947, 219] on icon at bounding box center [945, 220] width 7 height 7
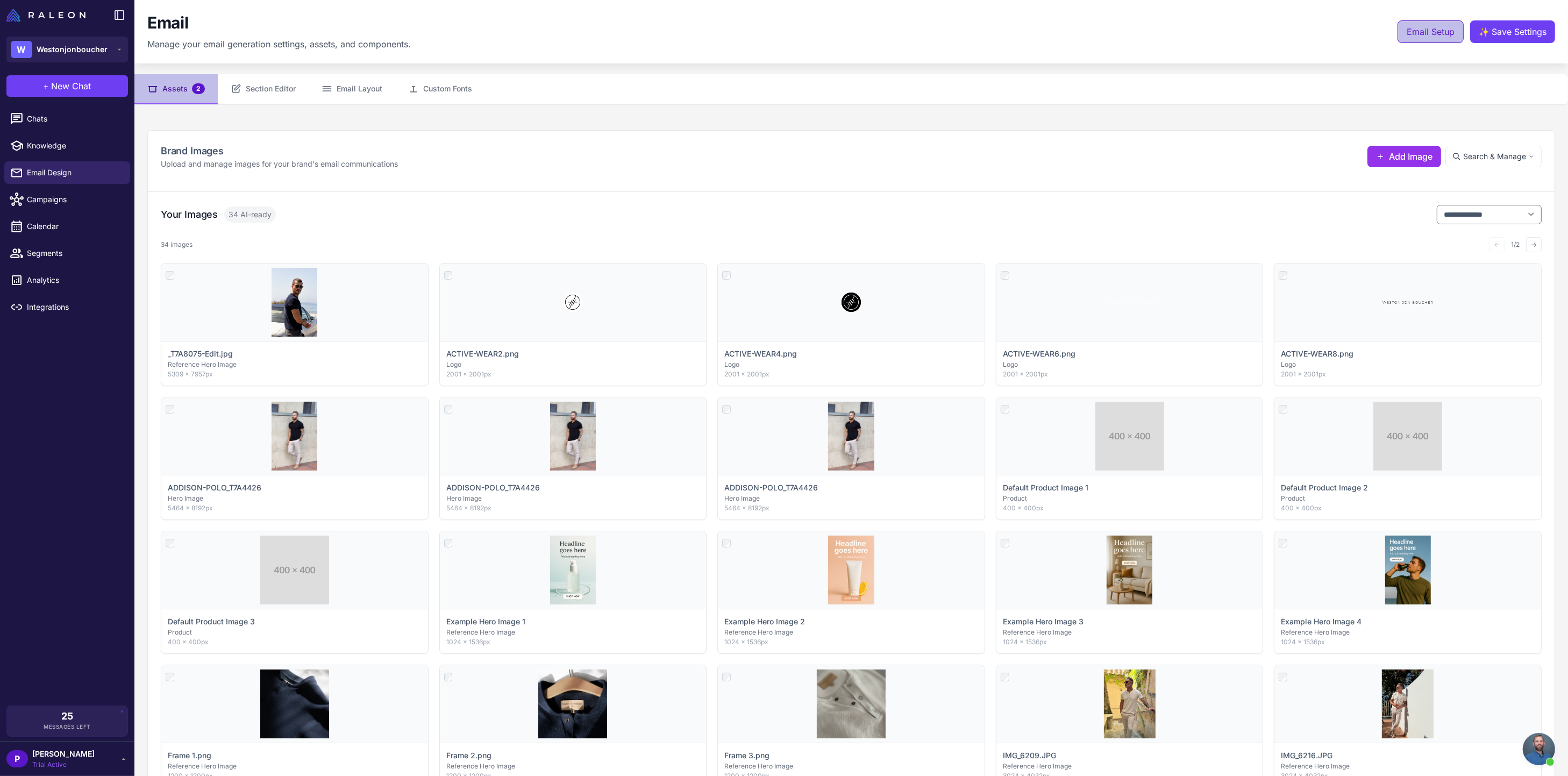
click at [1411, 29] on span "Email Setup" at bounding box center [1430, 32] width 48 height 13
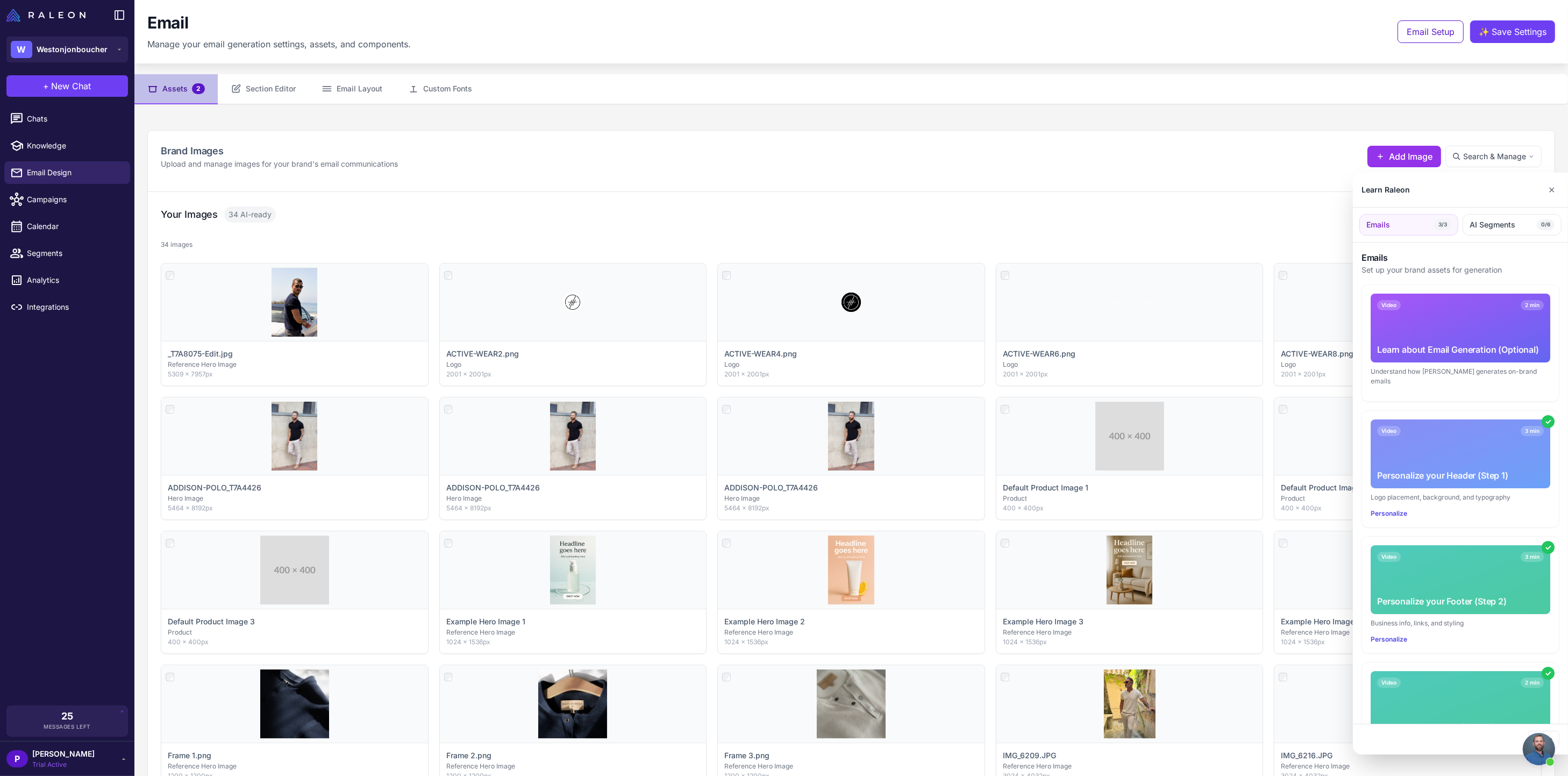
click at [757, 186] on div at bounding box center [784, 388] width 1568 height 776
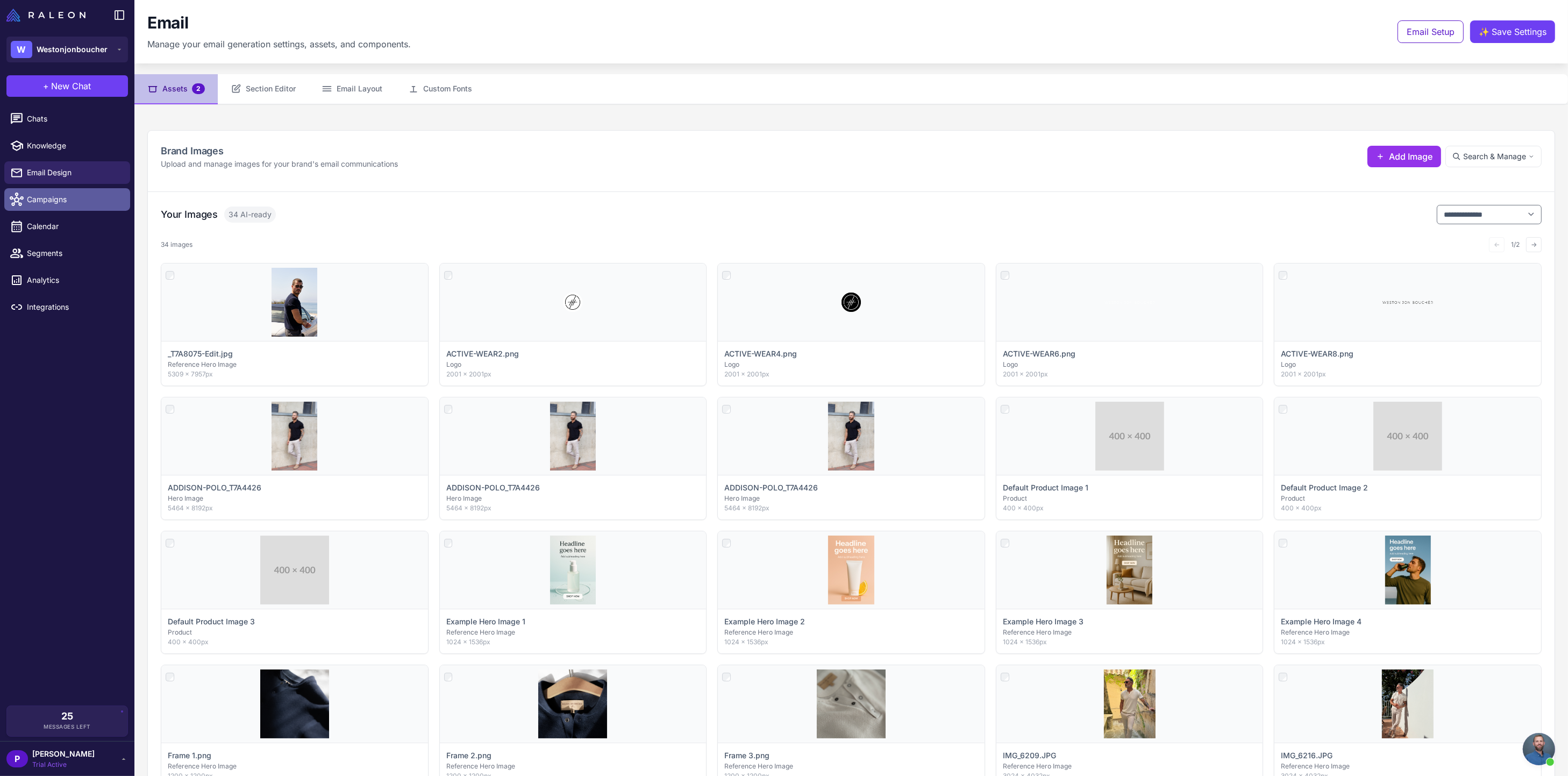
click at [47, 201] on span "Campaigns" at bounding box center [74, 199] width 94 height 12
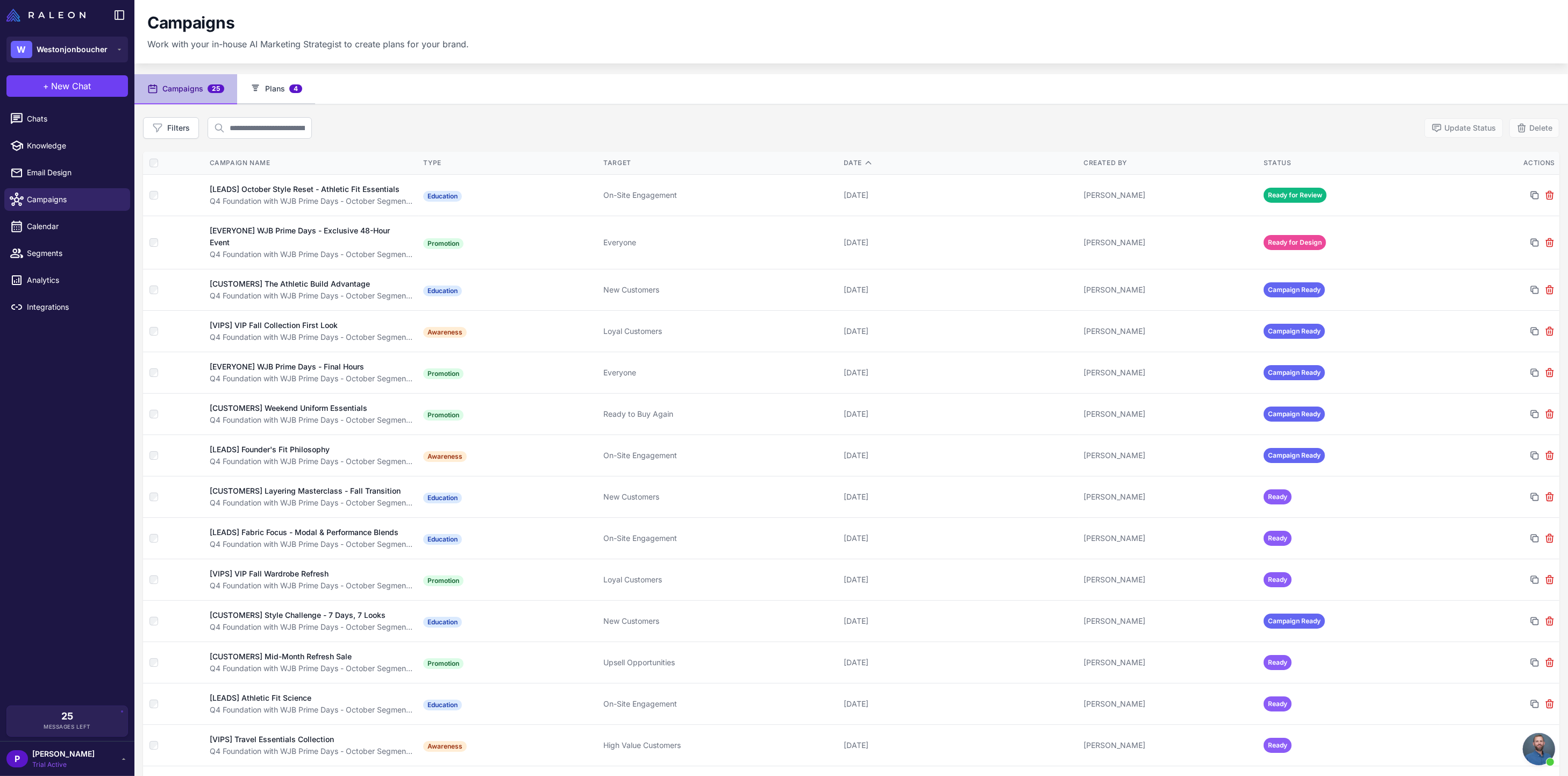
click at [270, 94] on button "Plans 4" at bounding box center [276, 89] width 78 height 30
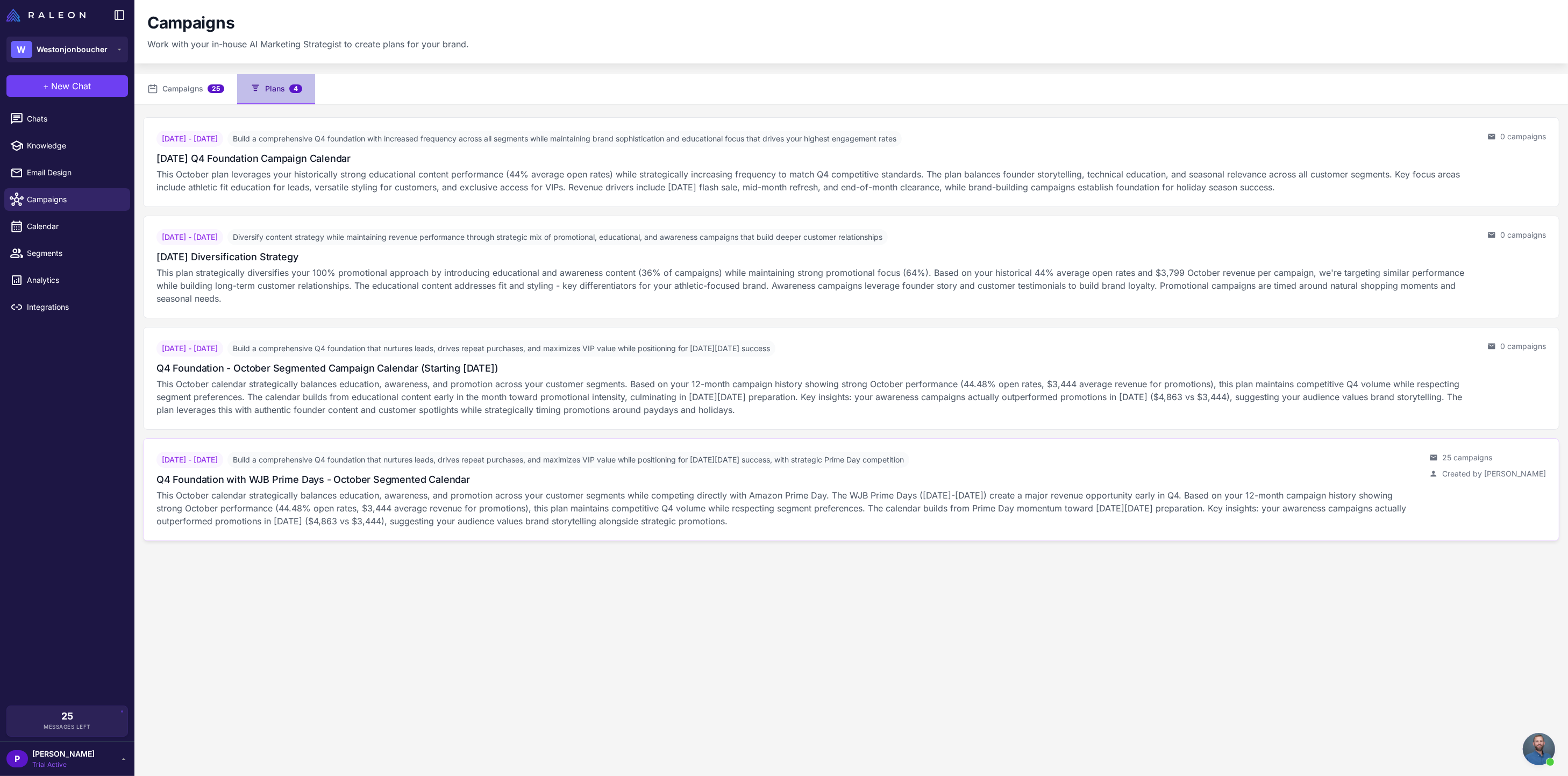
drag, startPoint x: 1373, startPoint y: 463, endPoint x: 1155, endPoint y: 456, distance: 218.1
click at [1155, 456] on div "October 6, 2025 - October 31, 2025 Build a comprehensive Q4 foundation that nur…" at bounding box center [788, 460] width 1264 height 16
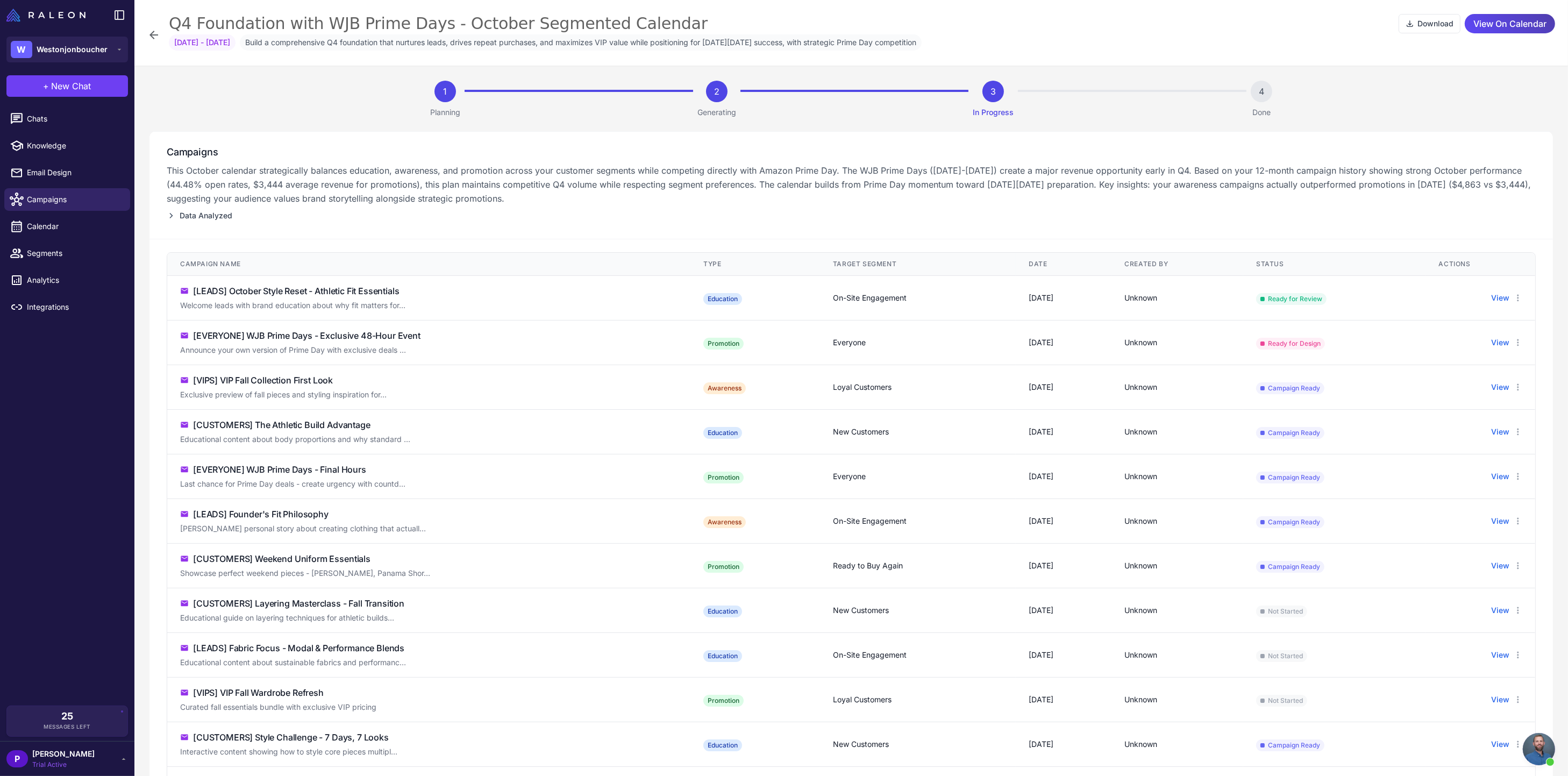
scroll to position [703, 0]
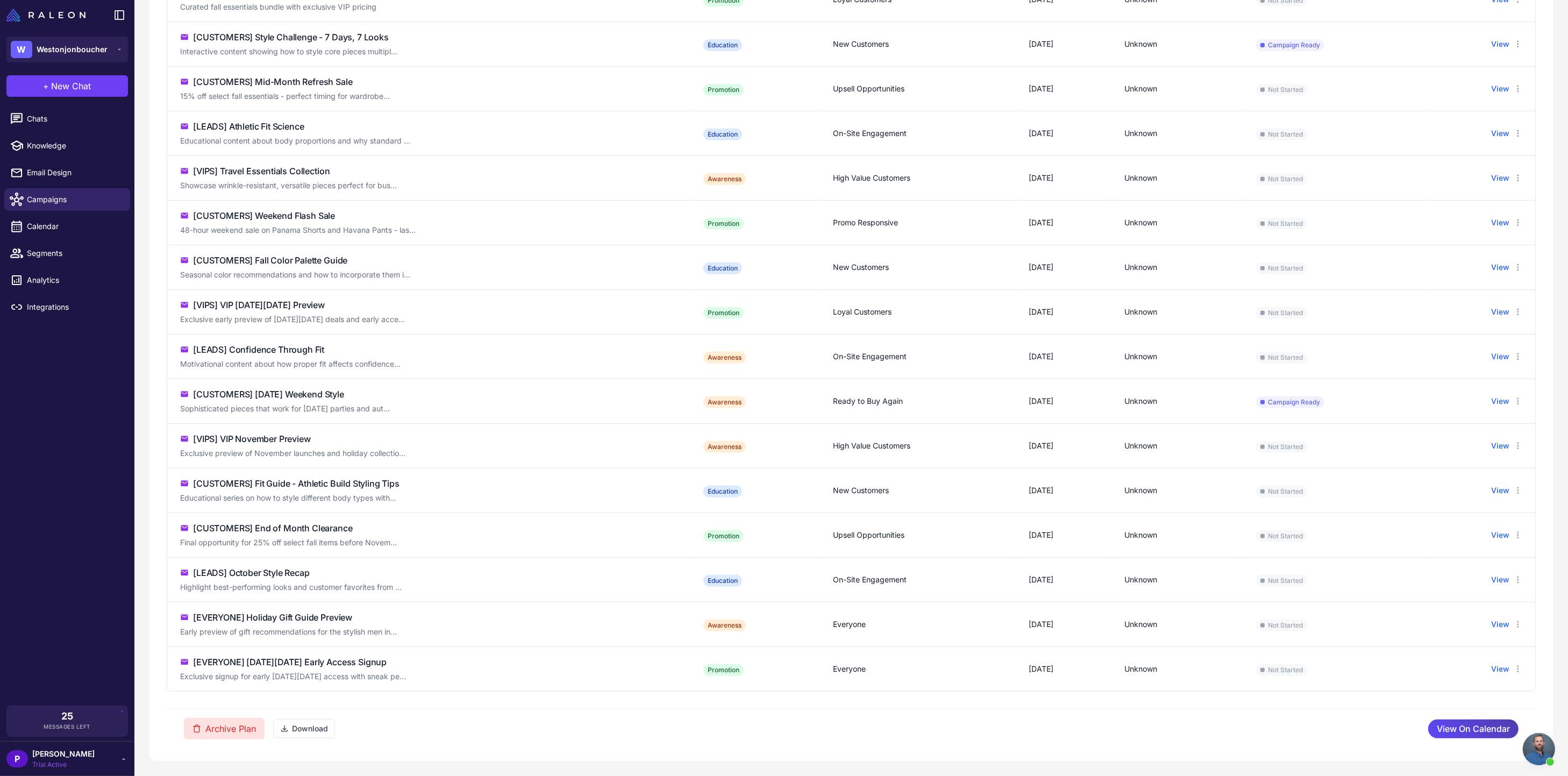
click at [225, 729] on button "Archive Plan" at bounding box center [224, 728] width 81 height 21
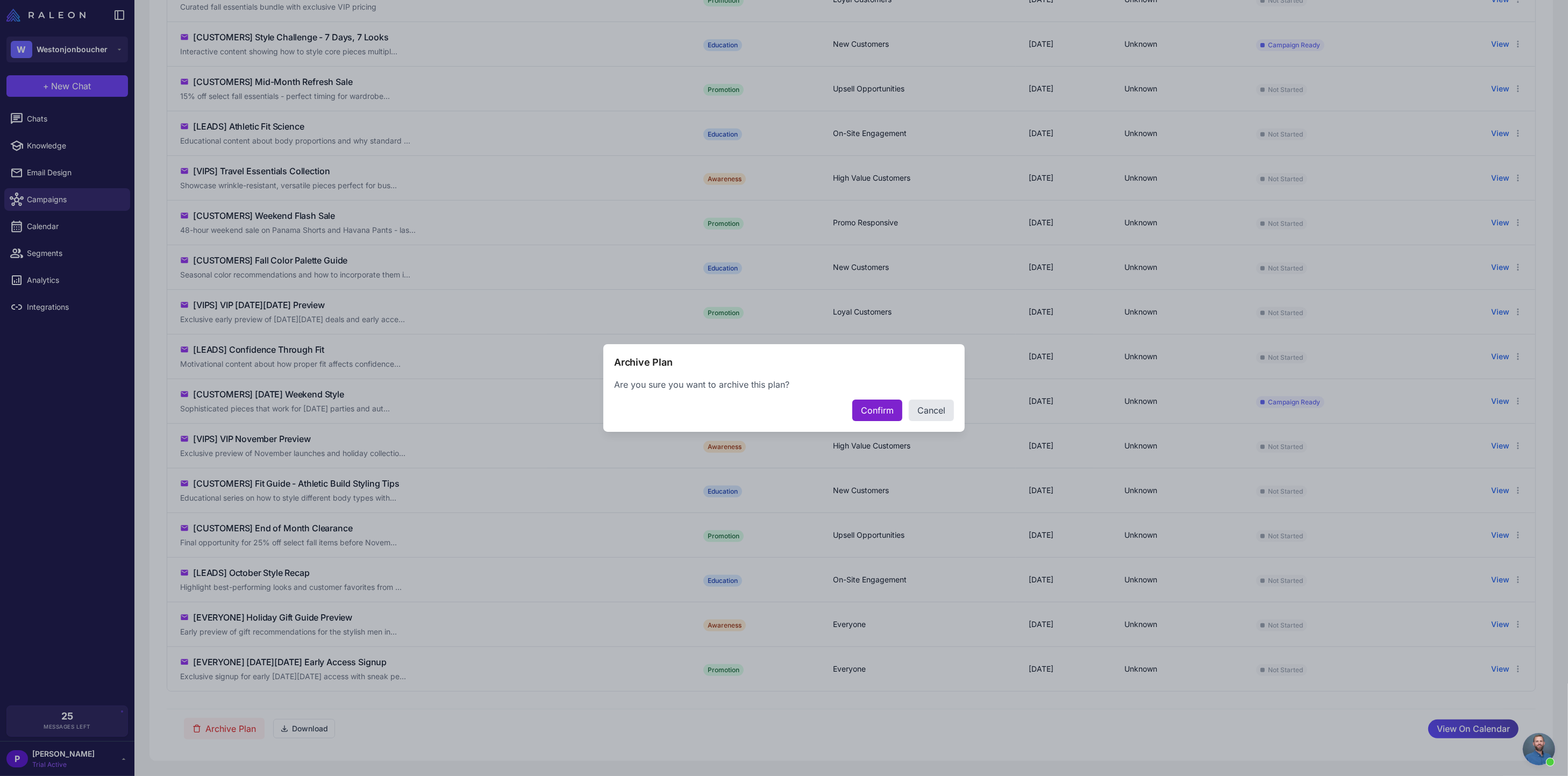
click at [884, 415] on button "Confirm" at bounding box center [877, 410] width 50 height 21
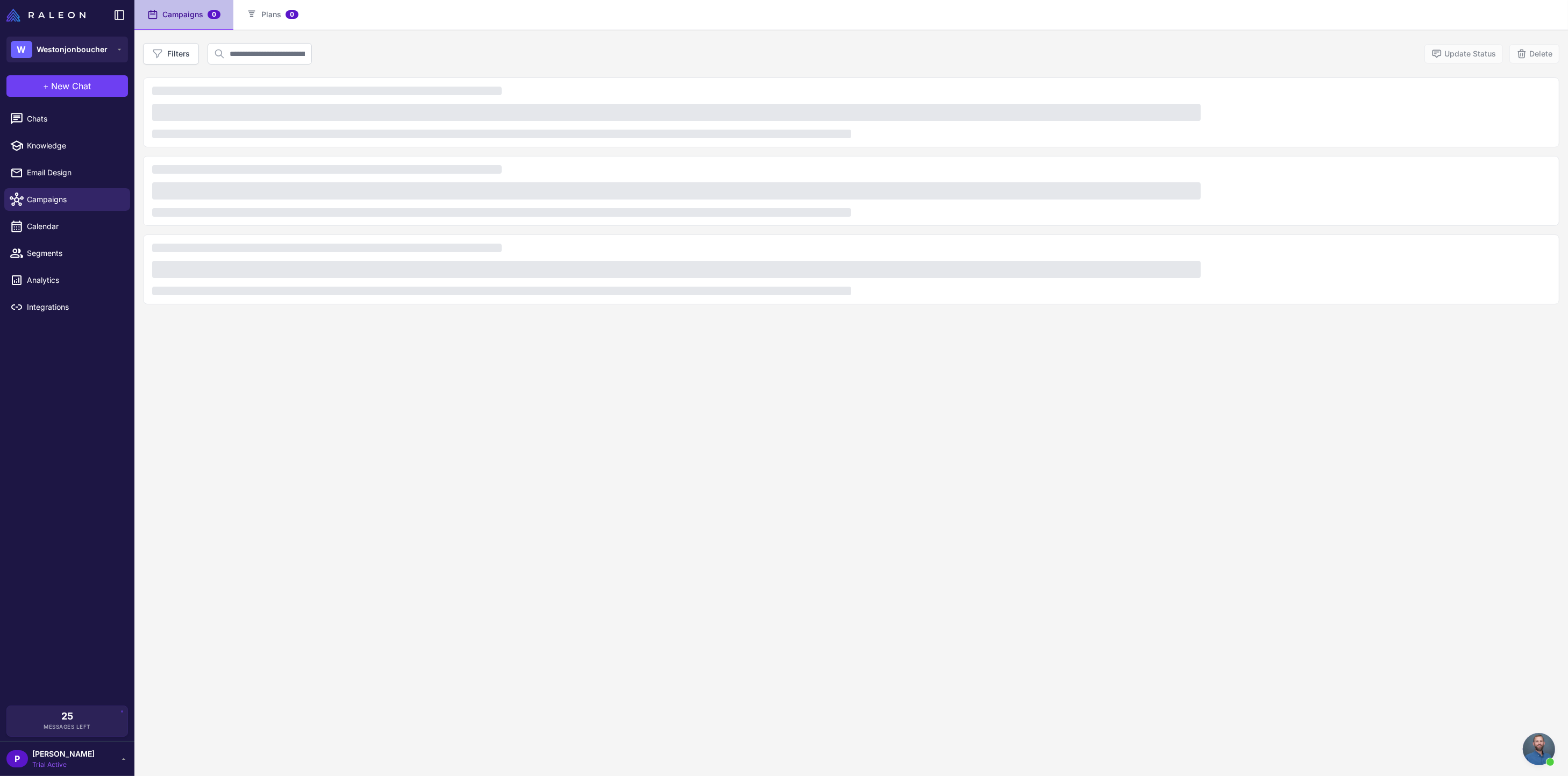
scroll to position [74, 0]
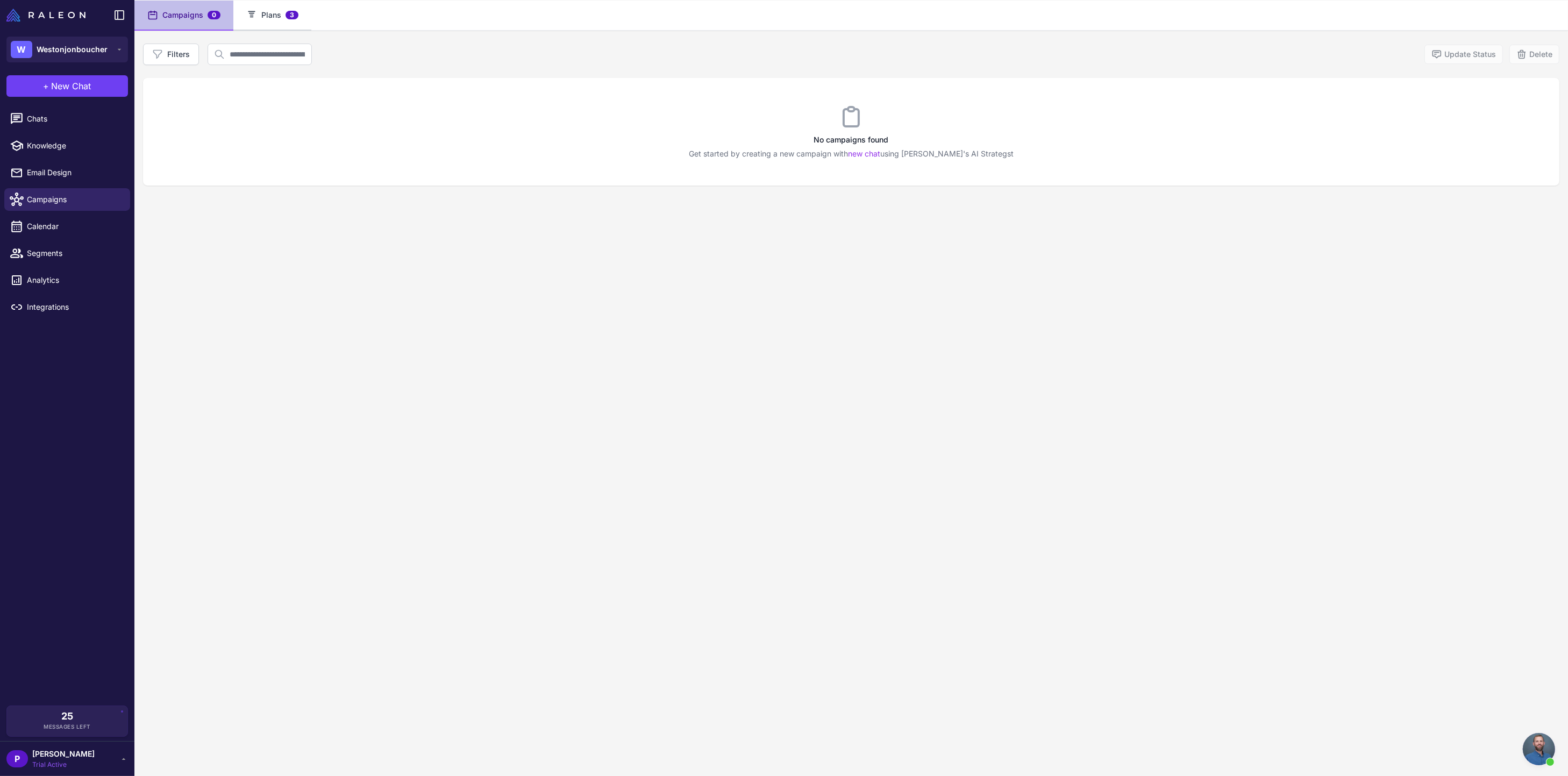
click at [262, 10] on button "Plans 3" at bounding box center [272, 15] width 78 height 30
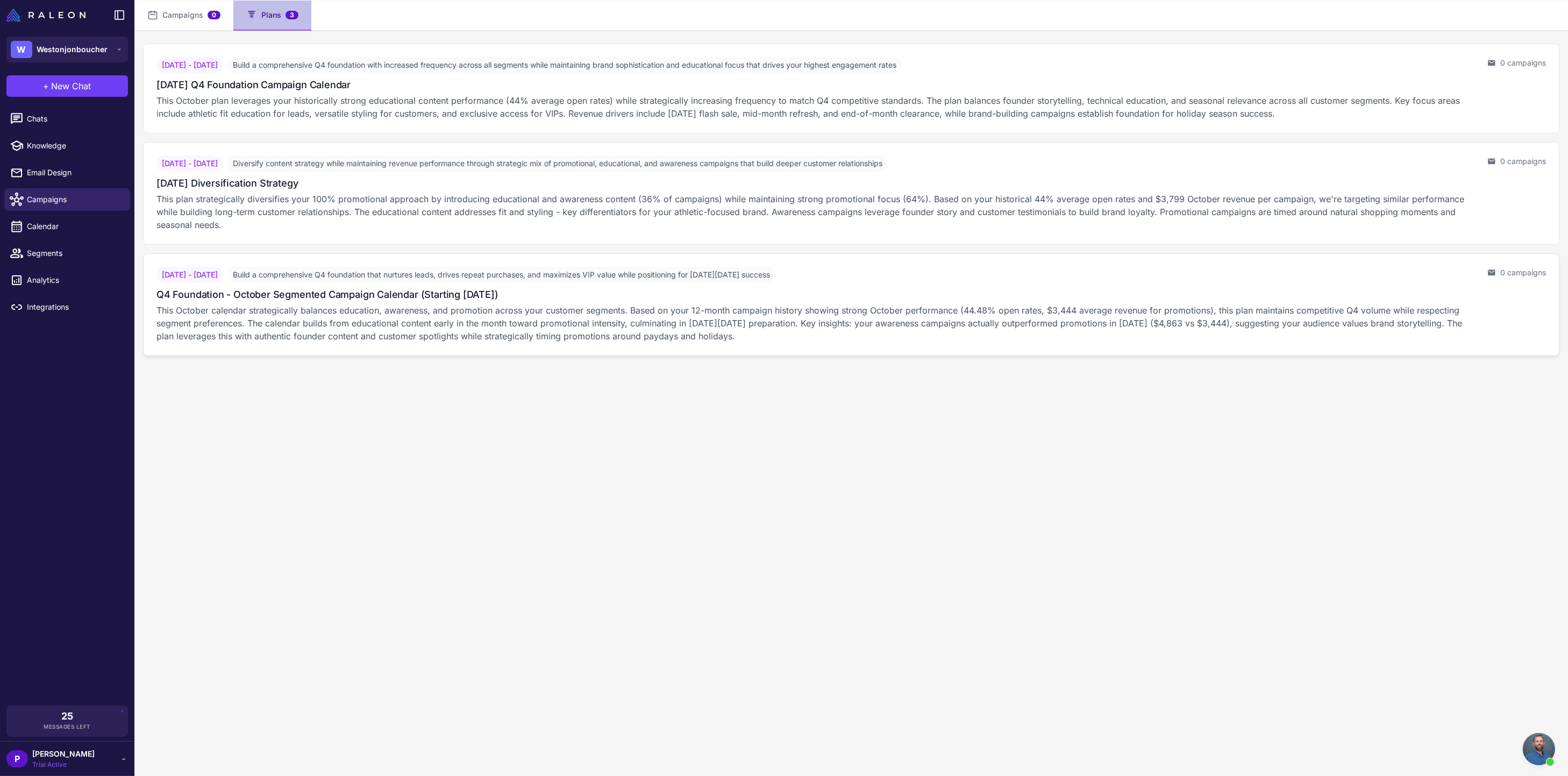
click at [311, 274] on span "Build a comprehensive Q4 foundation that nurtures leads, drives repeat purchase…" at bounding box center [502, 274] width 548 height 16
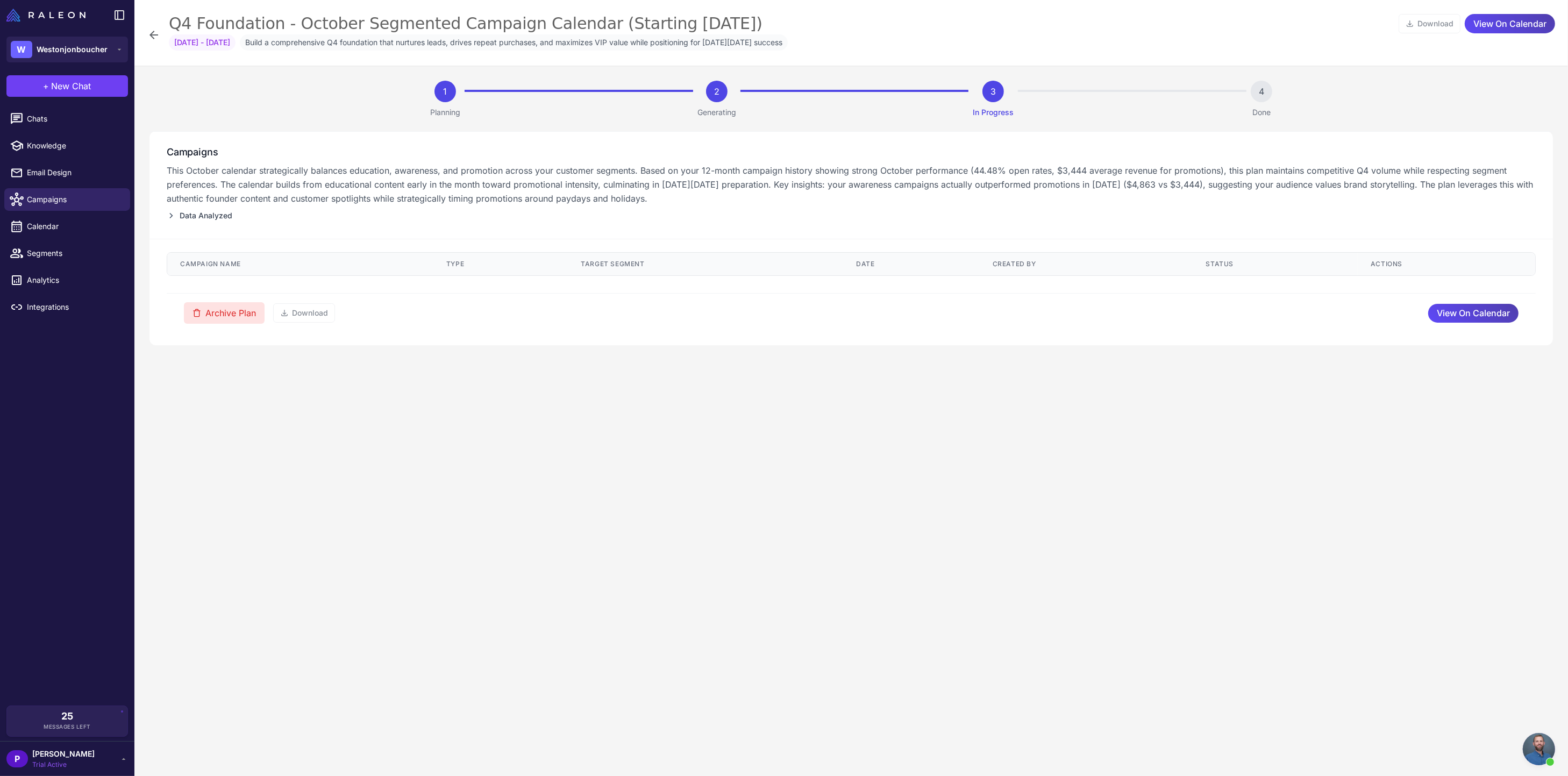
click at [222, 316] on button "Archive Plan" at bounding box center [224, 312] width 81 height 21
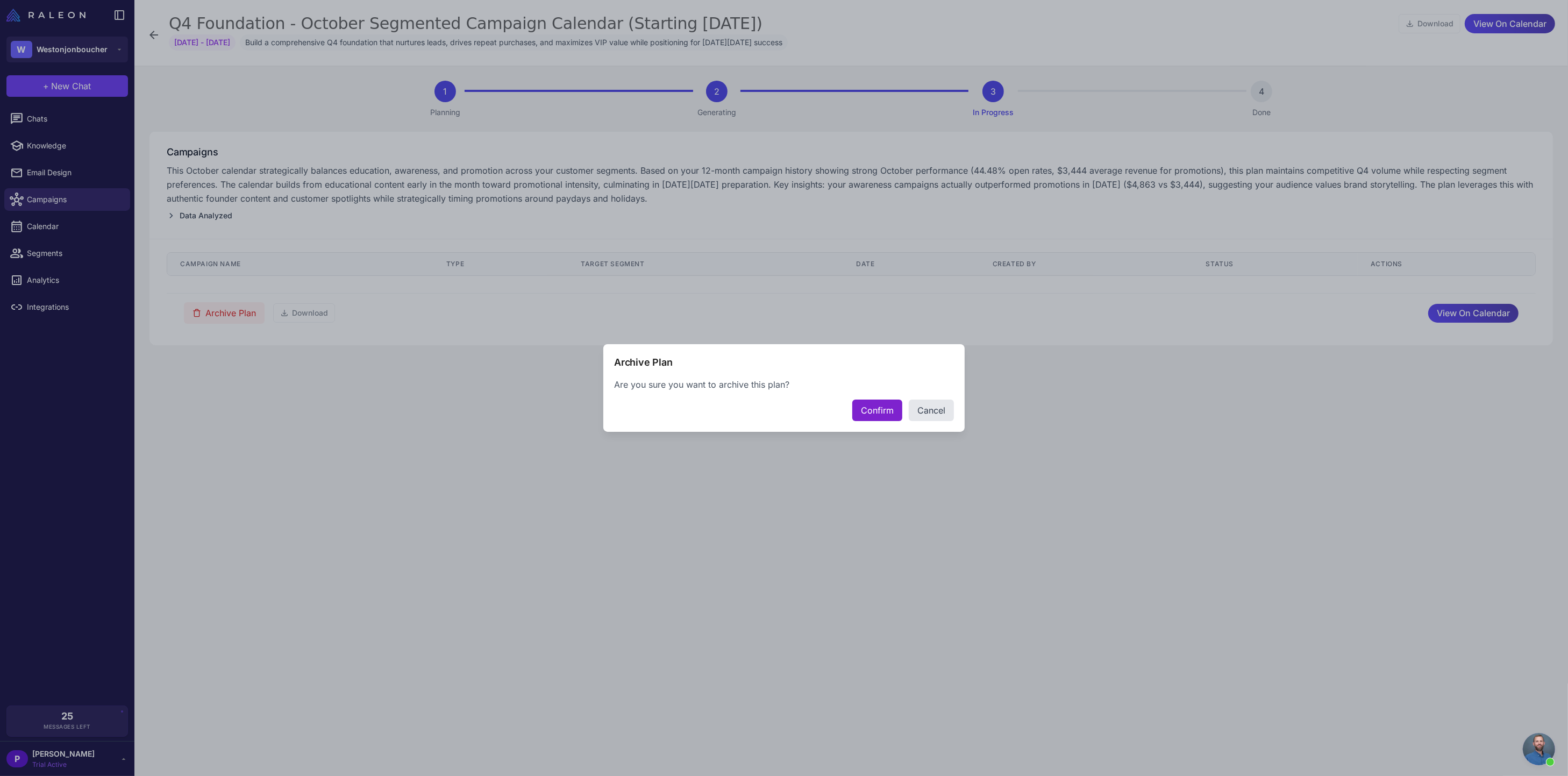
click at [881, 410] on button "Confirm" at bounding box center [877, 410] width 50 height 21
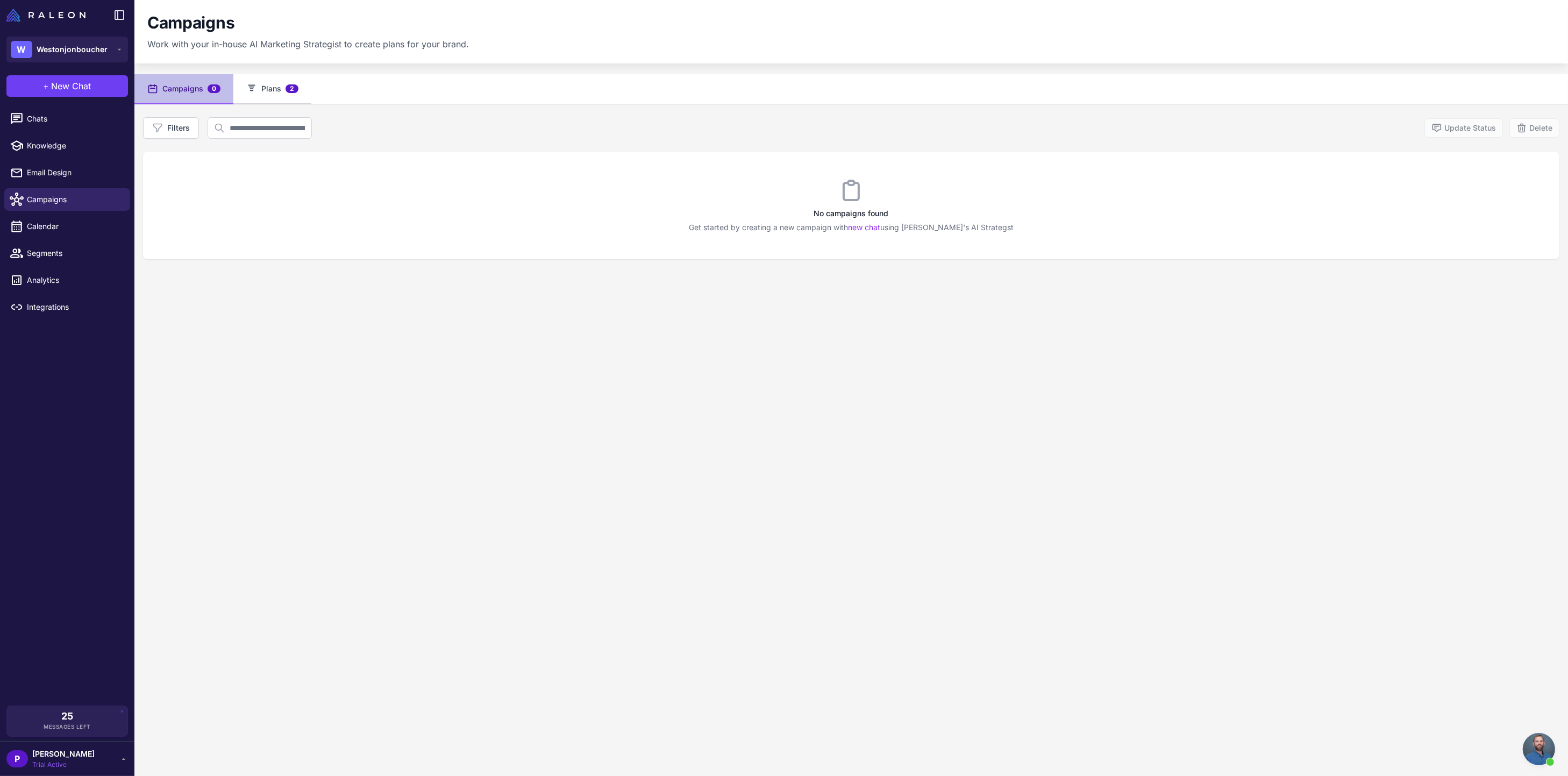
click at [273, 77] on button "Plans 2" at bounding box center [272, 89] width 78 height 30
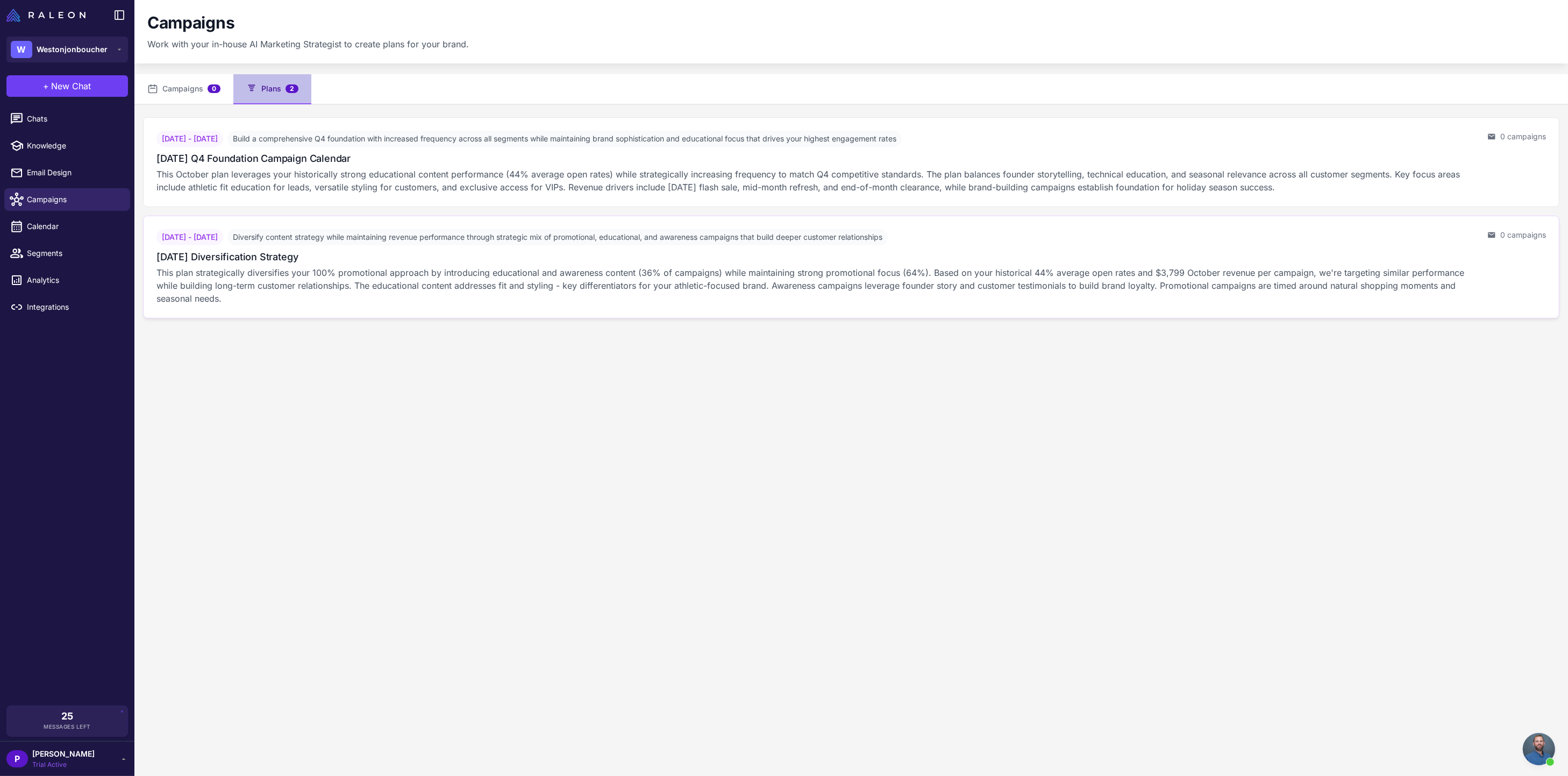
click at [314, 276] on p "This plan strategically diversifies your 100% promotional approach by introduci…" at bounding box center [817, 285] width 1322 height 39
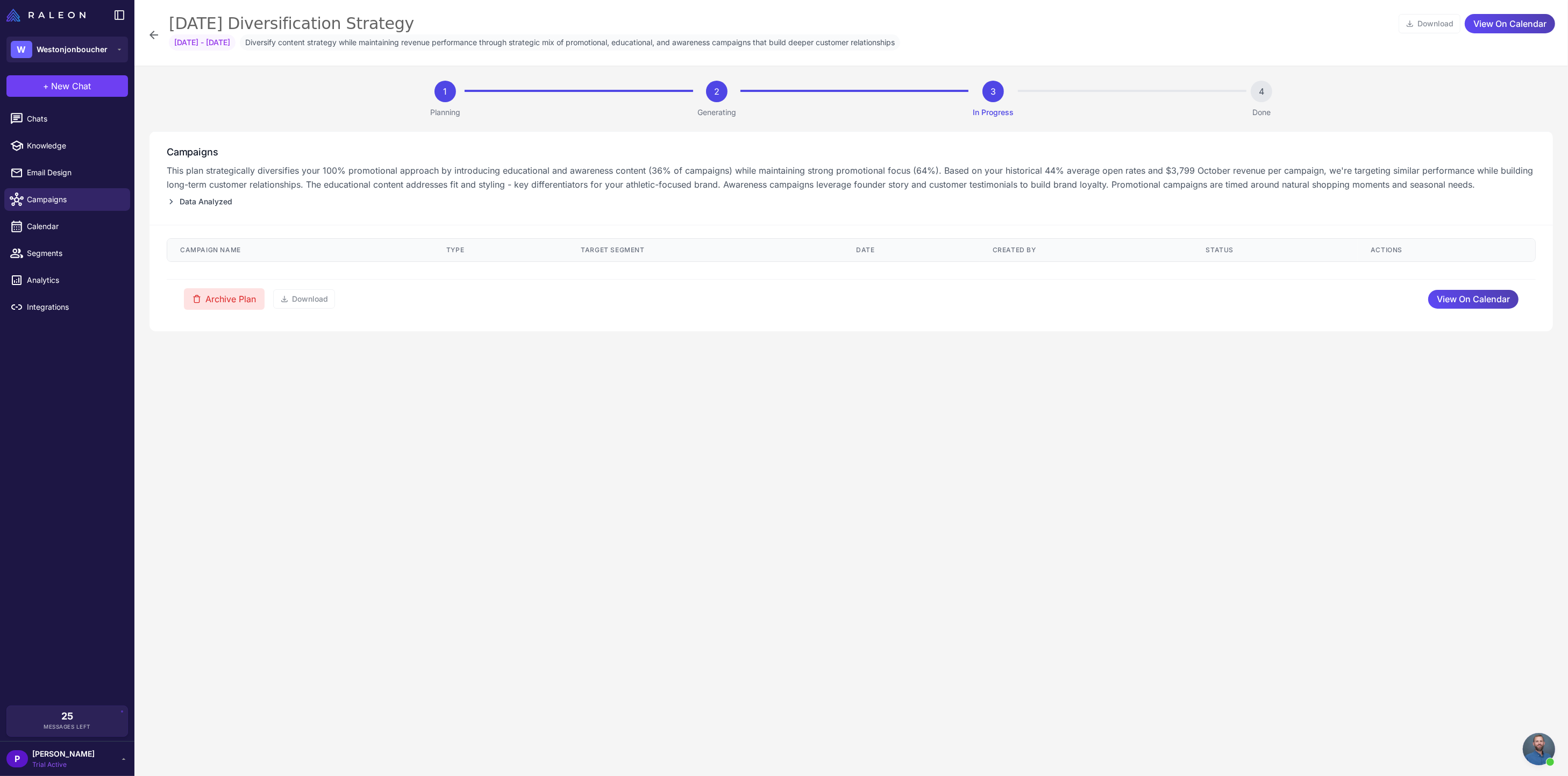
click at [242, 301] on button "Archive Plan" at bounding box center [224, 299] width 81 height 21
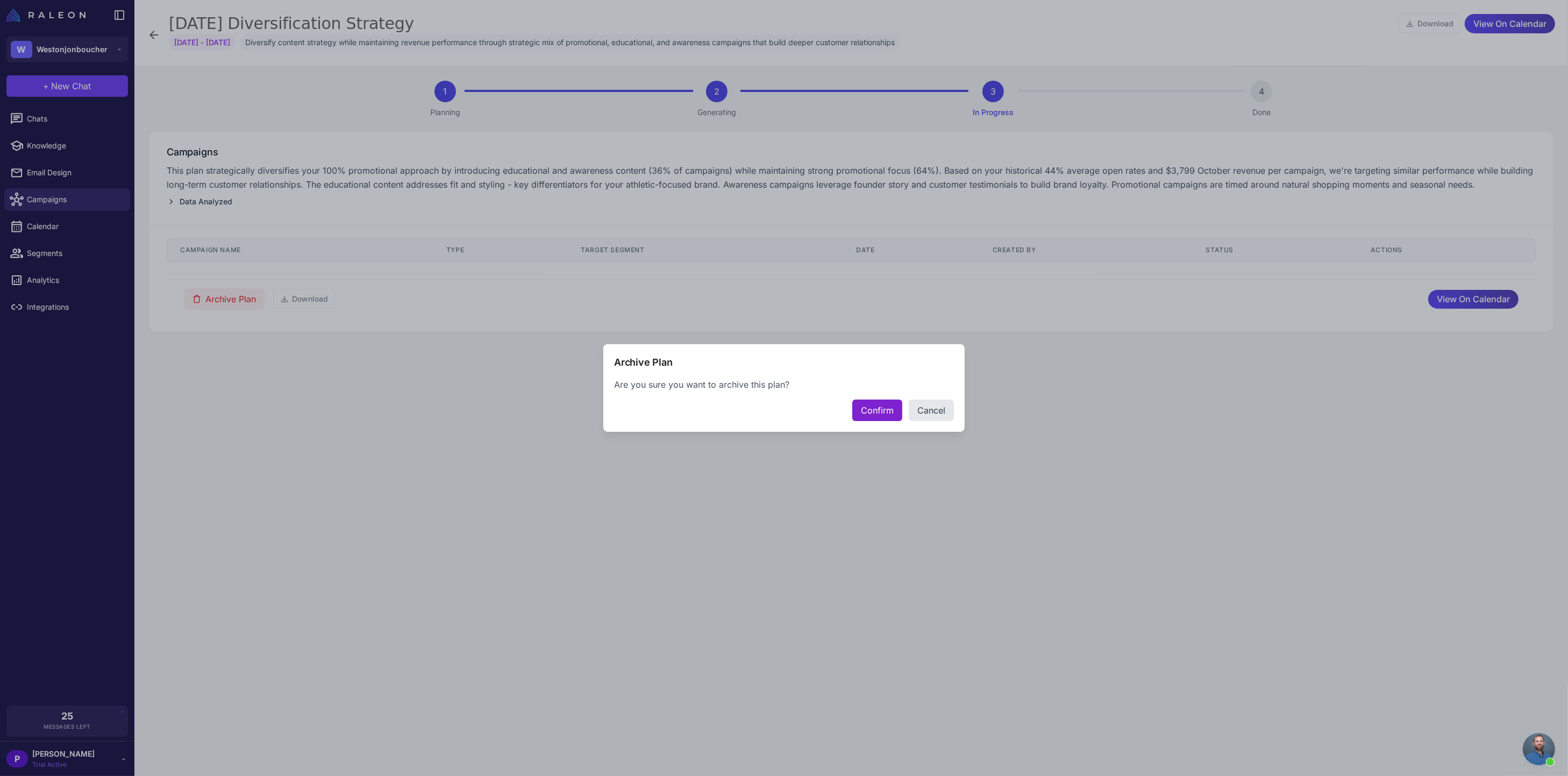
click at [879, 408] on button "Confirm" at bounding box center [877, 410] width 50 height 21
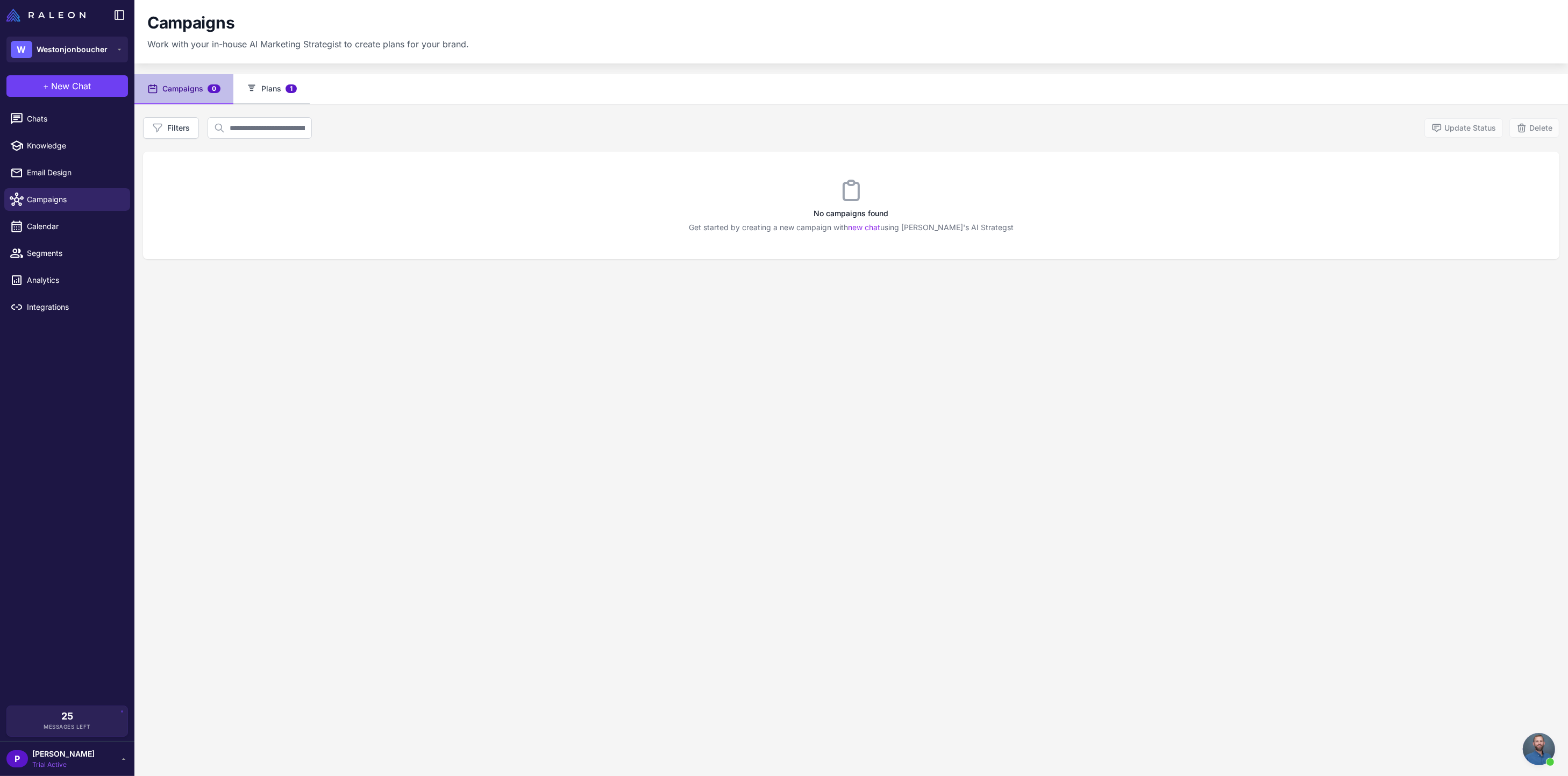
click at [290, 85] on span "1" at bounding box center [291, 89] width 12 height 9
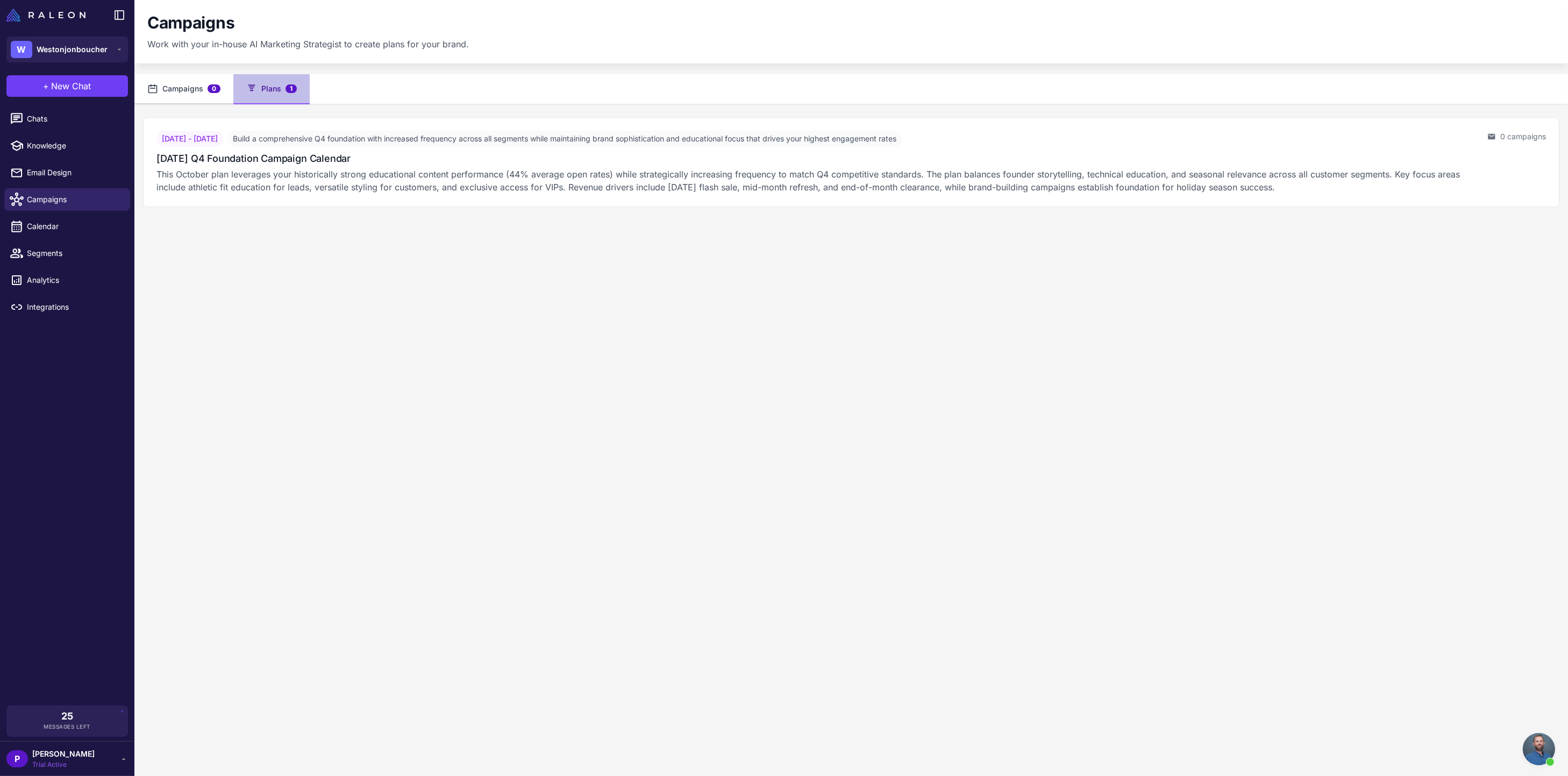
click at [181, 90] on button "Campaigns 0" at bounding box center [184, 89] width 99 height 30
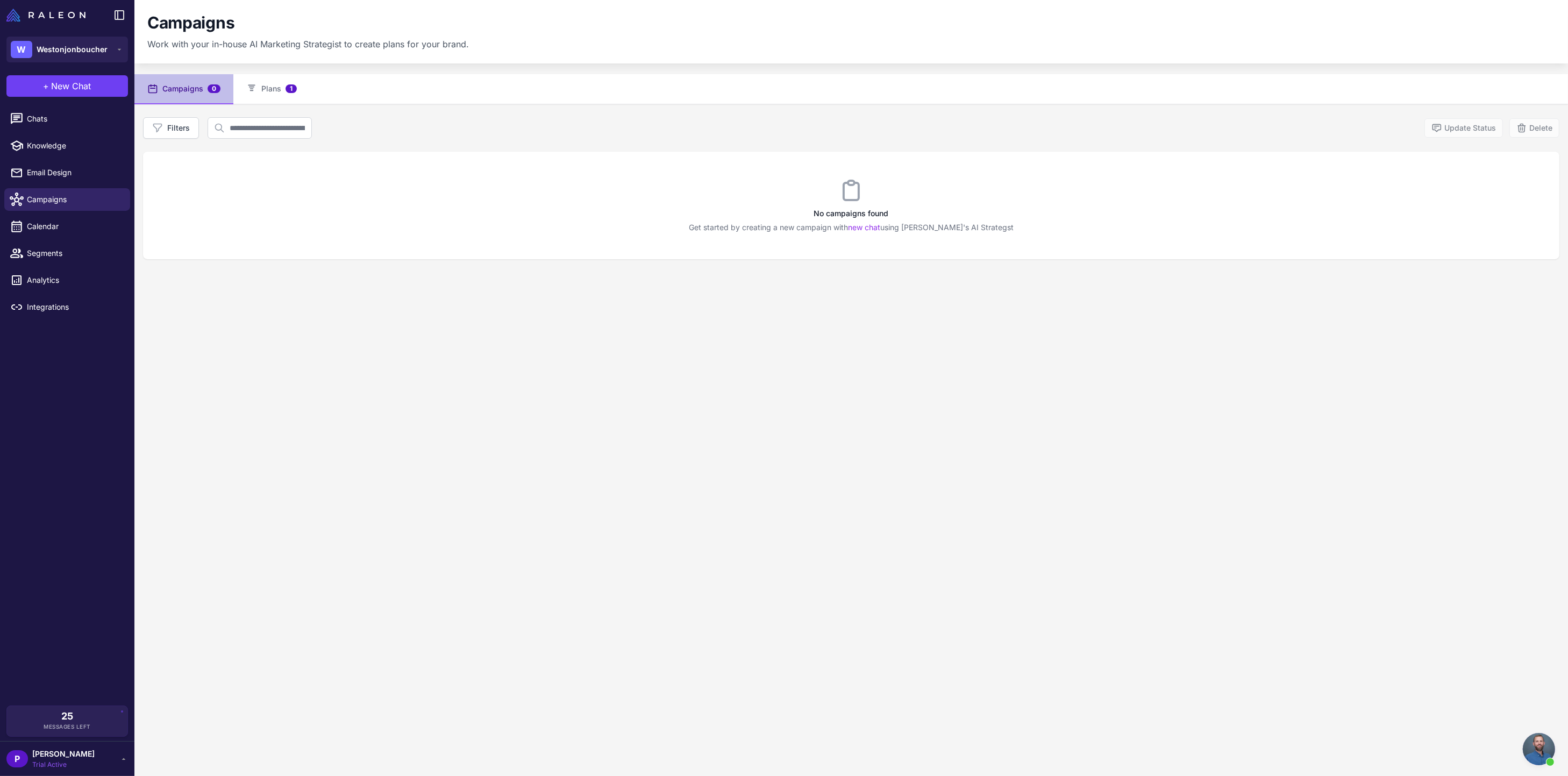
click at [181, 90] on button "Campaigns 0" at bounding box center [184, 89] width 99 height 30
click at [270, 83] on button "Plans 1" at bounding box center [271, 89] width 76 height 30
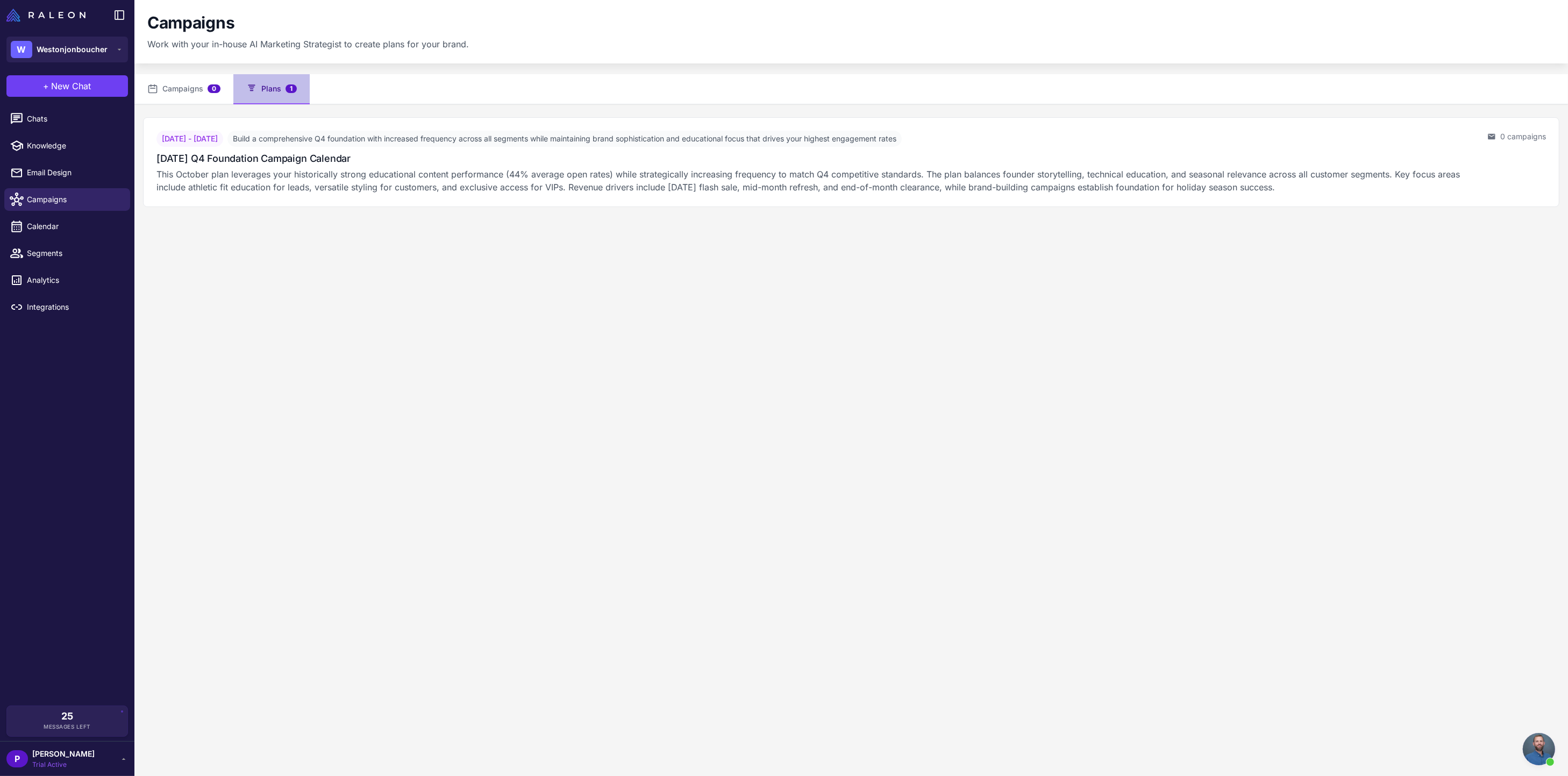
click at [265, 84] on button "Plans 1" at bounding box center [271, 89] width 76 height 30
click at [37, 200] on span "Campaigns" at bounding box center [74, 199] width 94 height 12
click at [41, 172] on span "Email Design" at bounding box center [74, 172] width 94 height 12
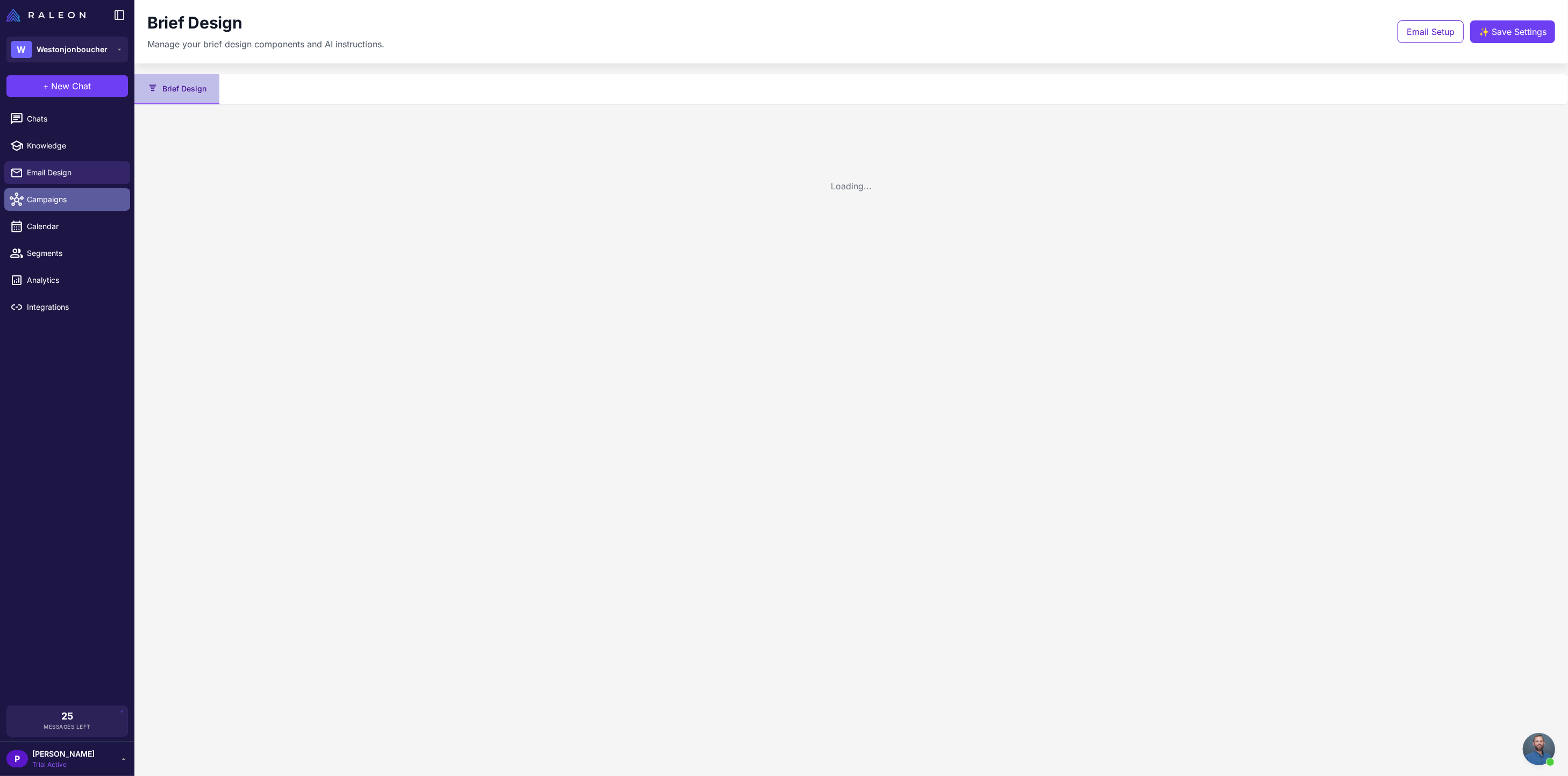
click at [38, 196] on span "Campaigns" at bounding box center [74, 199] width 94 height 12
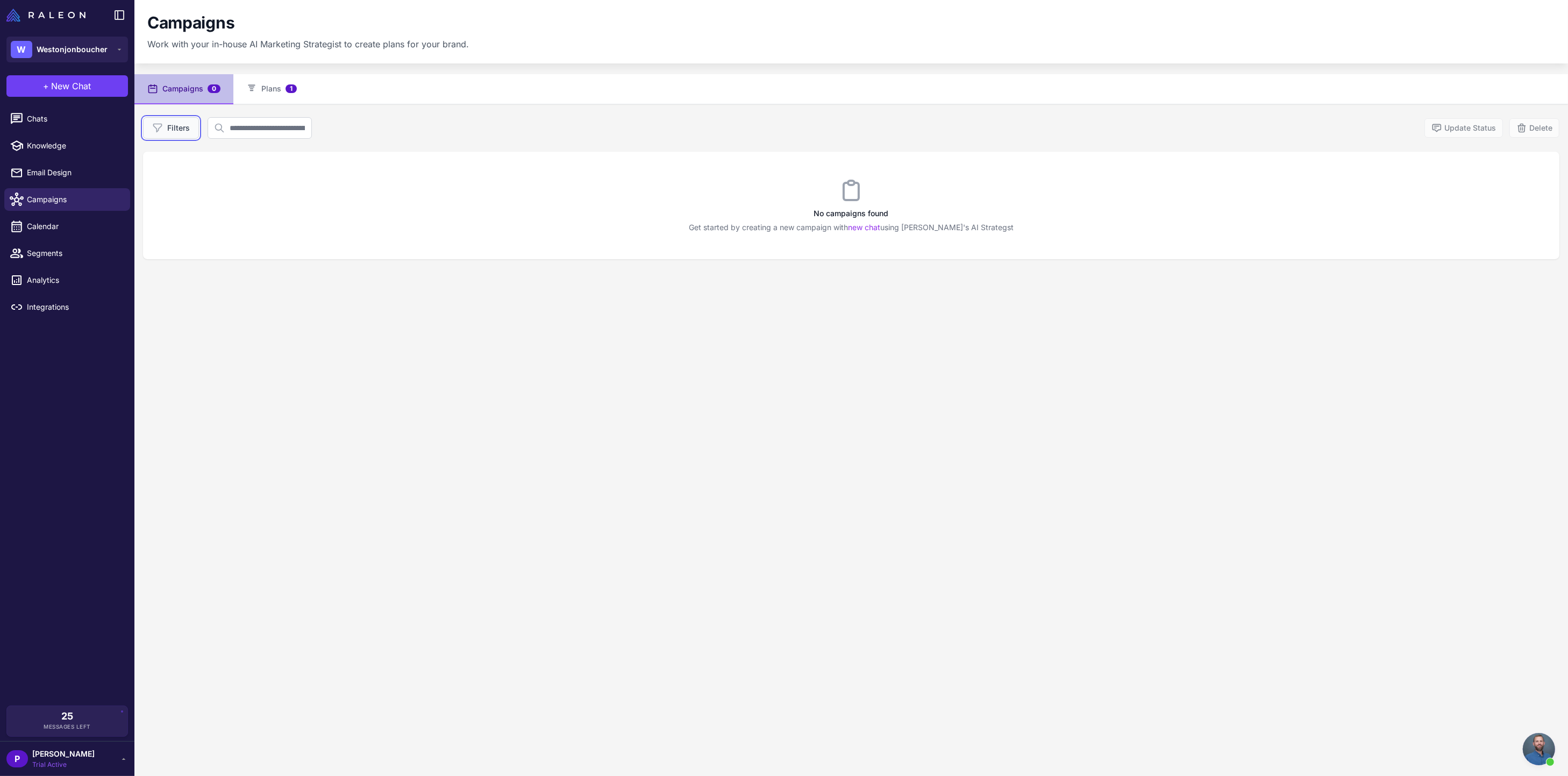
click at [168, 133] on button "Filters" at bounding box center [171, 128] width 56 height 21
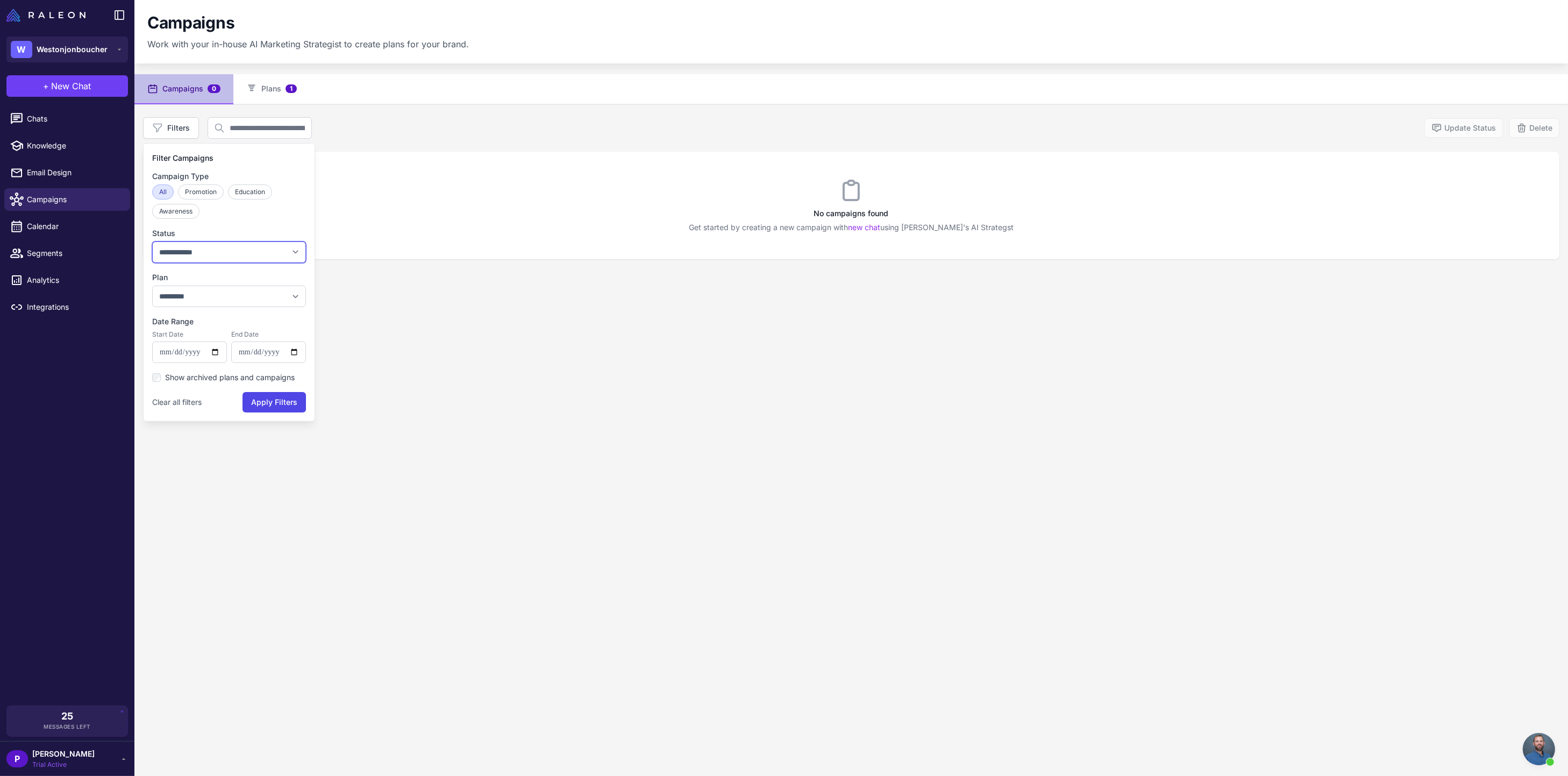
click at [225, 257] on select "**********" at bounding box center [229, 252] width 154 height 21
click at [152, 242] on select "**********" at bounding box center [229, 252] width 154 height 21
click at [226, 262] on select "**********" at bounding box center [229, 252] width 154 height 21
select select "*******"
click at [152, 242] on select "**********" at bounding box center [229, 252] width 154 height 21
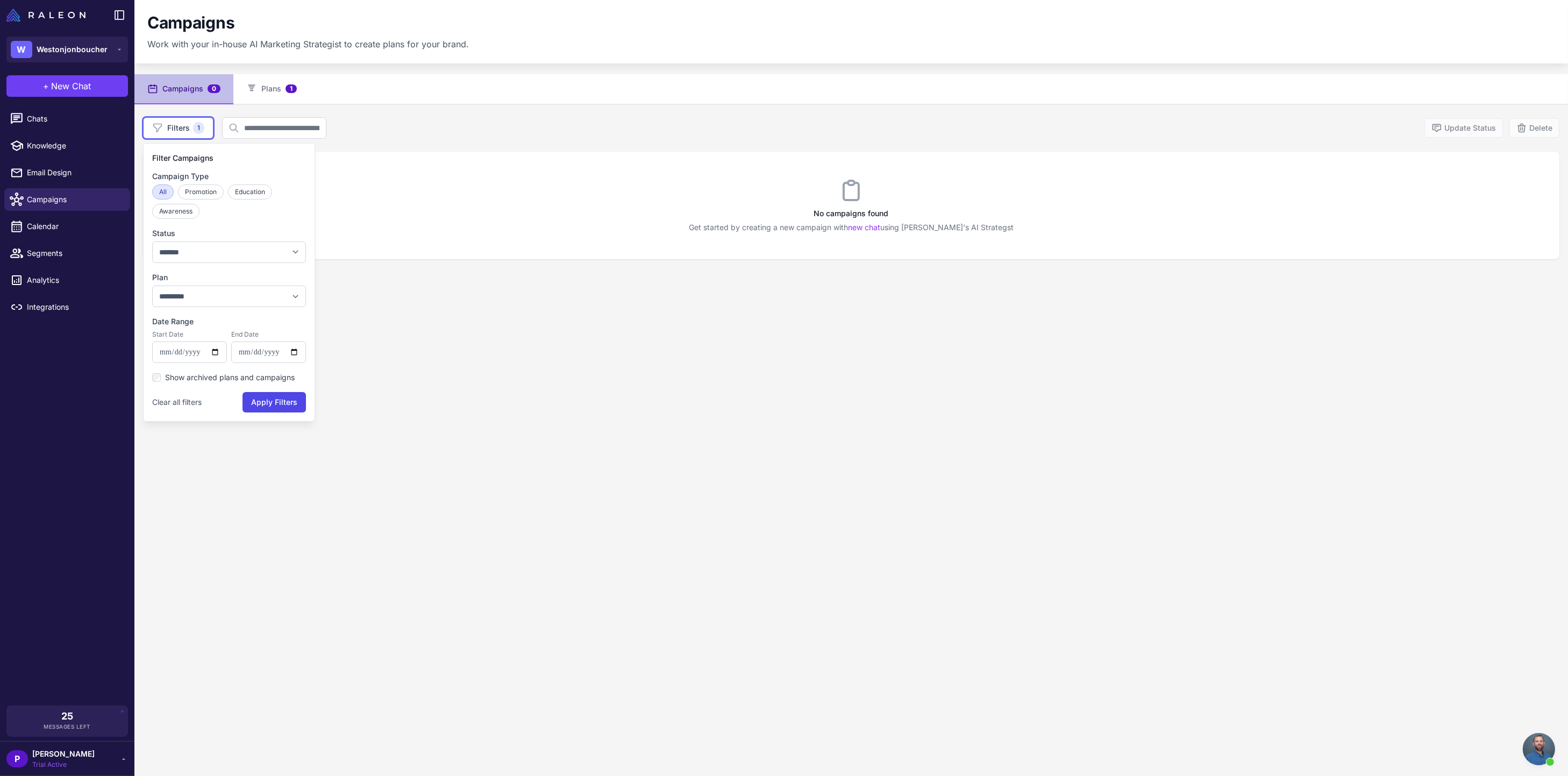
click at [506, 401] on div "**********" at bounding box center [851, 462] width 1433 height 776
click at [272, 73] on content "Campaigns Work with your in-house AI Marketing Strategist to create plans for y…" at bounding box center [851, 388] width 1433 height 776
click at [267, 86] on button "Plans 1" at bounding box center [271, 89] width 76 height 30
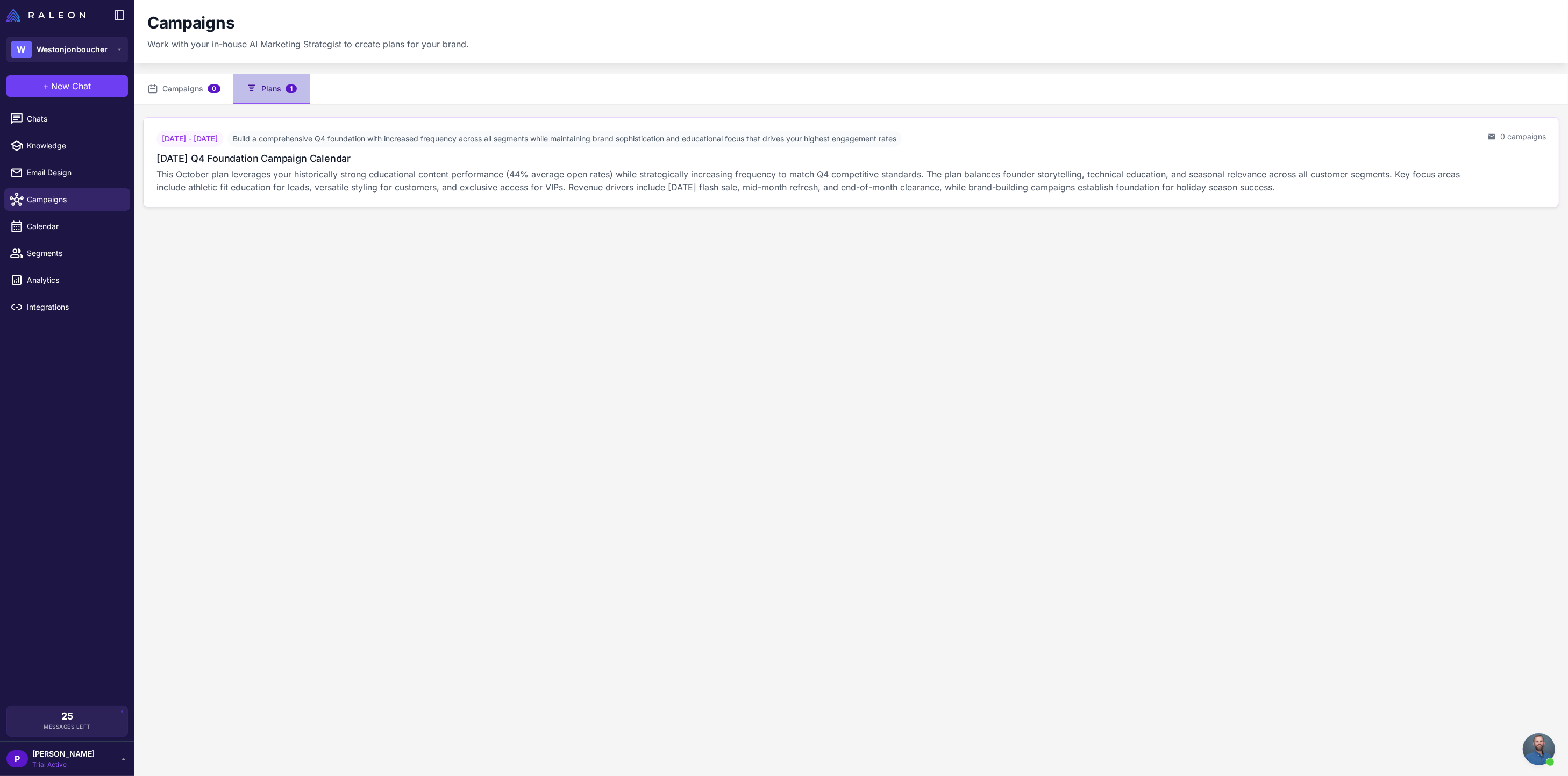
click at [1336, 131] on div "October 1, 2025 - October 31, 2025 Build a comprehensive Q4 foundation with inc…" at bounding box center [817, 139] width 1322 height 16
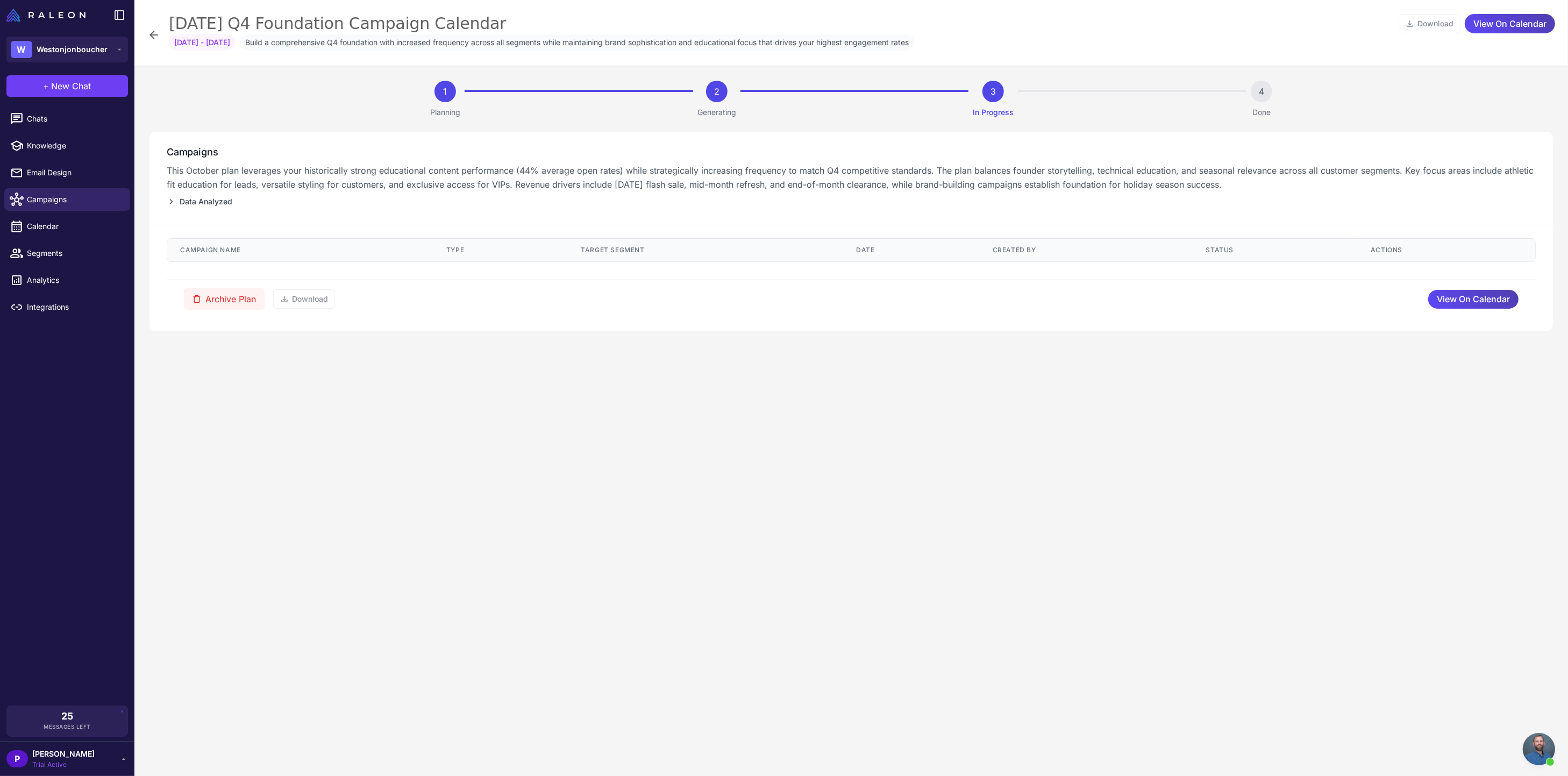
click at [172, 202] on icon at bounding box center [171, 201] width 3 height 5
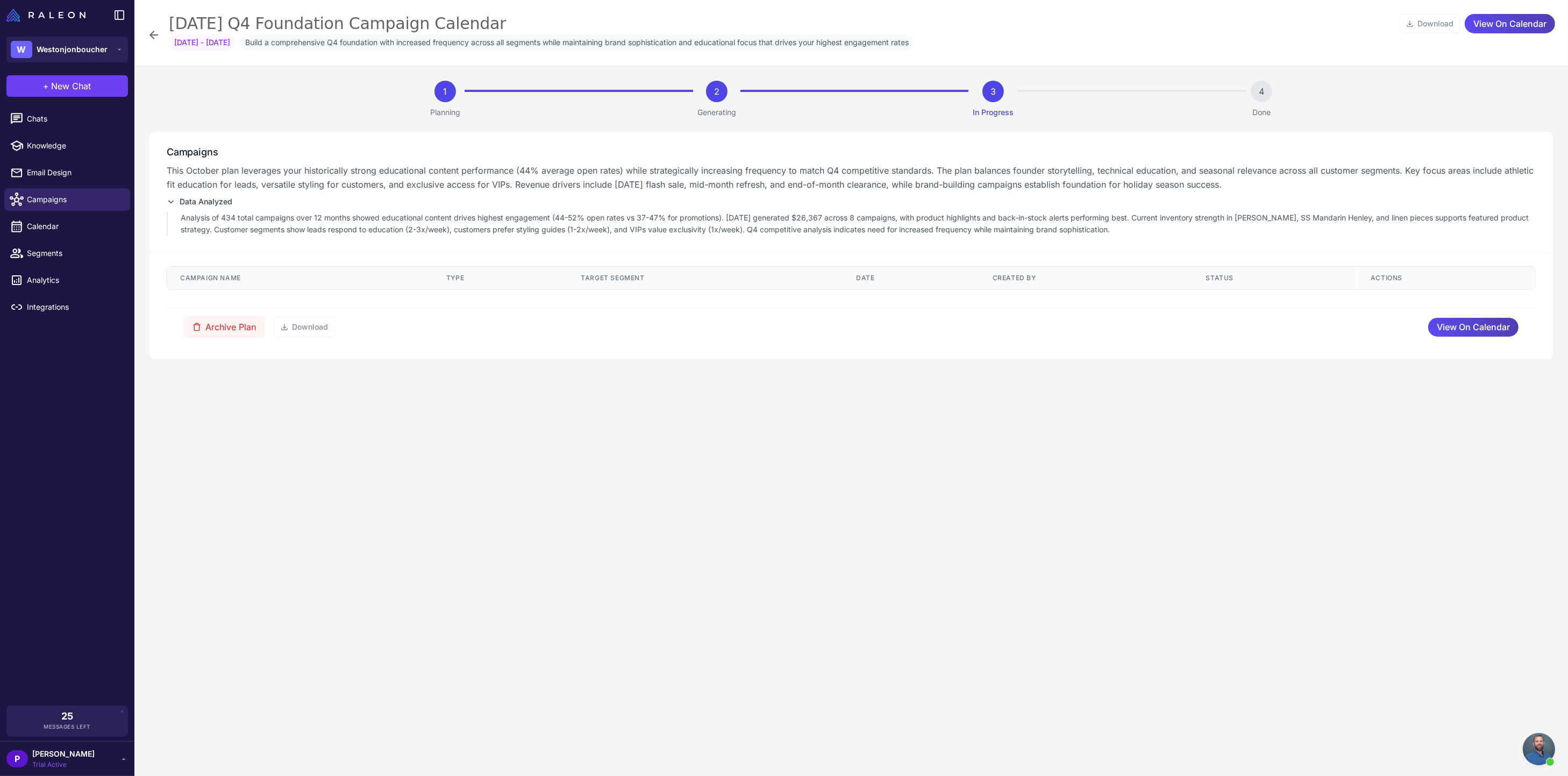
click at [172, 203] on icon at bounding box center [171, 201] width 9 height 9
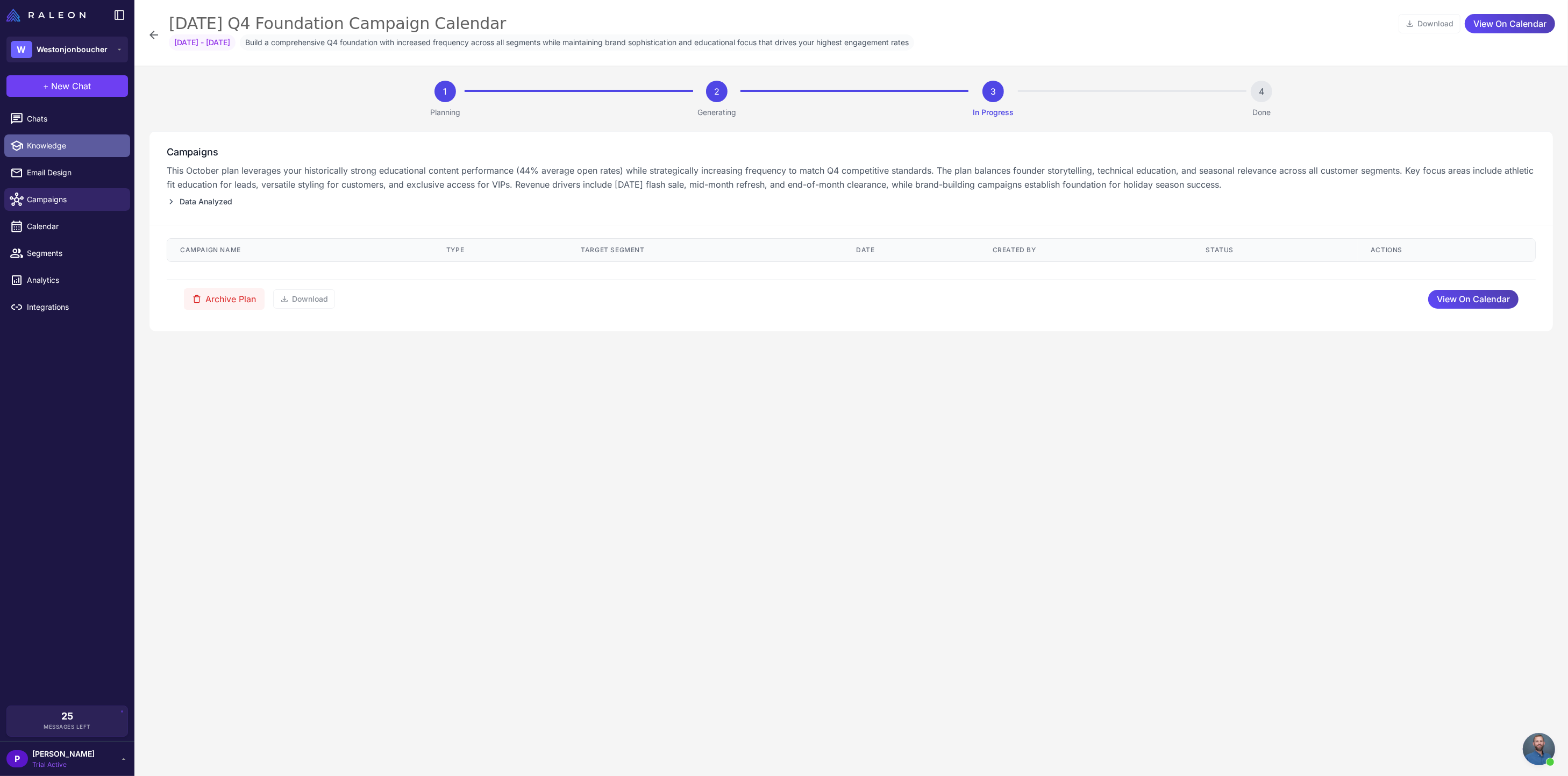
click at [64, 146] on span "Knowledge" at bounding box center [74, 145] width 94 height 12
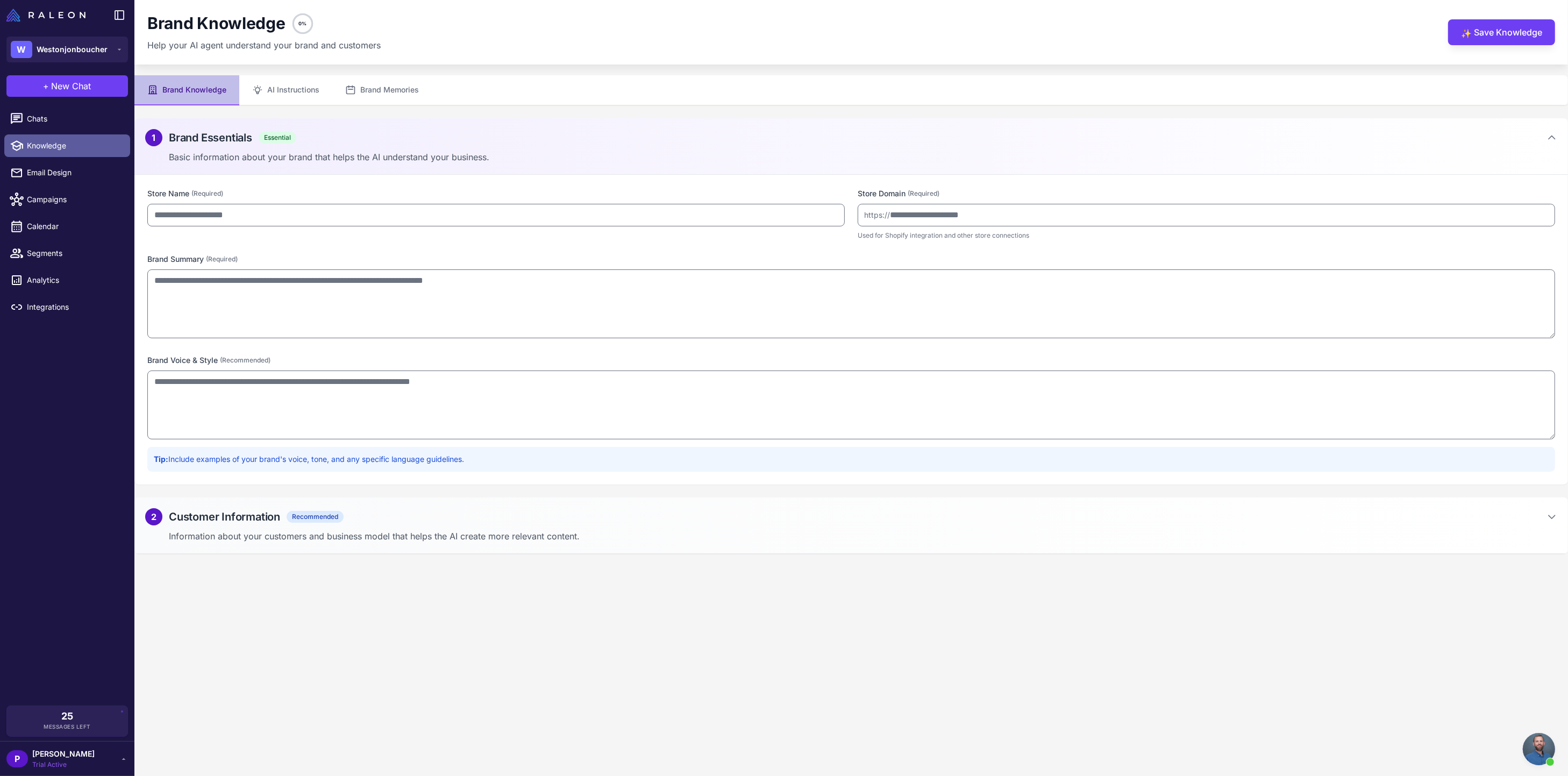
type input "**********"
type textarea "**********"
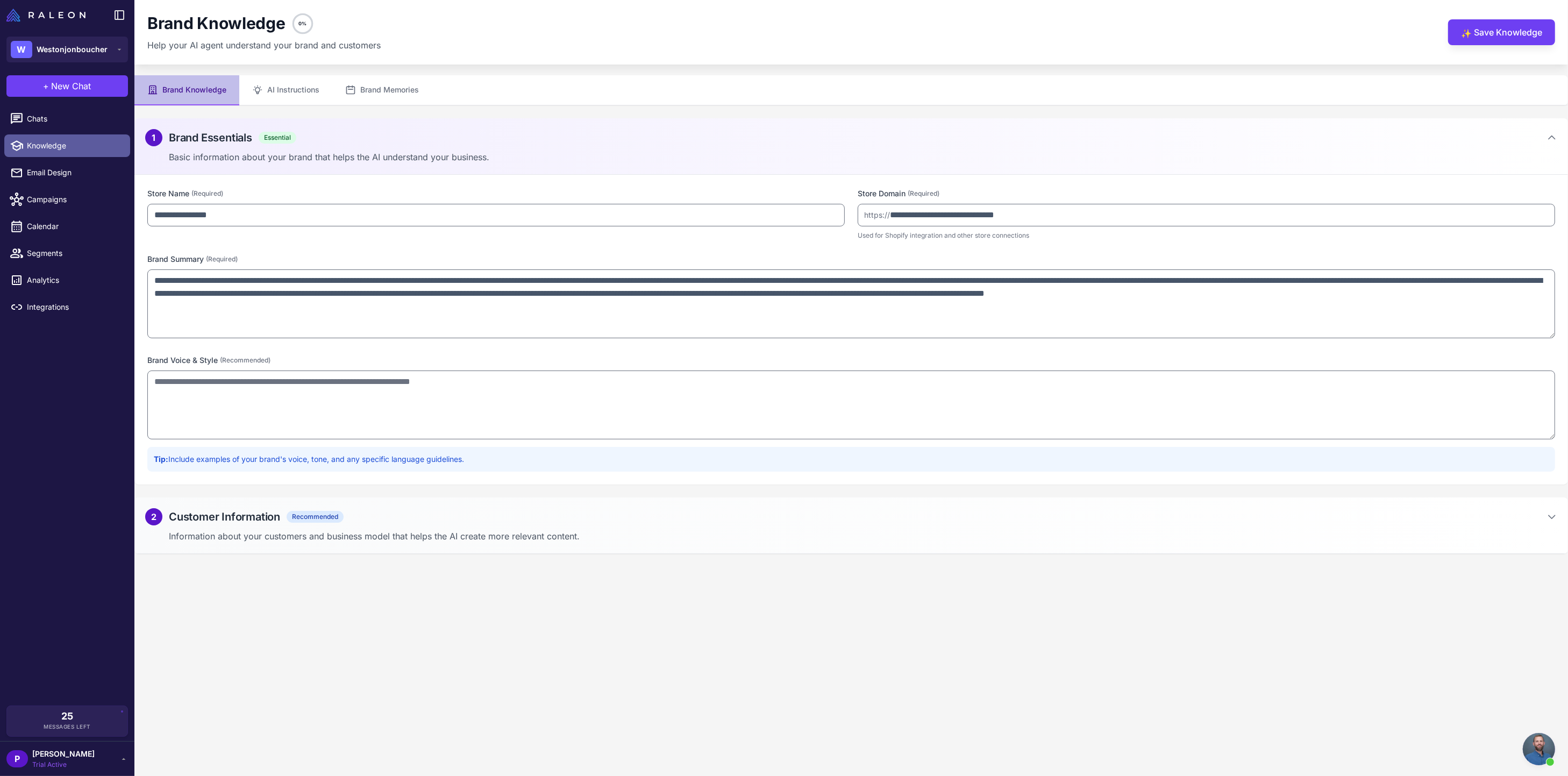
type textarea "**********"
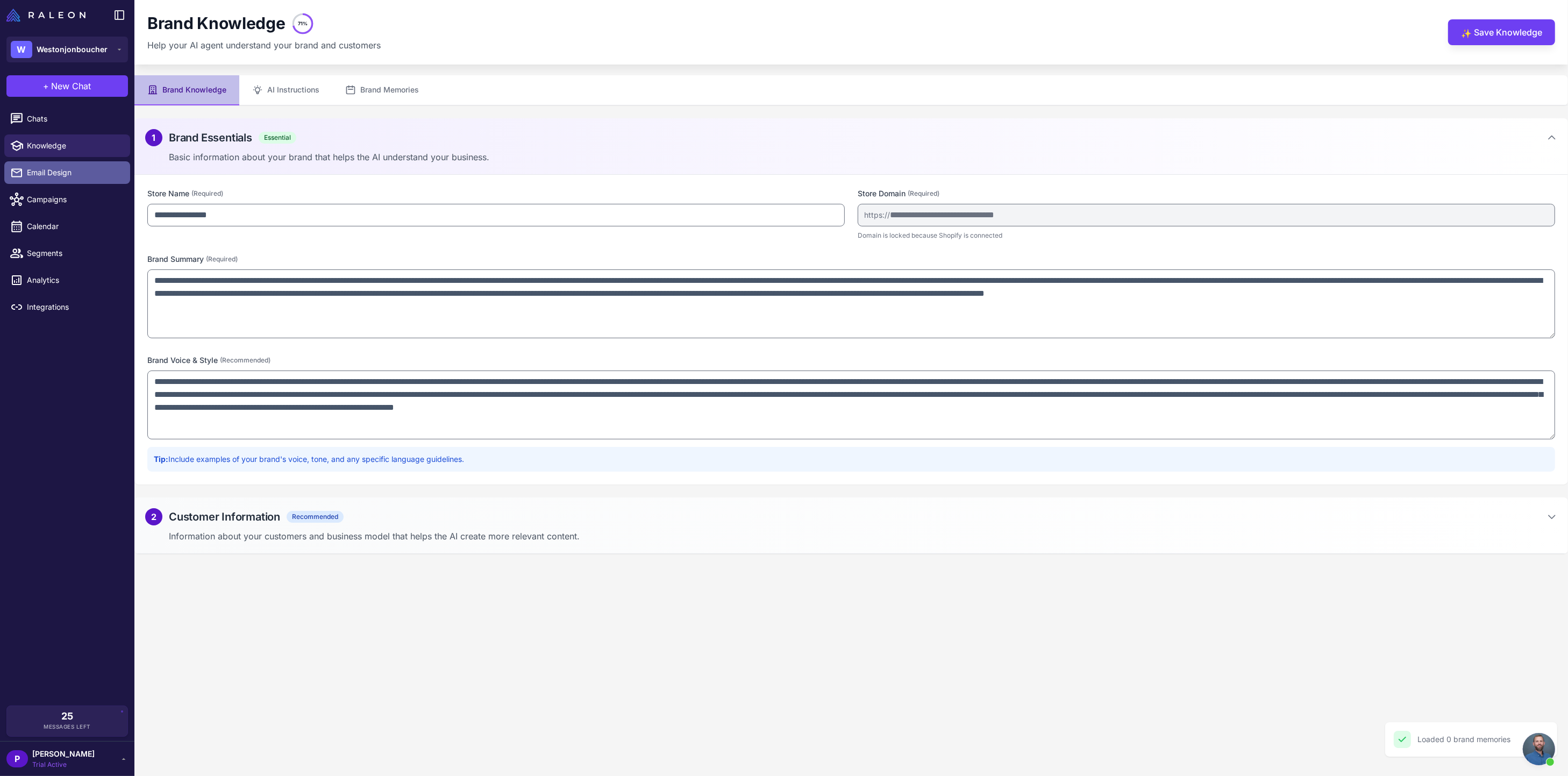
click at [58, 183] on link "Email Design" at bounding box center [67, 172] width 126 height 23
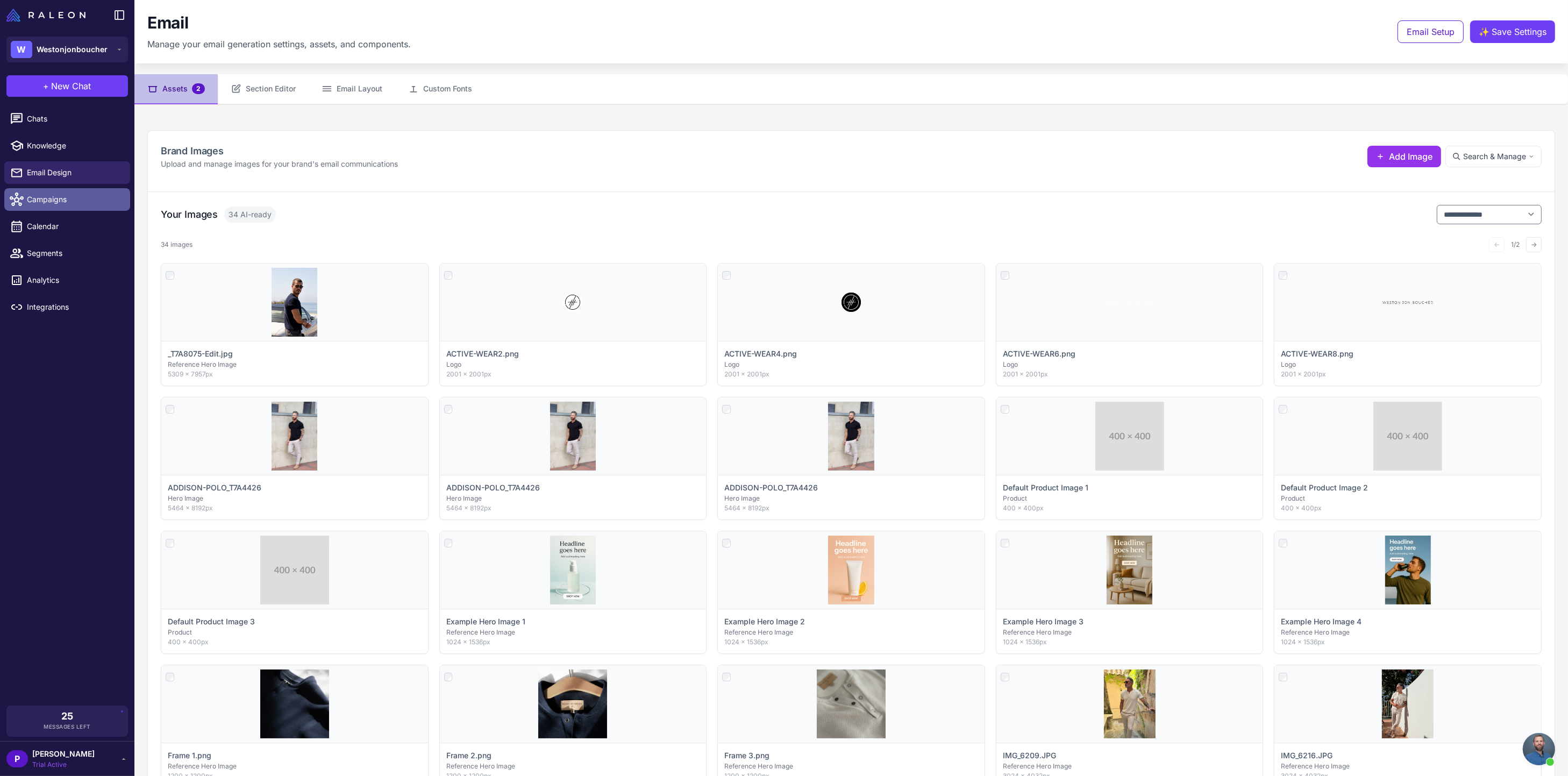
click at [52, 201] on span "Campaigns" at bounding box center [74, 199] width 94 height 12
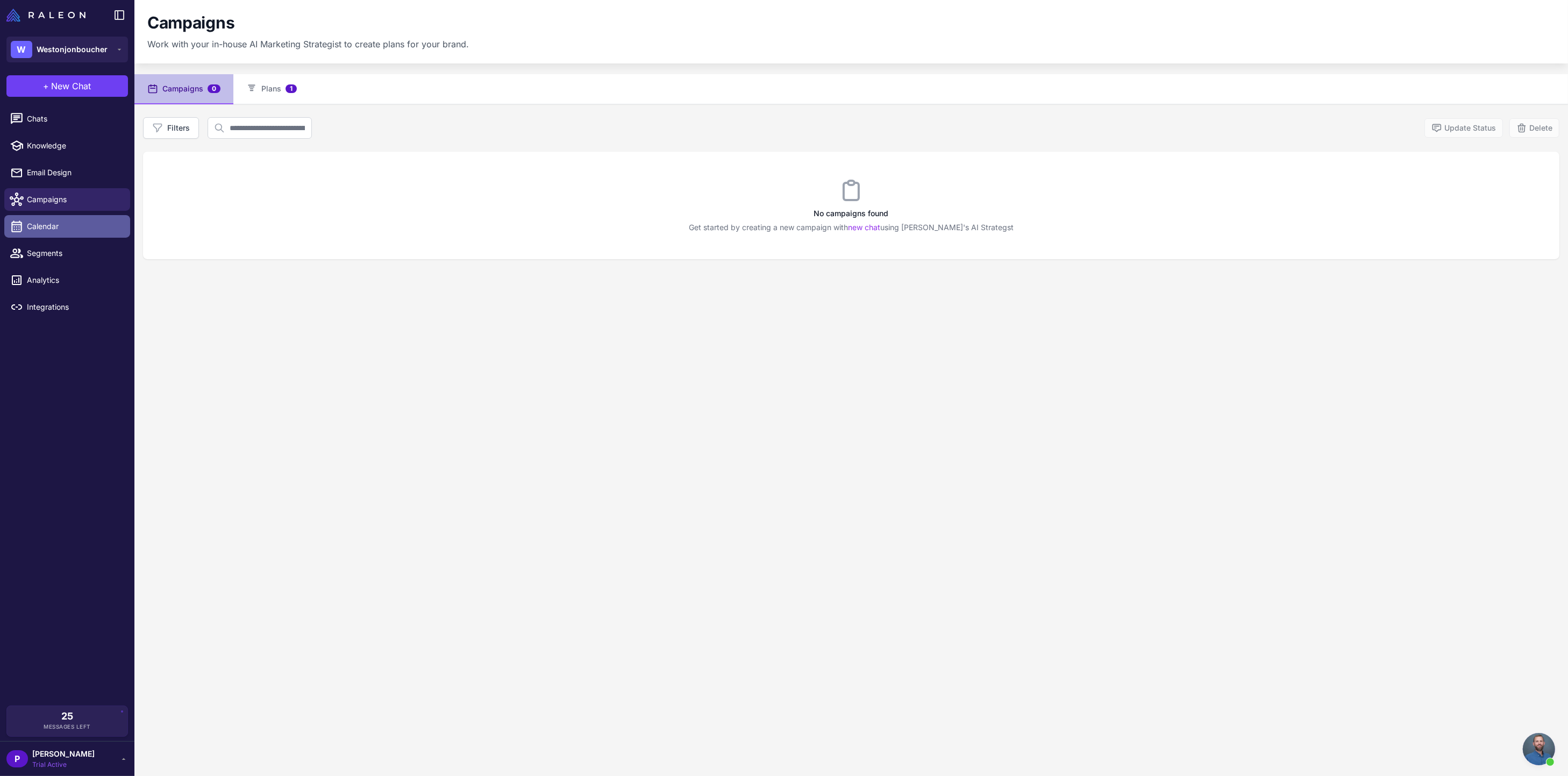
click at [51, 225] on span "Calendar" at bounding box center [74, 226] width 94 height 12
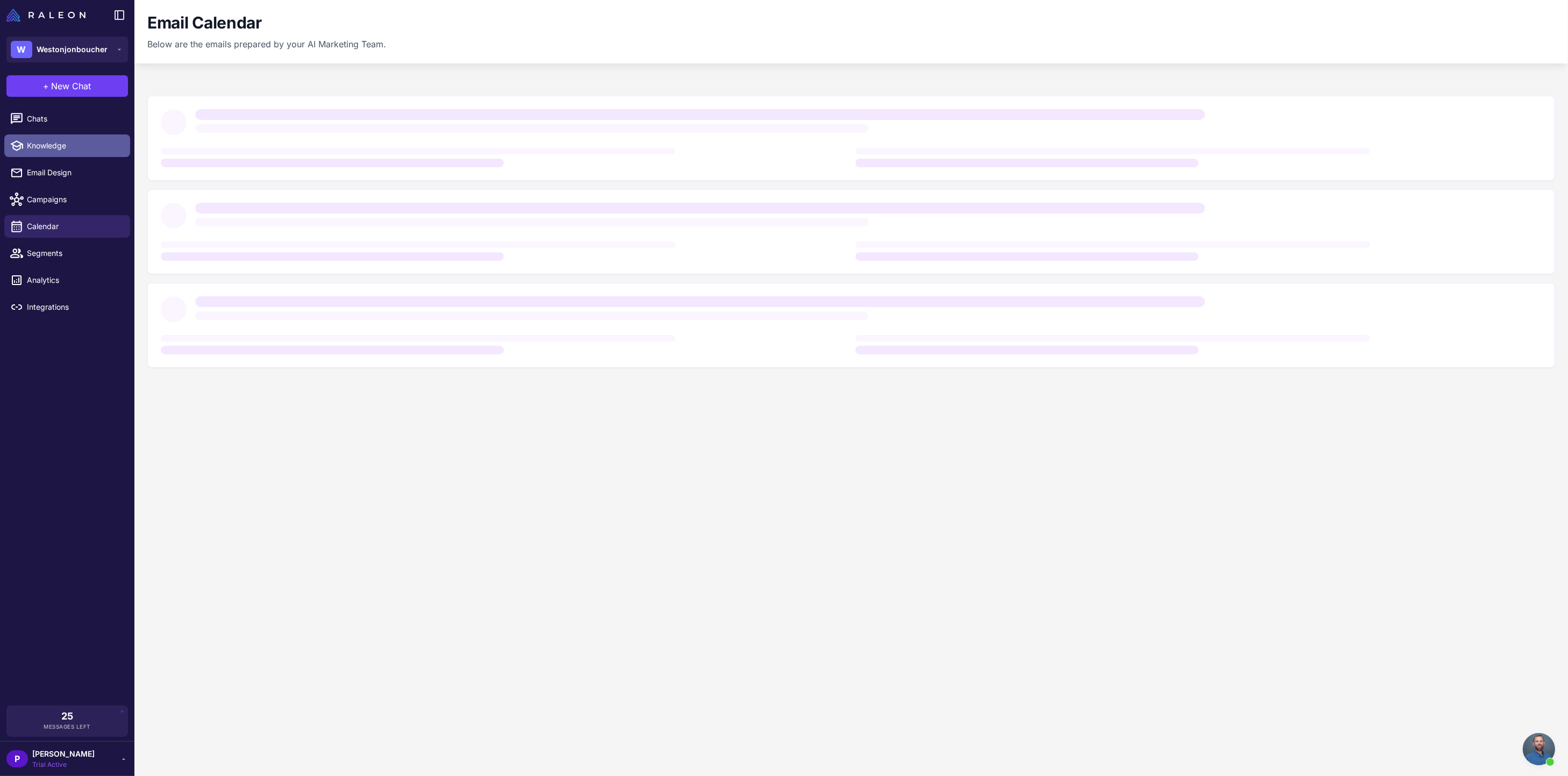
click at [49, 145] on span "Knowledge" at bounding box center [74, 145] width 94 height 12
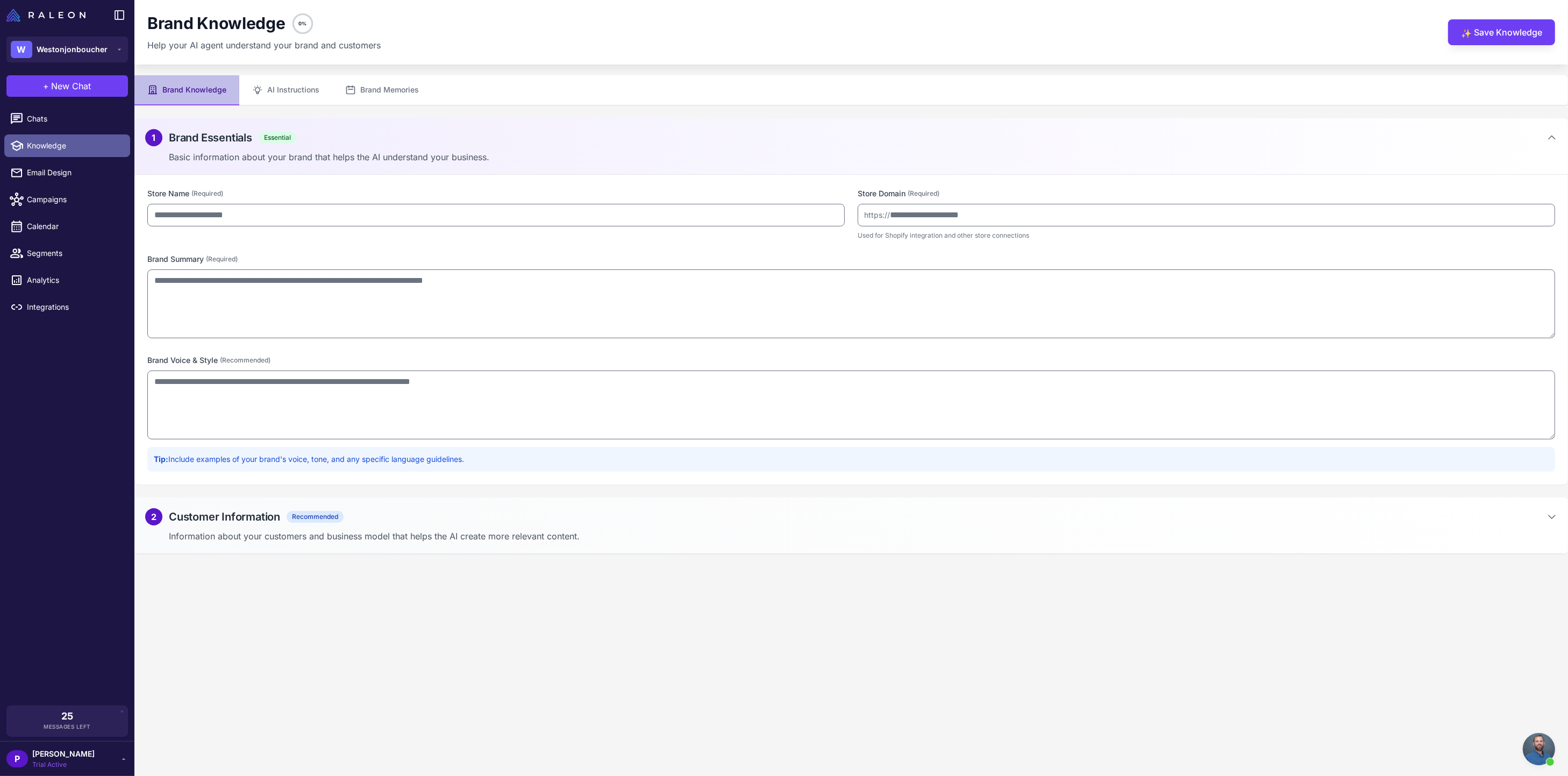
type input "**********"
type textarea "**********"
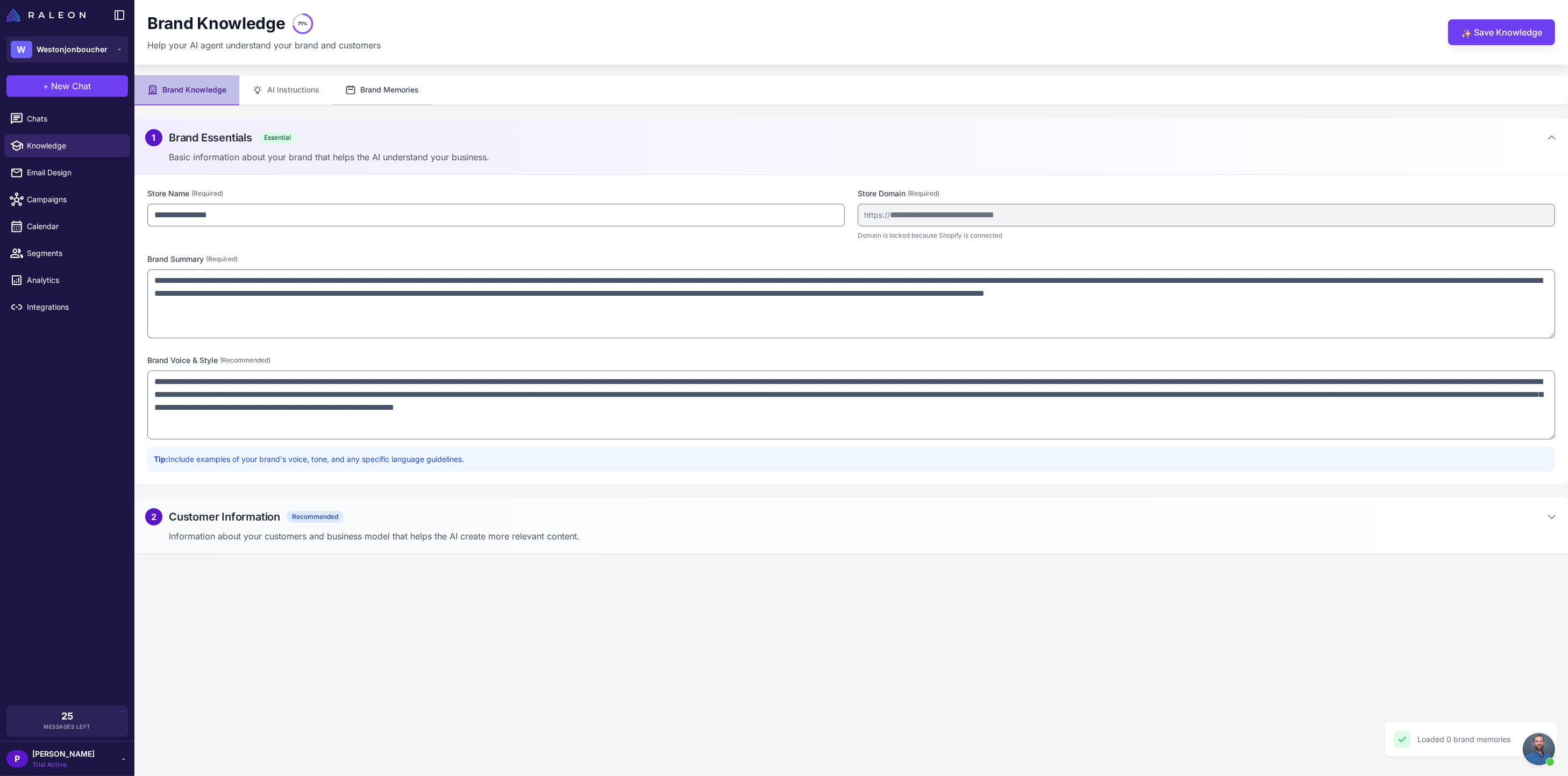
click at [381, 89] on button "Brand Memories" at bounding box center [382, 90] width 99 height 30
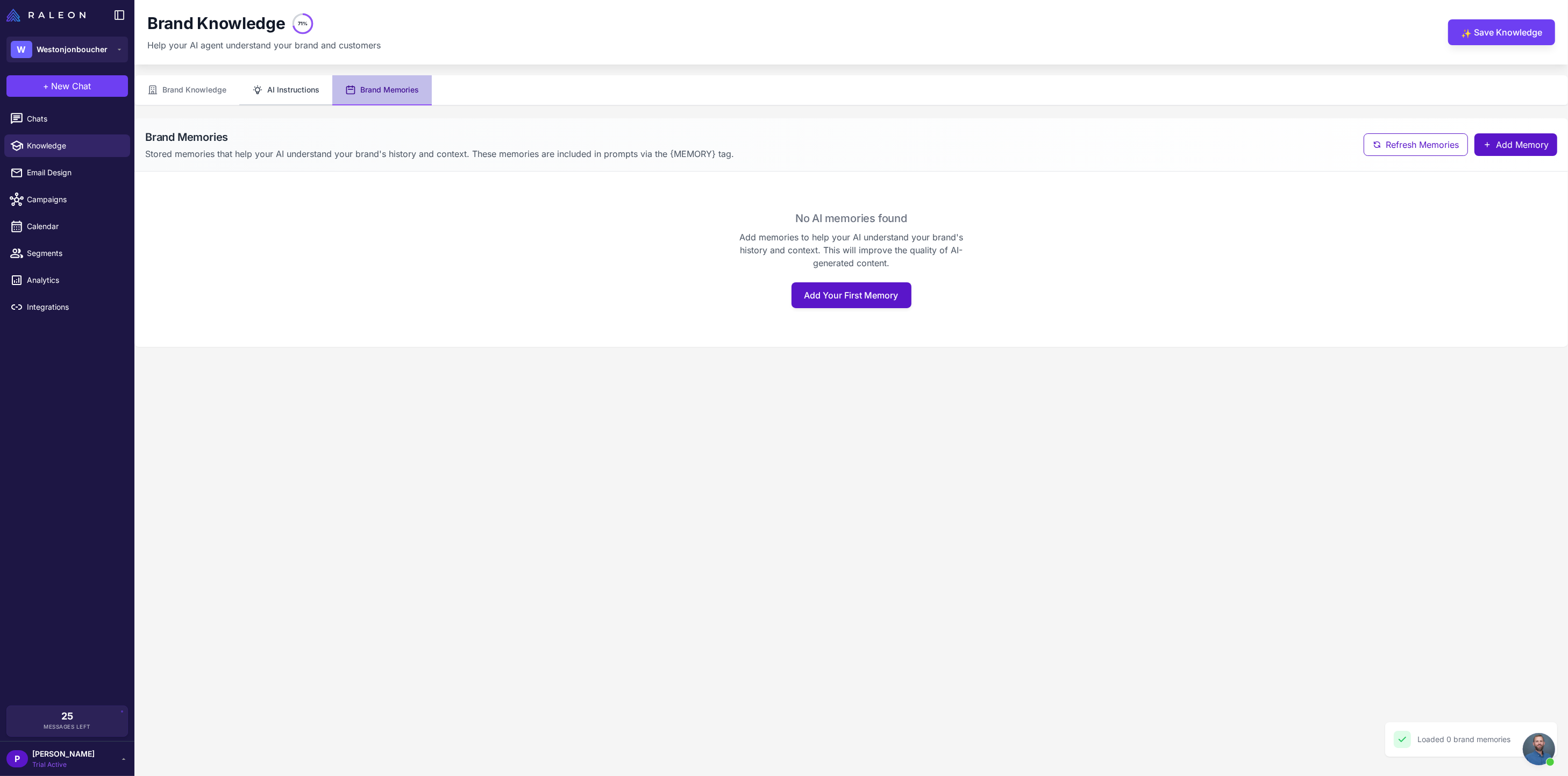
click at [269, 88] on button "AI Instructions" at bounding box center [285, 90] width 93 height 30
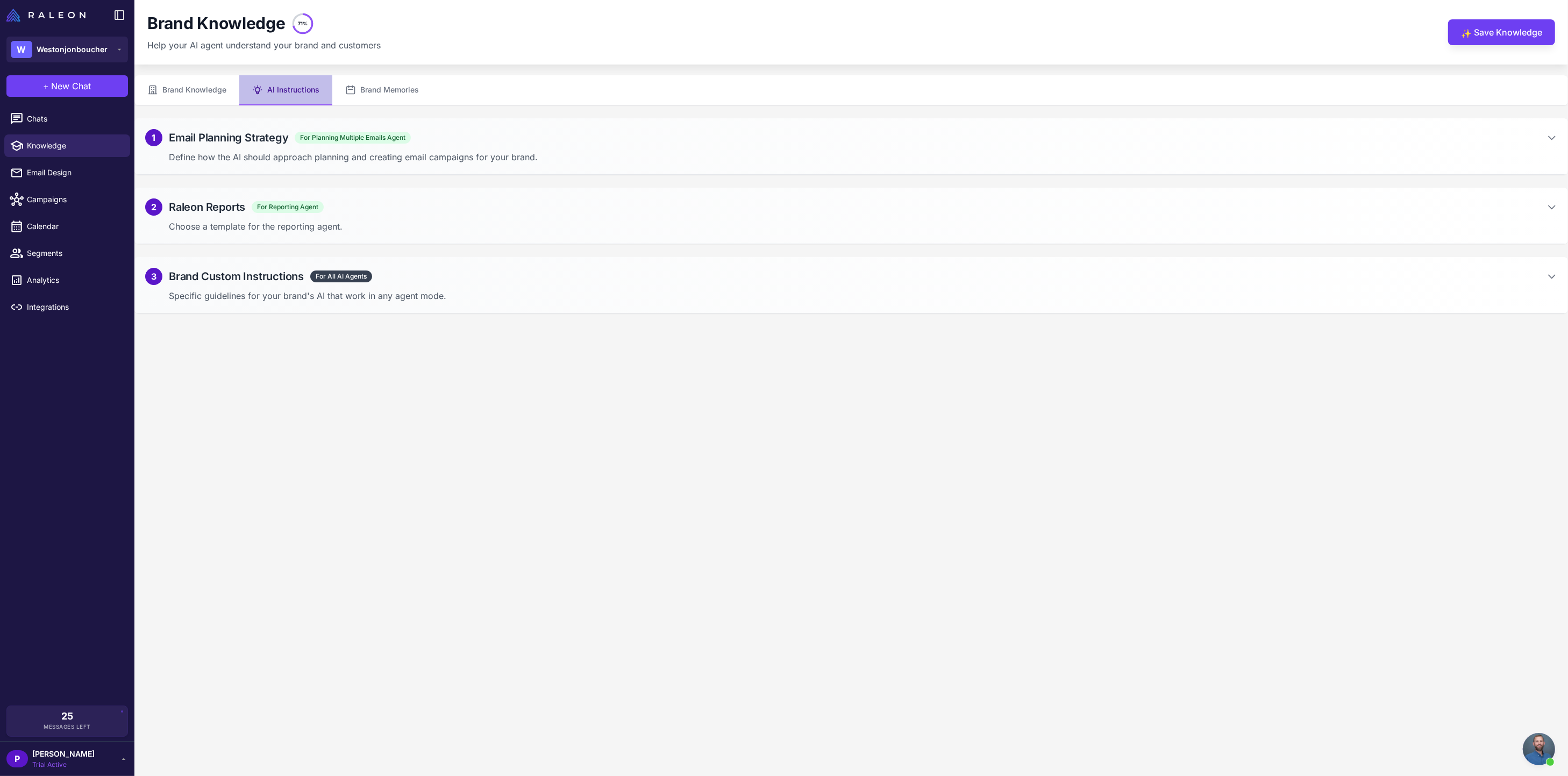
click at [359, 282] on span "For All AI Agents" at bounding box center [341, 276] width 62 height 12
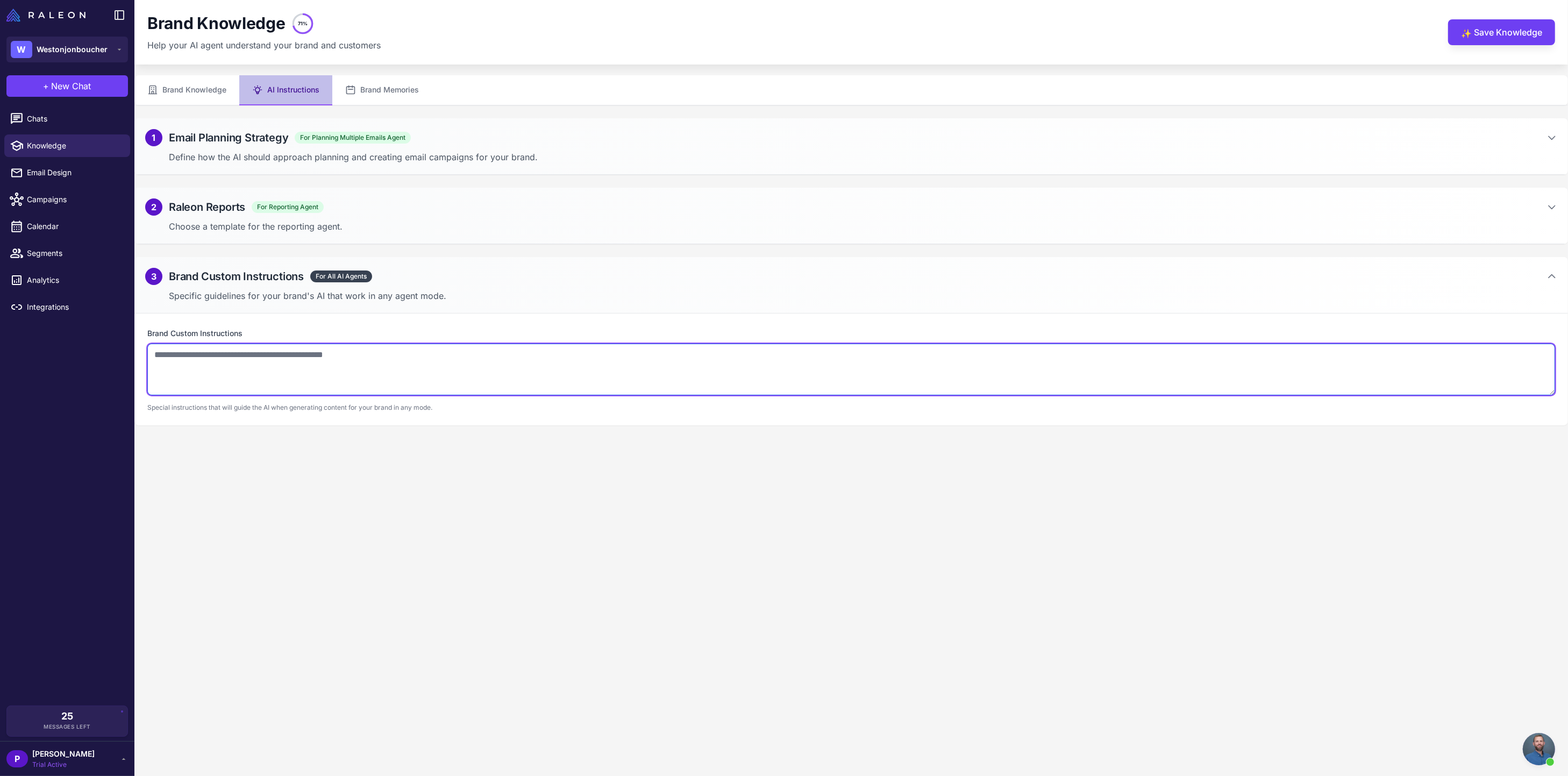
click at [340, 366] on textarea at bounding box center [851, 369] width 1408 height 52
click at [267, 360] on textarea at bounding box center [851, 369] width 1408 height 52
paste textarea "**********"
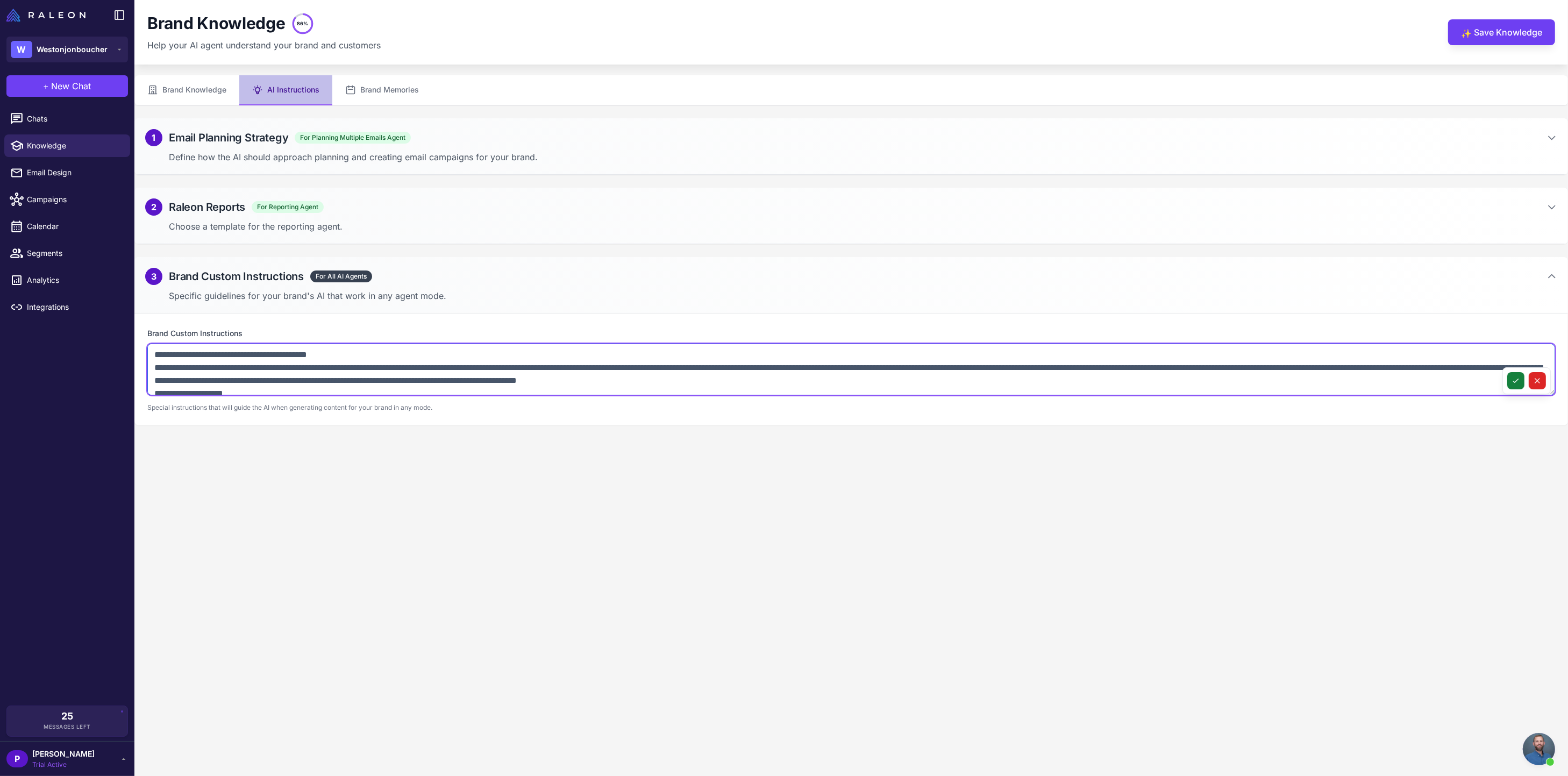
type textarea "**********"
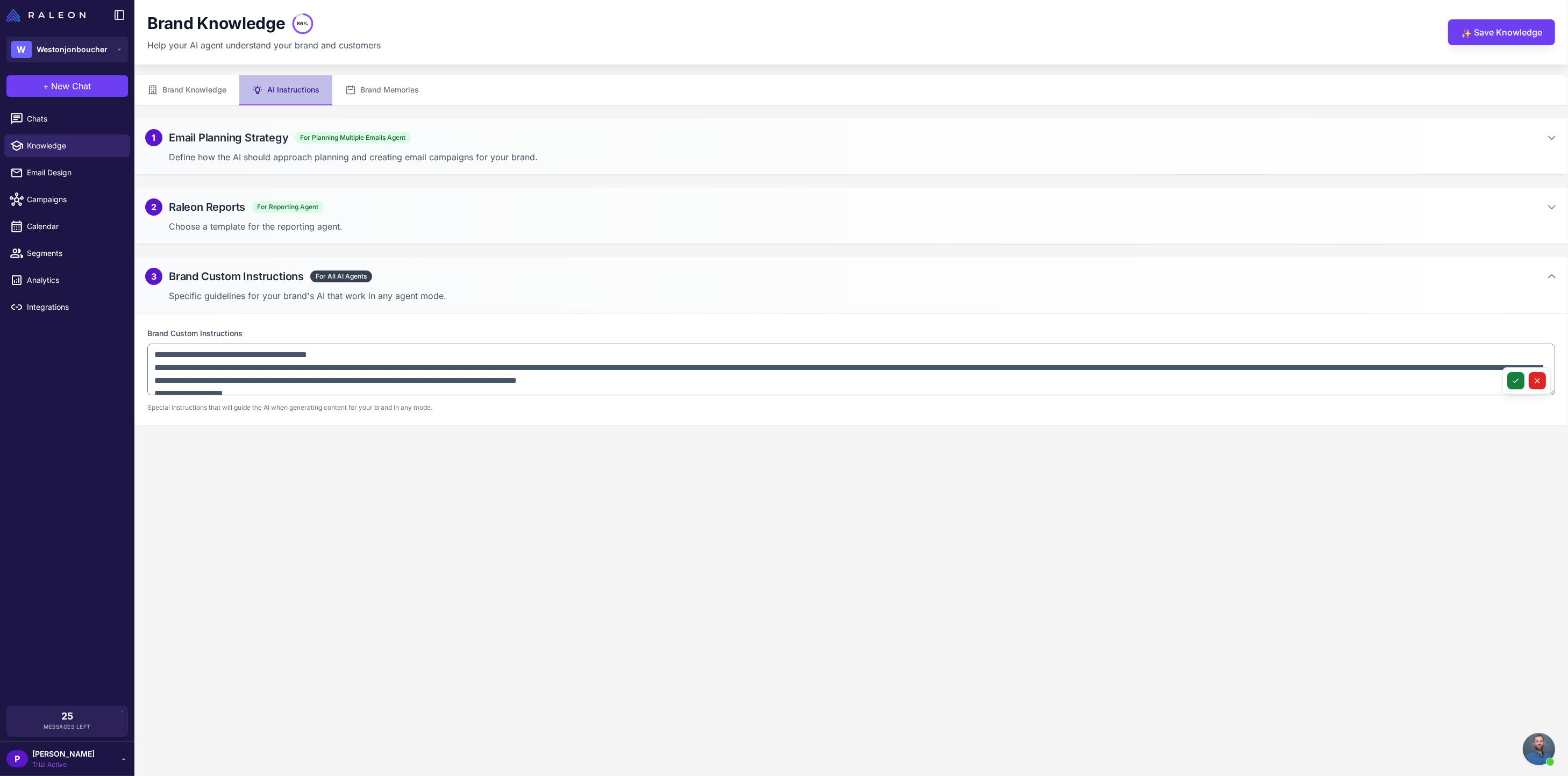
click at [1519, 380] on icon at bounding box center [1516, 380] width 9 height 9
click at [1503, 33] on button "✨ Save Knowledge" at bounding box center [1502, 32] width 107 height 26
click at [1493, 35] on button "✨ Save Knowledge" at bounding box center [1502, 32] width 107 height 26
click at [207, 86] on button "Brand Knowledge" at bounding box center [187, 90] width 105 height 30
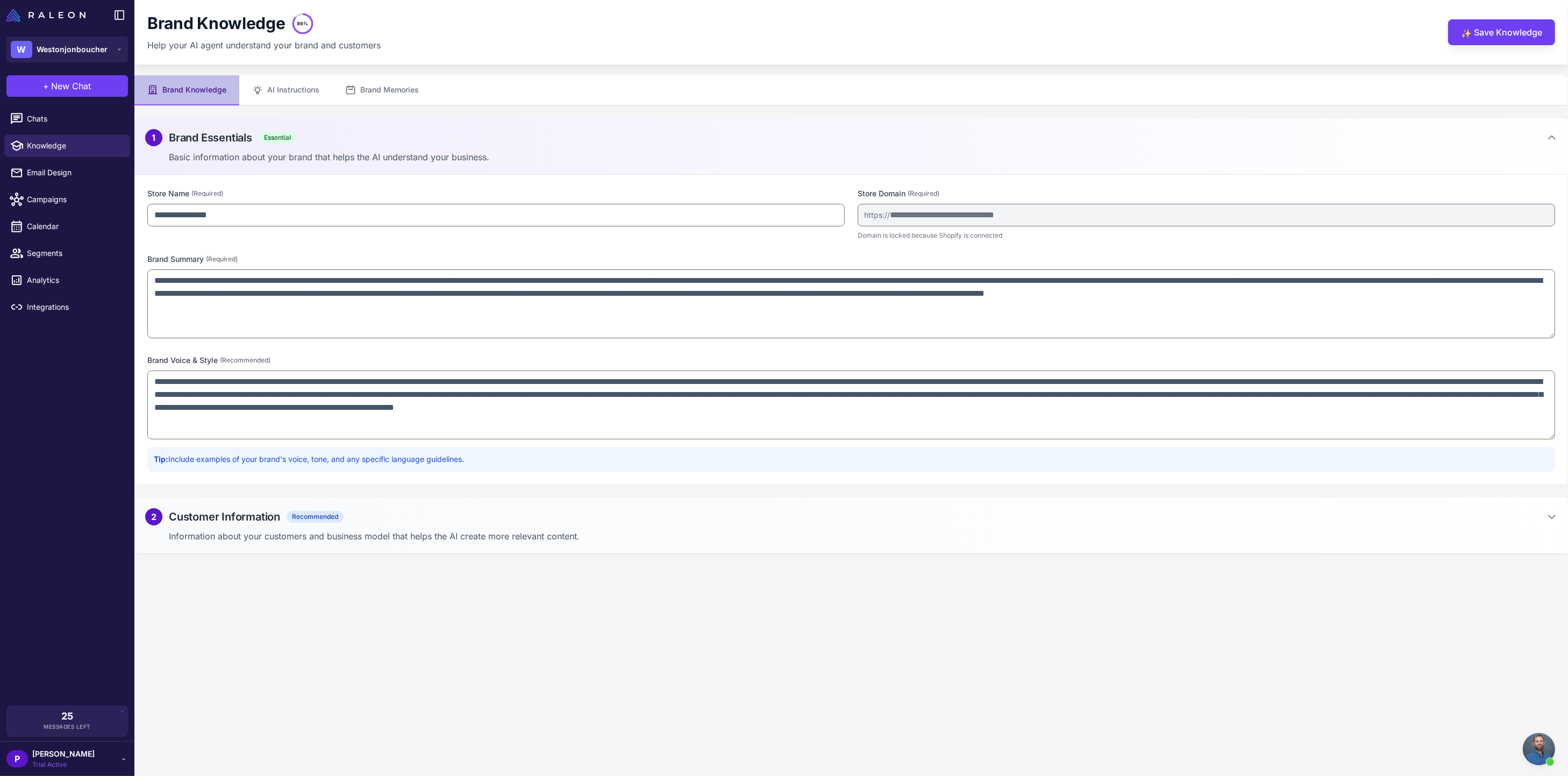
click at [372, 515] on div "2 Customer Information Recommended" at bounding box center [852, 517] width 1412 height 17
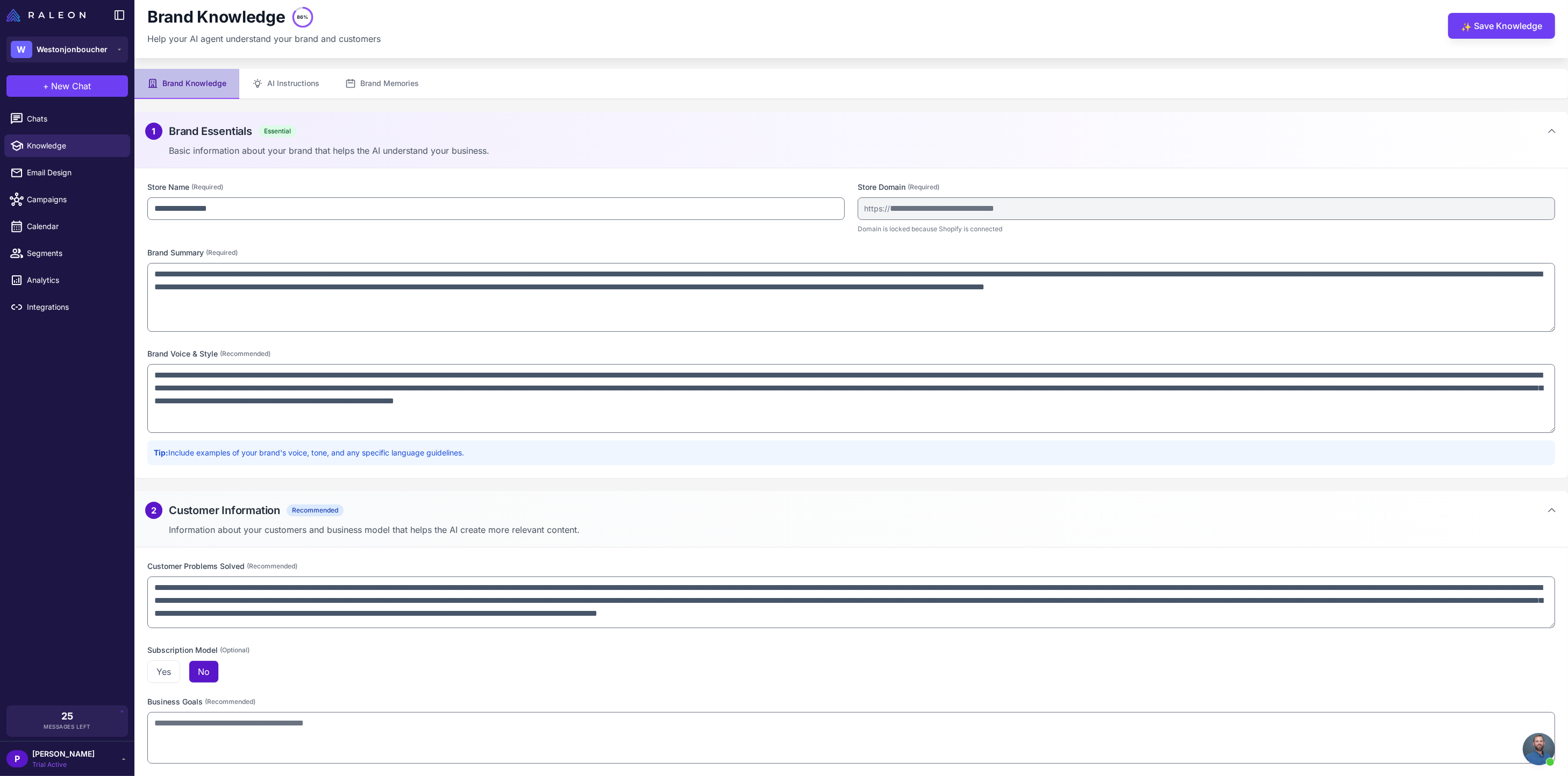
scroll to position [11, 0]
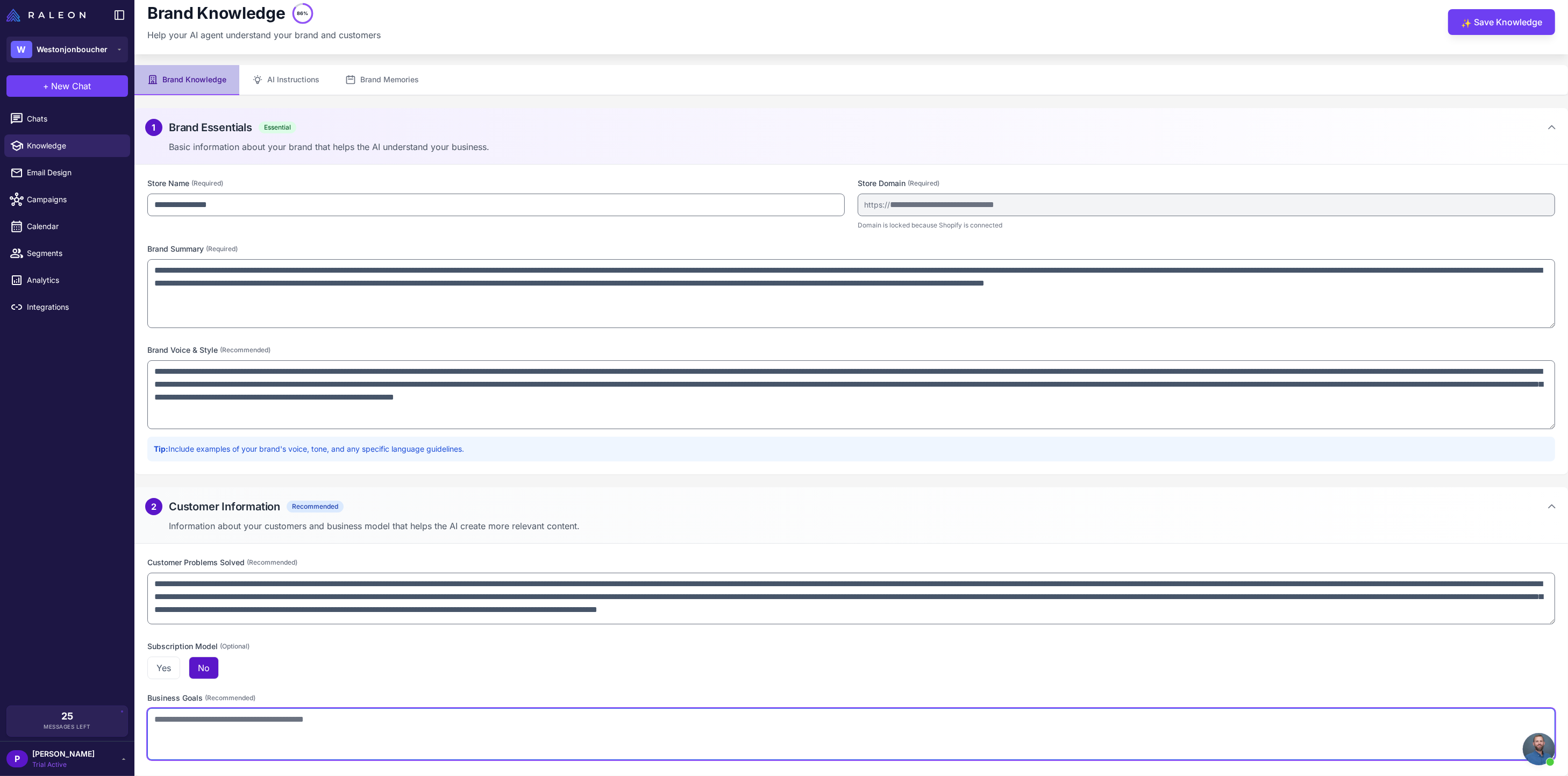
click at [281, 718] on textarea at bounding box center [851, 733] width 1408 height 52
click at [256, 720] on textarea "**********" at bounding box center [851, 733] width 1408 height 52
type textarea "**********"
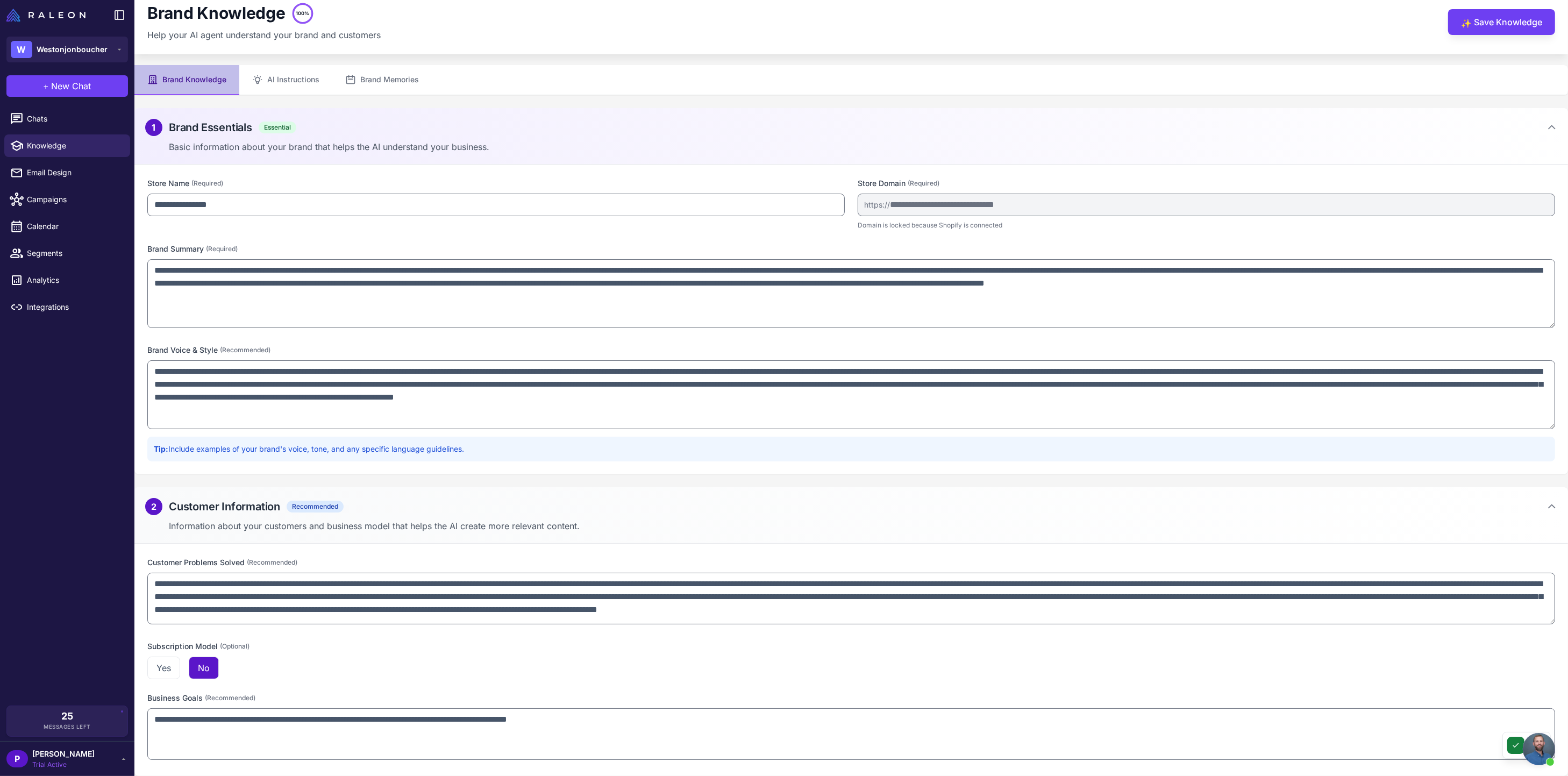
click at [1513, 747] on icon at bounding box center [1516, 746] width 5 height 4
click at [376, 79] on button "Brand Memories" at bounding box center [382, 80] width 99 height 30
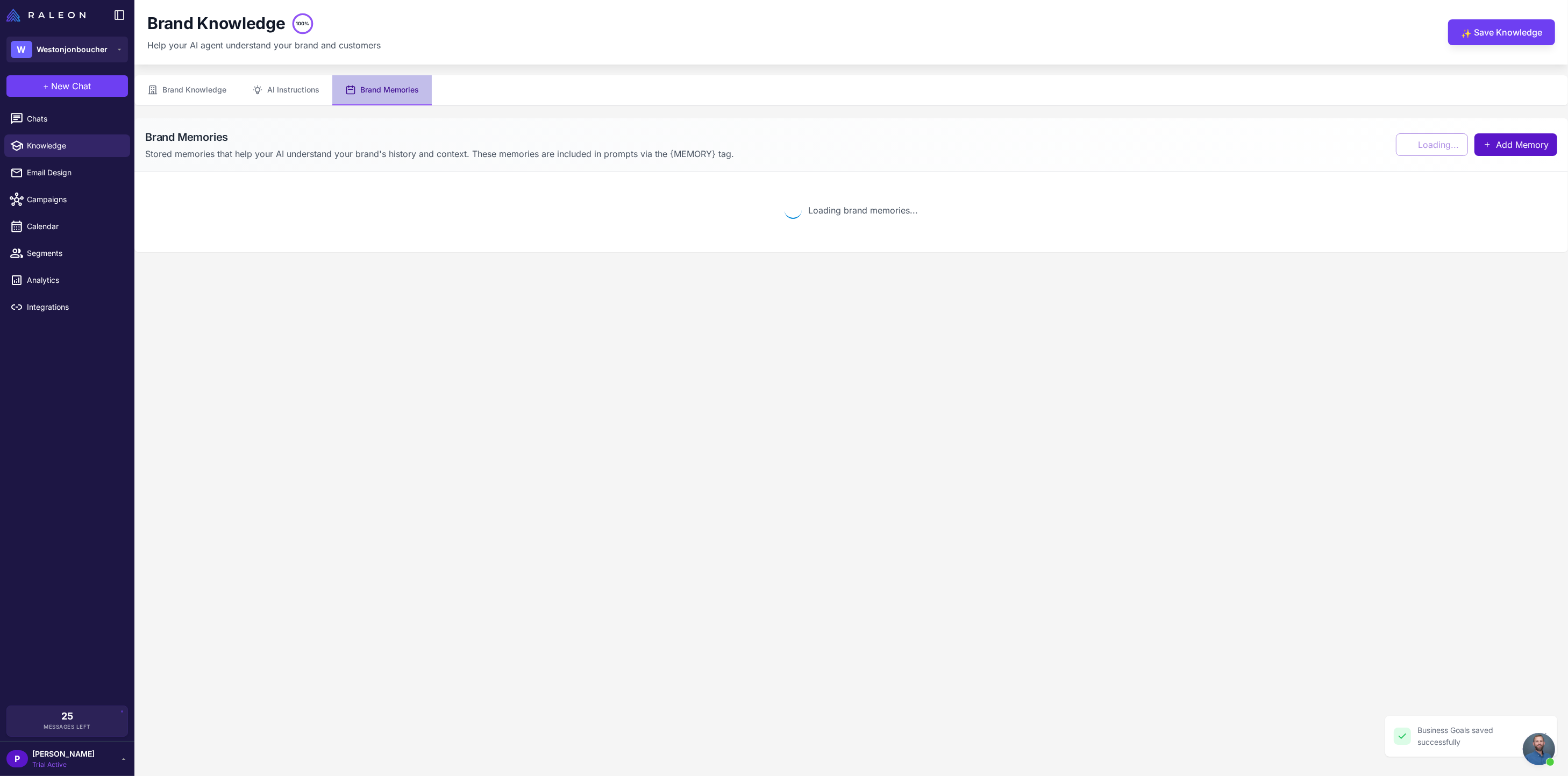
scroll to position [0, 0]
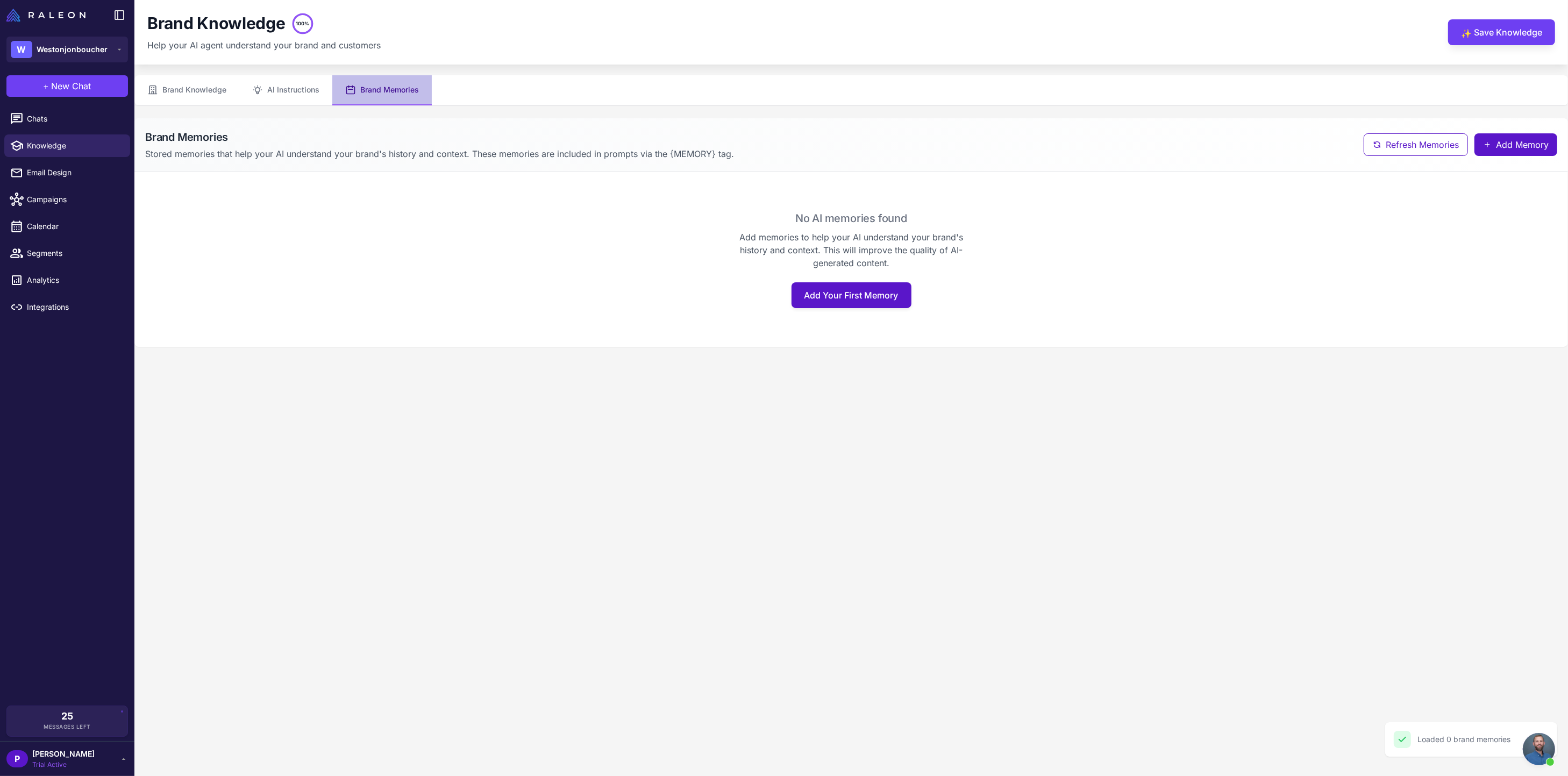
click at [519, 363] on content "Check icon Loaded 0 brand memories Close Brand Knowledge 100% Help your AI agen…" at bounding box center [851, 388] width 1433 height 776
click at [54, 141] on span "Knowledge" at bounding box center [74, 145] width 94 height 12
click at [50, 170] on span "Email Design" at bounding box center [74, 172] width 94 height 12
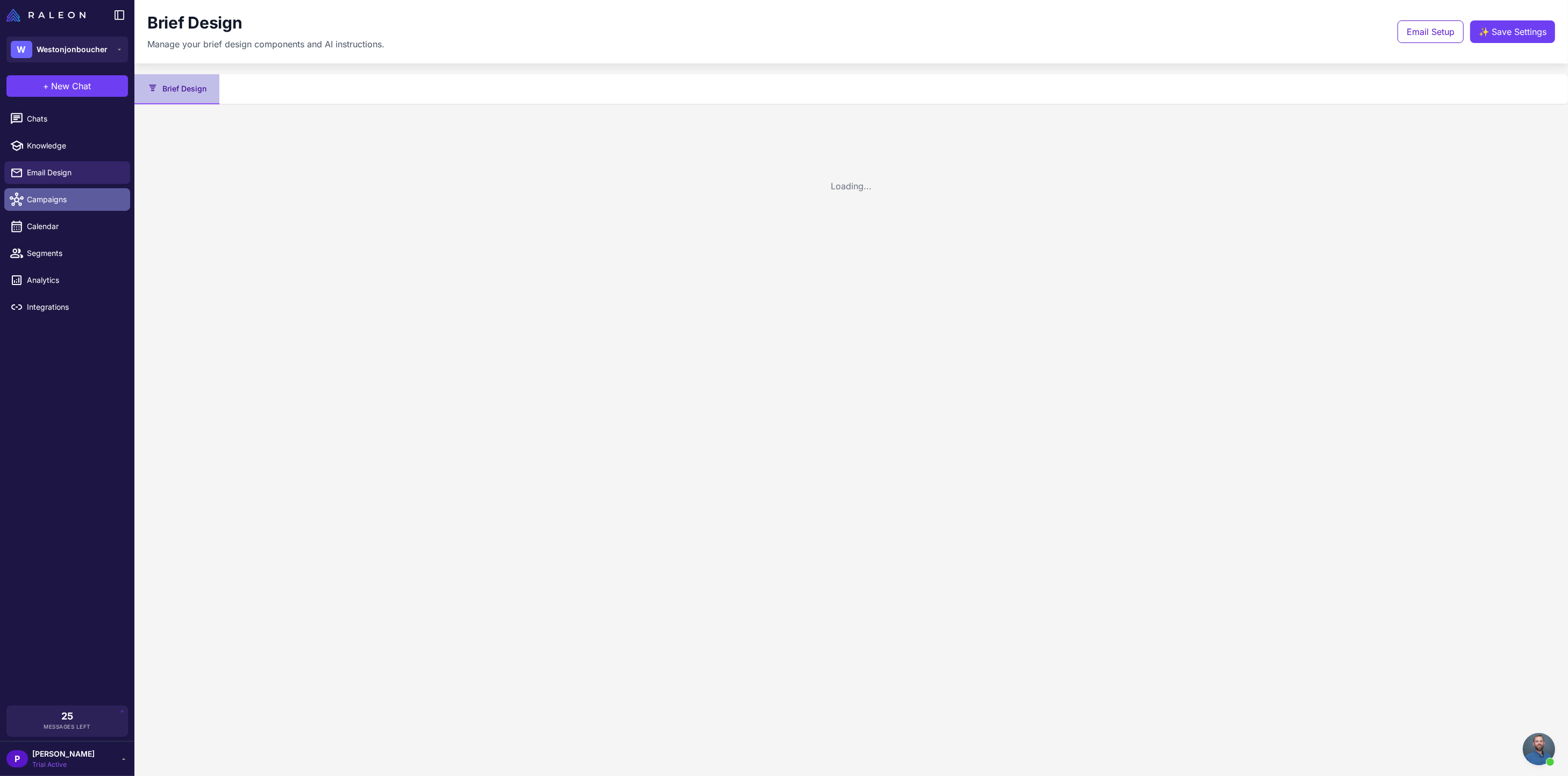
click at [49, 196] on span "Campaigns" at bounding box center [74, 199] width 94 height 12
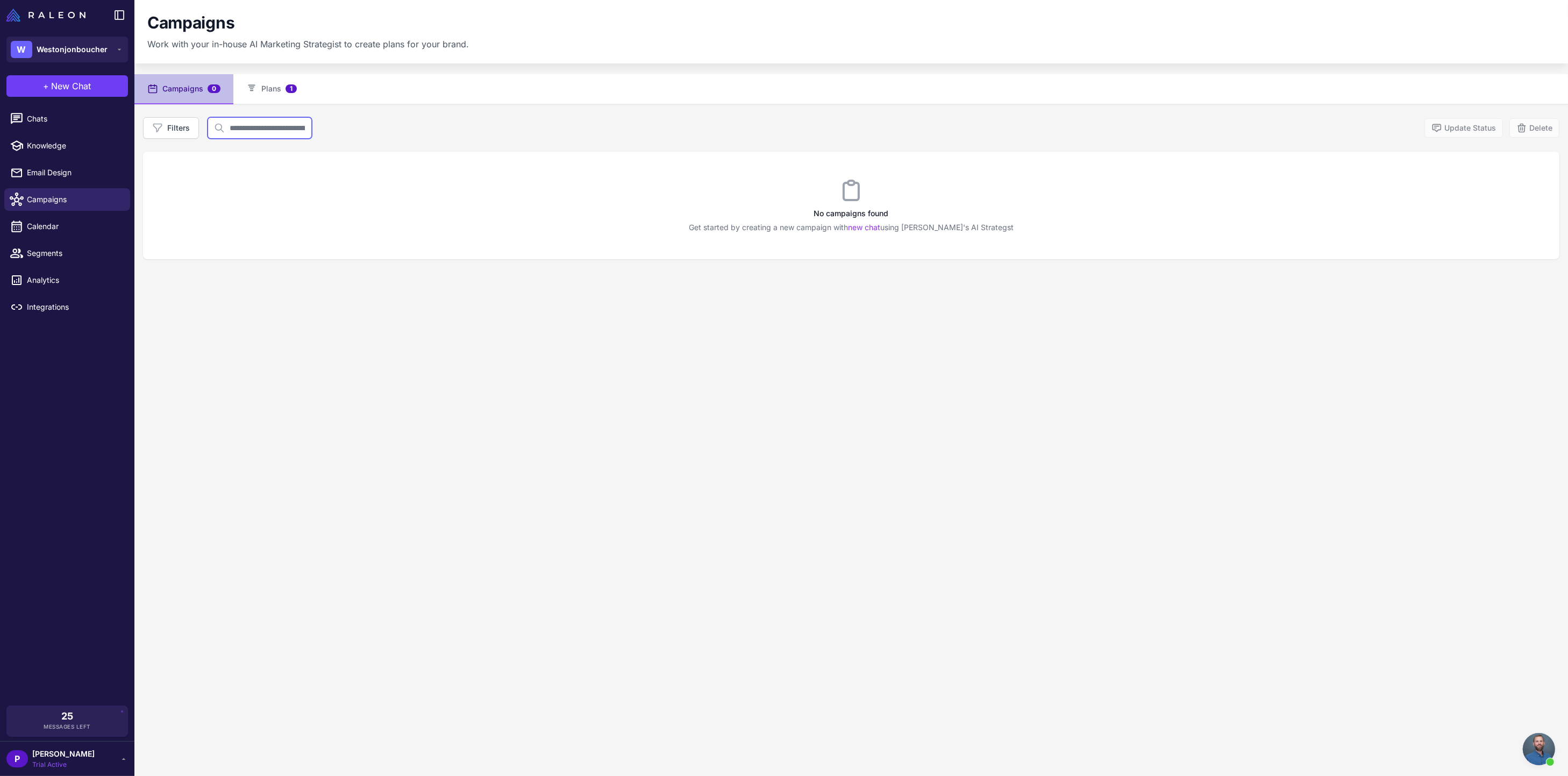
click at [253, 124] on input "text" at bounding box center [259, 128] width 104 height 21
click at [261, 94] on button "Plans 1" at bounding box center [271, 89] width 76 height 30
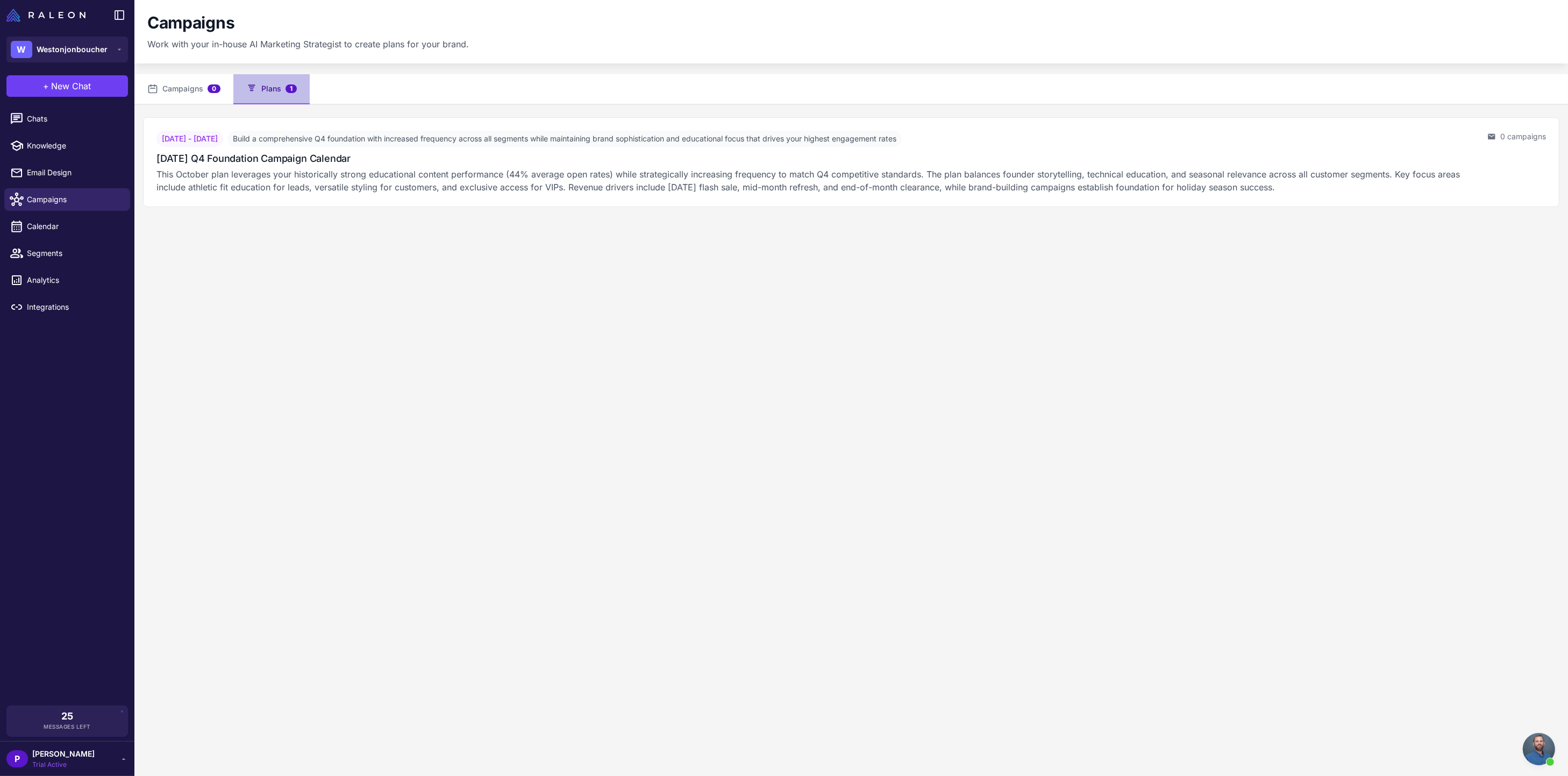
click at [59, 753] on span "[PERSON_NAME]" at bounding box center [63, 753] width 62 height 12
click at [62, 595] on span "Settings" at bounding box center [48, 595] width 29 height 12
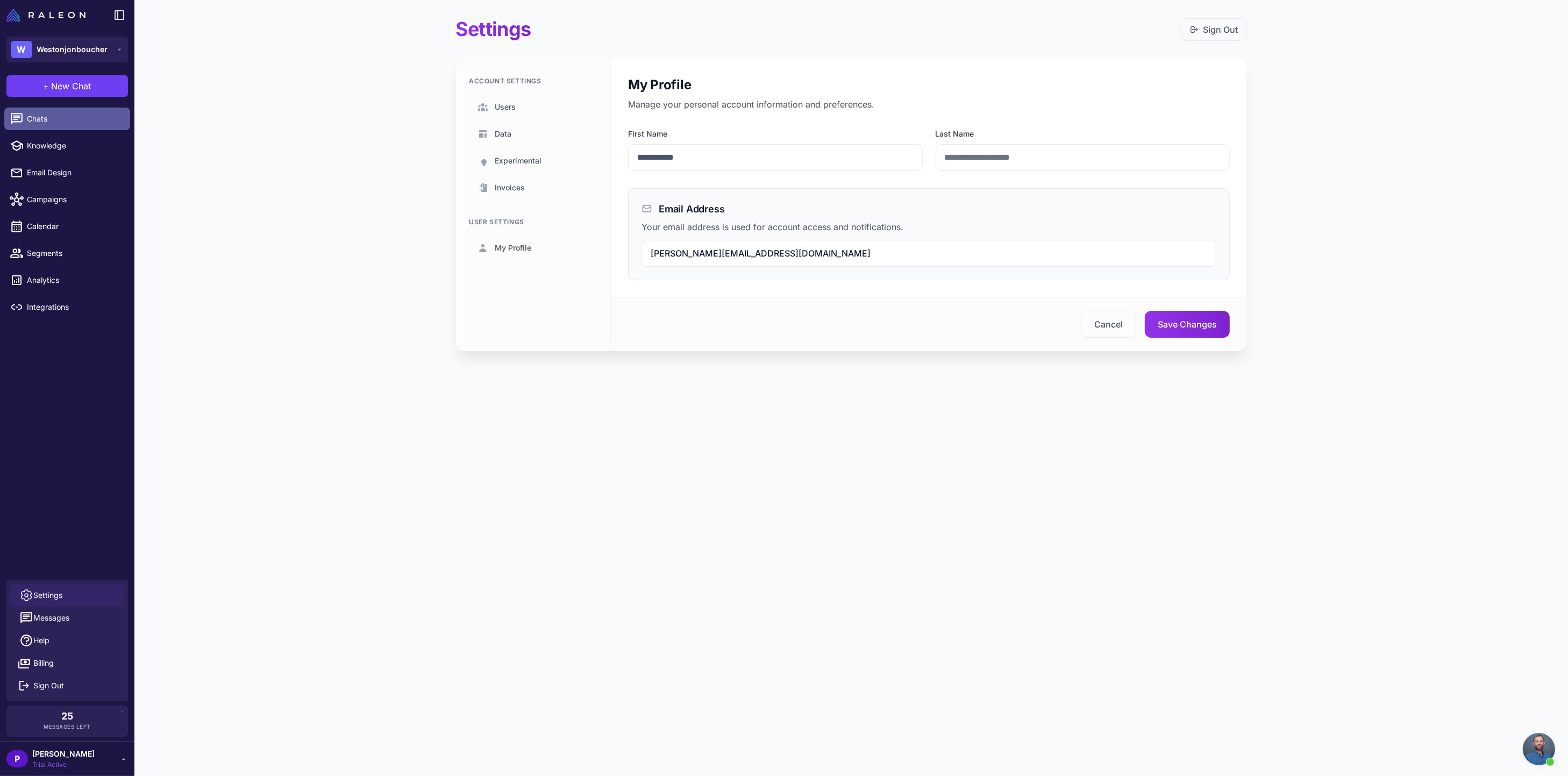
click at [79, 119] on span "Chats" at bounding box center [74, 119] width 94 height 12
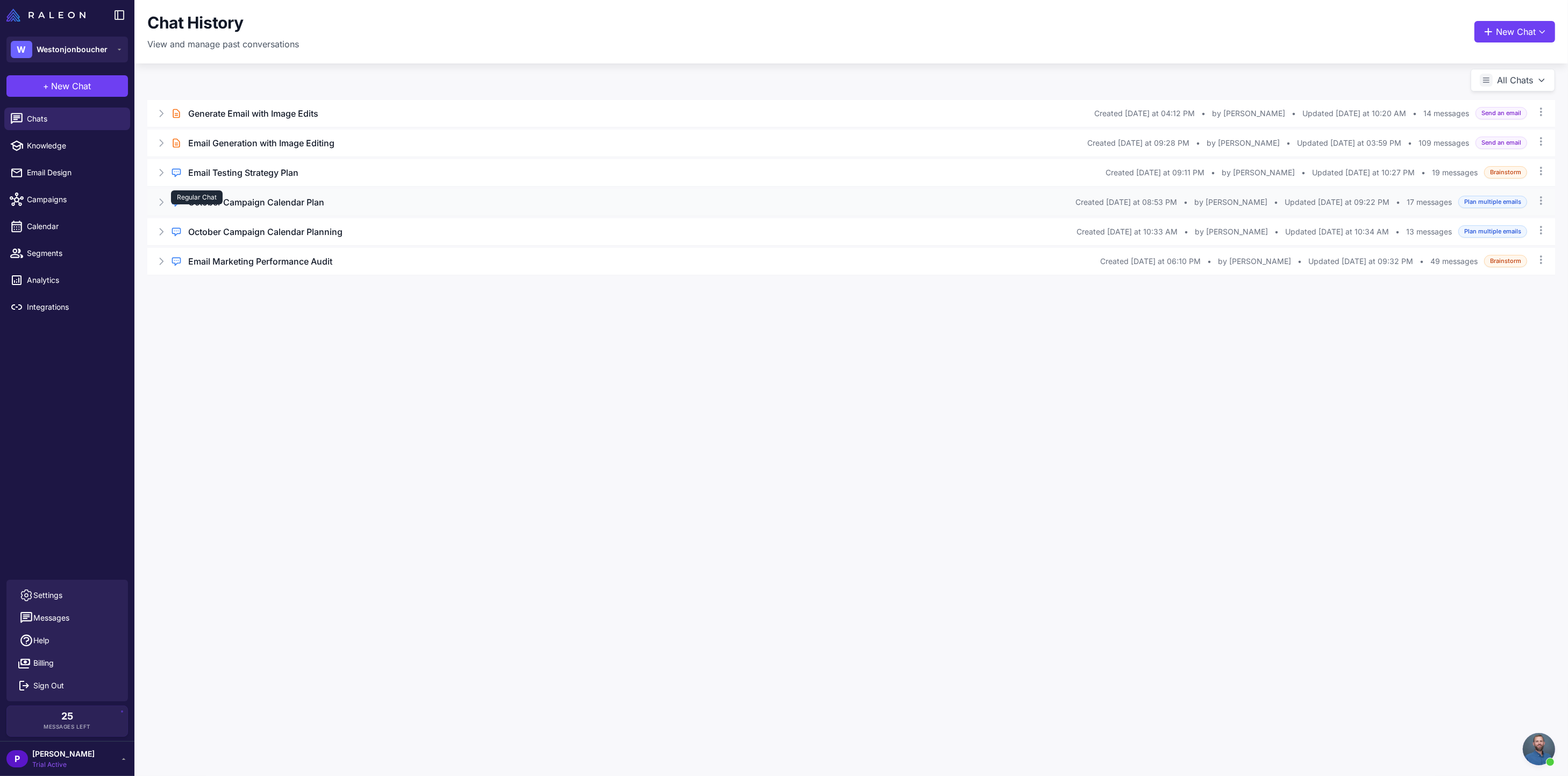
click at [215, 198] on div "Regular Chat" at bounding box center [197, 197] width 52 height 14
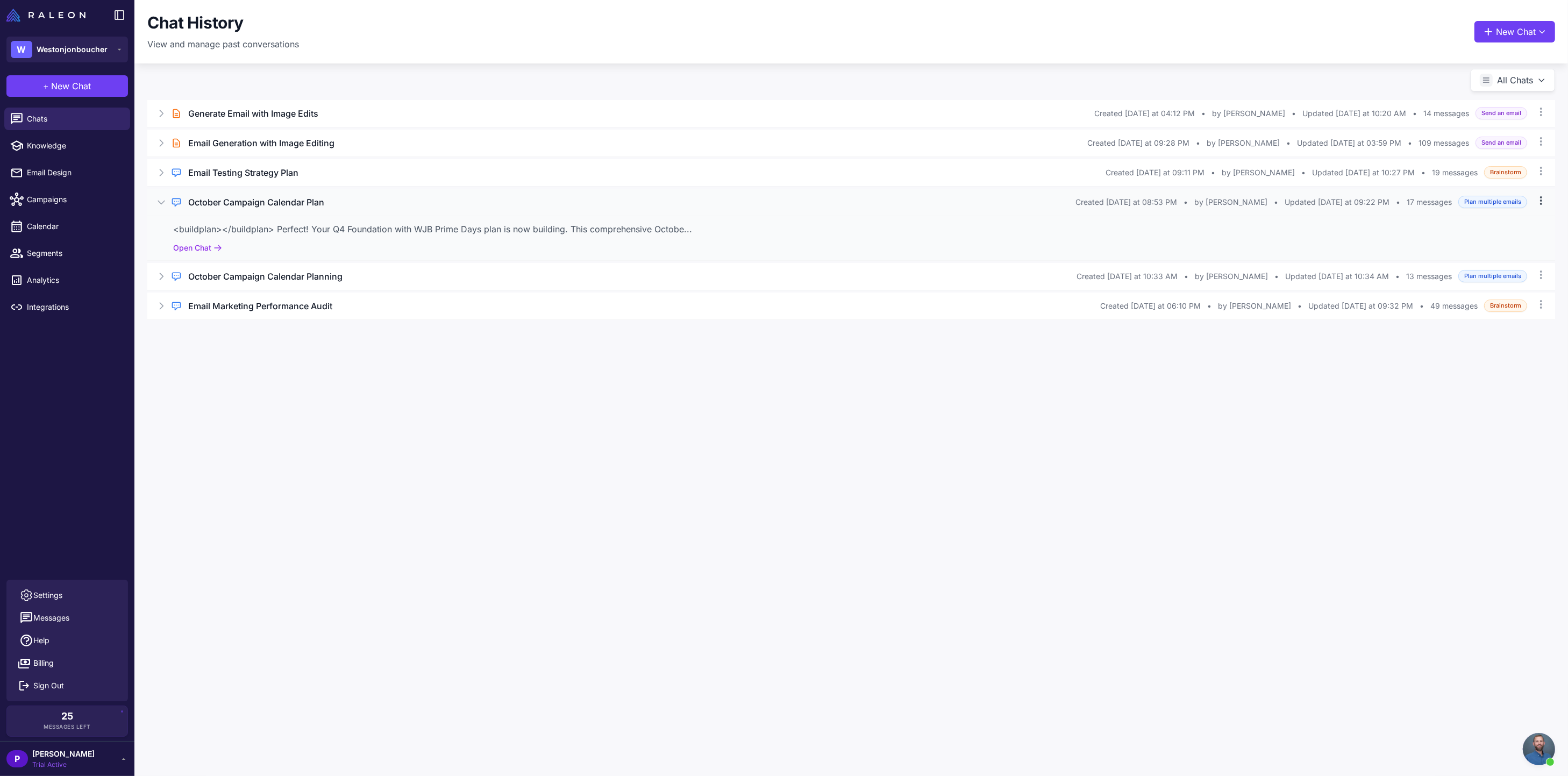
click at [1542, 202] on icon at bounding box center [1541, 201] width 11 height 11
drag, startPoint x: 928, startPoint y: 239, endPoint x: 362, endPoint y: 252, distance: 566.1
click at [927, 239] on div "<buildplan></buildplan> Perfect! Your Q4 Foundation with WJB Prime Days plan is…" at bounding box center [851, 237] width 1408 height 44
click at [191, 245] on button "Open Chat" at bounding box center [197, 248] width 49 height 12
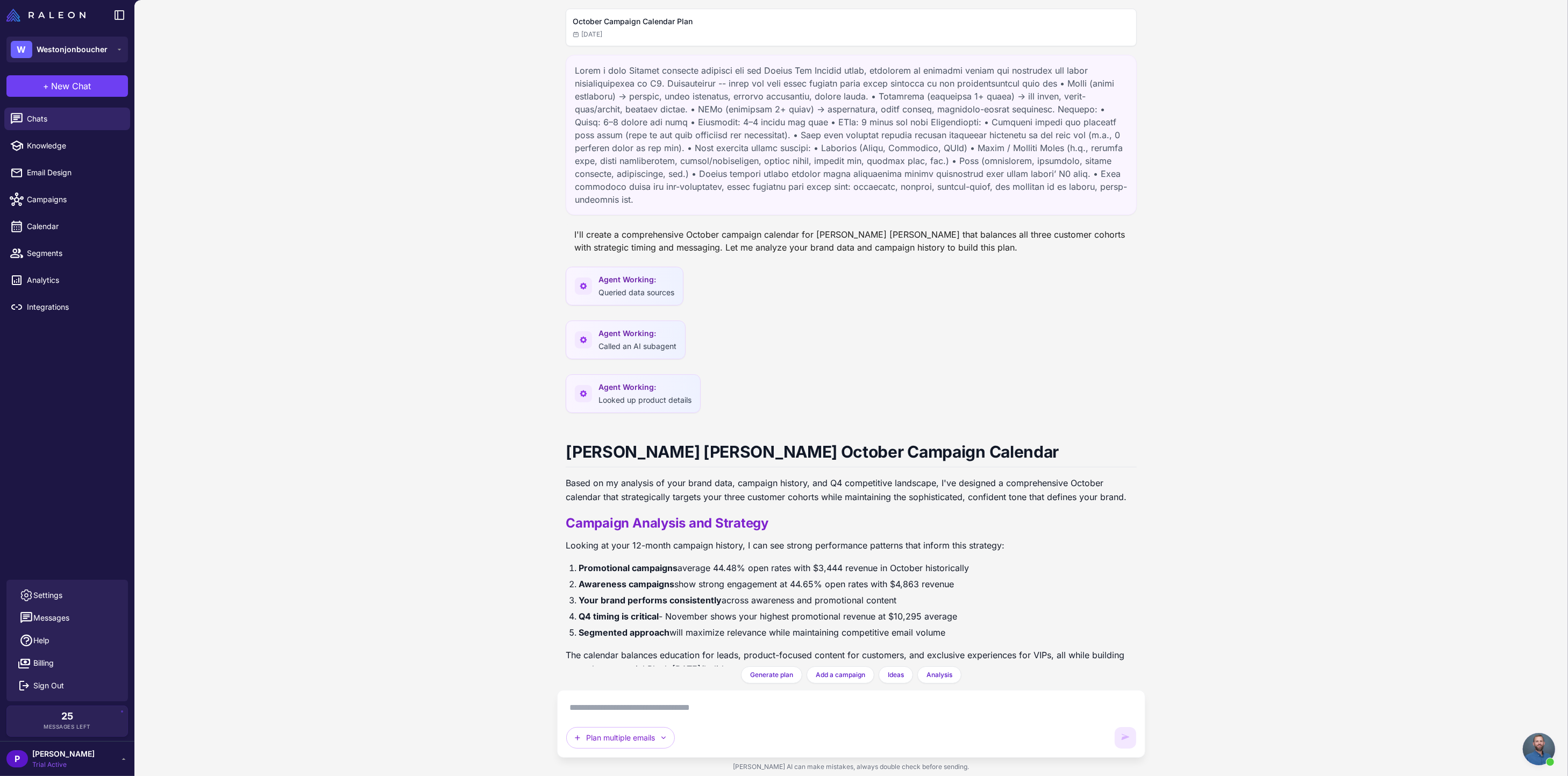
scroll to position [1687, 0]
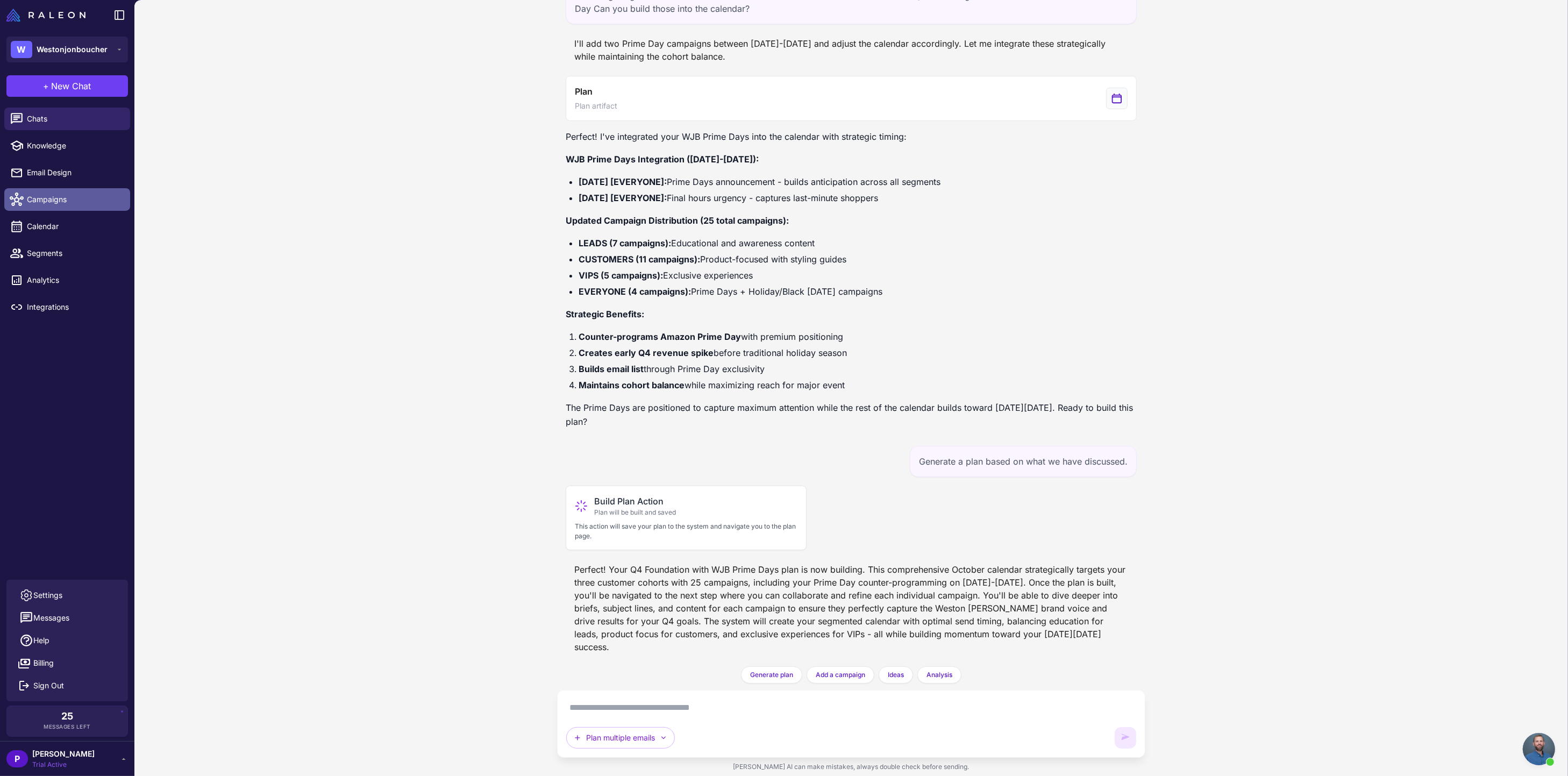
click at [61, 195] on span "Campaigns" at bounding box center [74, 199] width 94 height 12
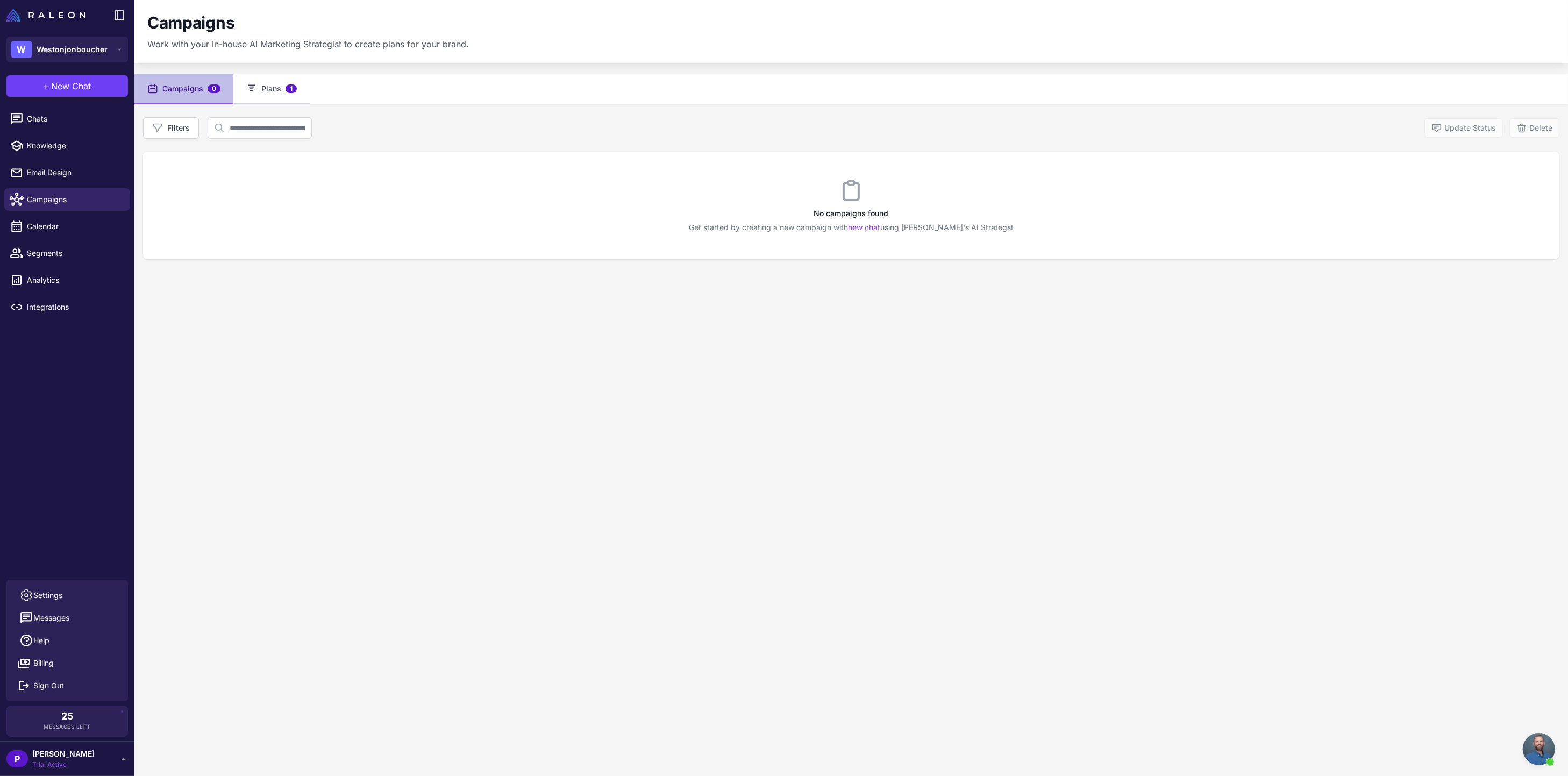
click at [277, 89] on button "Plans 1" at bounding box center [271, 89] width 76 height 30
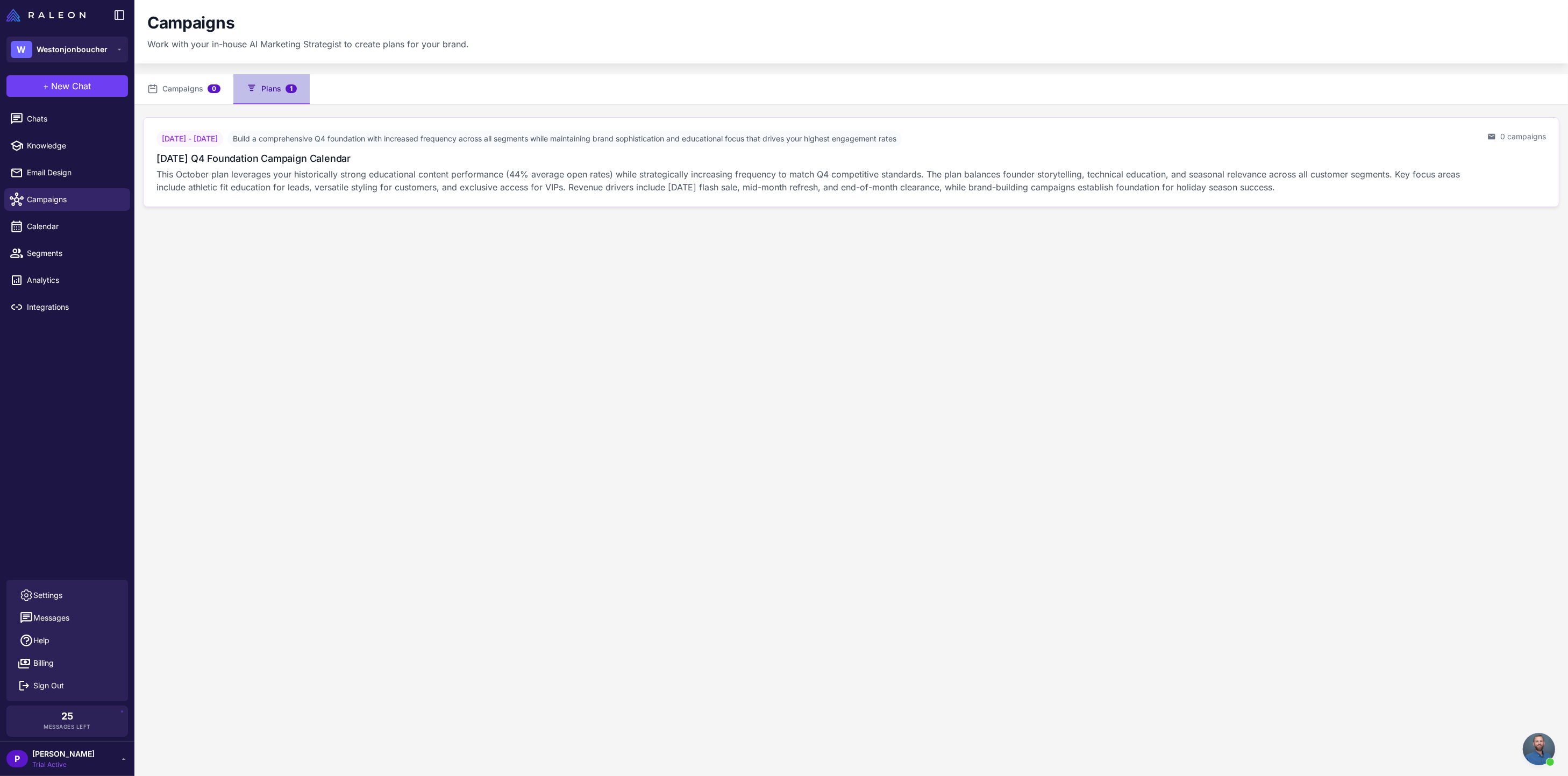
click at [253, 170] on p "This October plan leverages your historically strong educational content perfor…" at bounding box center [817, 181] width 1322 height 26
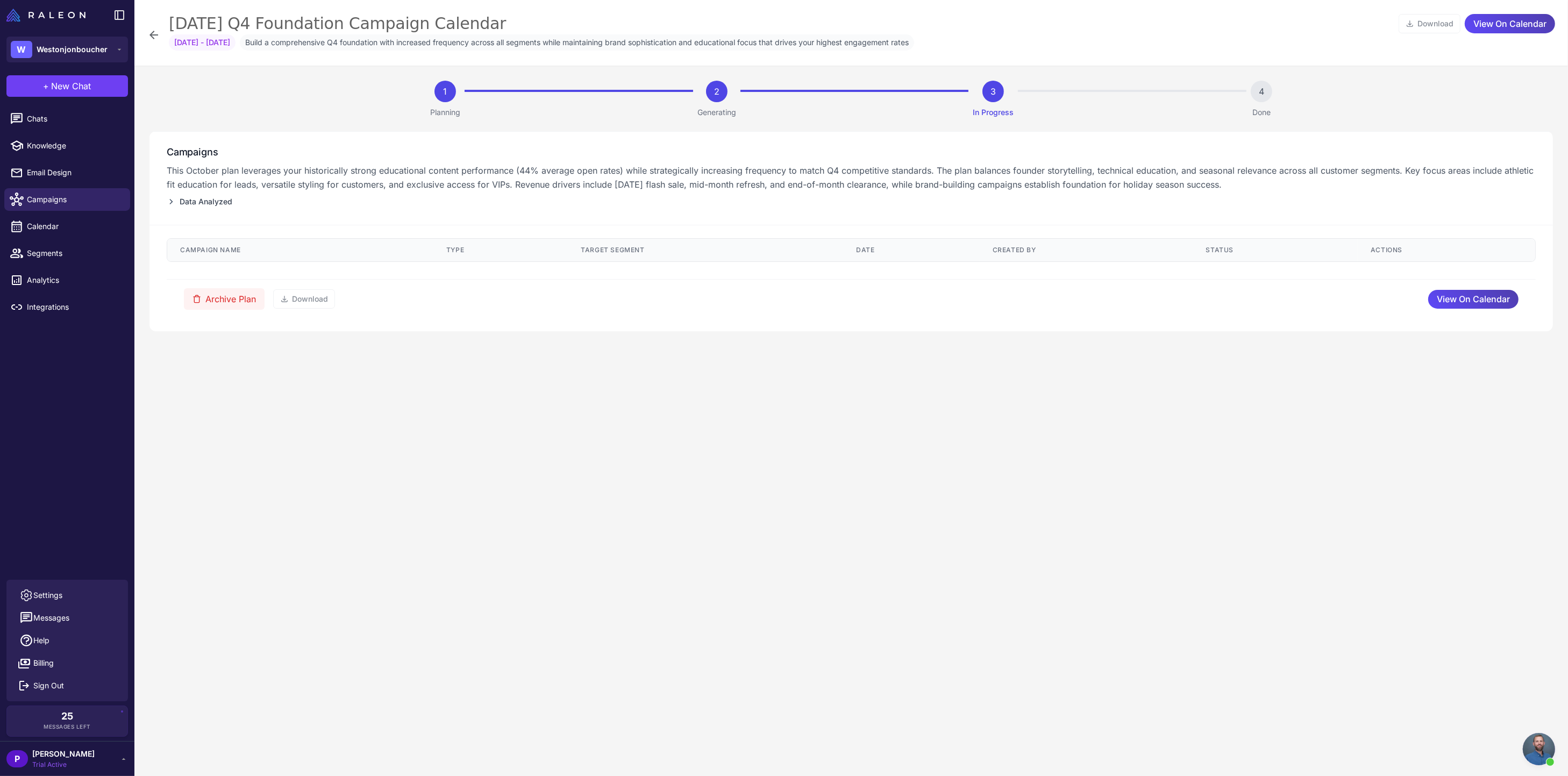
click at [245, 260] on th "Campaign Name" at bounding box center [300, 250] width 266 height 23
click at [247, 299] on button "Archive Plan" at bounding box center [224, 299] width 81 height 21
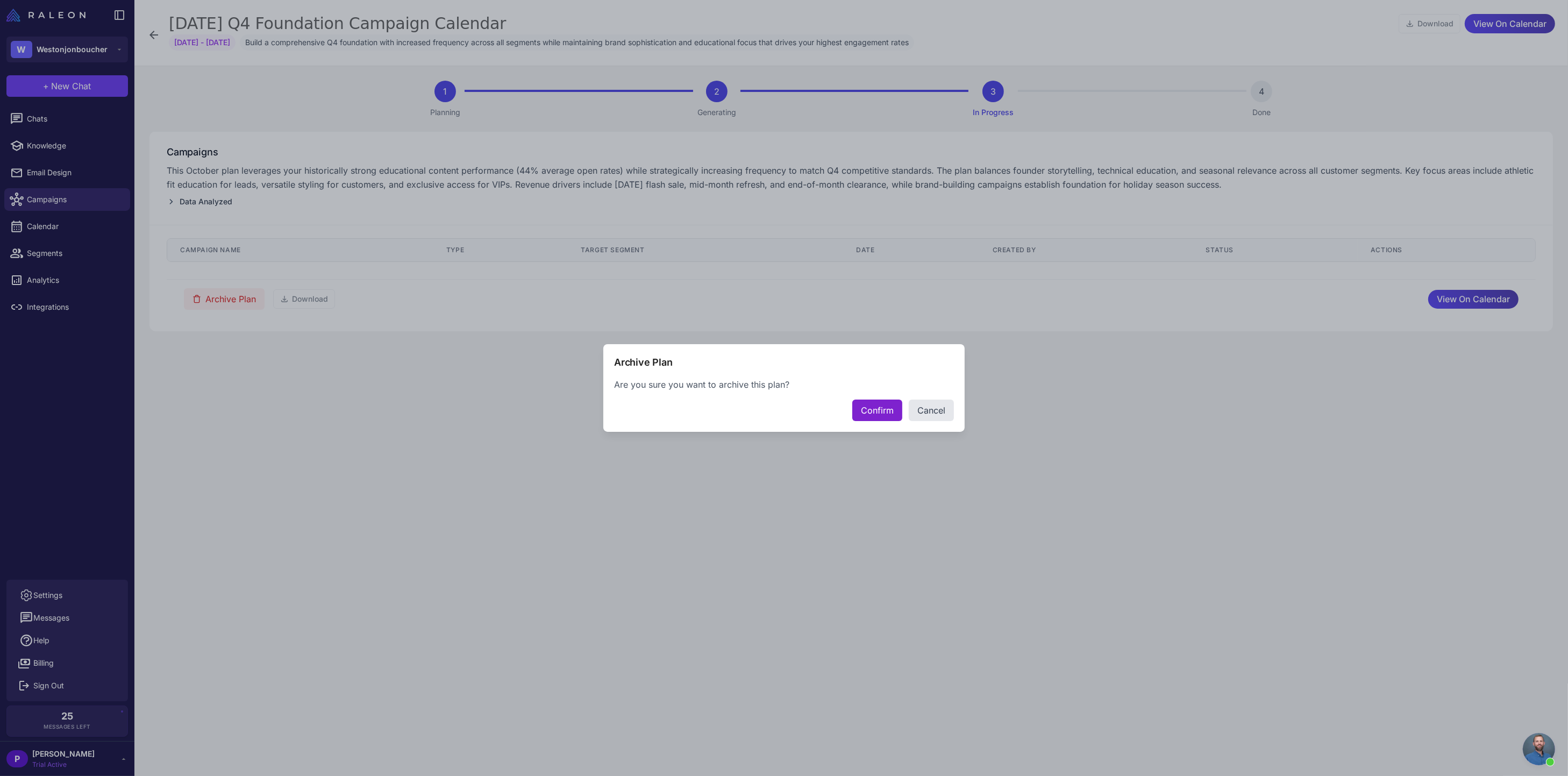
click at [864, 408] on button "Confirm" at bounding box center [877, 410] width 50 height 21
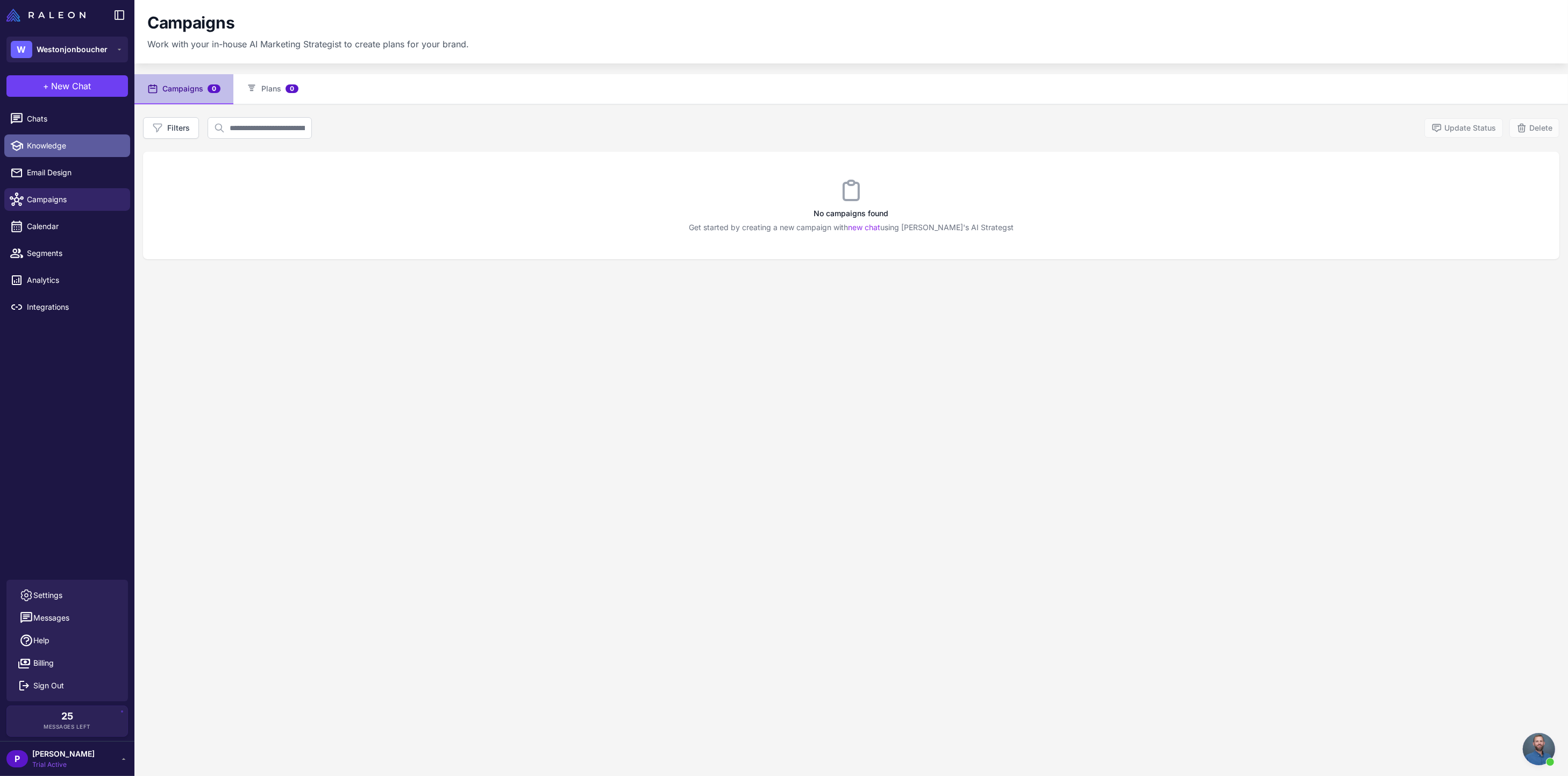
click at [40, 144] on span "Knowledge" at bounding box center [74, 145] width 94 height 12
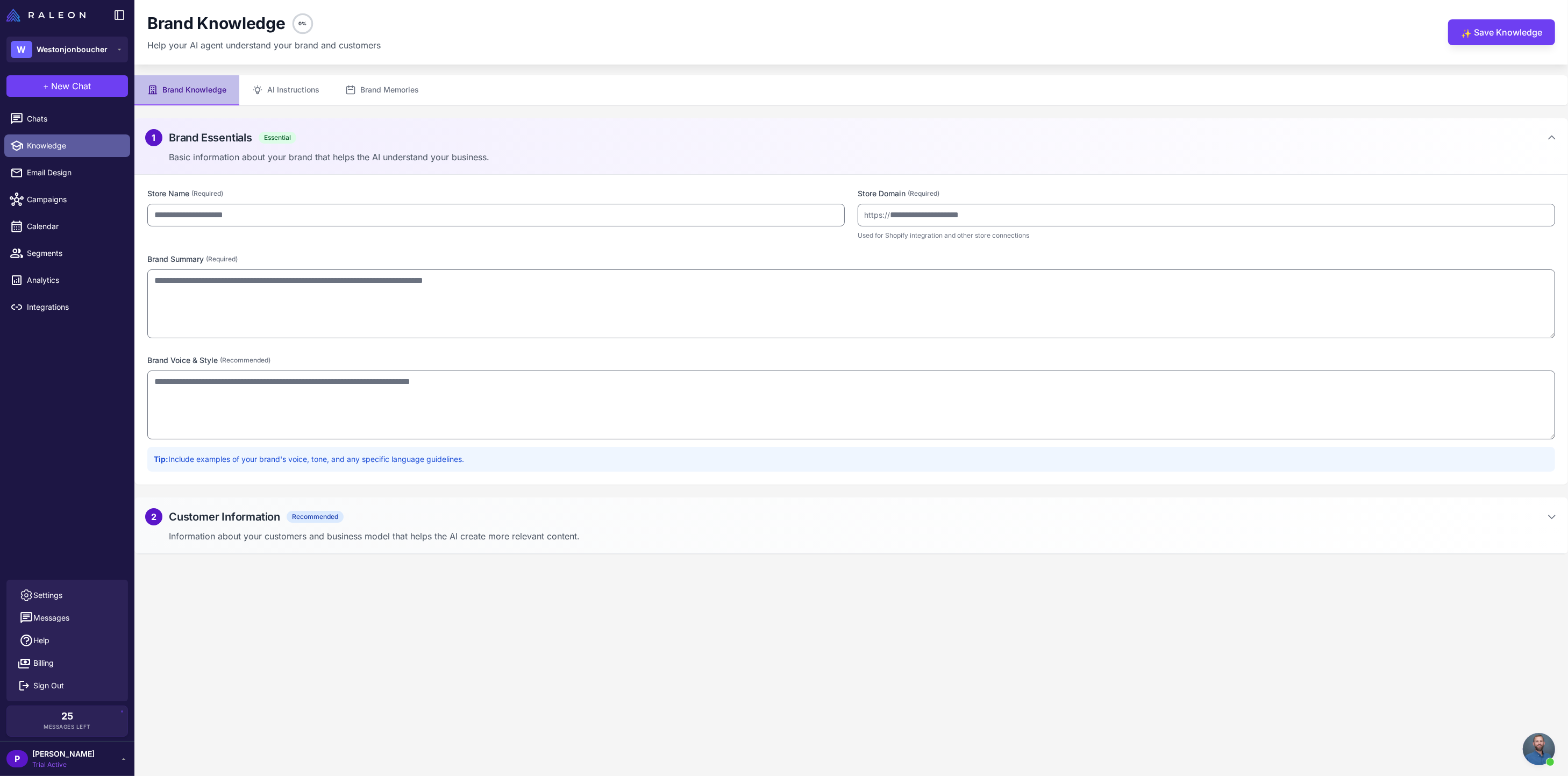
type input "**********"
type textarea "**********"
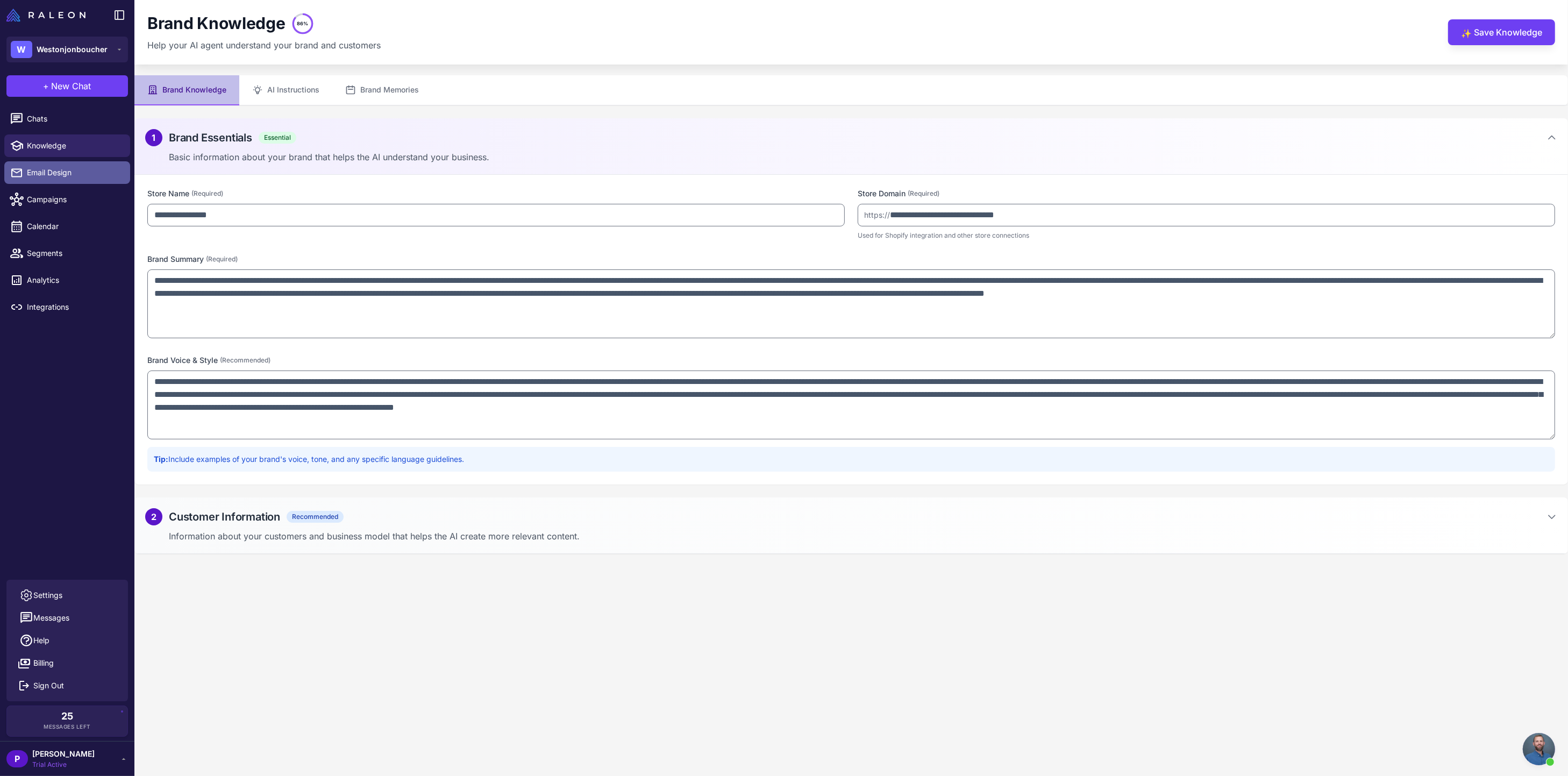
click at [43, 170] on span "Email Design" at bounding box center [74, 172] width 94 height 12
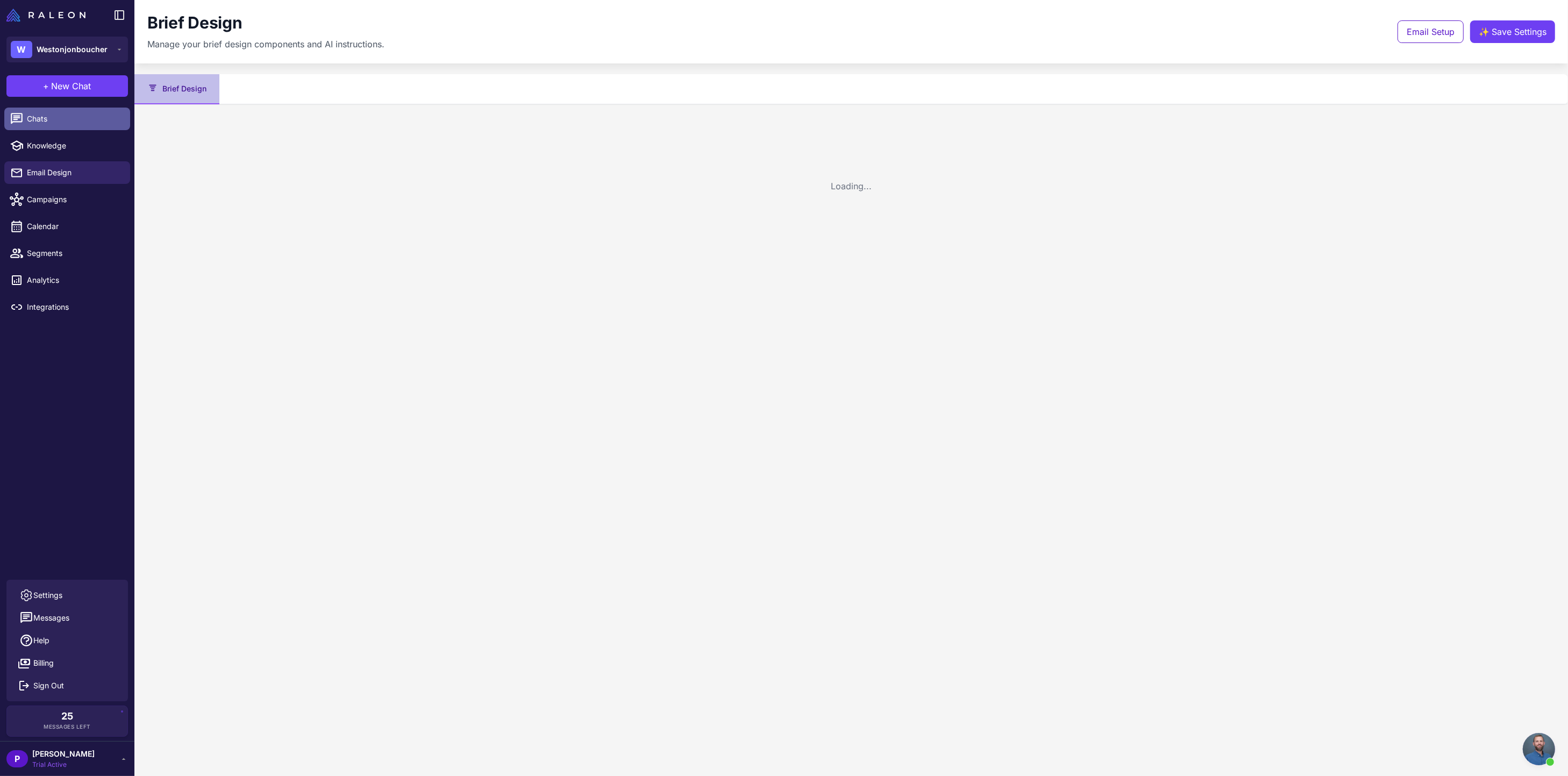
click at [33, 120] on span "Chats" at bounding box center [74, 119] width 94 height 12
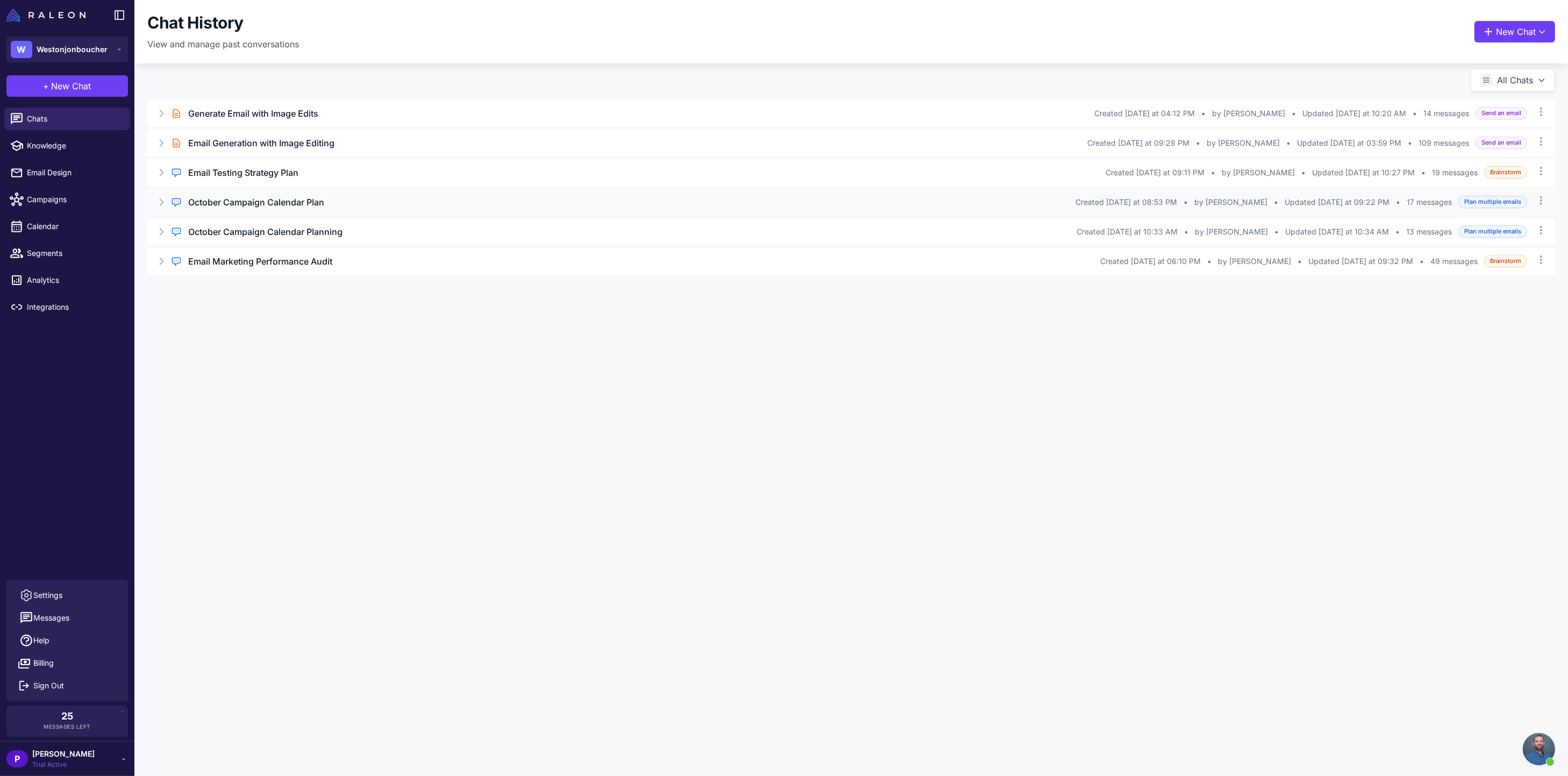
click at [546, 202] on div "October Campaign Calendar Plan" at bounding box center [632, 202] width 887 height 13
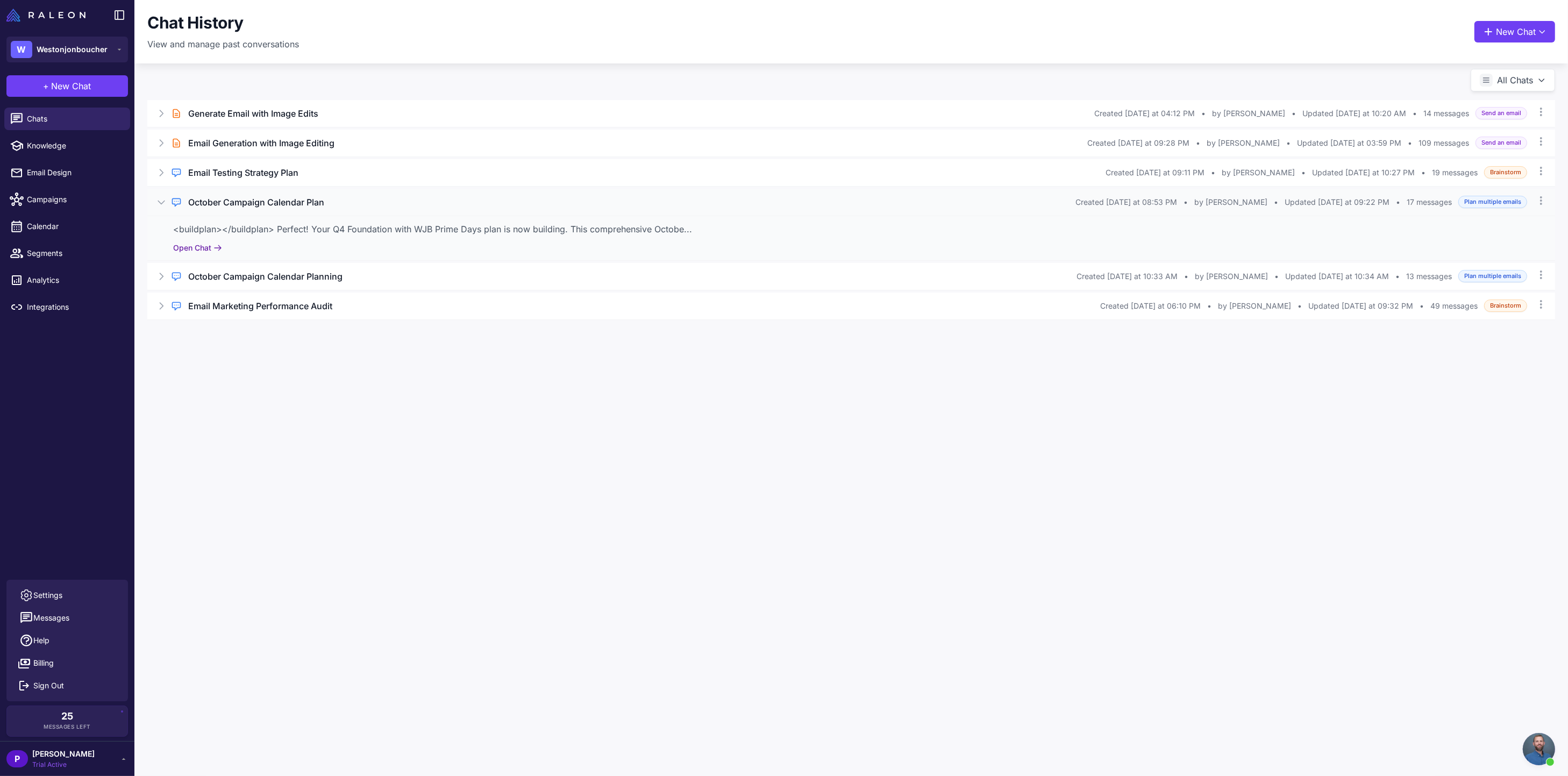
click at [216, 251] on icon at bounding box center [218, 248] width 9 height 9
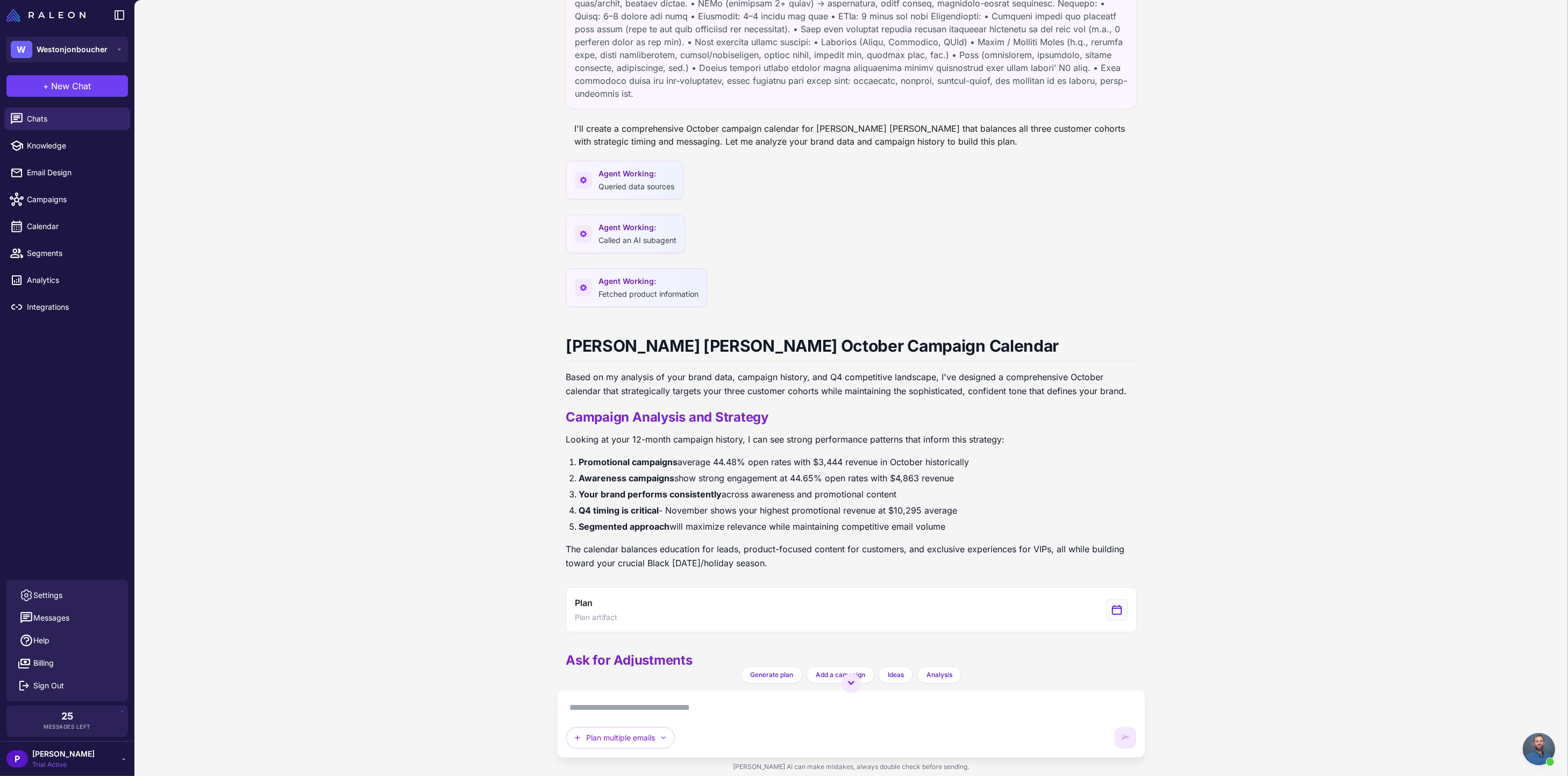
scroll to position [1687, 0]
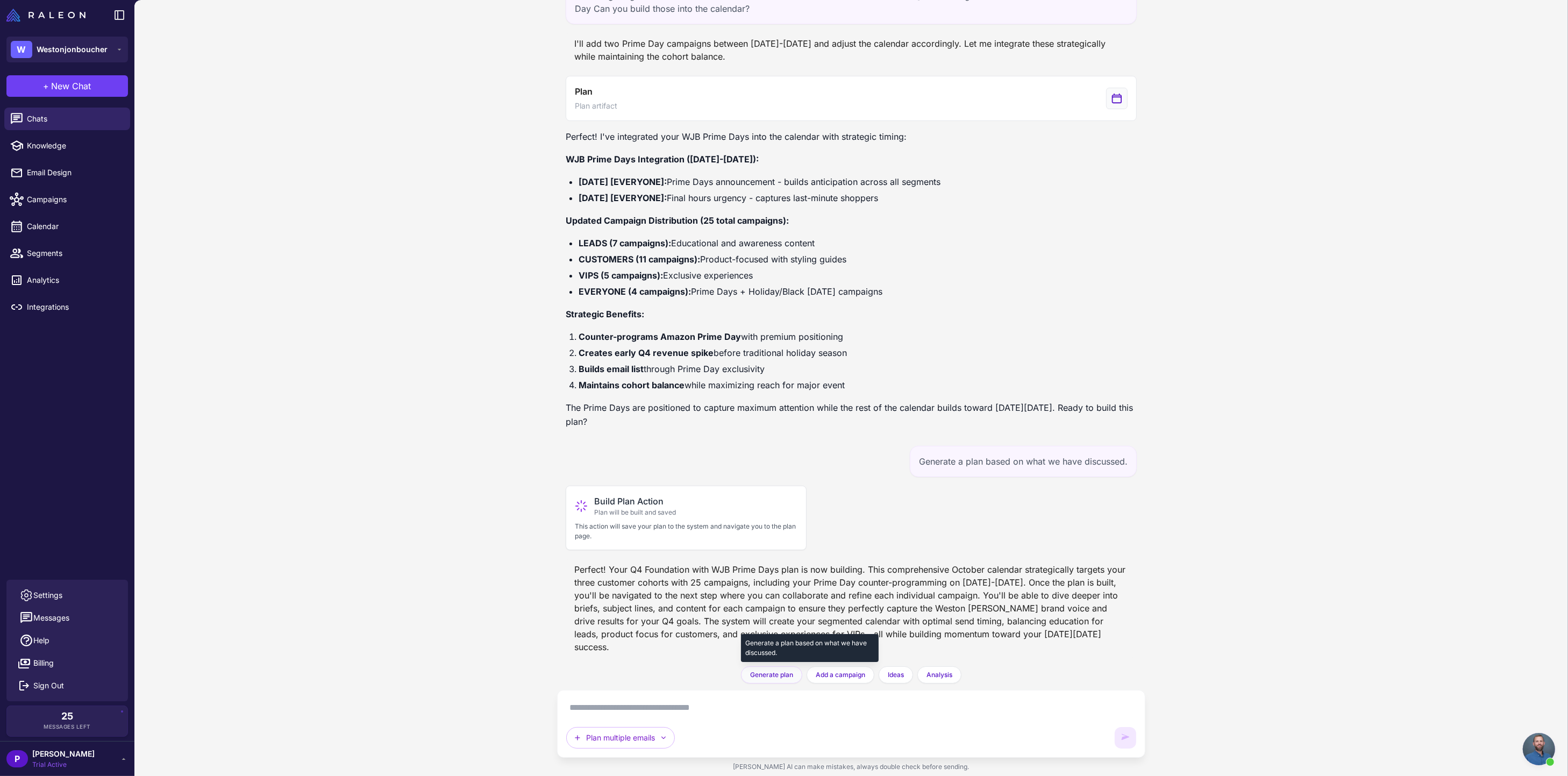
click at [781, 673] on span "Generate plan" at bounding box center [771, 675] width 43 height 10
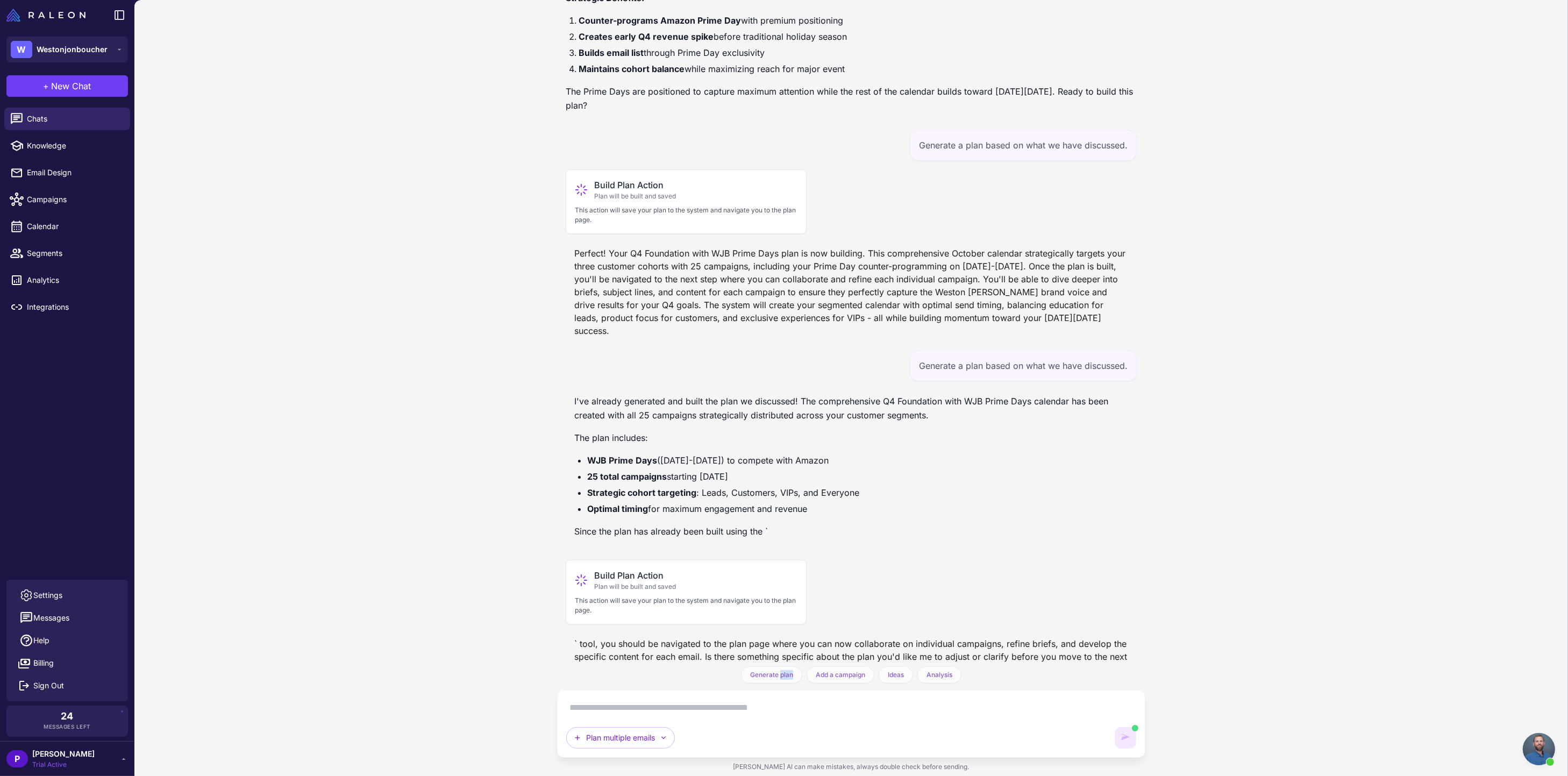
scroll to position [2018, 0]
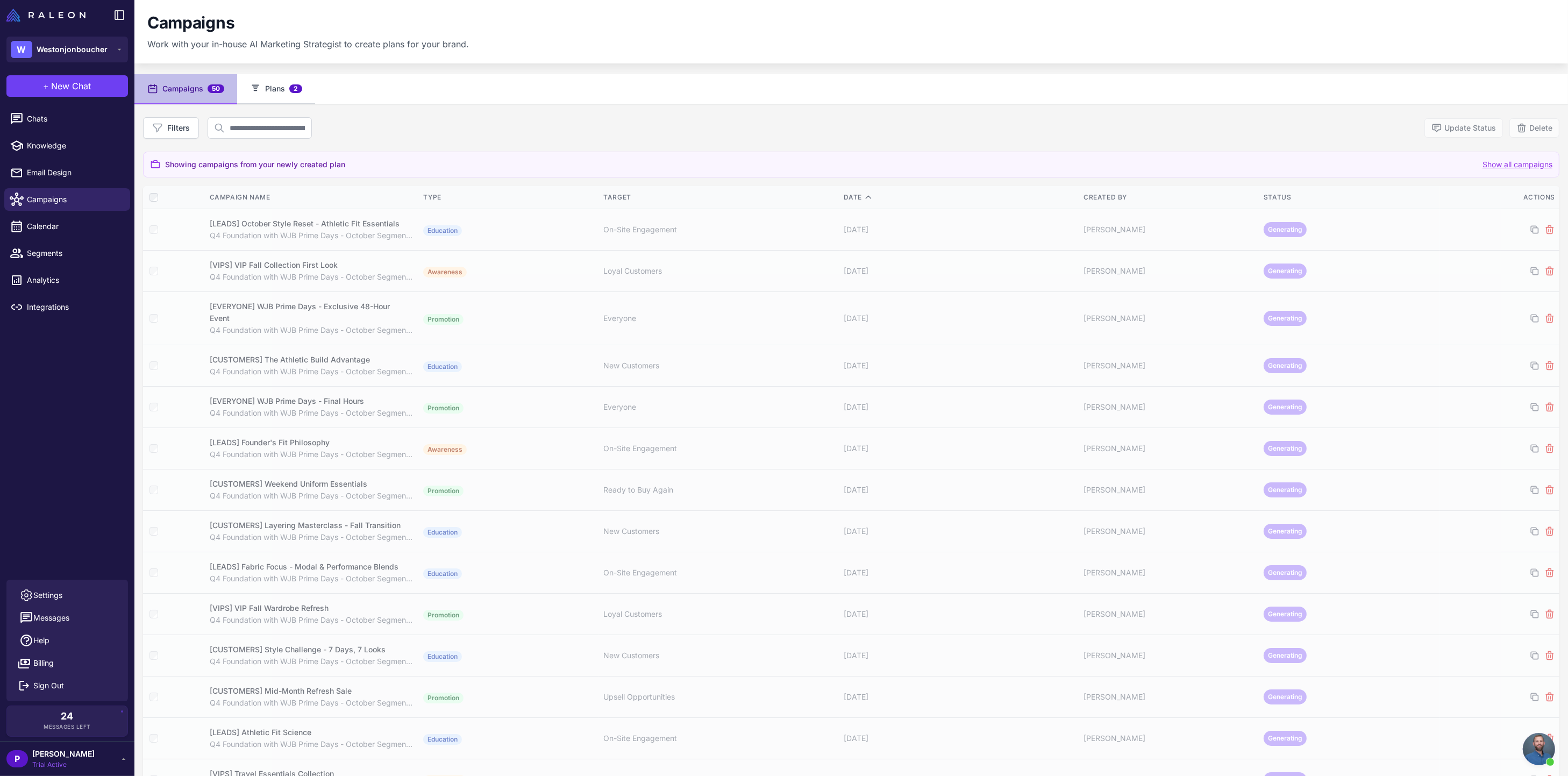
click at [276, 90] on button "Plans 2" at bounding box center [276, 89] width 78 height 30
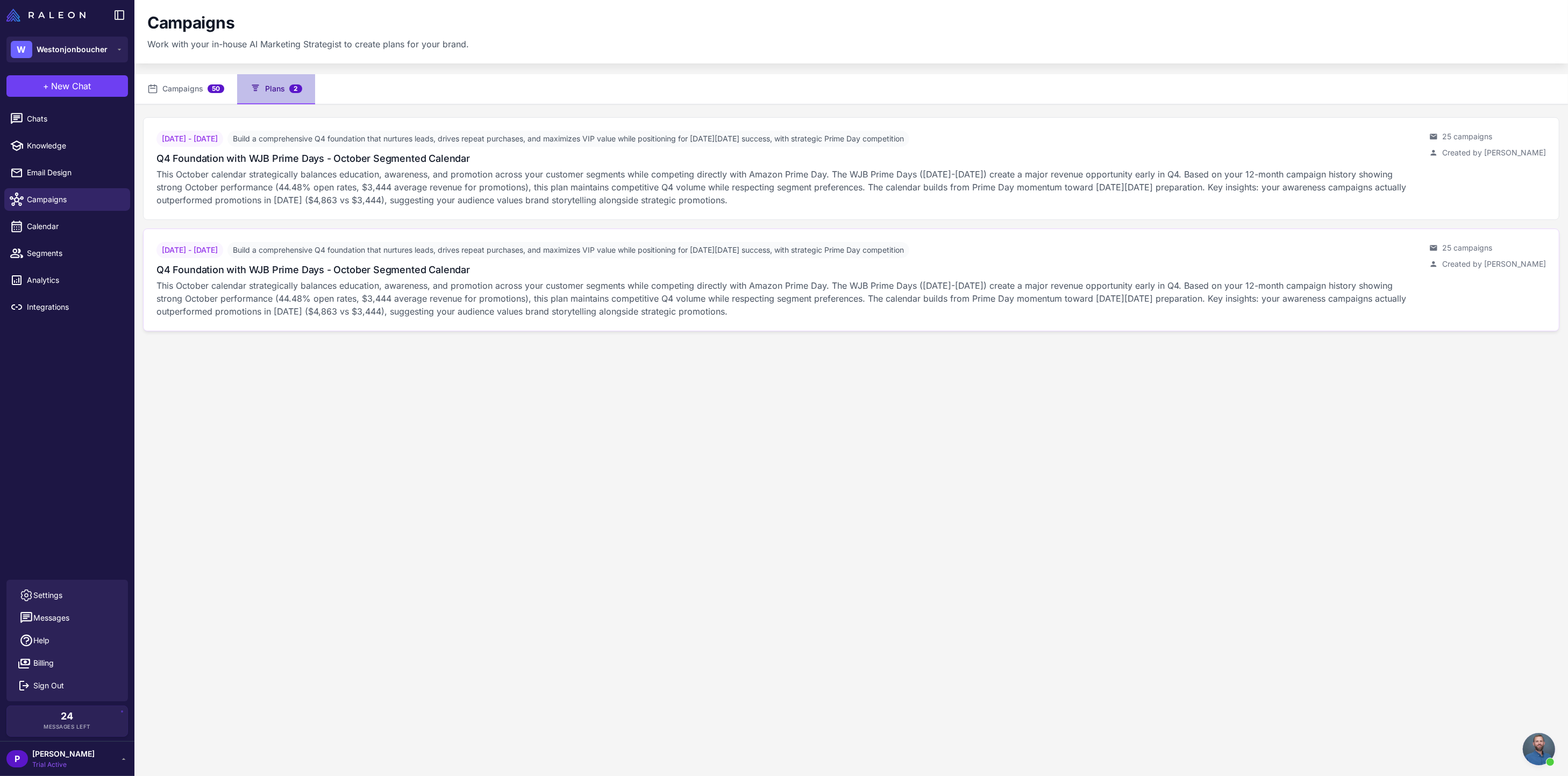
click at [410, 304] on p "This October calendar strategically balances education, awareness, and promotio…" at bounding box center [788, 298] width 1264 height 39
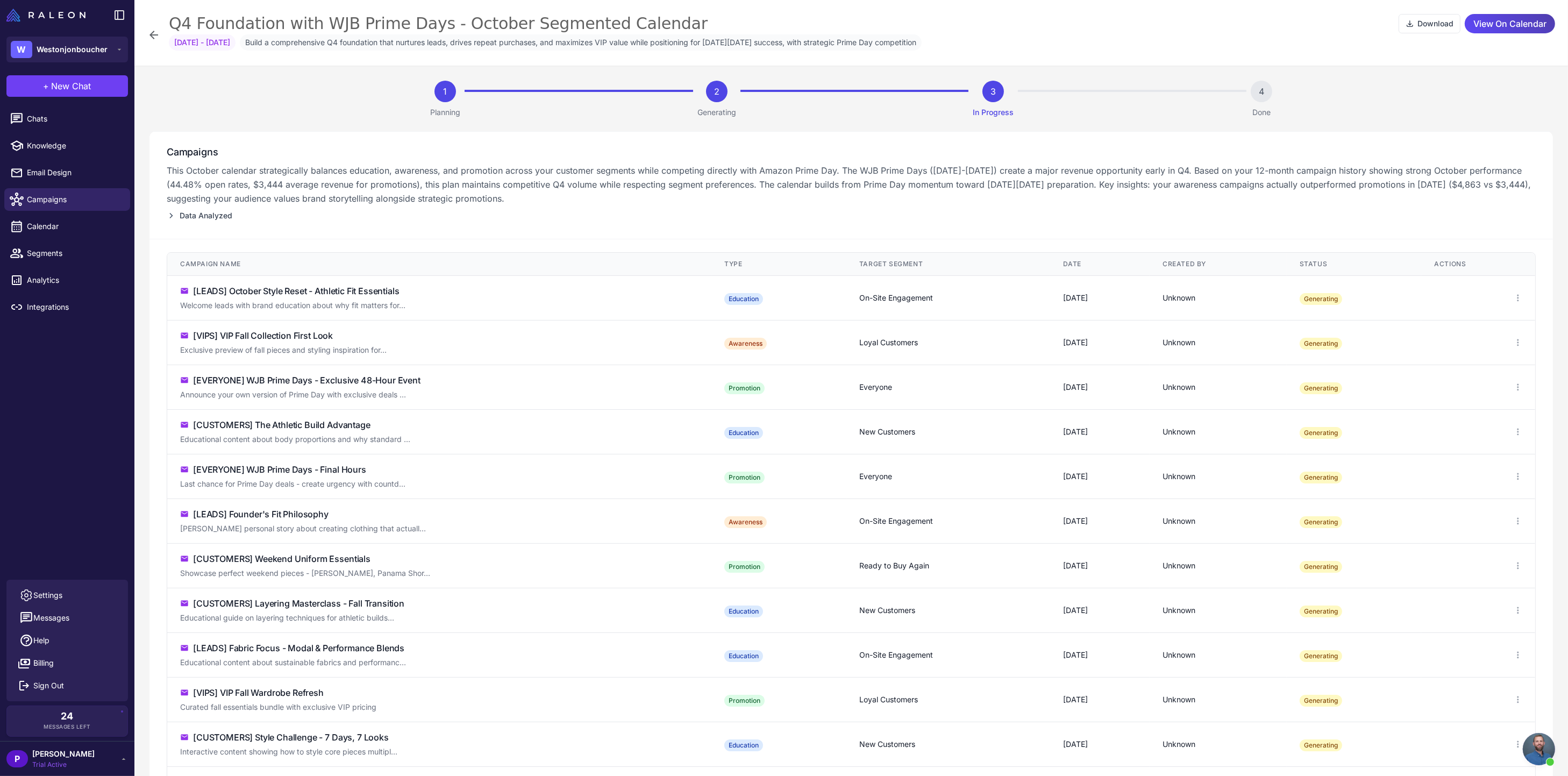
click at [150, 33] on icon at bounding box center [153, 35] width 13 height 13
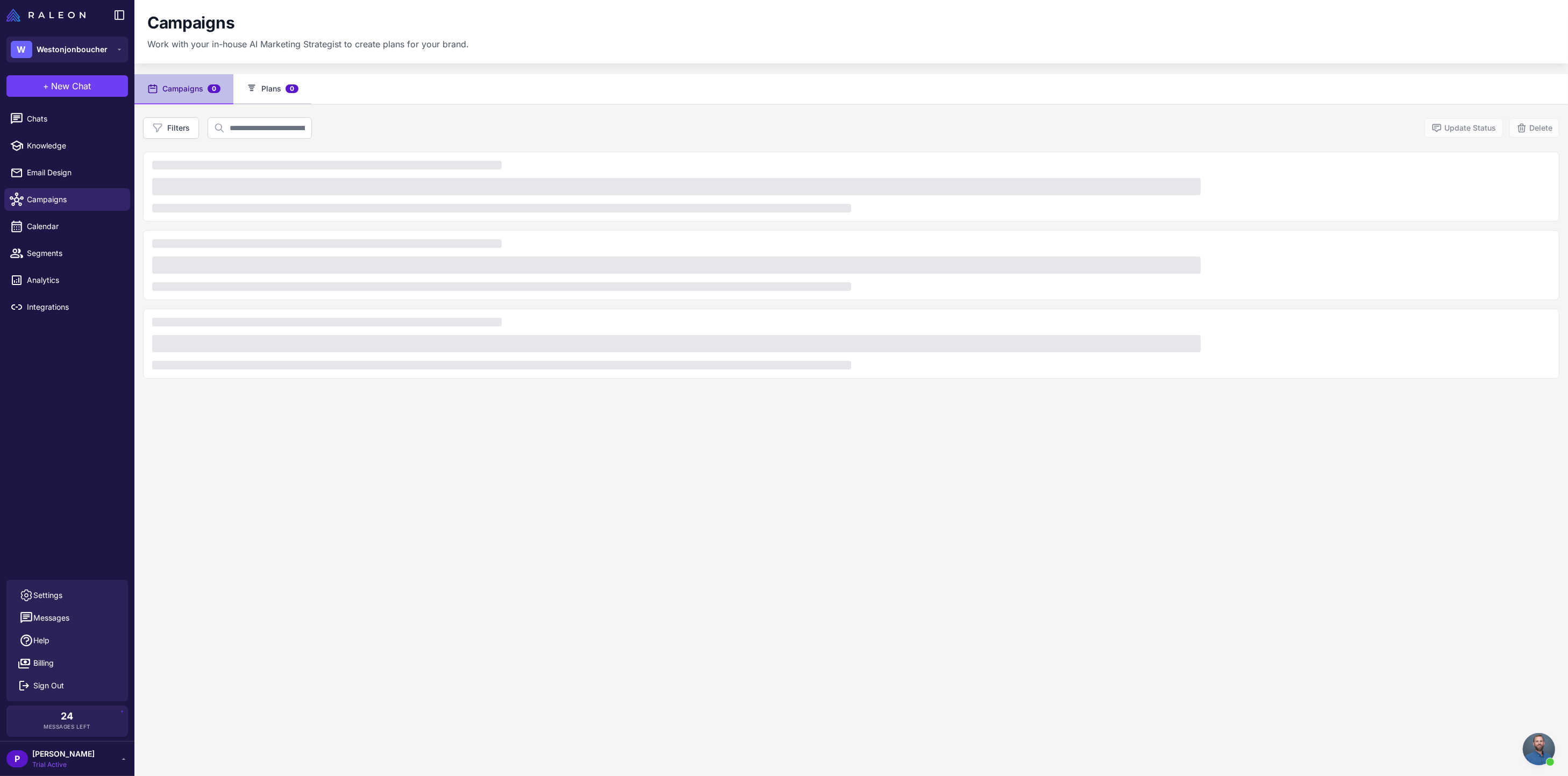
click at [271, 93] on button "Plans 0" at bounding box center [272, 89] width 78 height 30
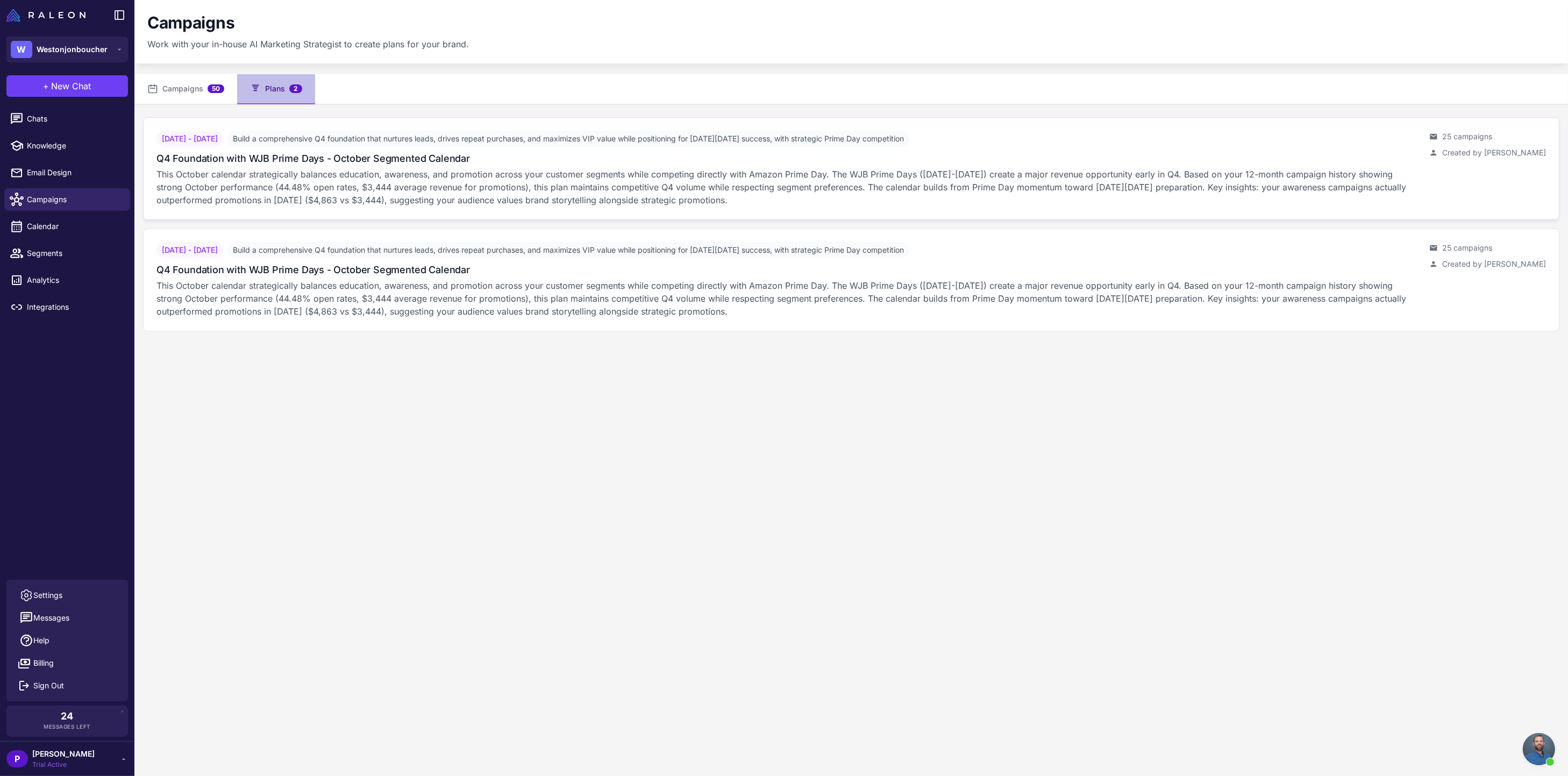
click at [291, 155] on h3 "Q4 Foundation with WJB Prime Days - October Segmented Calendar" at bounding box center [313, 158] width 313 height 15
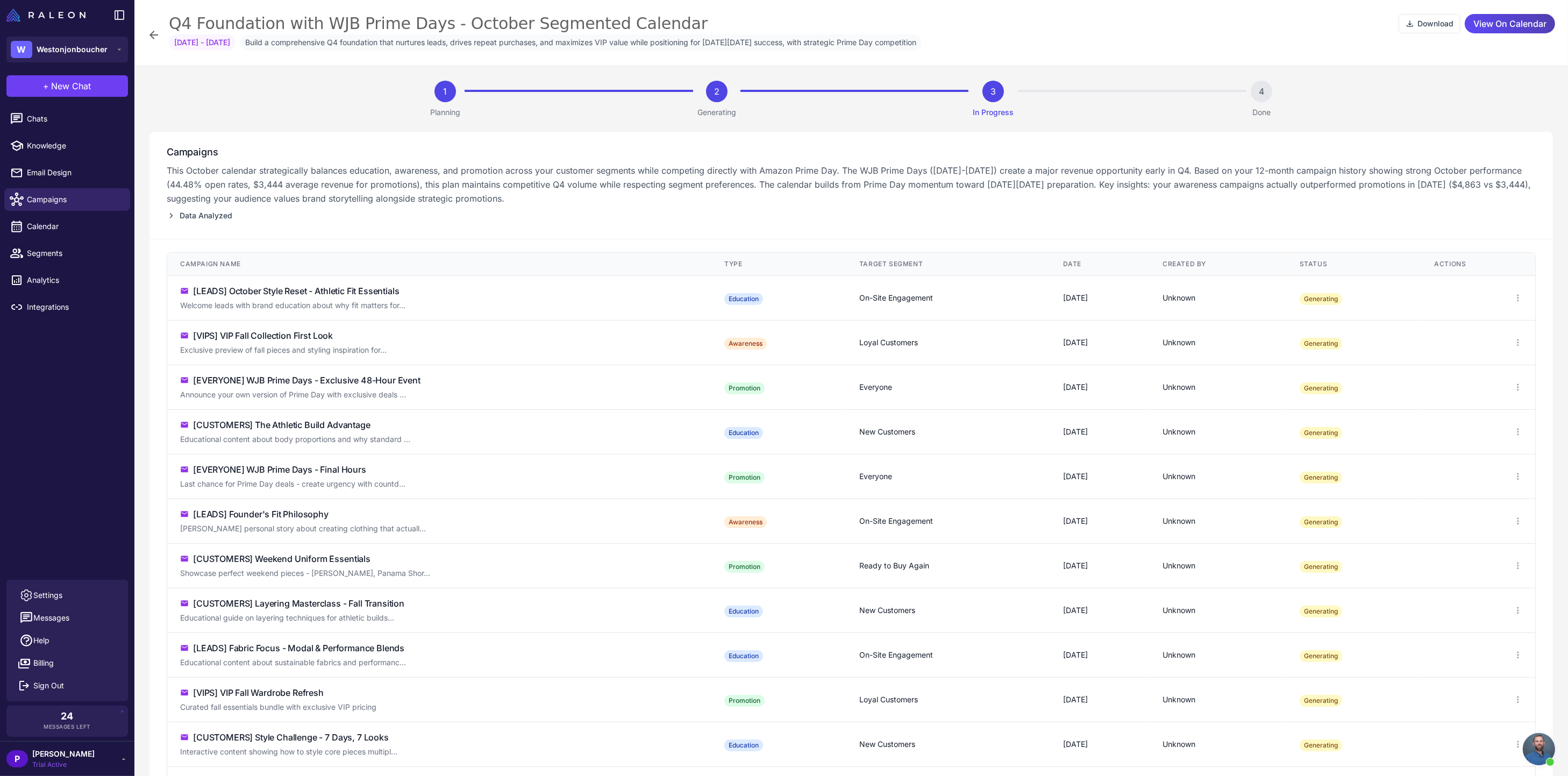
click at [155, 33] on icon at bounding box center [153, 35] width 13 height 13
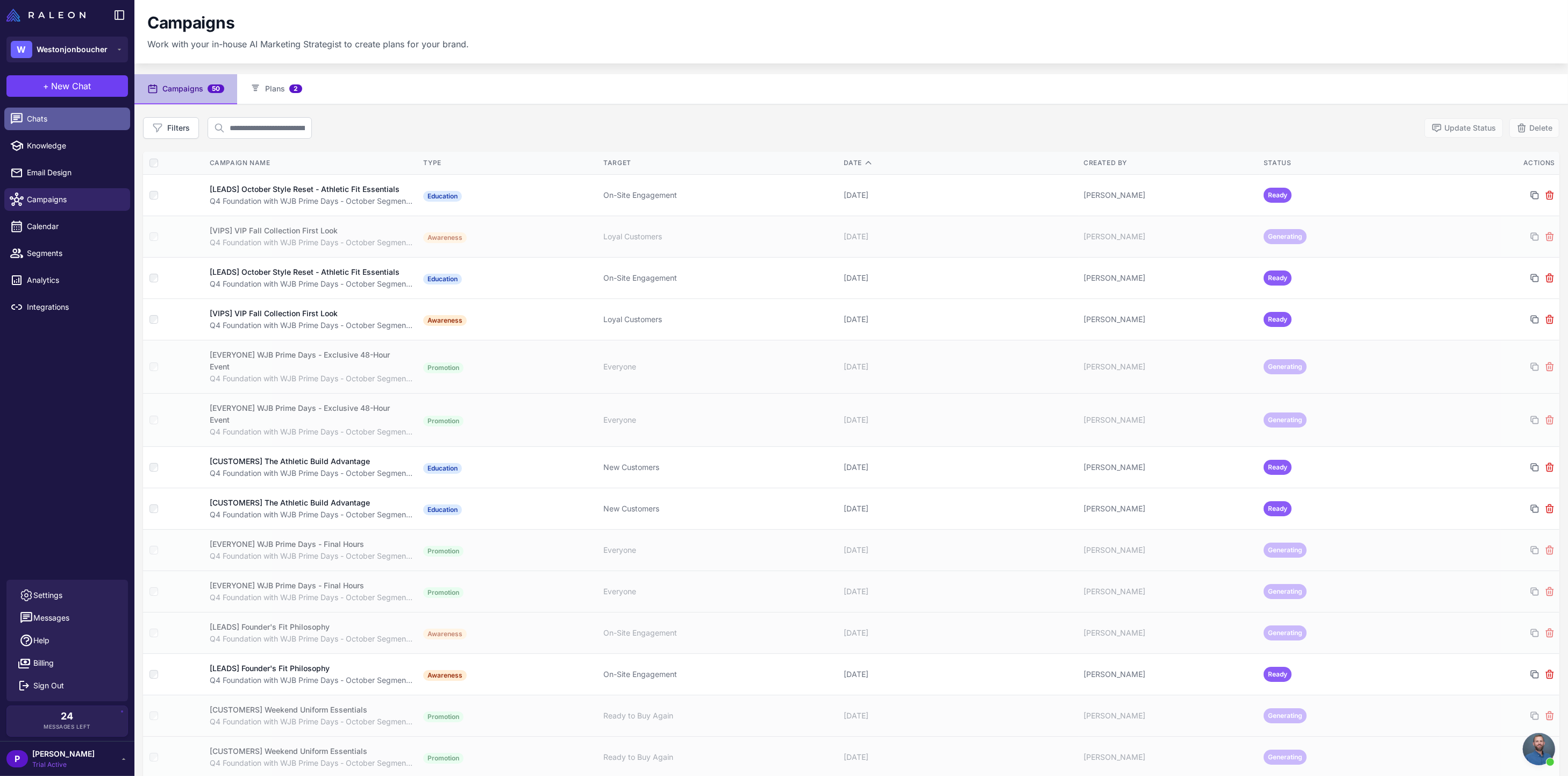
click at [49, 124] on span "Chats" at bounding box center [74, 119] width 94 height 12
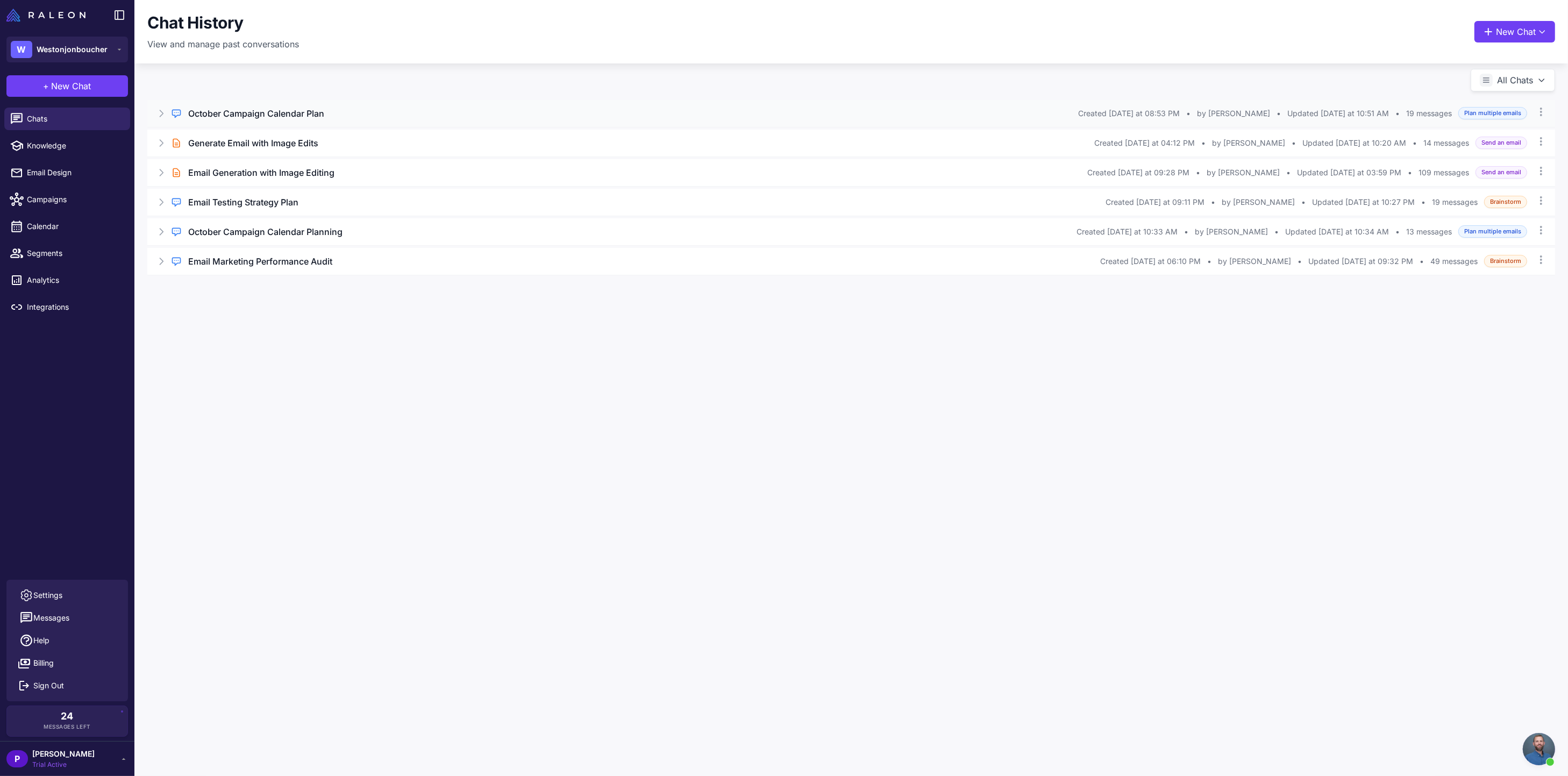
click at [239, 115] on h3 "October Campaign Calendar Plan" at bounding box center [256, 113] width 136 height 13
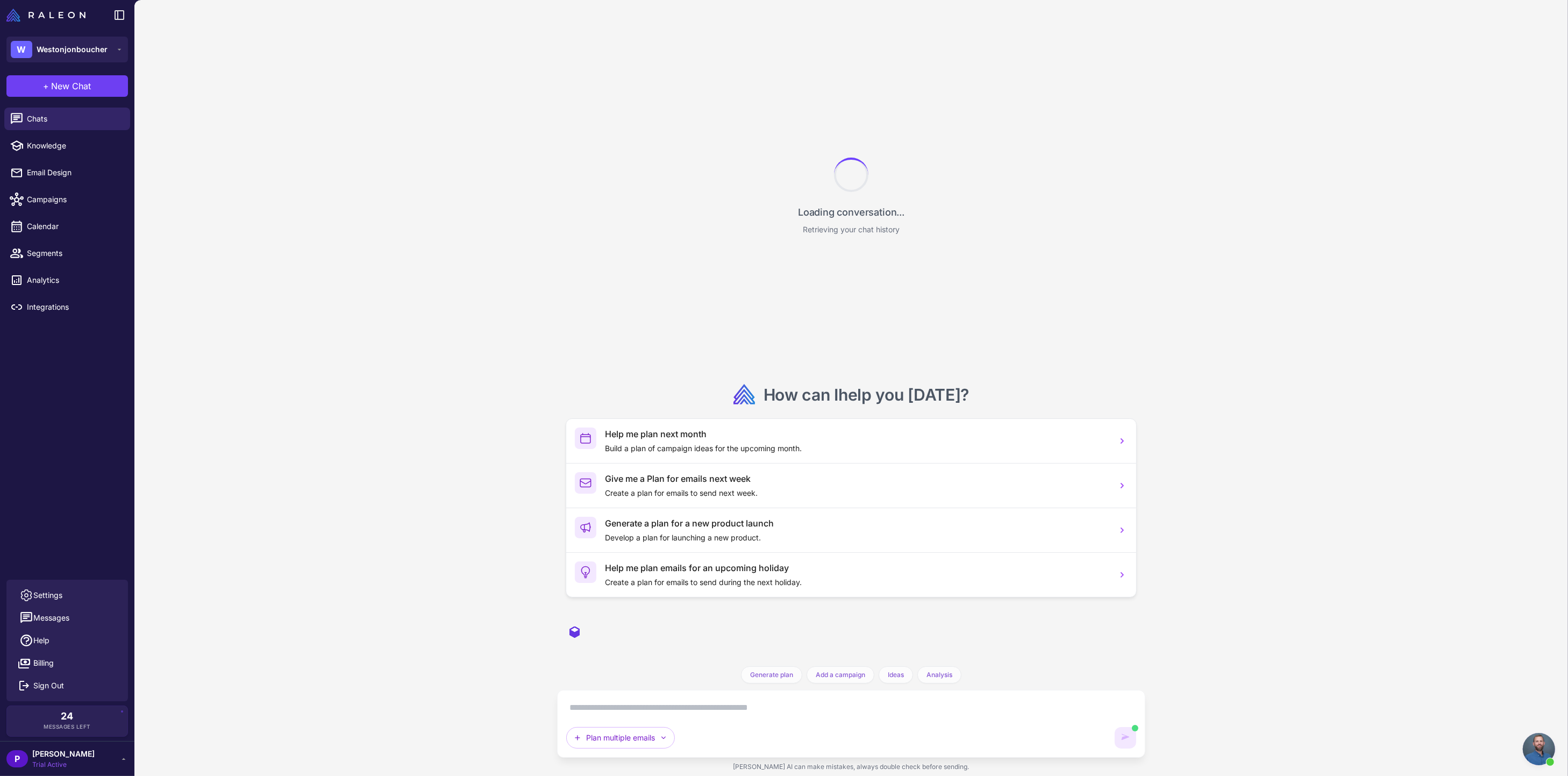
scroll to position [2018, 0]
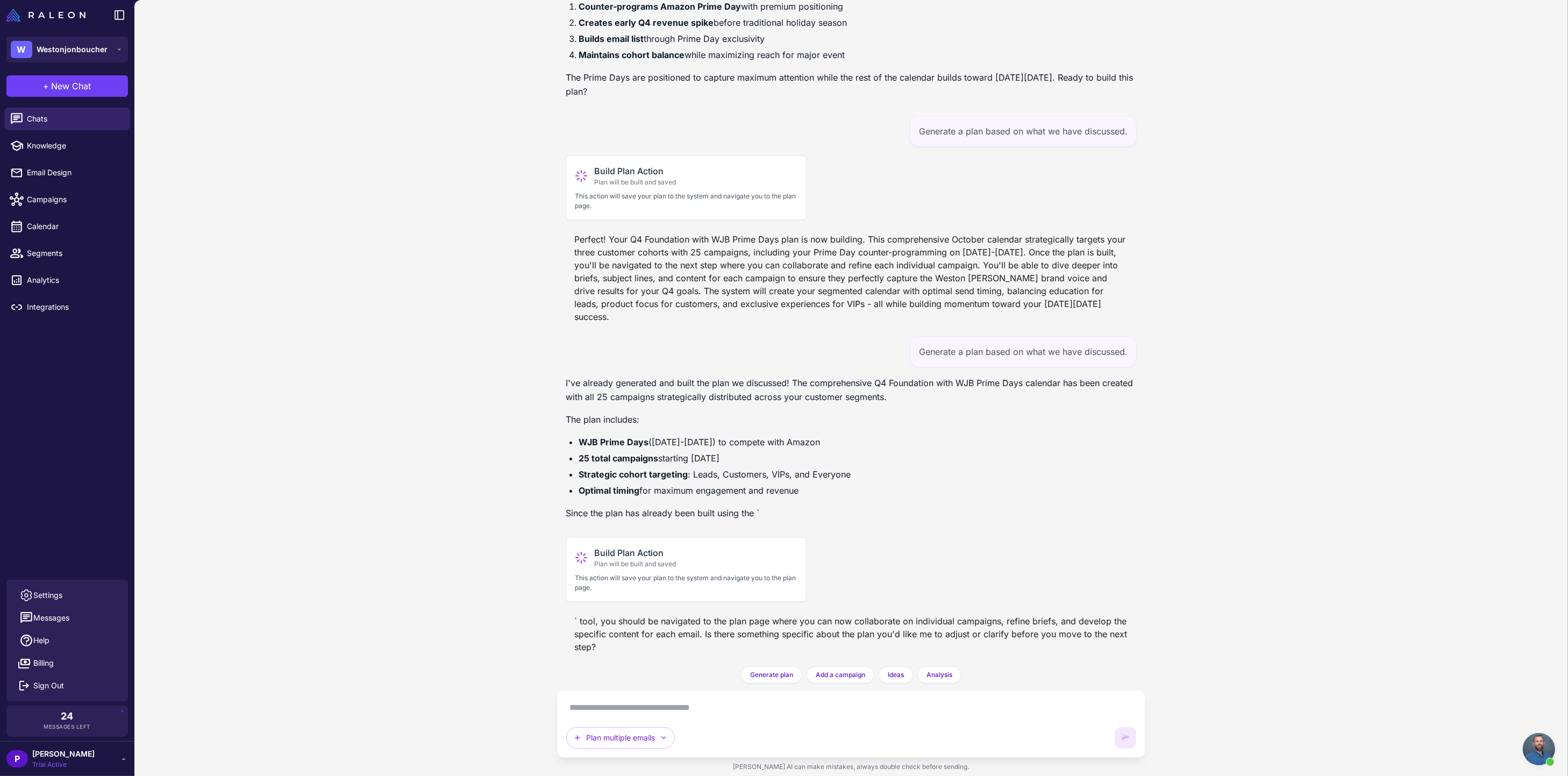
click at [656, 718] on div "Plan multiple emails" at bounding box center [851, 723] width 570 height 49
click at [639, 713] on textarea at bounding box center [851, 707] width 570 height 17
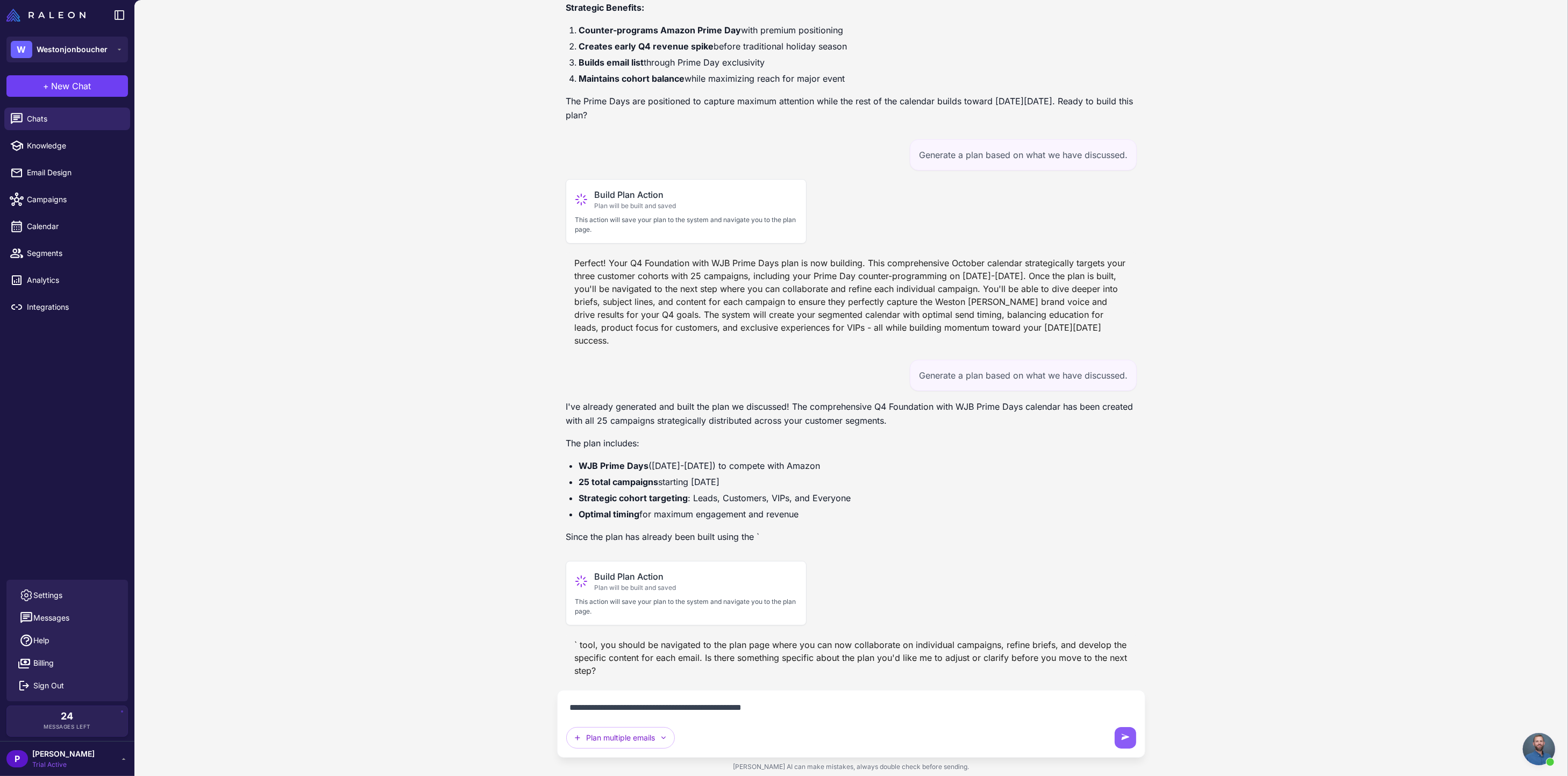
click at [701, 708] on textarea "**********" at bounding box center [851, 707] width 570 height 17
click at [593, 703] on textarea "**********" at bounding box center [851, 707] width 570 height 17
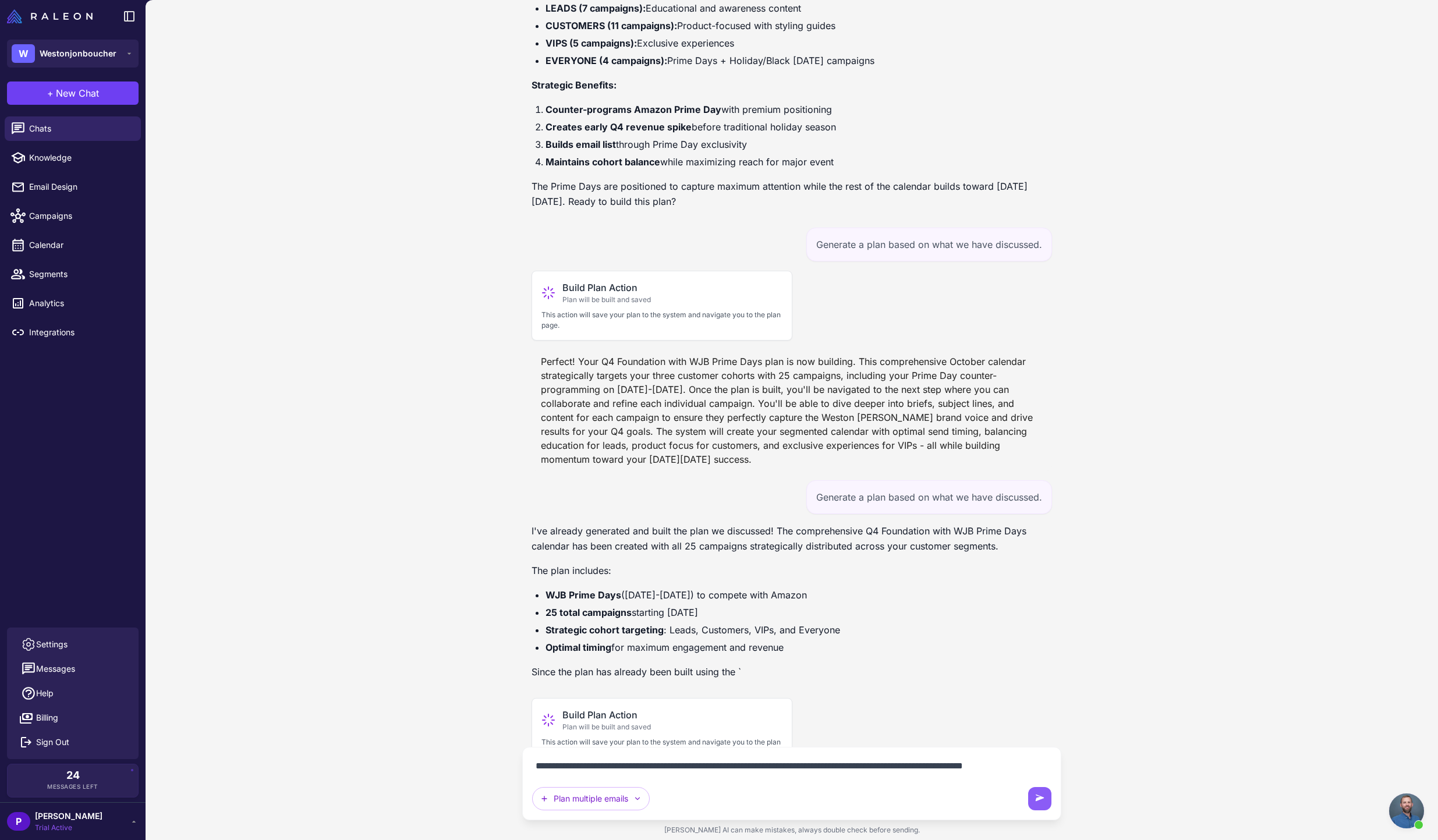
click at [1141, 769] on div "October Campaign Calendar Plan 3 days ago I'll create a comprehensive October c…" at bounding box center [791, 420] width 1292 height 840
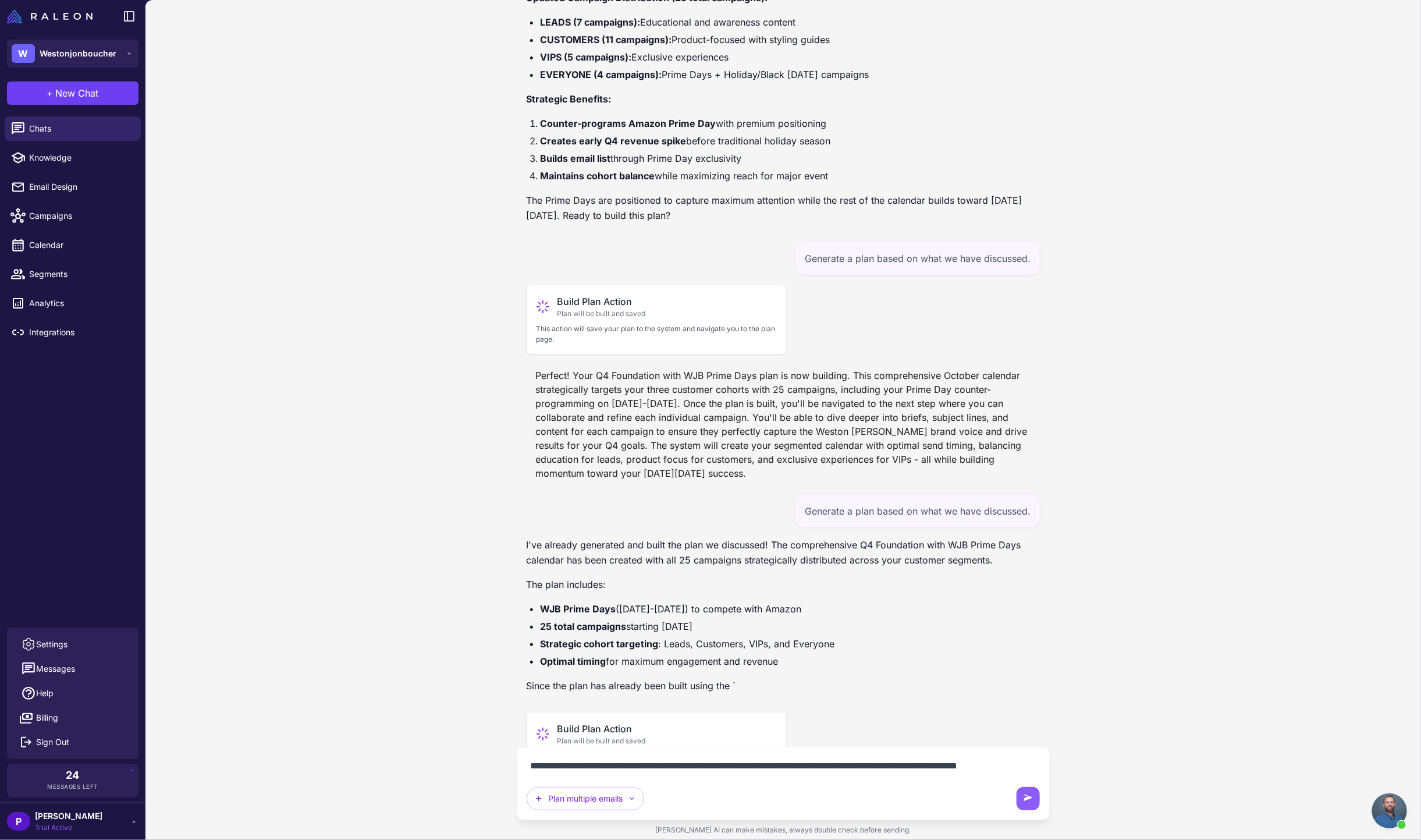
click at [912, 760] on textarea "**********" at bounding box center [783, 766] width 513 height 18
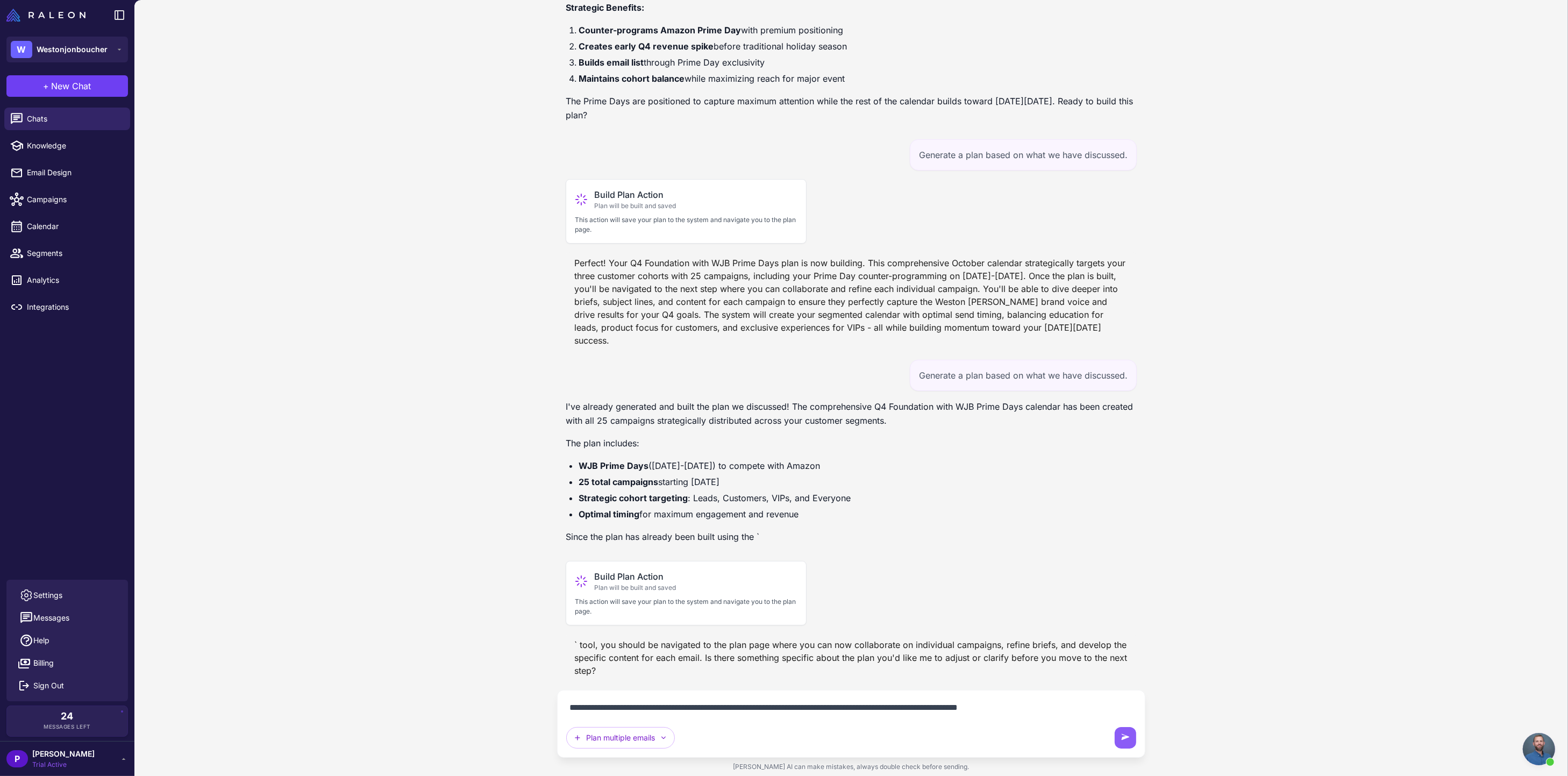
type textarea "**********"
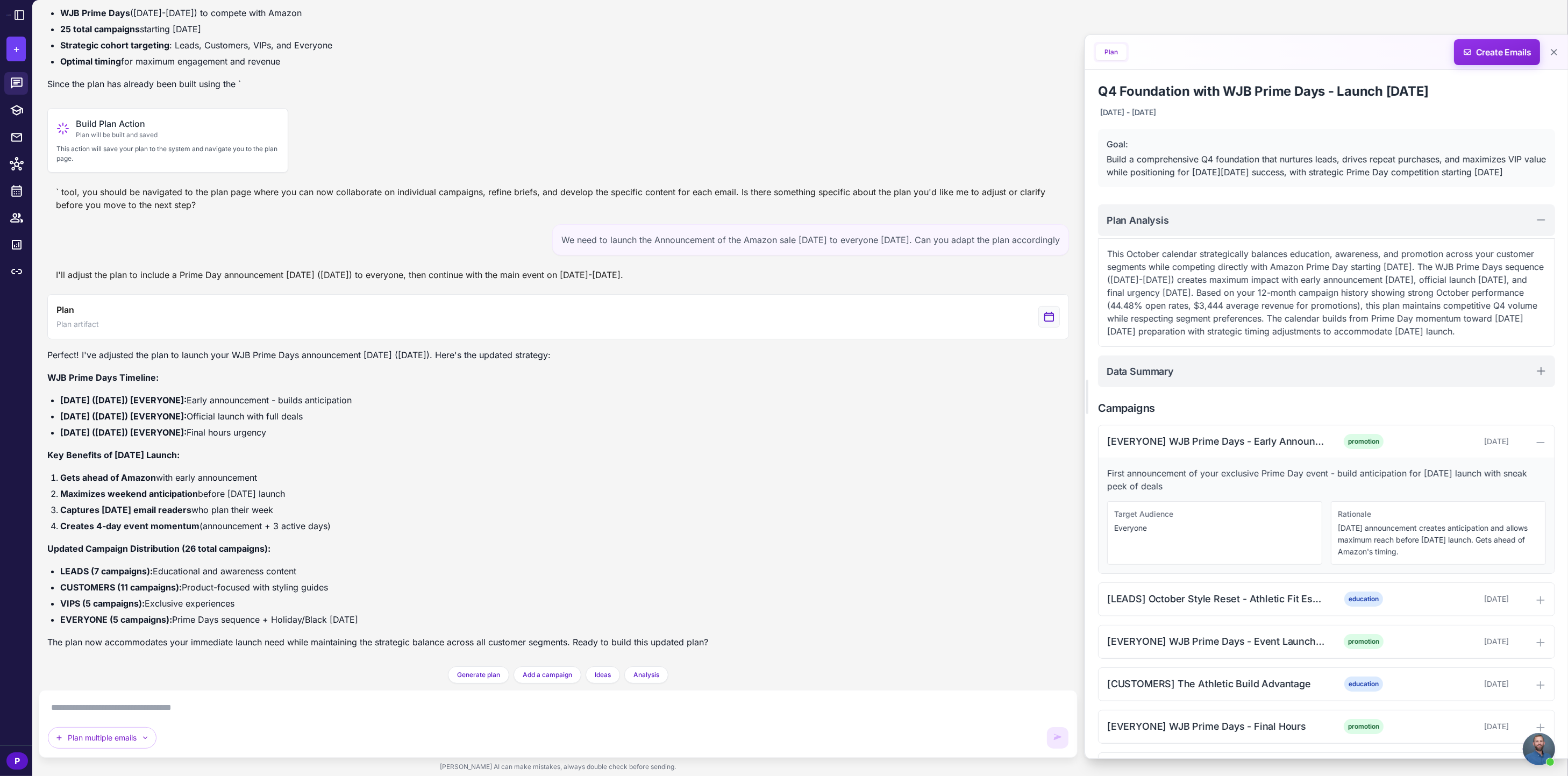
scroll to position [2221, 0]
click at [155, 713] on textarea at bounding box center [558, 707] width 1021 height 17
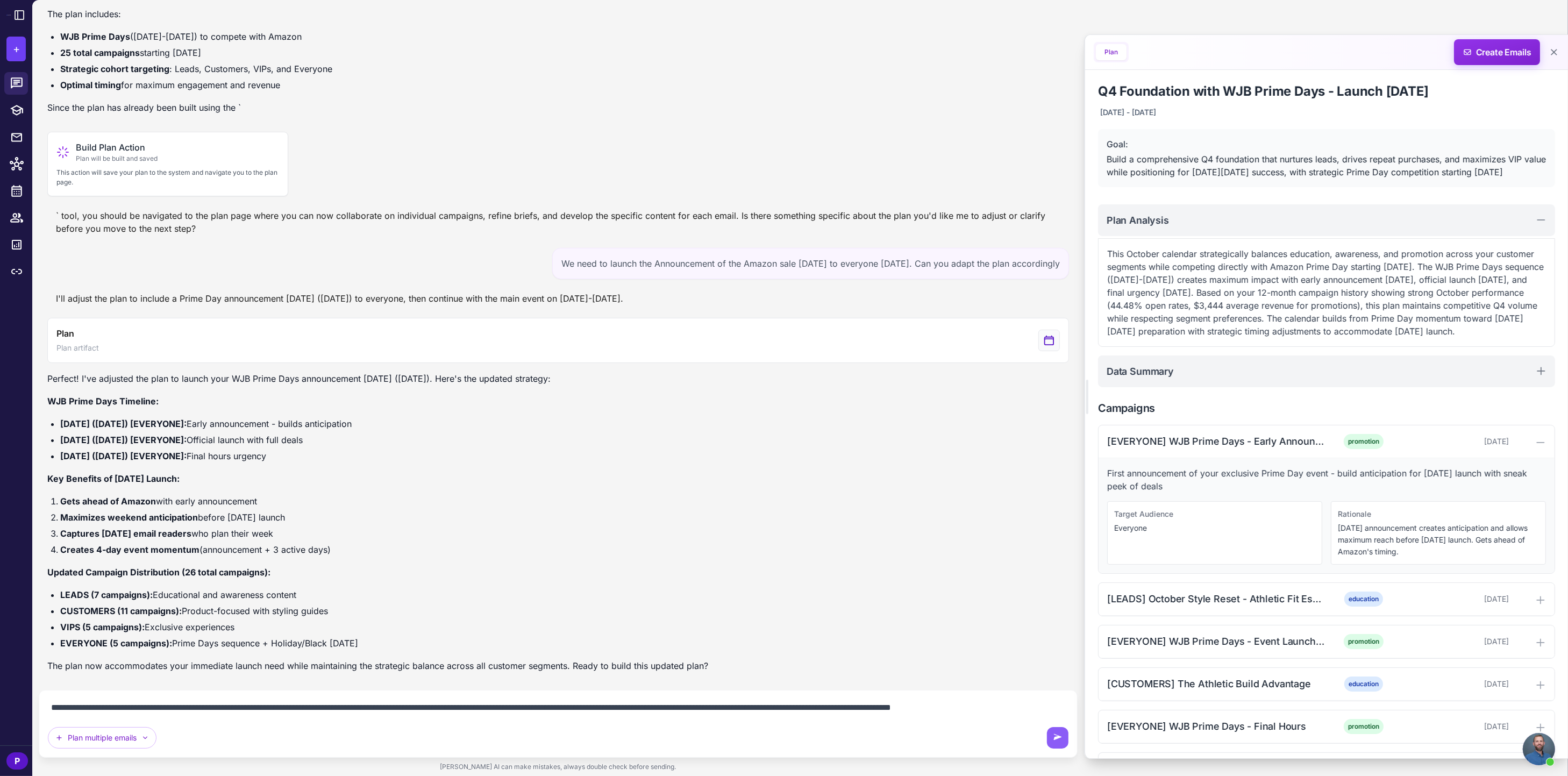
scroll to position [2211, 0]
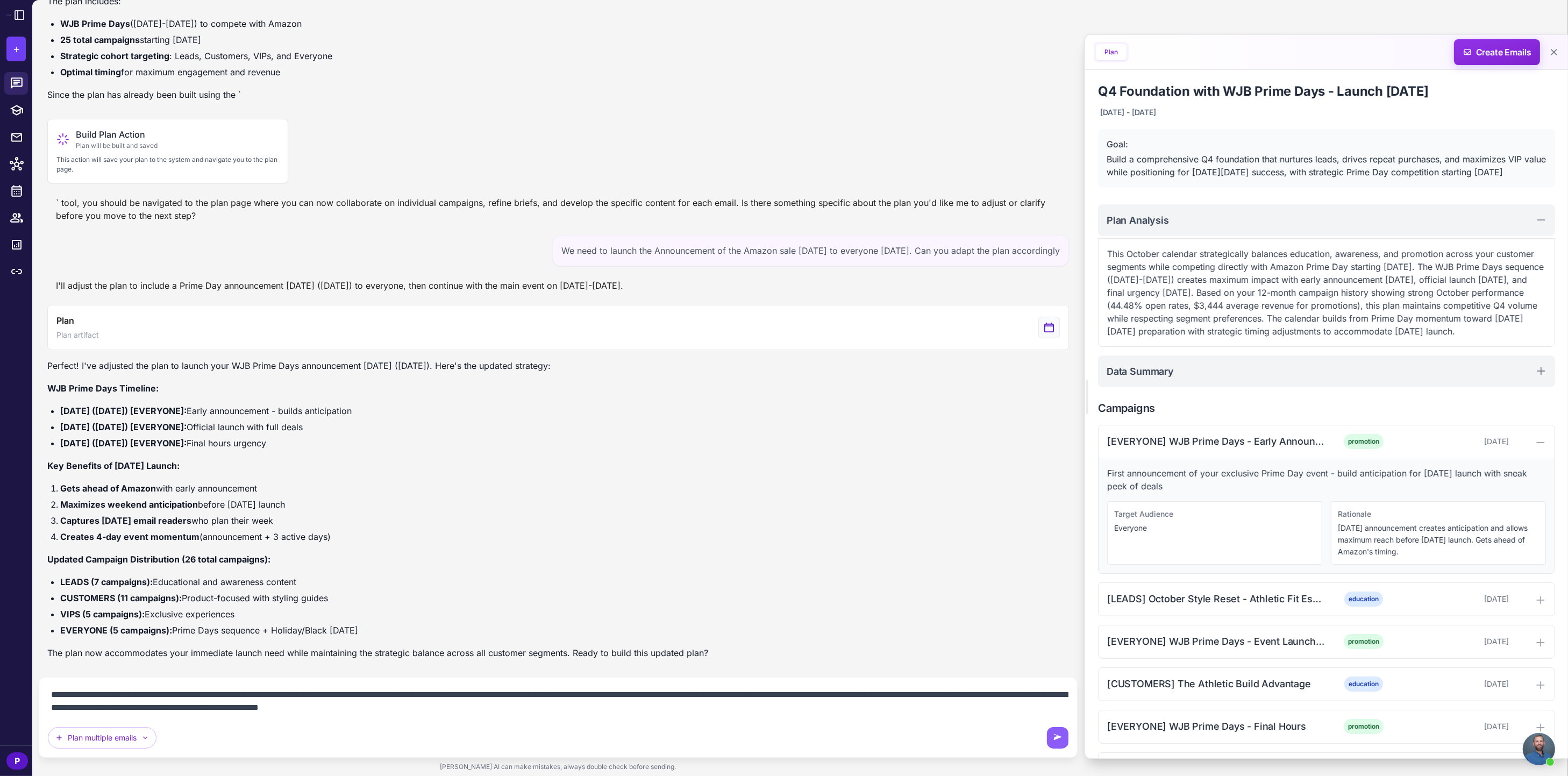
type textarea "**********"
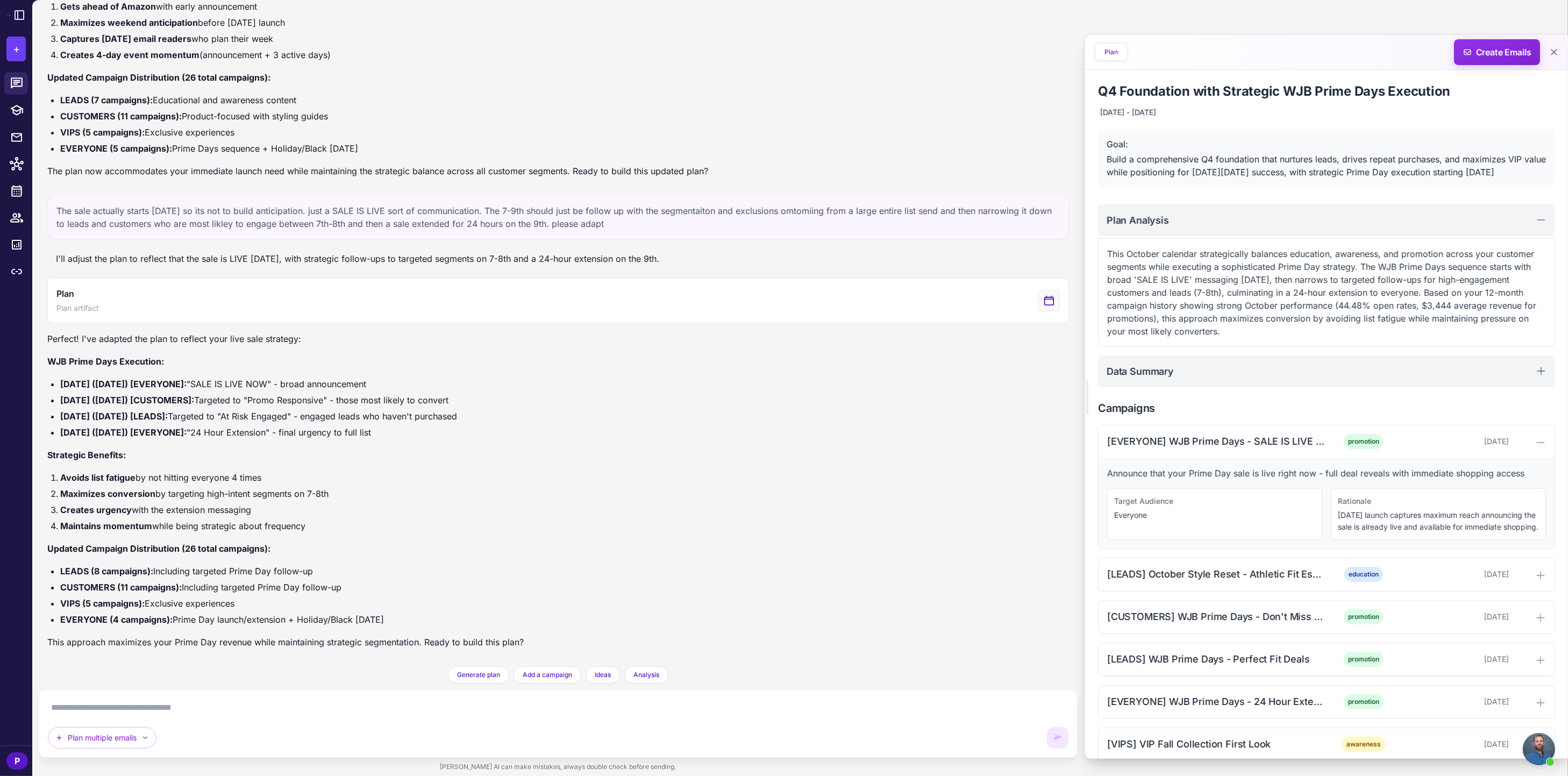
scroll to position [2693, 0]
click at [1420, 460] on div "Announce that your Prime Day sale is live right now - full deal reveals with im…" at bounding box center [1326, 503] width 456 height 90
click at [511, 716] on textarea at bounding box center [558, 707] width 1021 height 17
click at [1030, 300] on button "Plan Plan artifact" at bounding box center [558, 301] width 1021 height 45
click at [1049, 296] on div "View generated Plan" at bounding box center [1049, 300] width 21 height 21
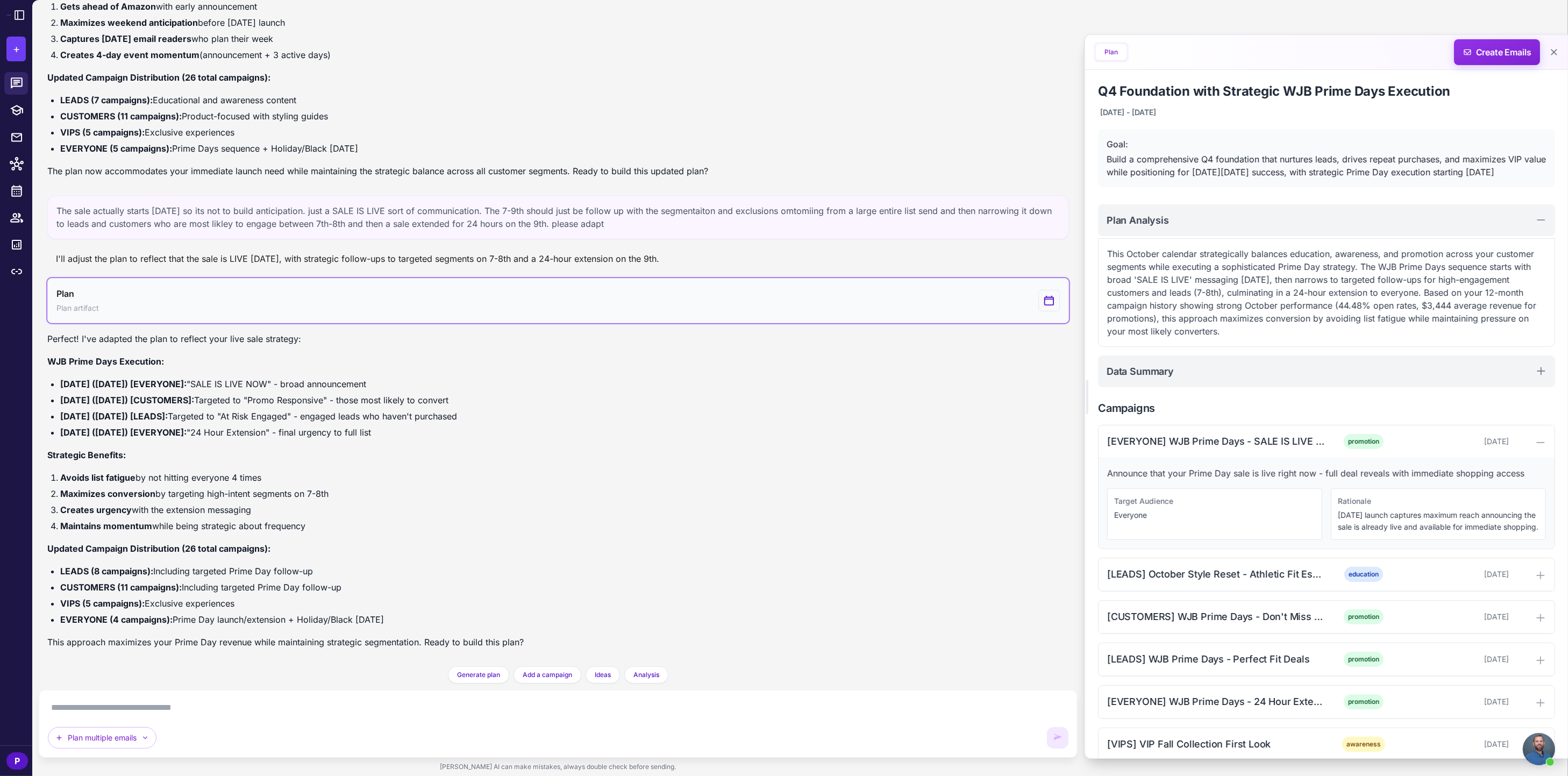
click at [1047, 298] on icon "View generated Plan" at bounding box center [1049, 300] width 12 height 13
drag, startPoint x: 1315, startPoint y: 49, endPoint x: 1073, endPoint y: 52, distance: 242.0
click at [1313, 49] on div "Plan Create Emails" at bounding box center [1326, 52] width 483 height 35
click at [1109, 52] on button "Plan" at bounding box center [1111, 52] width 30 height 16
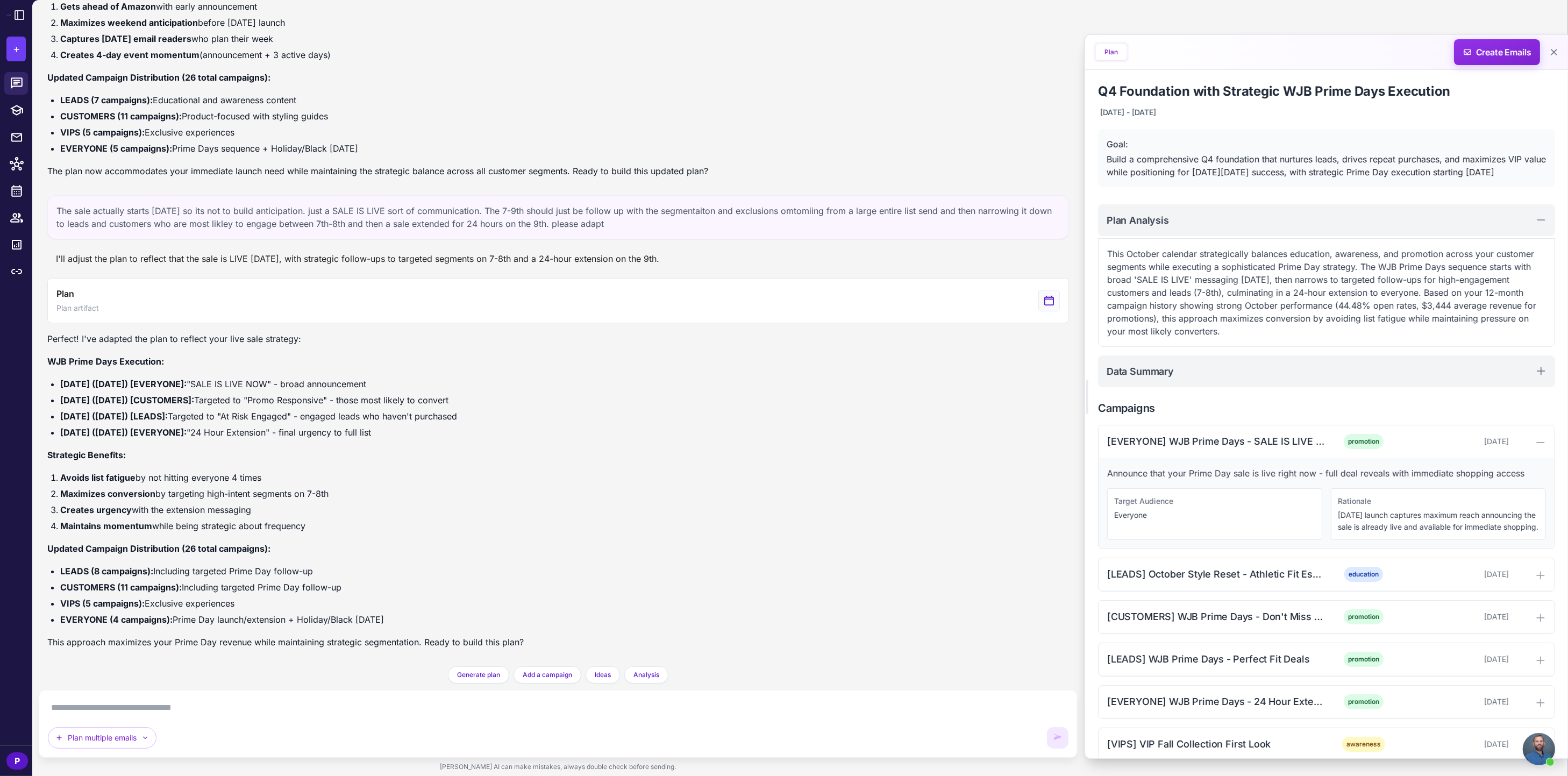
click at [1108, 52] on button "Plan" at bounding box center [1111, 52] width 30 height 16
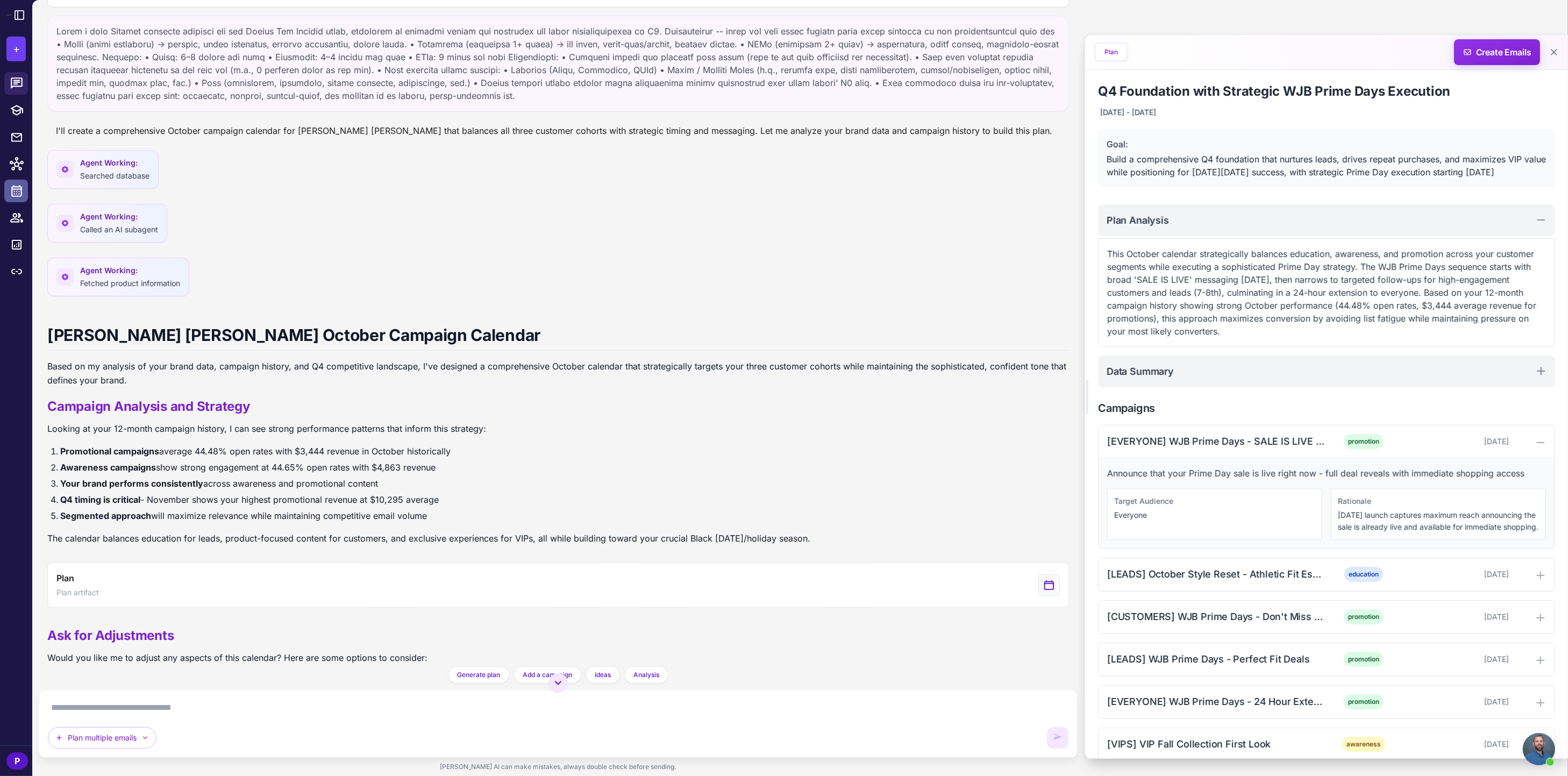
scroll to position [0, 0]
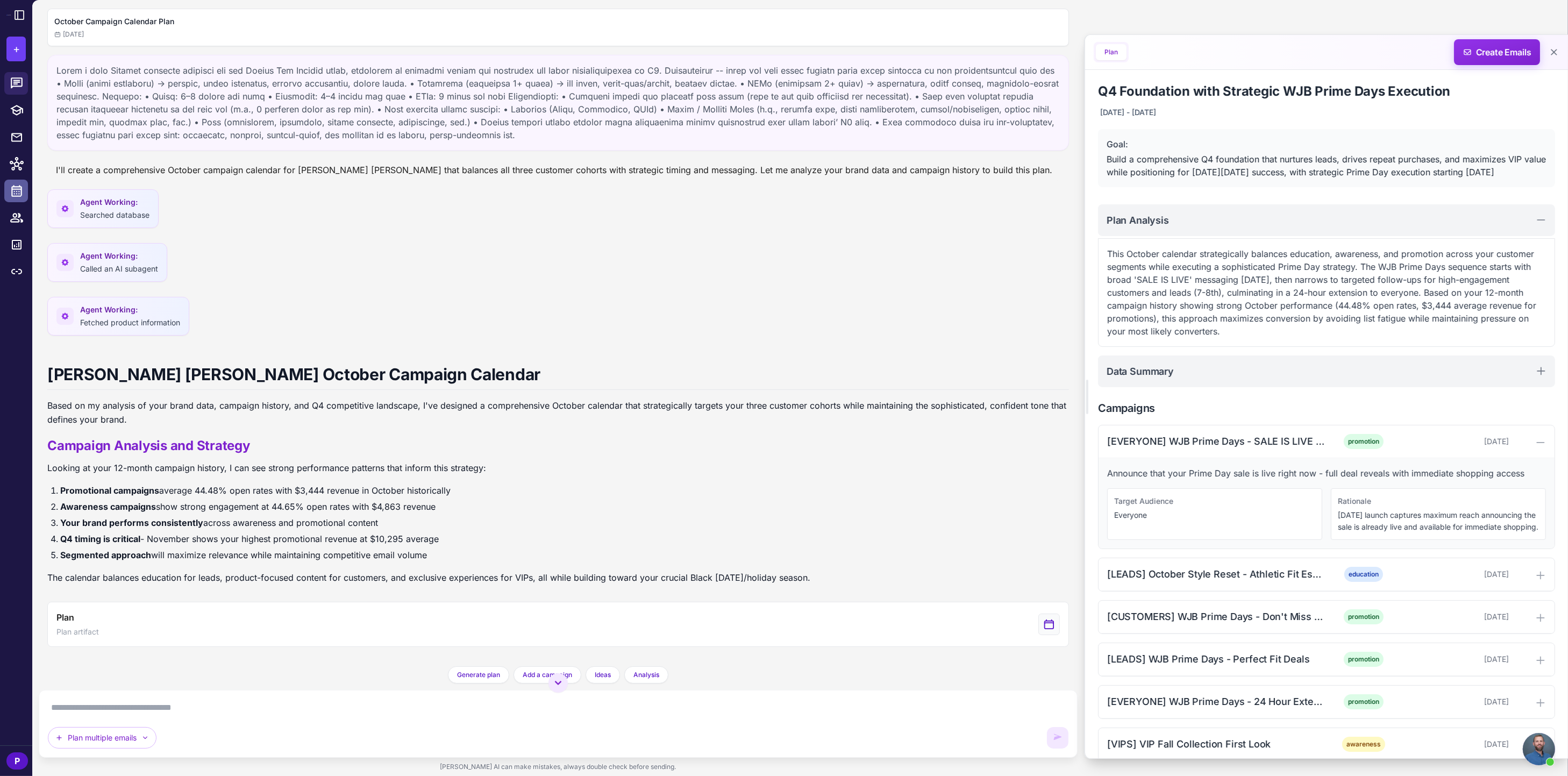
click at [17, 190] on icon at bounding box center [16, 191] width 14 height 14
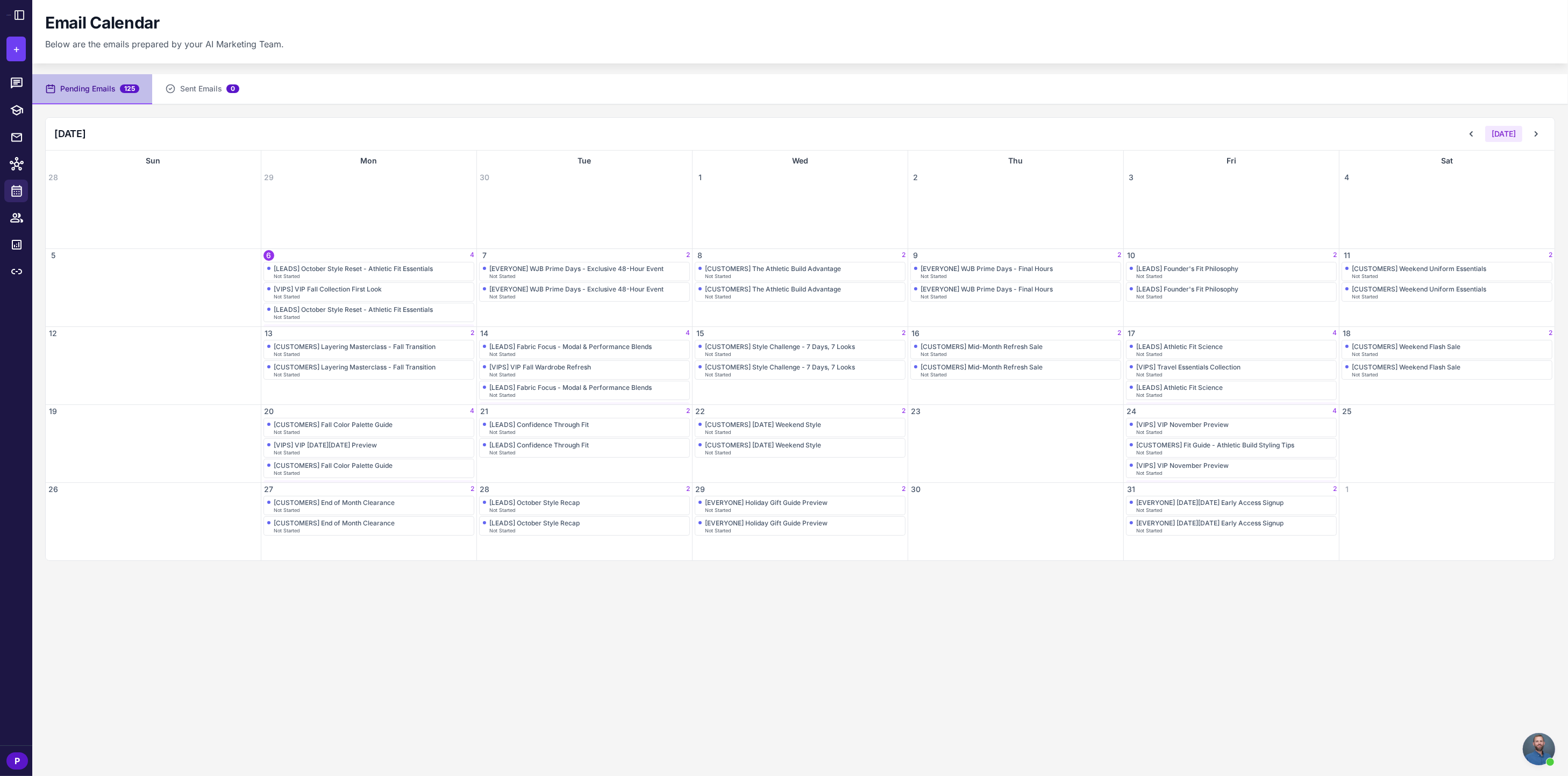
click at [89, 92] on button "Pending Emails 125" at bounding box center [92, 89] width 120 height 30
click at [12, 139] on icon at bounding box center [17, 137] width 11 height 9
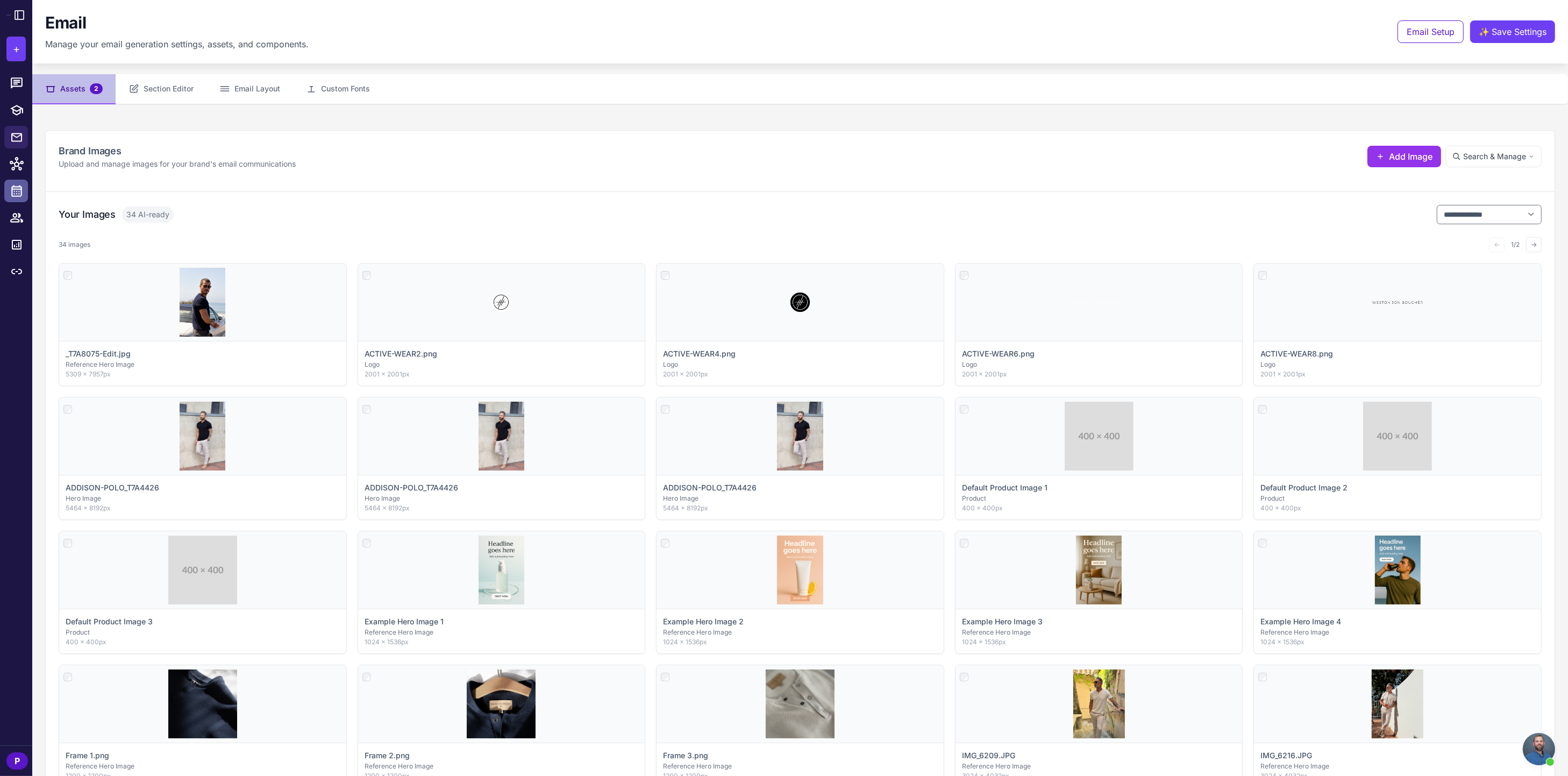
click at [18, 184] on icon at bounding box center [16, 191] width 14 height 14
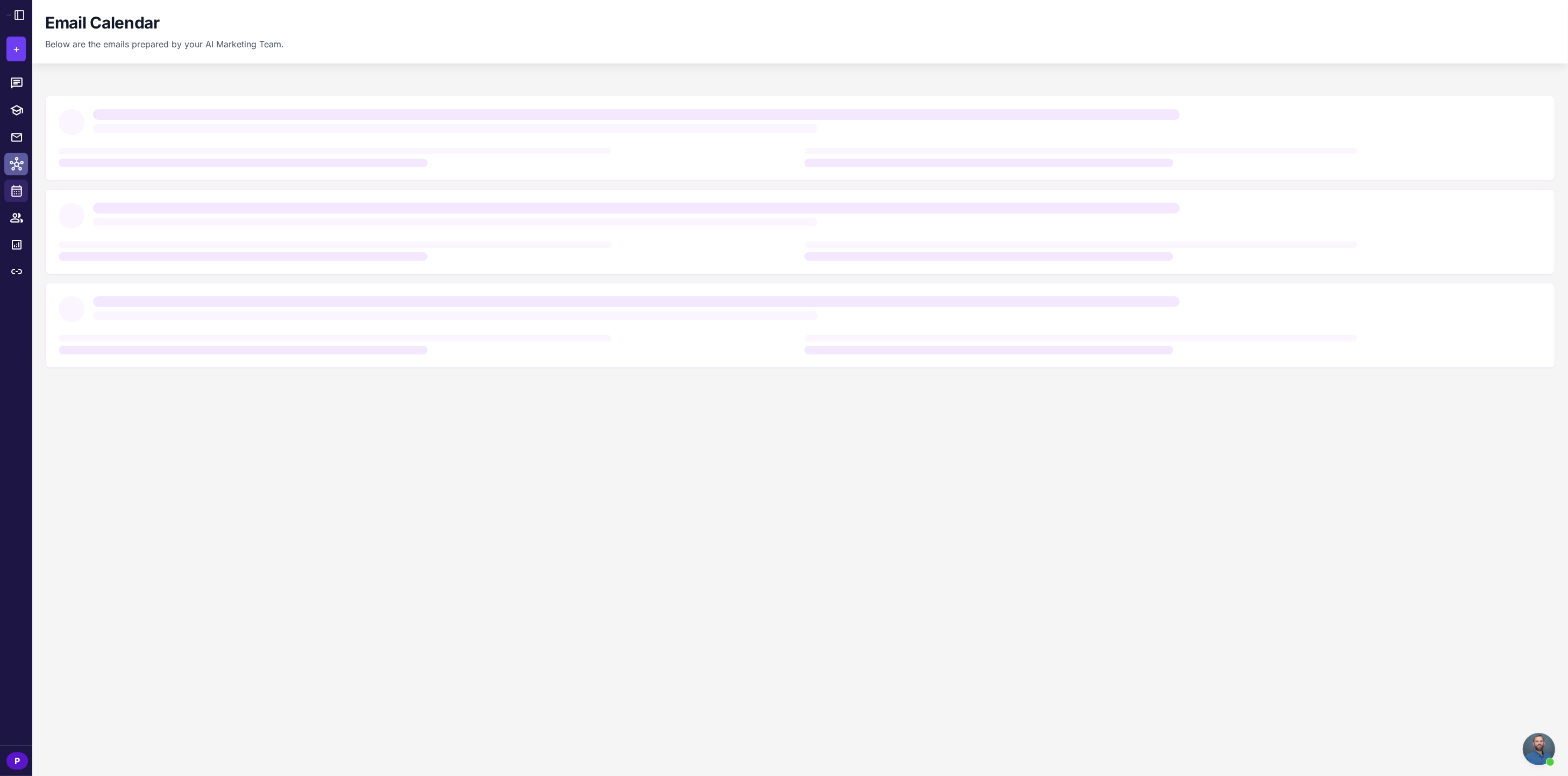
click at [15, 160] on icon at bounding box center [16, 164] width 14 height 14
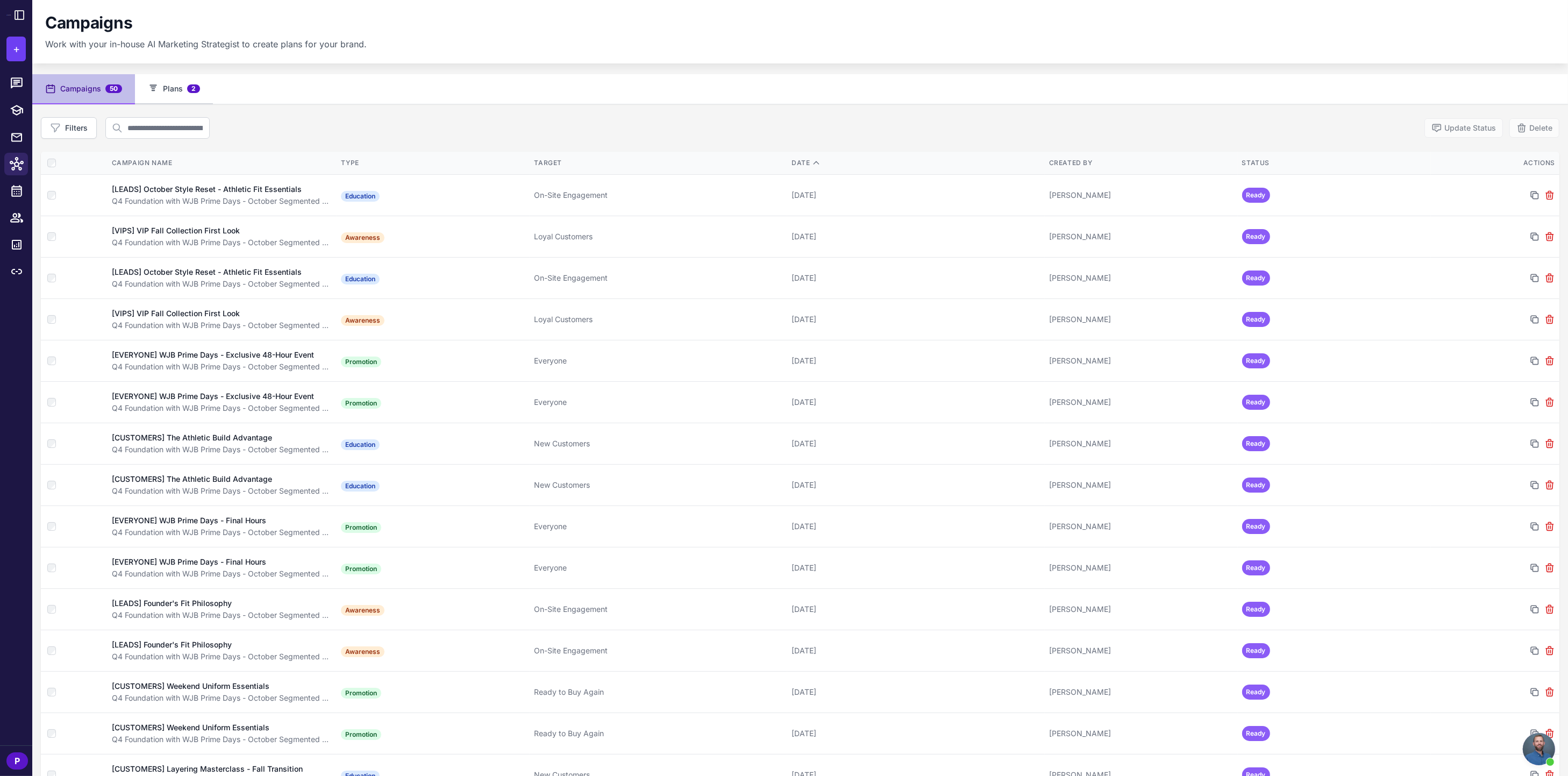
click at [178, 92] on button "Plans 2" at bounding box center [174, 89] width 78 height 30
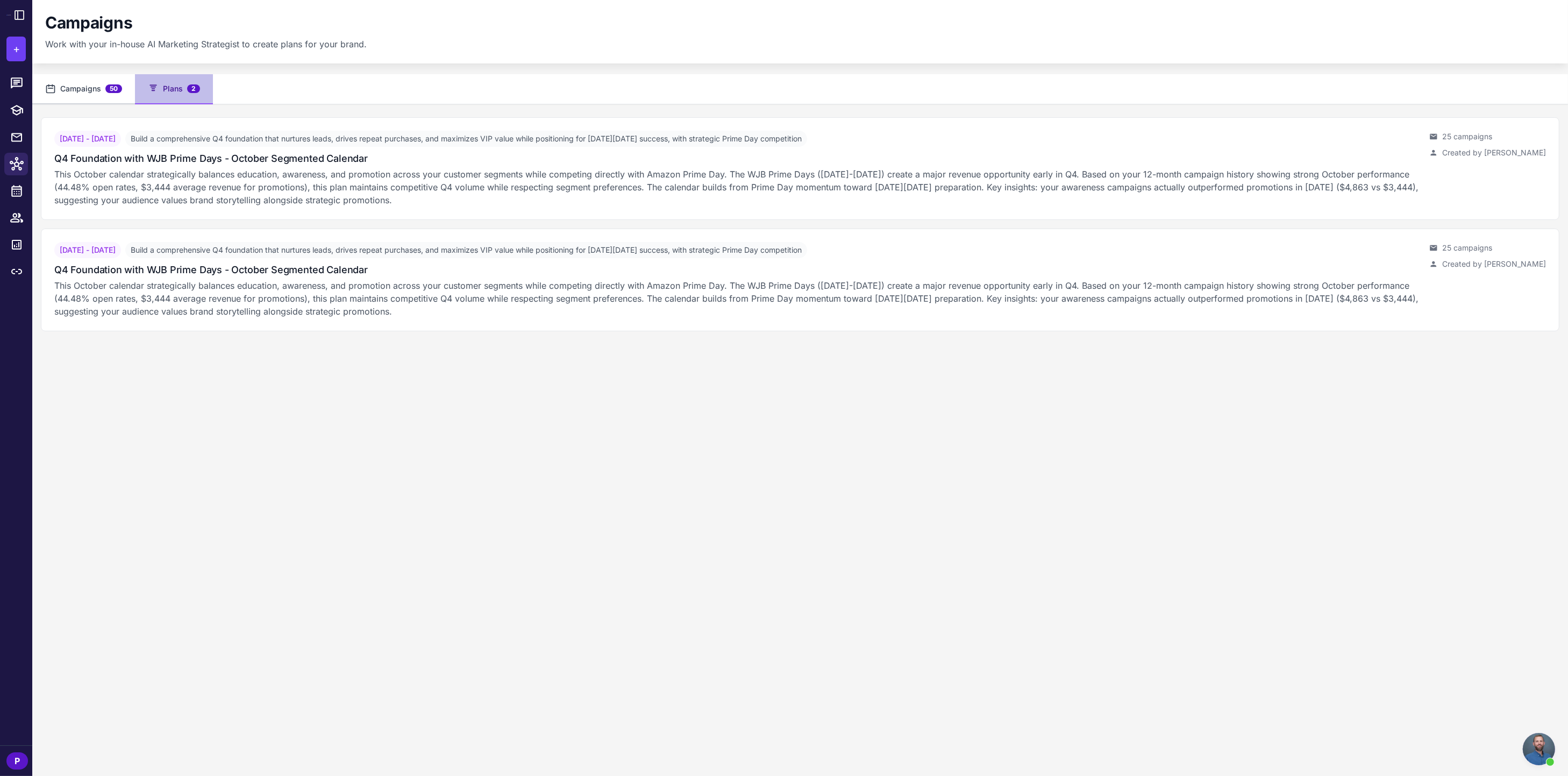
click at [69, 91] on button "Campaigns 50" at bounding box center [83, 89] width 103 height 30
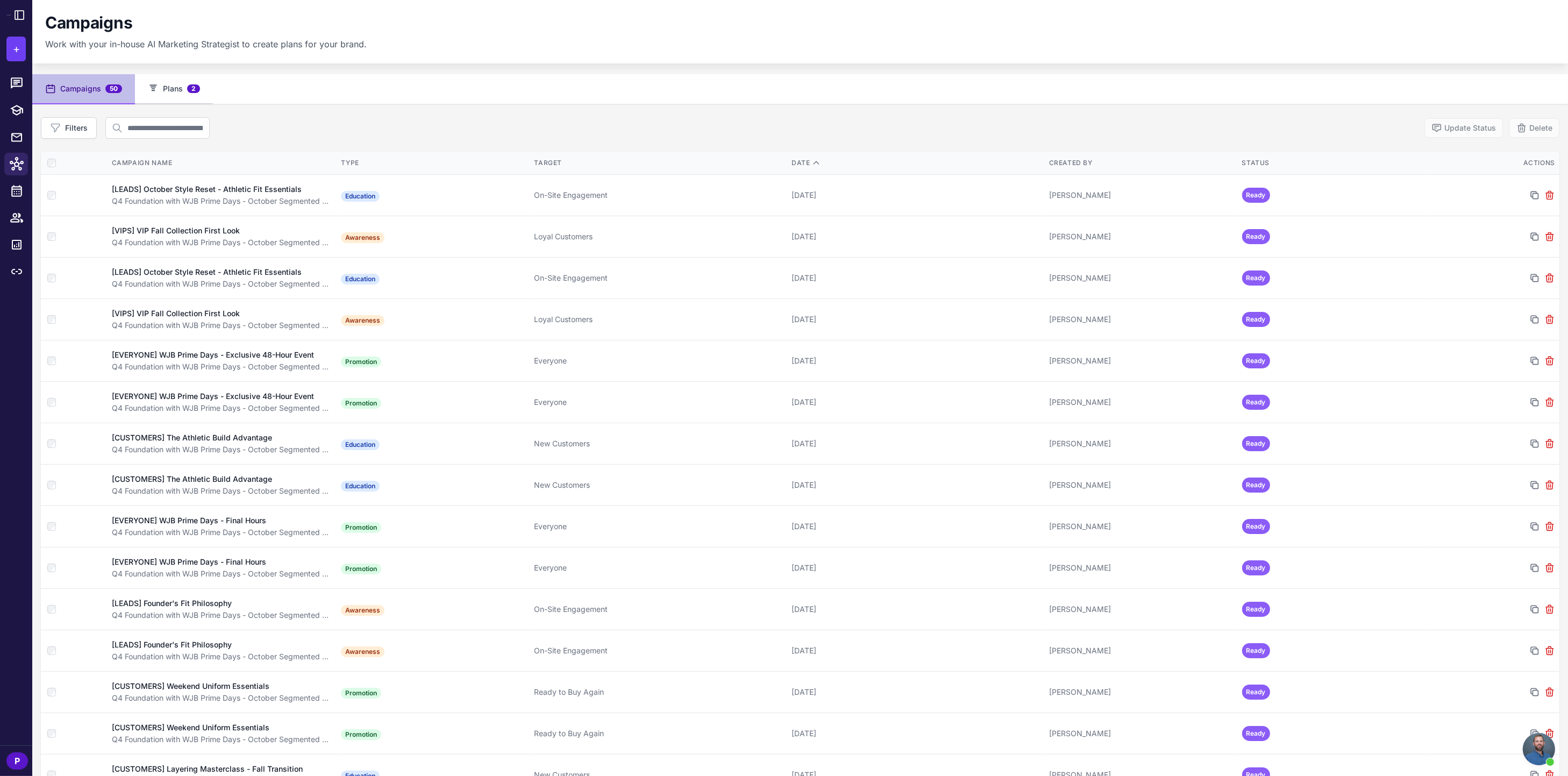
click at [201, 91] on button "Plans 2" at bounding box center [174, 89] width 78 height 30
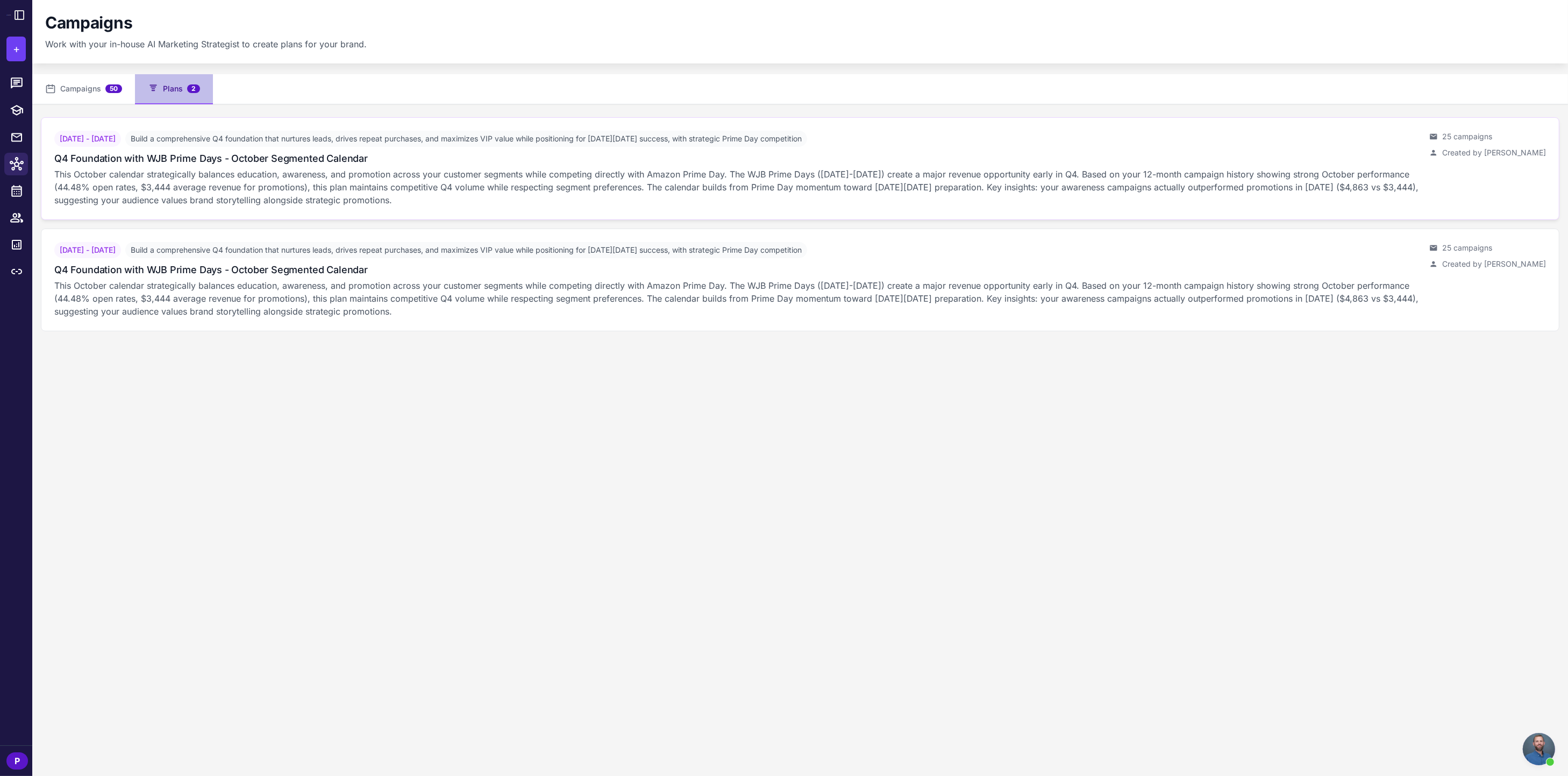
click at [180, 147] on div "October 6, 2025 - October 31, 2025 Build a comprehensive Q4 foundation that nur…" at bounding box center [737, 169] width 1367 height 76
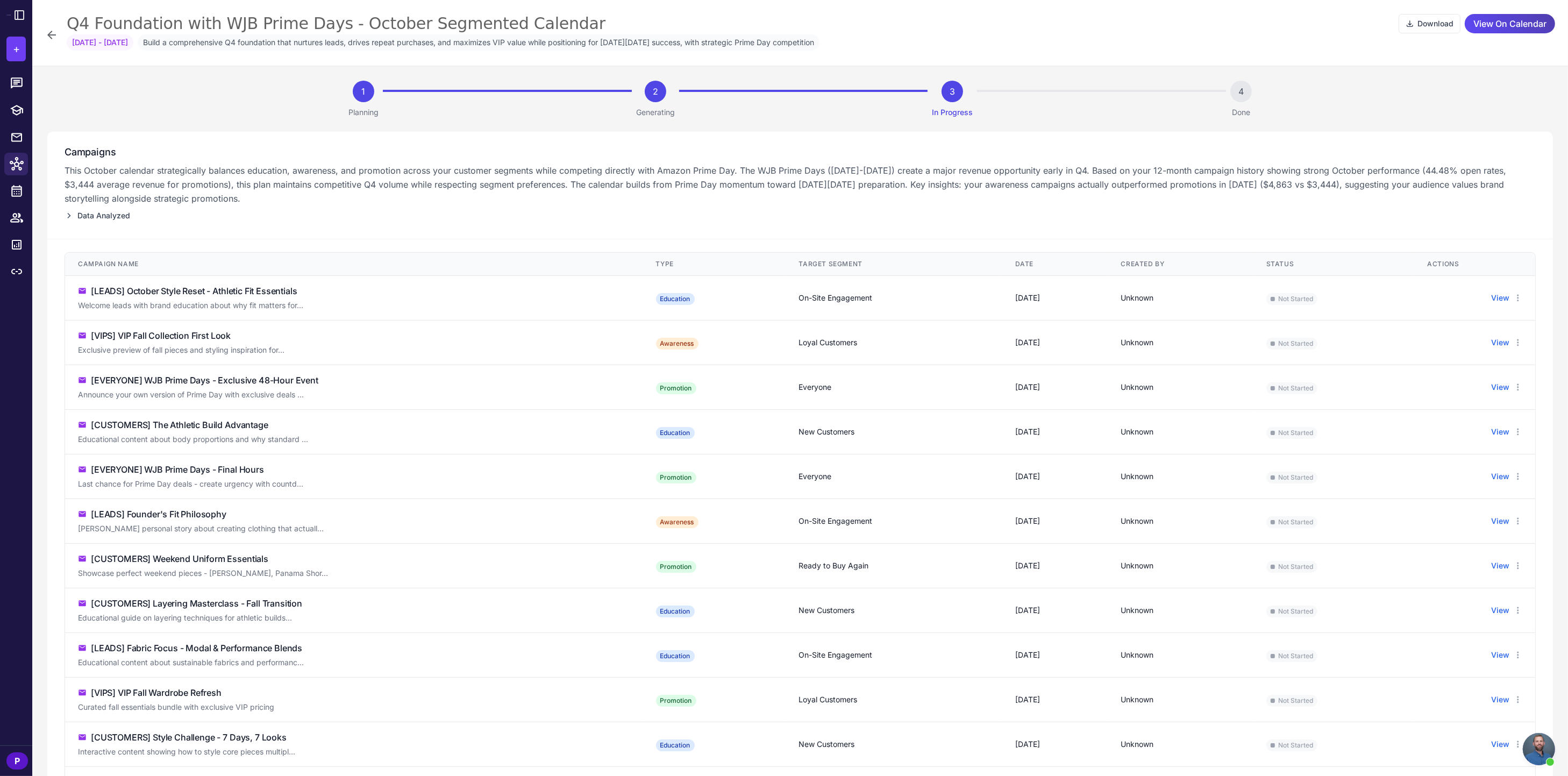
click at [55, 37] on icon at bounding box center [51, 35] width 13 height 13
